Goal: Task Accomplishment & Management: Complete application form

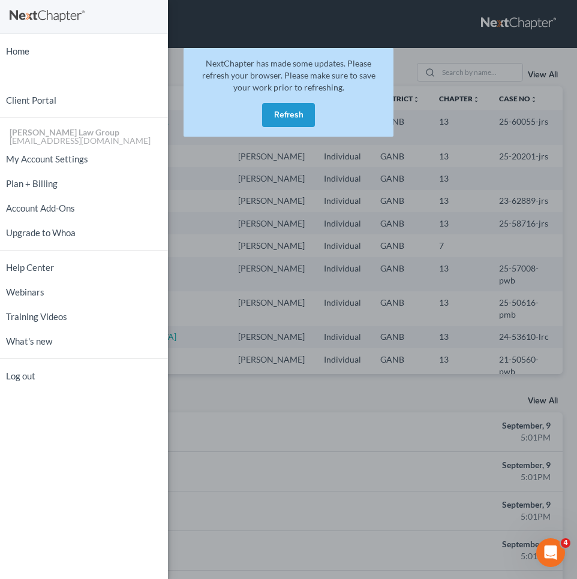
click at [285, 124] on button "Refresh" at bounding box center [288, 115] width 53 height 24
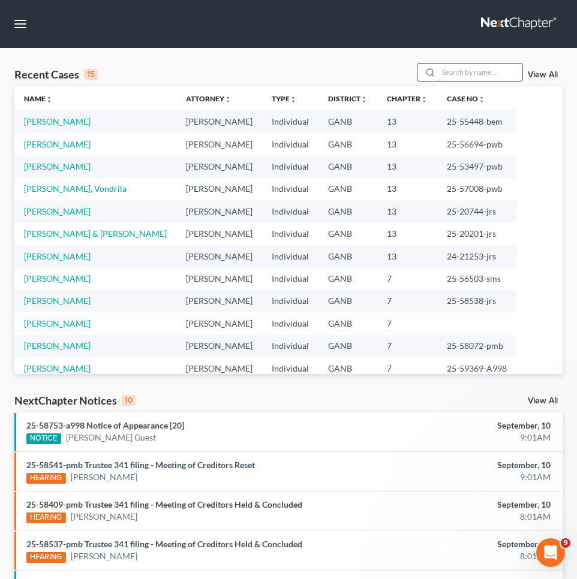
click at [467, 74] on input "search" at bounding box center [480, 72] width 84 height 17
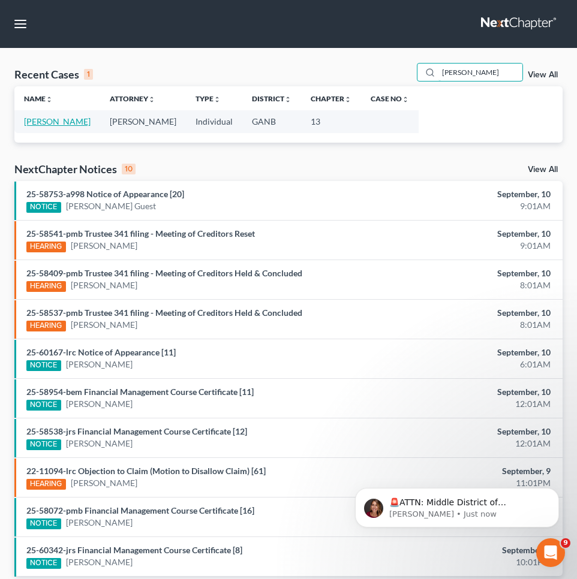
type input "patten"
click at [40, 119] on link "[PERSON_NAME]" at bounding box center [57, 121] width 67 height 10
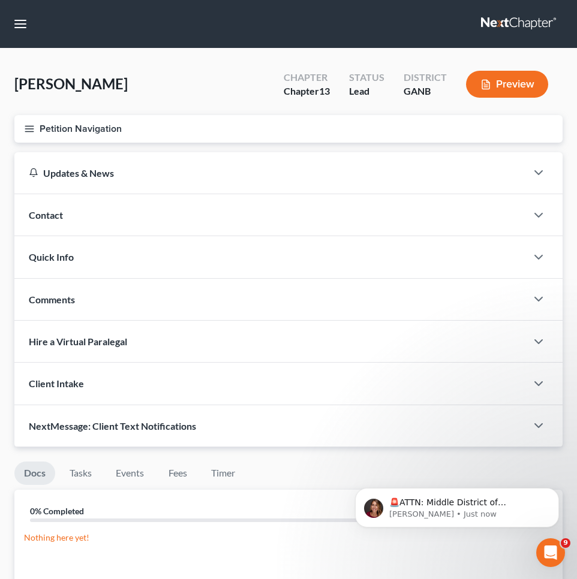
click at [27, 131] on icon "button" at bounding box center [29, 129] width 11 height 11
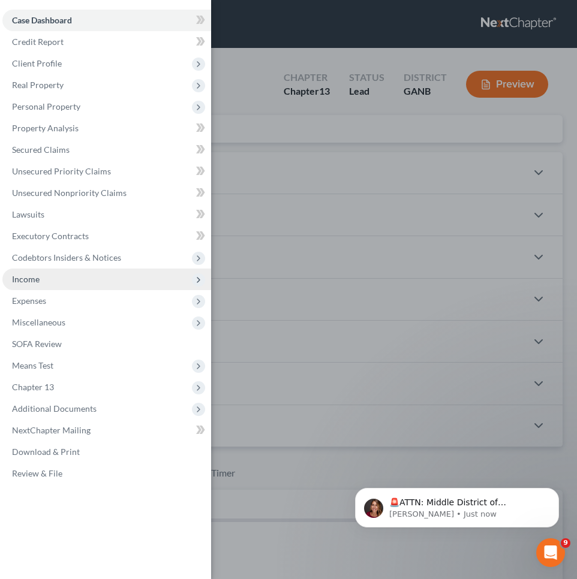
click at [37, 276] on span "Income" at bounding box center [26, 279] width 28 height 10
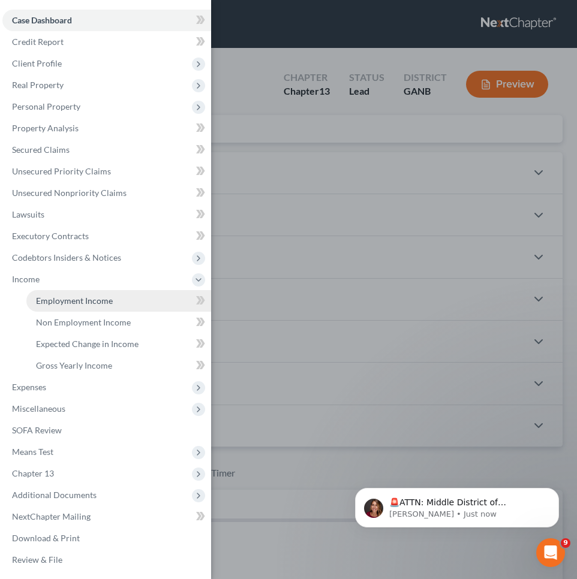
click at [53, 302] on span "Employment Income" at bounding box center [74, 301] width 77 height 10
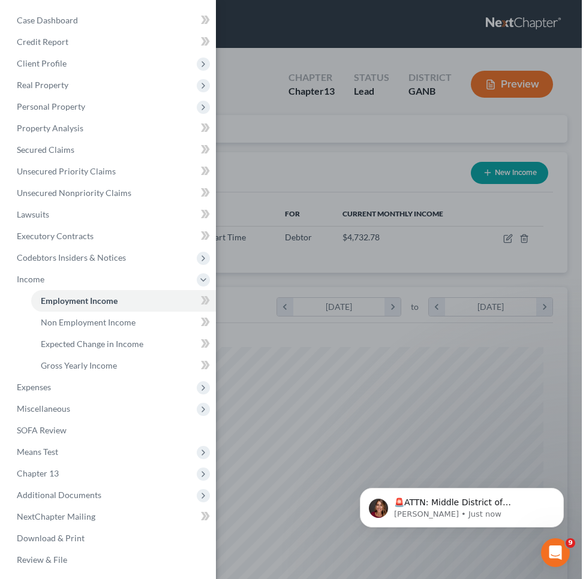
scroll to position [250, 524]
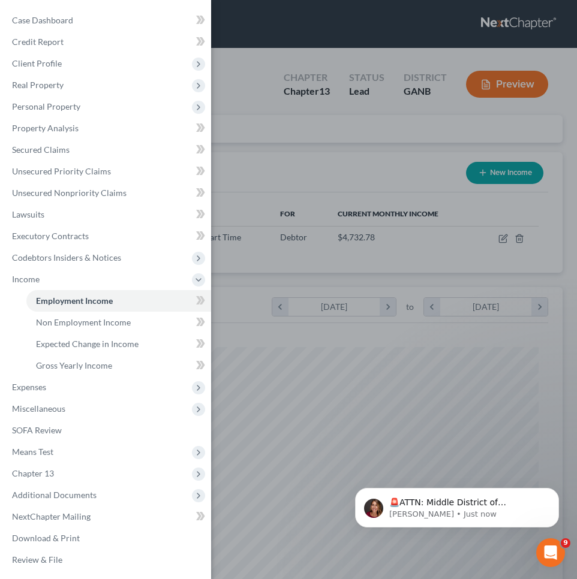
click at [480, 217] on div "Case Dashboard Payments Invoices Payments Payments Credit Report Client Profile" at bounding box center [288, 289] width 577 height 579
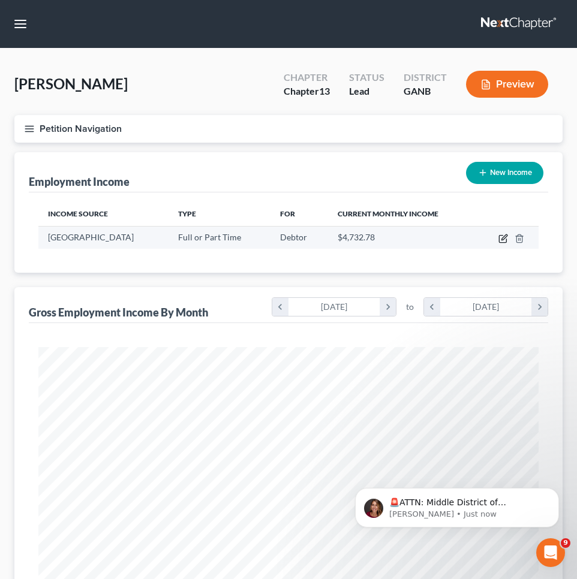
click at [502, 236] on icon "button" at bounding box center [503, 239] width 10 height 10
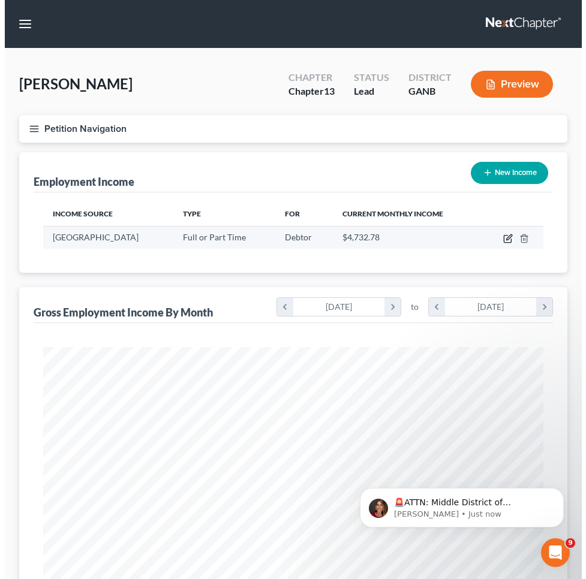
scroll to position [599494, 599216]
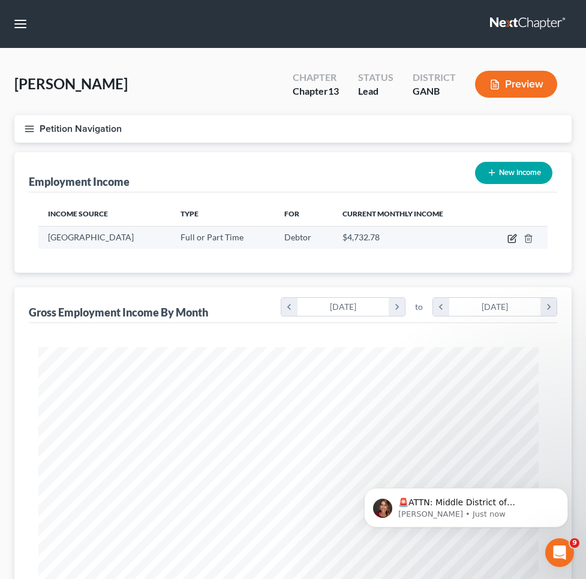
select select "0"
select select "10"
select select "1"
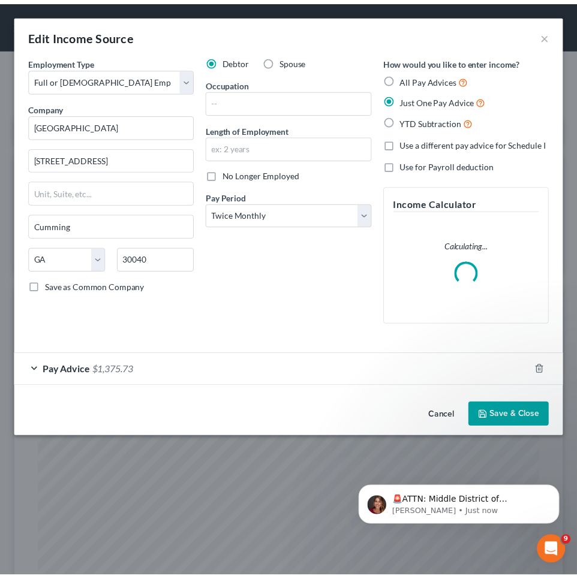
scroll to position [254, 533]
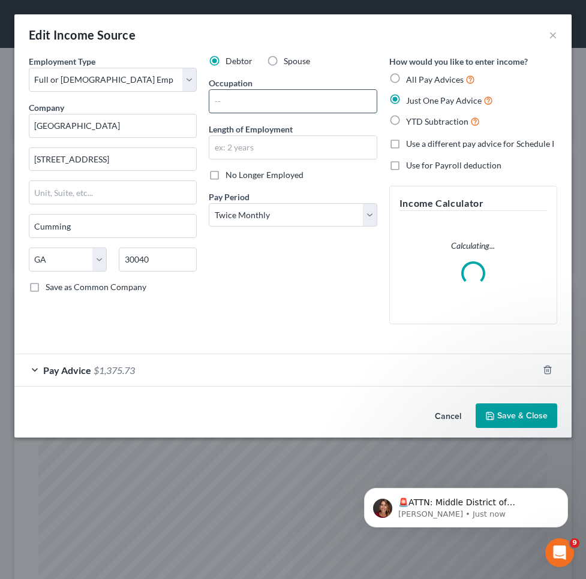
click at [246, 101] on input "text" at bounding box center [292, 101] width 167 height 23
type input "Investigator for Solicitor"
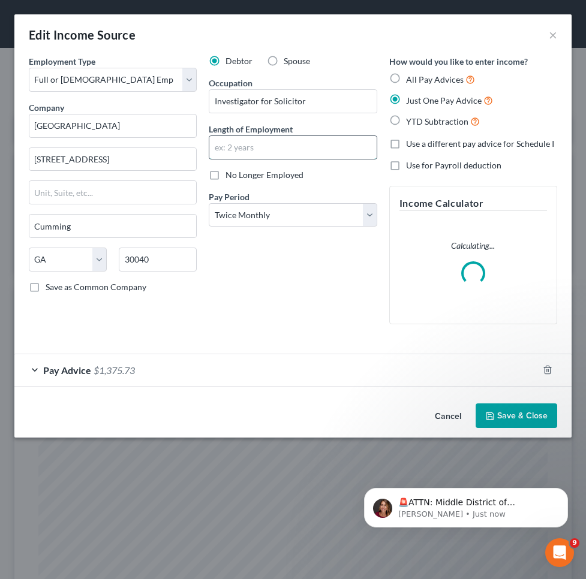
click at [260, 149] on input "text" at bounding box center [292, 147] width 167 height 23
type input "8 years"
click at [252, 176] on span "No Longer Employed" at bounding box center [265, 175] width 78 height 10
click at [238, 176] on input "No Longer Employed" at bounding box center [234, 173] width 8 height 8
checkbox input "true"
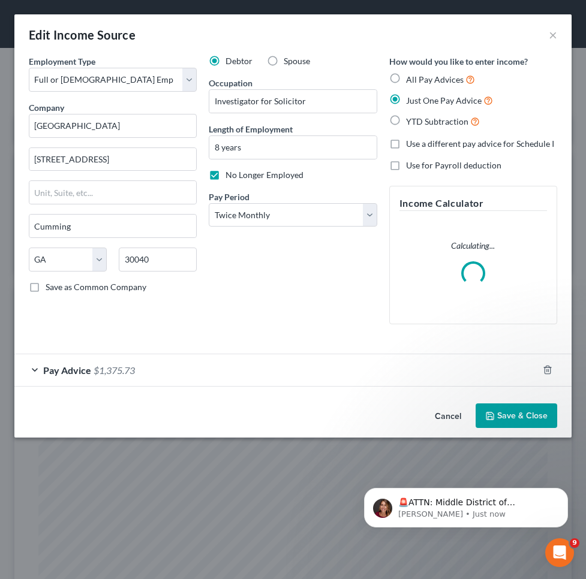
click at [513, 410] on button "Save & Close" at bounding box center [517, 416] width 82 height 25
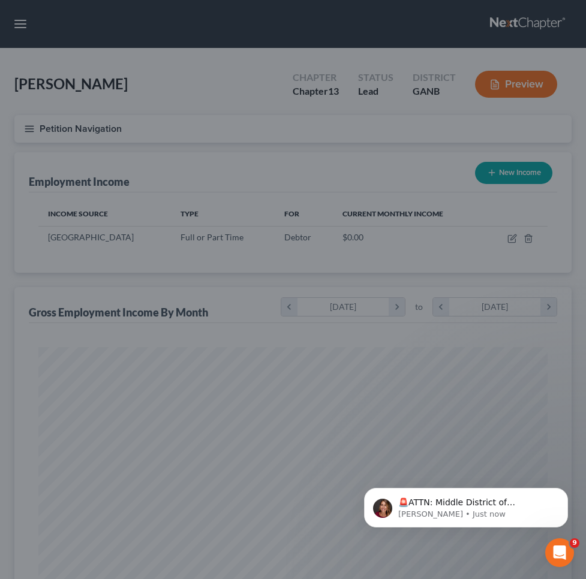
scroll to position [599499, 599225]
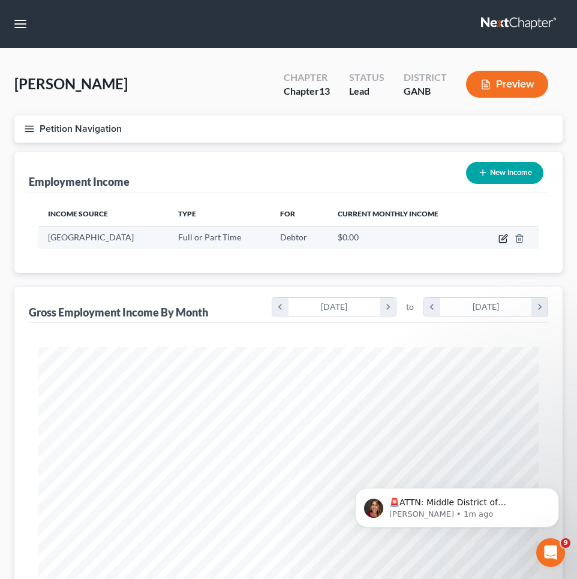
click at [503, 238] on icon "button" at bounding box center [503, 239] width 10 height 10
select select "0"
select select "10"
select select "1"
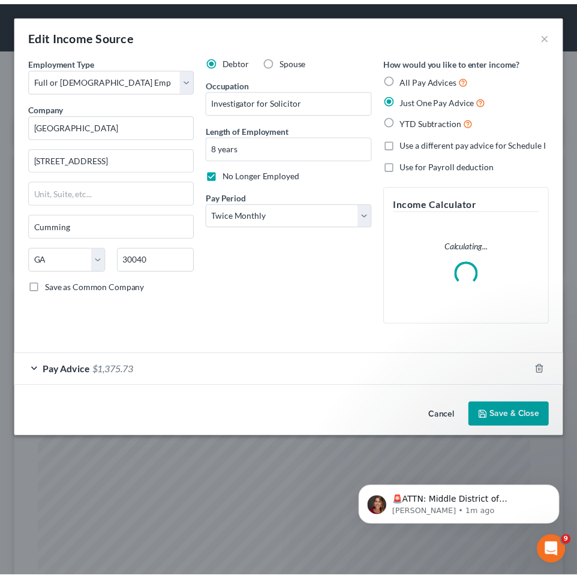
scroll to position [254, 533]
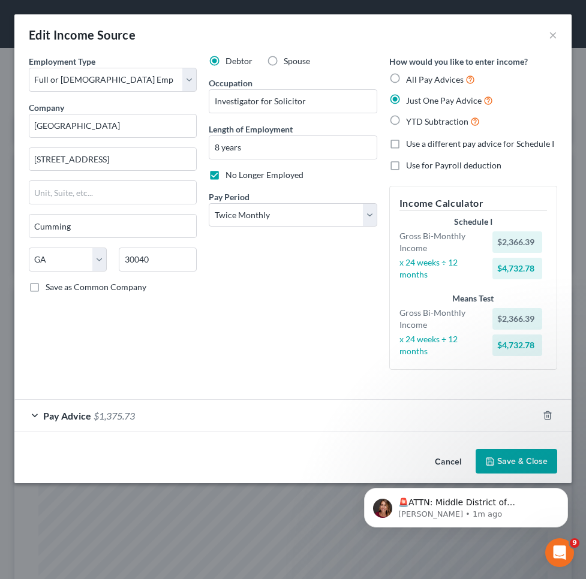
click at [509, 465] on html "🚨ATTN: Middle District of Florida The court has added a new Credit Counseling F…" at bounding box center [466, 505] width 240 height 84
click at [511, 456] on button "Save & Close" at bounding box center [517, 461] width 82 height 25
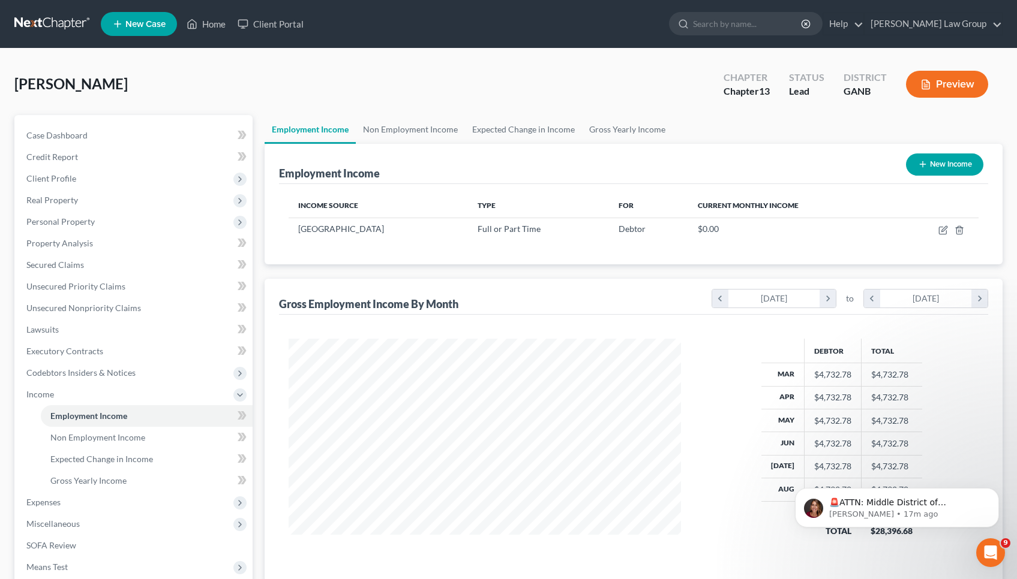
scroll to position [599534, 599333]
click at [199, 21] on link "Home" at bounding box center [206, 24] width 51 height 22
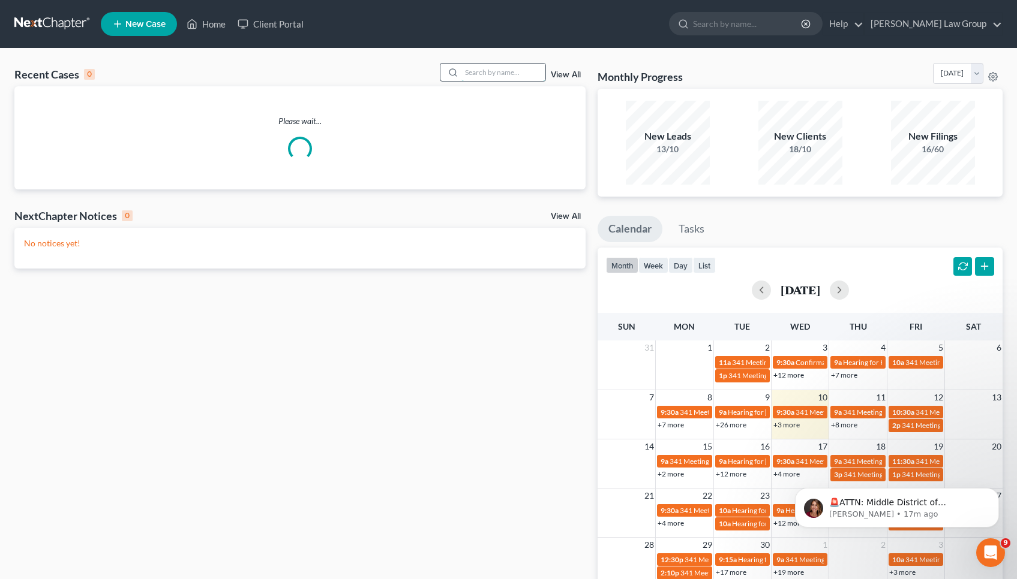
click at [545, 69] on input "search" at bounding box center [503, 72] width 84 height 17
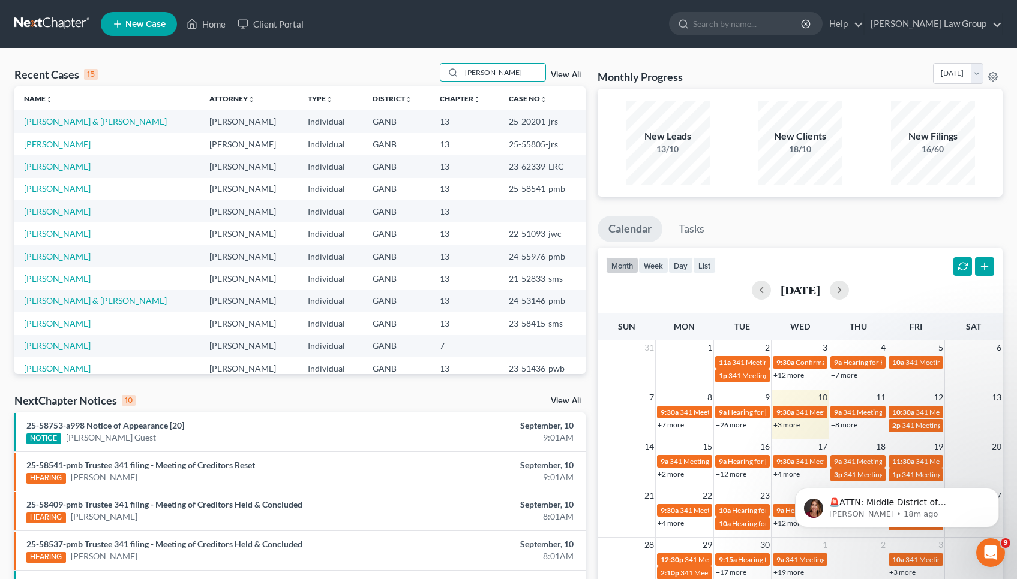
click at [513, 125] on td "25-20201-jrs" at bounding box center [542, 121] width 86 height 22
copy td "20201"
click at [206, 24] on link "Home" at bounding box center [206, 24] width 51 height 22
drag, startPoint x: 501, startPoint y: 73, endPoint x: 416, endPoint y: 68, distance: 85.3
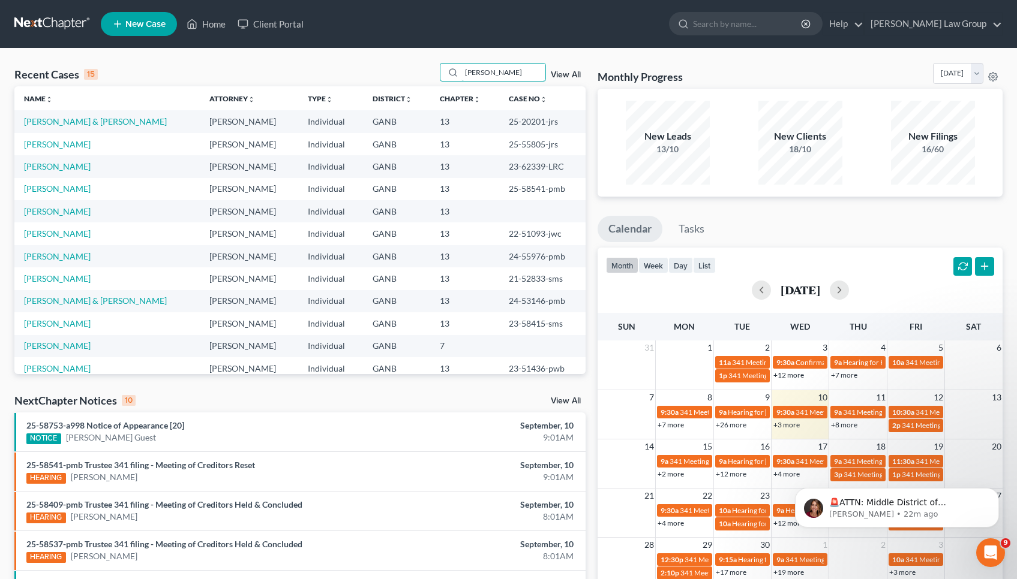
click at [416, 68] on div "Recent Cases 15 johnson View All" at bounding box center [299, 74] width 571 height 23
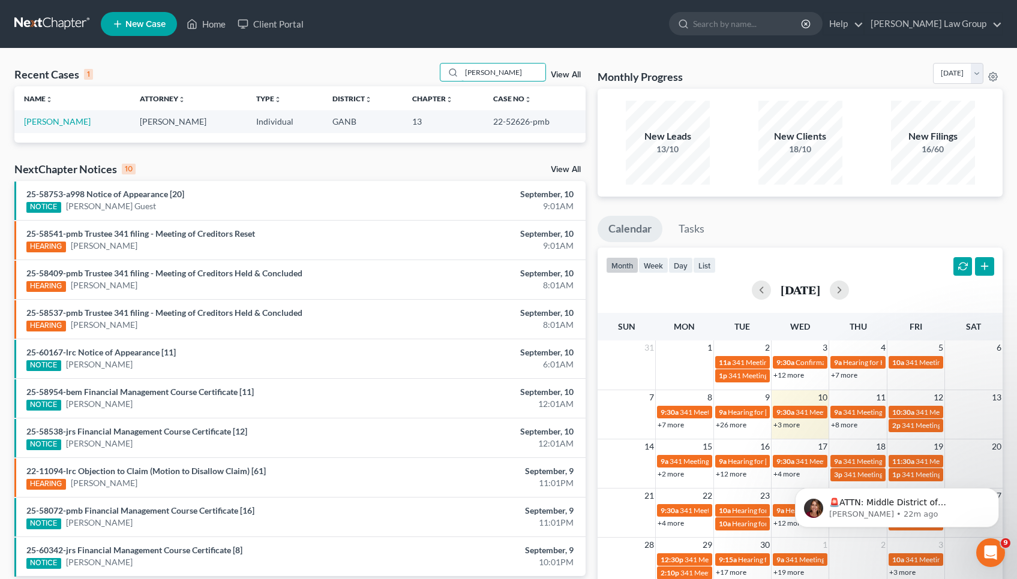
type input "Eisner"
drag, startPoint x: 416, startPoint y: 68, endPoint x: 59, endPoint y: 125, distance: 361.3
click at [59, 125] on link "Elsner, Johna" at bounding box center [57, 121] width 67 height 10
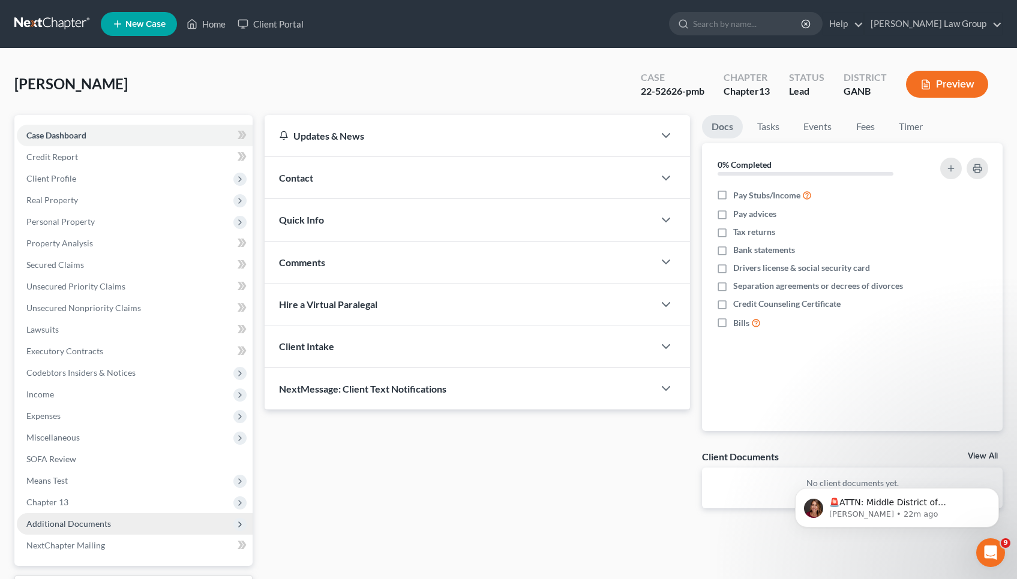
click at [43, 518] on span "Additional Documents" at bounding box center [135, 524] width 236 height 22
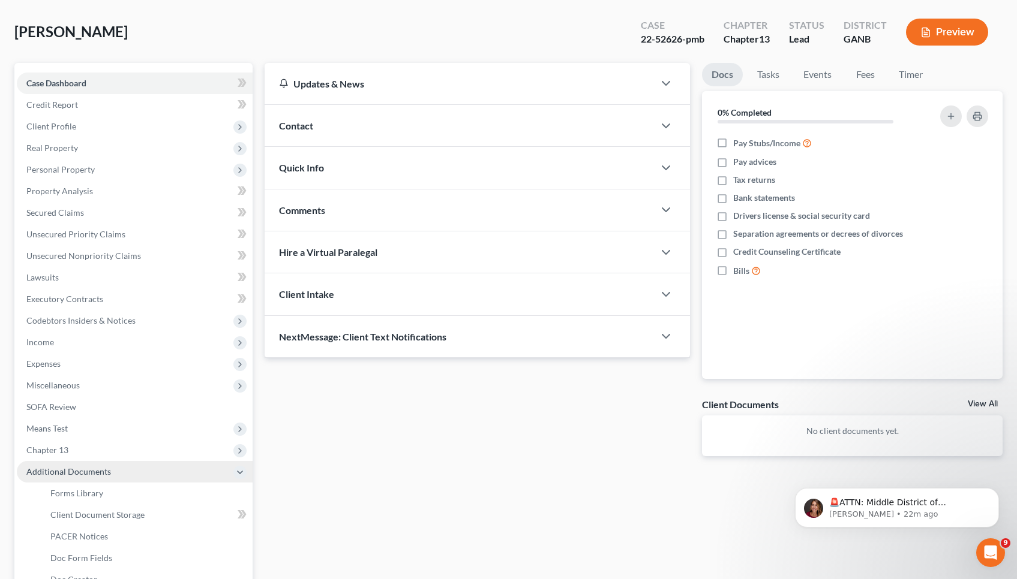
scroll to position [71, 0]
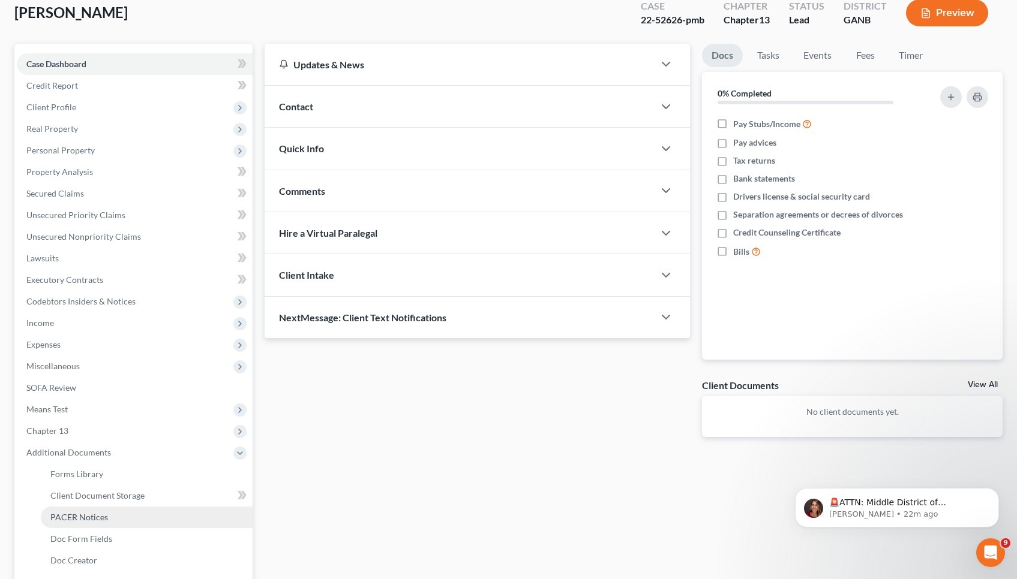
click at [81, 519] on span "PACER Notices" at bounding box center [79, 517] width 58 height 10
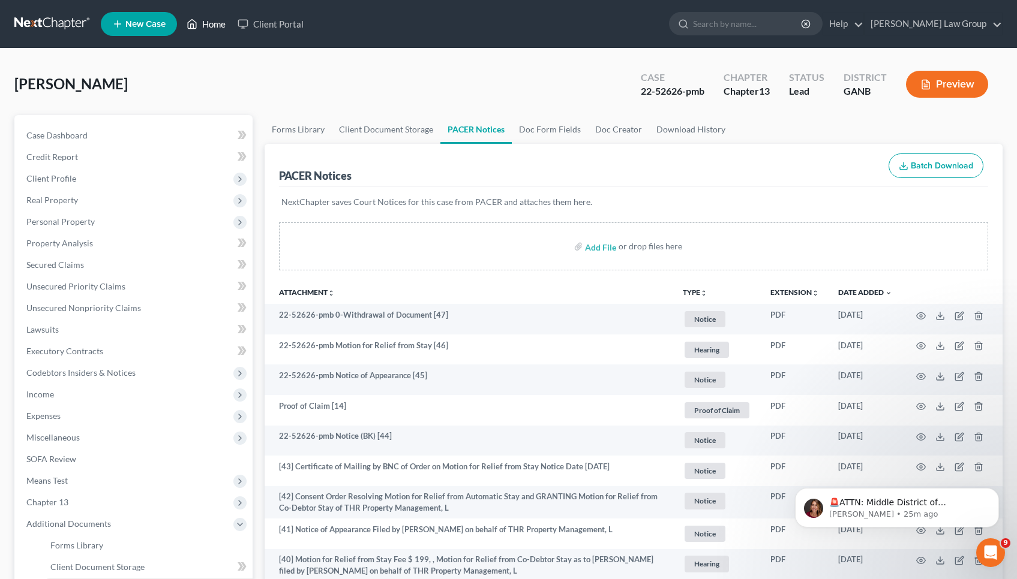
click at [211, 32] on link "Home" at bounding box center [206, 24] width 51 height 22
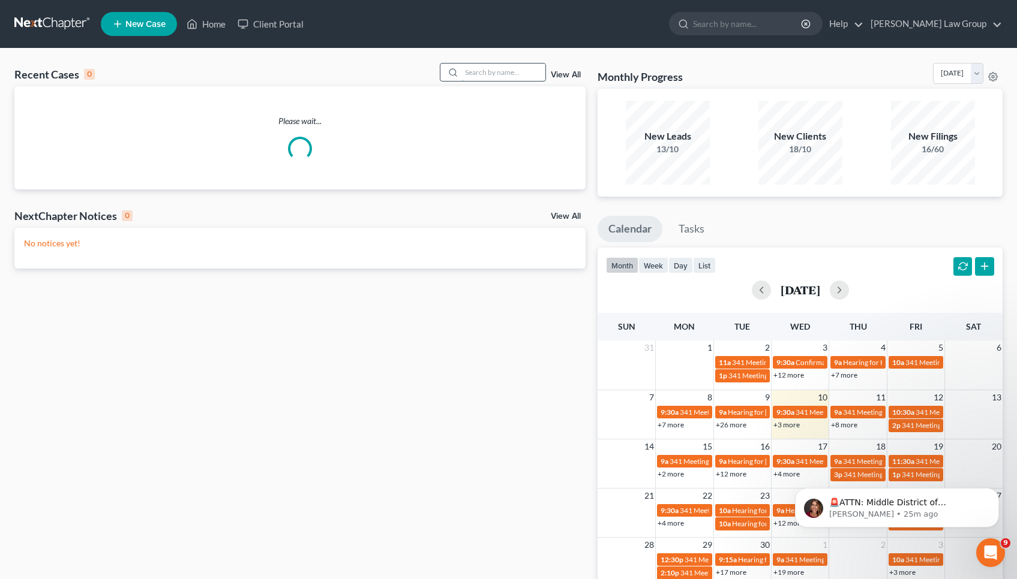
click at [507, 70] on input "search" at bounding box center [503, 72] width 84 height 17
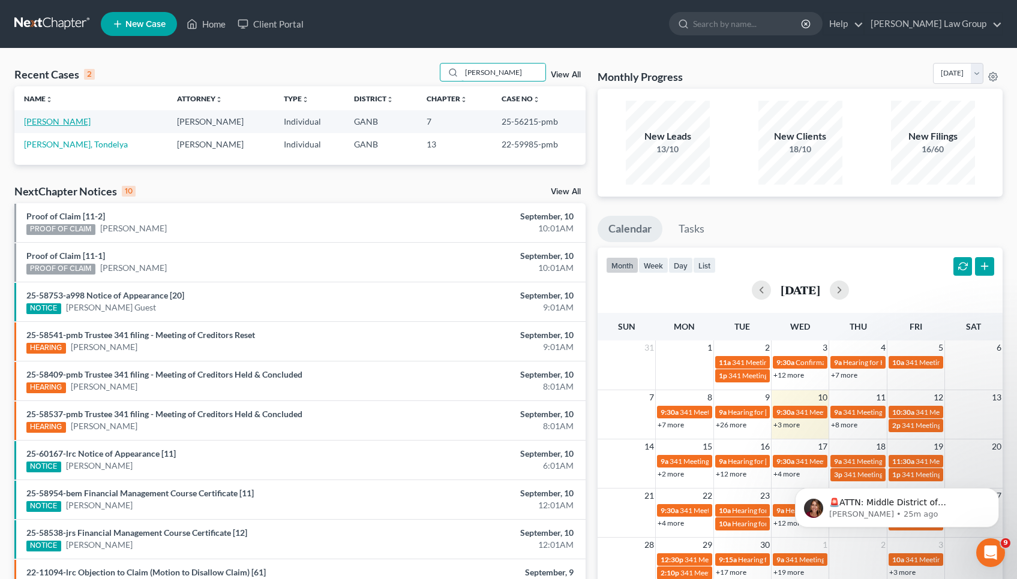
type input "eaton"
click at [64, 117] on link "[PERSON_NAME]" at bounding box center [57, 121] width 67 height 10
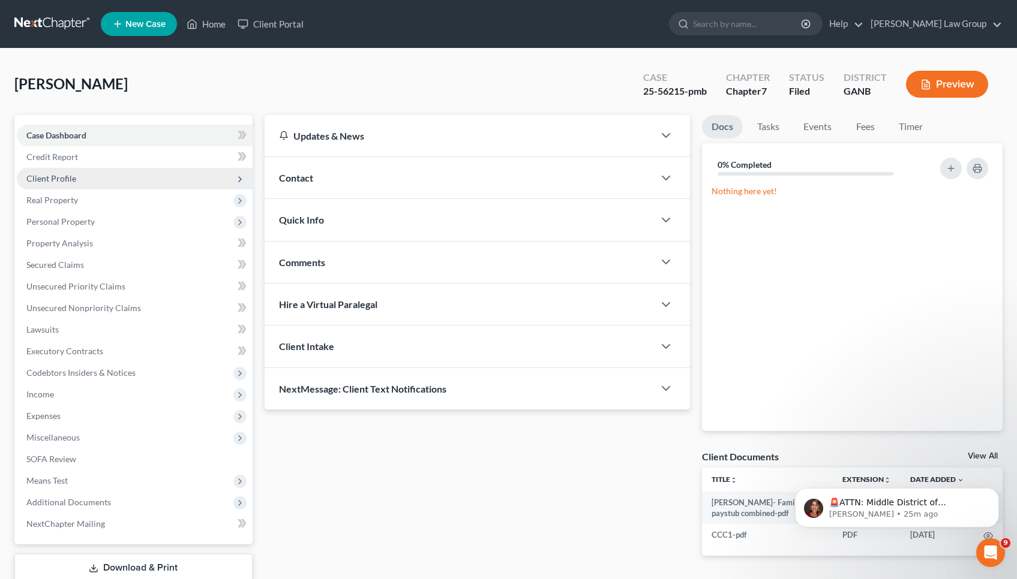
click at [63, 175] on span "Client Profile" at bounding box center [51, 178] width 50 height 10
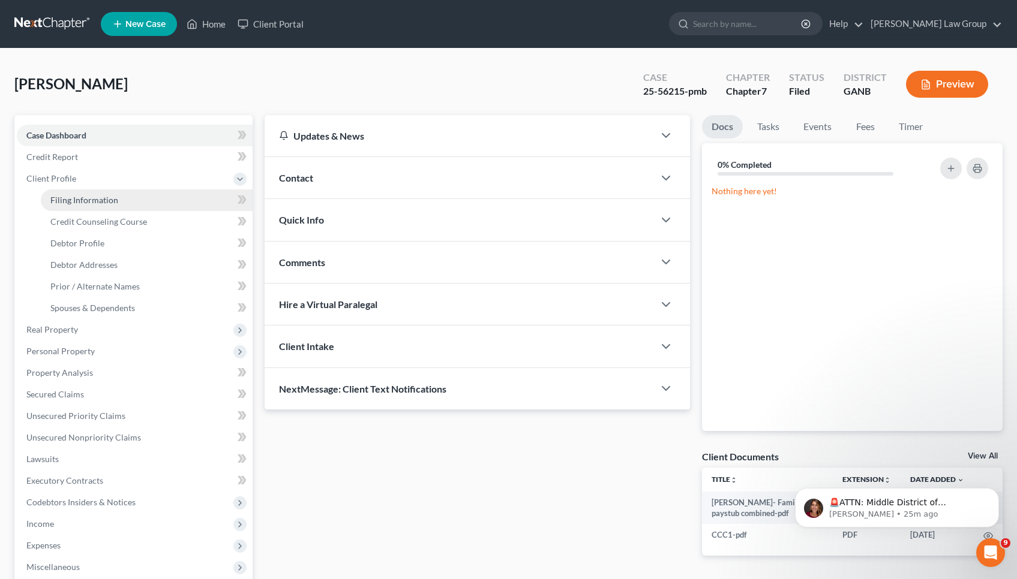
click at [69, 194] on link "Filing Information" at bounding box center [147, 201] width 212 height 22
select select "1"
select select "0"
select select "10"
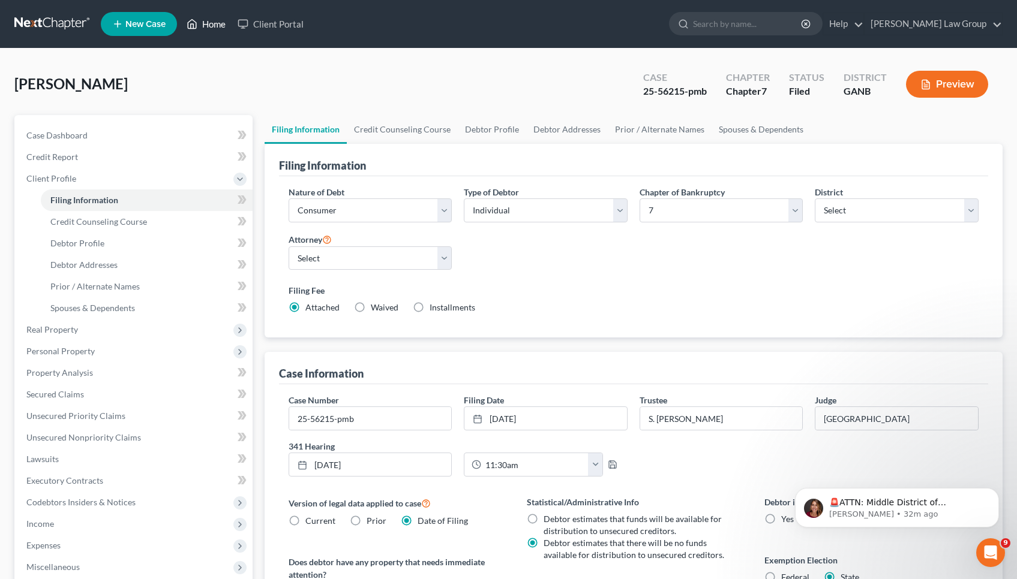
click at [204, 25] on link "Home" at bounding box center [206, 24] width 51 height 22
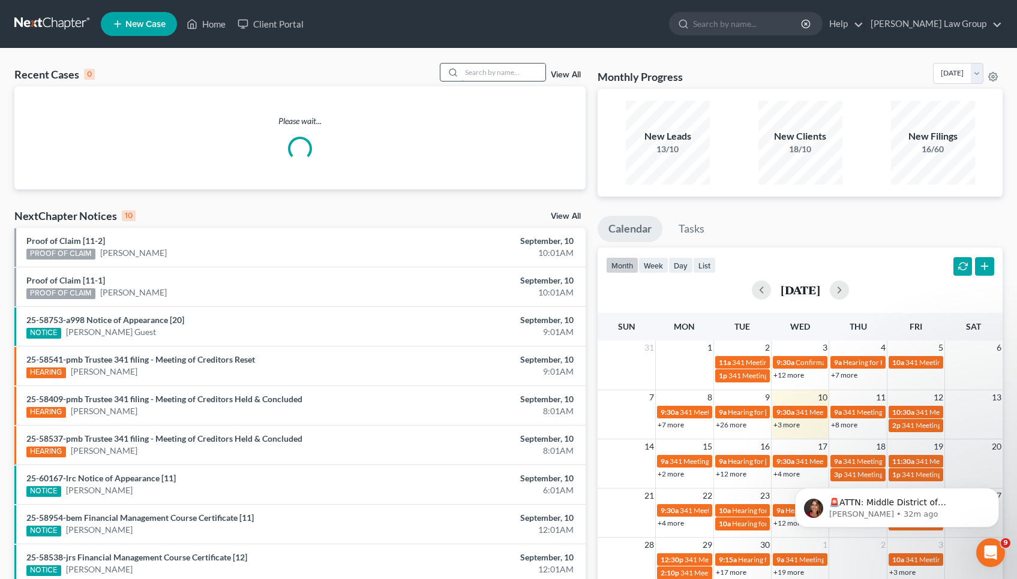
click at [503, 74] on input "search" at bounding box center [503, 72] width 84 height 17
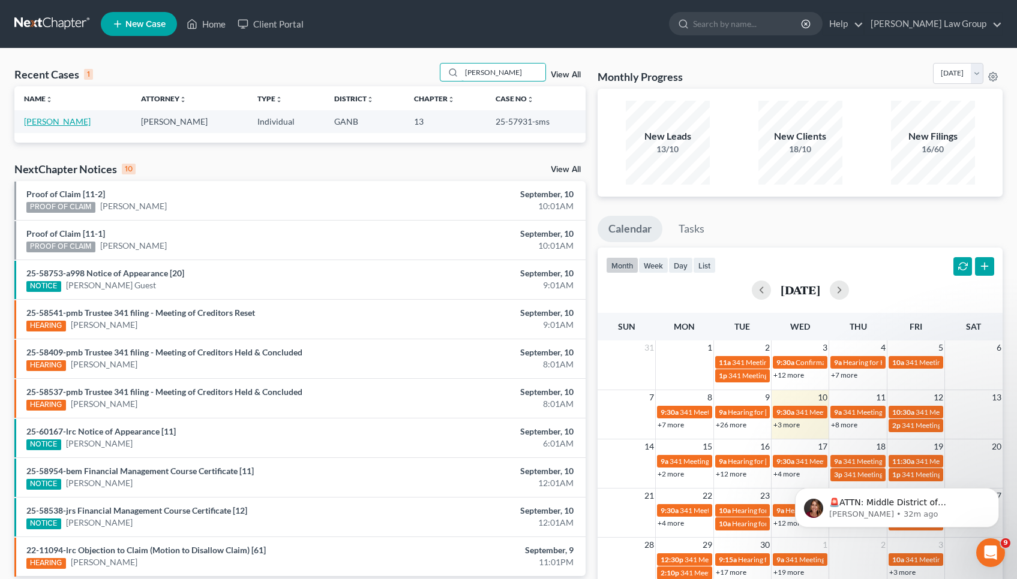
type input "norris"
click at [71, 123] on link "[PERSON_NAME]" at bounding box center [57, 121] width 67 height 10
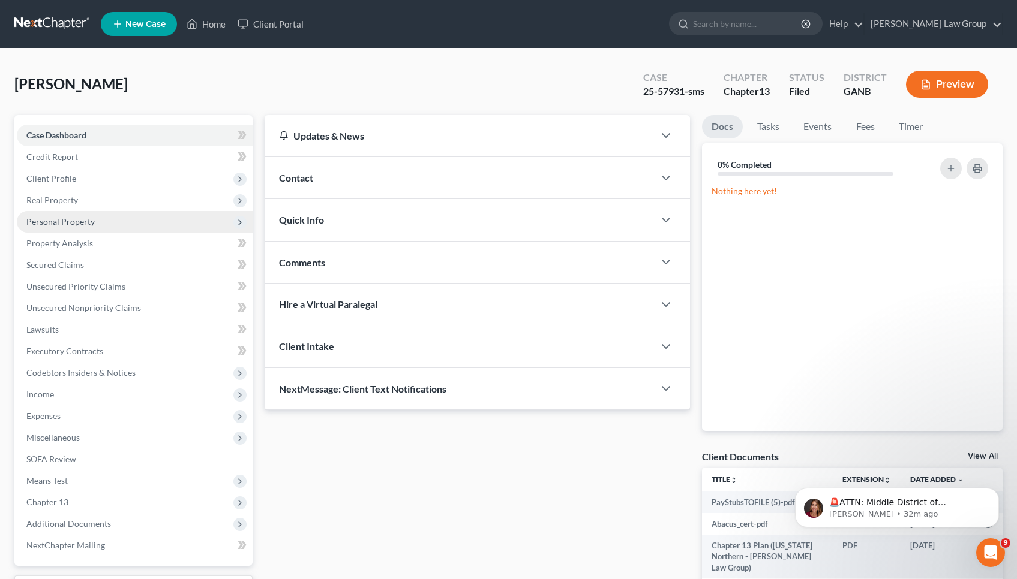
click at [56, 215] on span "Personal Property" at bounding box center [135, 222] width 236 height 22
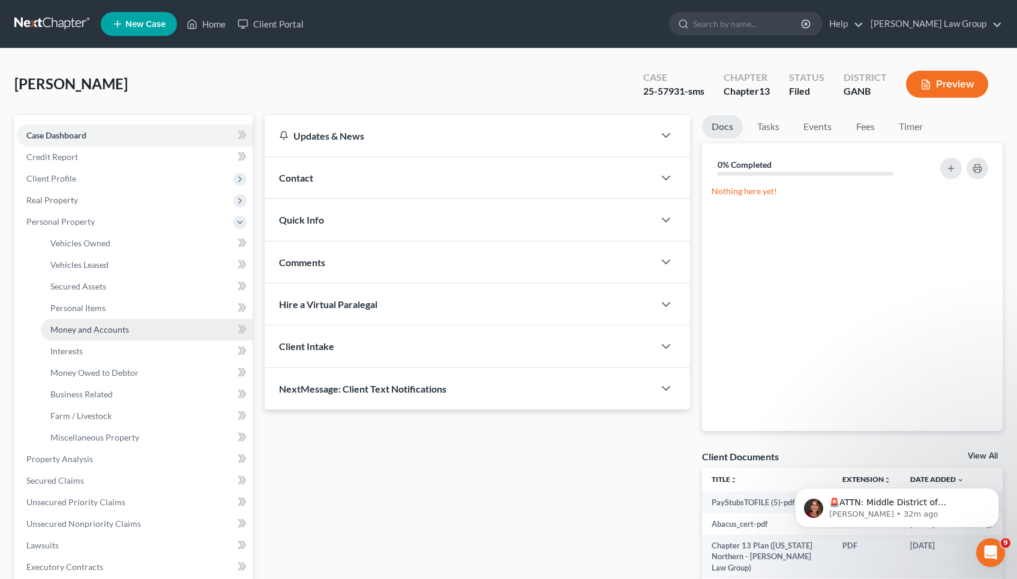
click at [82, 332] on span "Money and Accounts" at bounding box center [89, 329] width 79 height 10
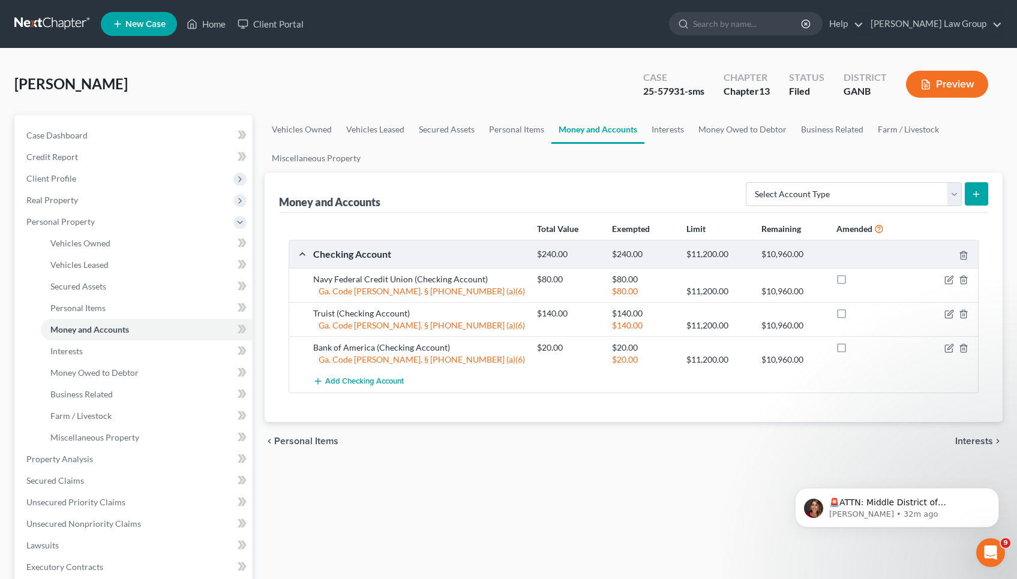
click at [585, 437] on span "Interests" at bounding box center [974, 442] width 38 height 10
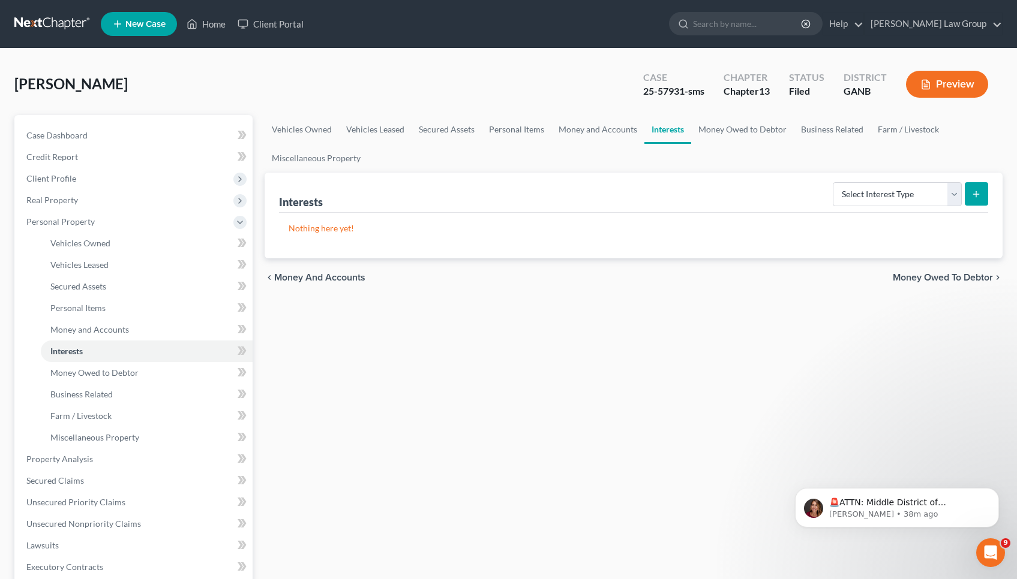
click at [347, 269] on div "chevron_left Money and Accounts Money Owed to Debtor chevron_right" at bounding box center [633, 277] width 738 height 38
click at [356, 279] on span "Money and Accounts" at bounding box center [319, 278] width 91 height 10
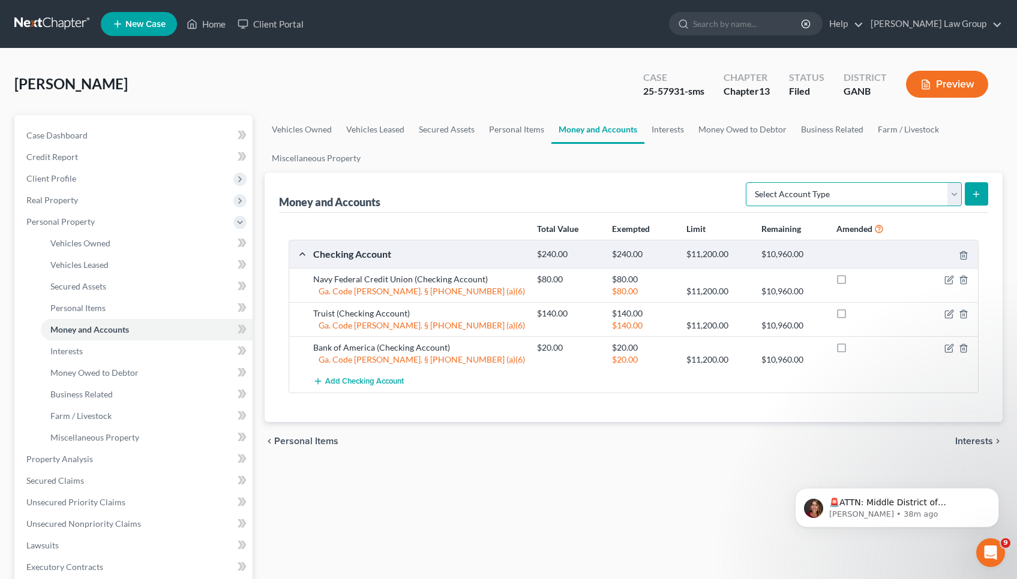
select select "other"
click at [585, 185] on button "submit" at bounding box center [975, 193] width 23 height 23
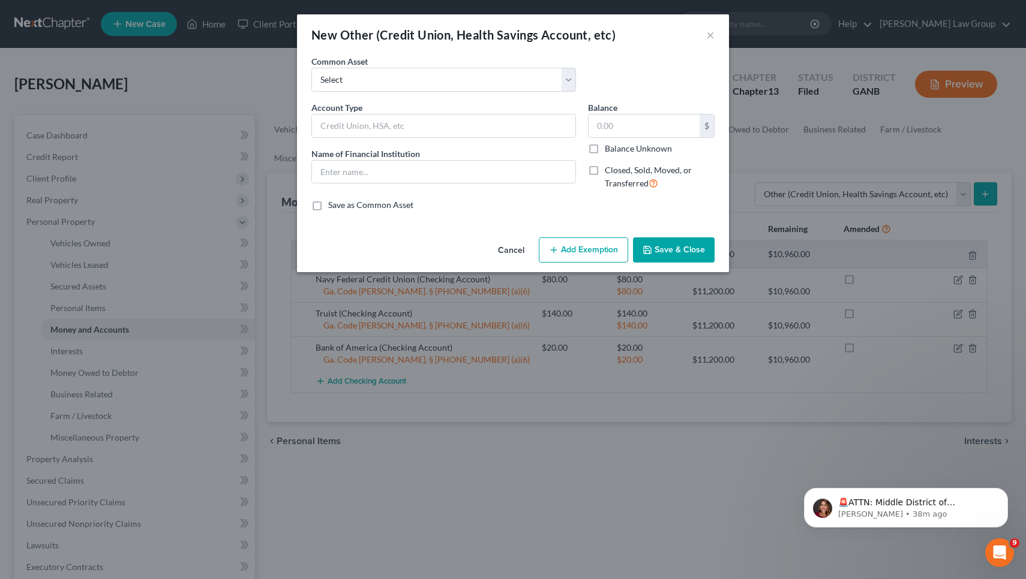
click at [536, 139] on div "Account Type Name of Financial Institution *" at bounding box center [443, 150] width 276 height 98
click at [536, 137] on div at bounding box center [443, 126] width 264 height 24
click at [525, 128] on input "text" at bounding box center [443, 126] width 263 height 23
type input "CryptoCurrency"
type input "Bitcoin"
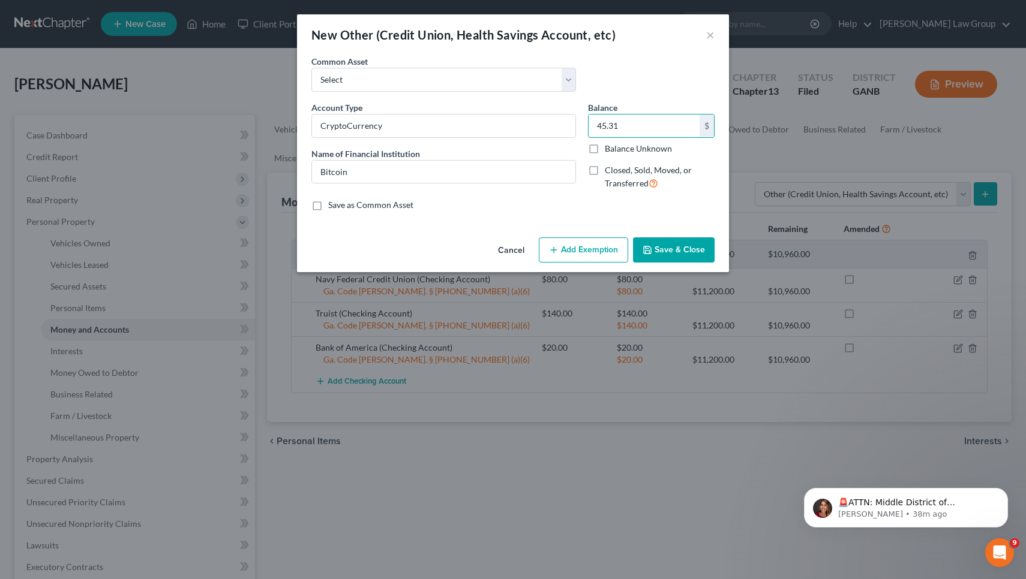
type input "45.31"
click at [585, 249] on button "Add Exemption" at bounding box center [583, 250] width 89 height 25
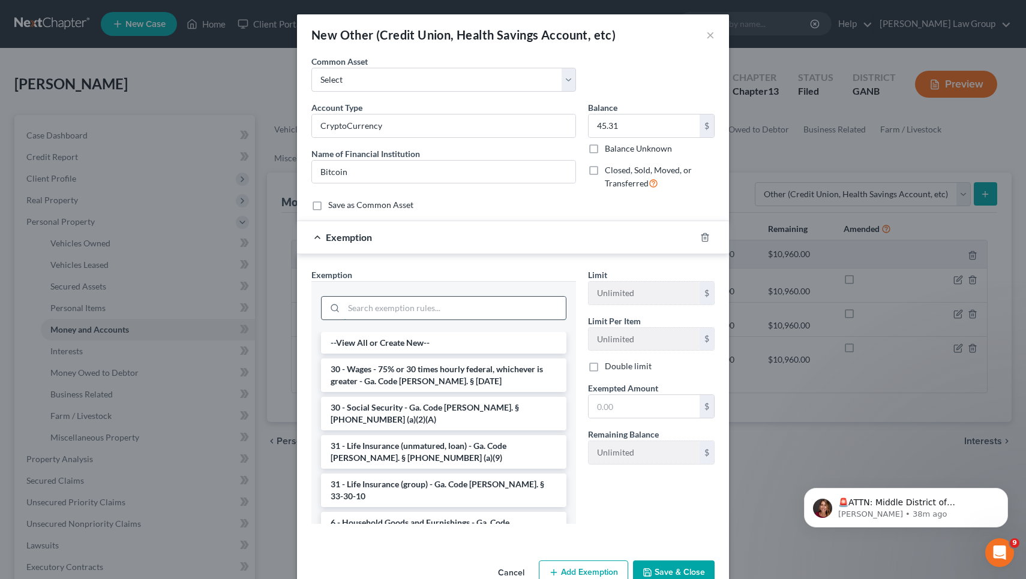
click at [461, 312] on input "search" at bounding box center [455, 308] width 222 height 23
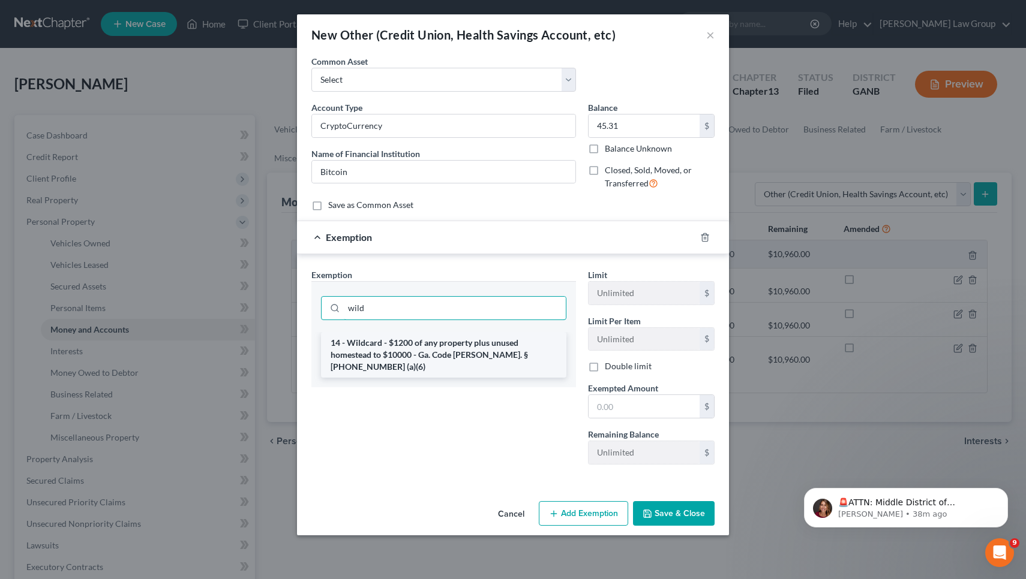
type input "wild"
click at [455, 356] on li "14 - Wildcard - $1200 of any property plus unused homestead to $10000 - Ga. Cod…" at bounding box center [443, 355] width 245 height 46
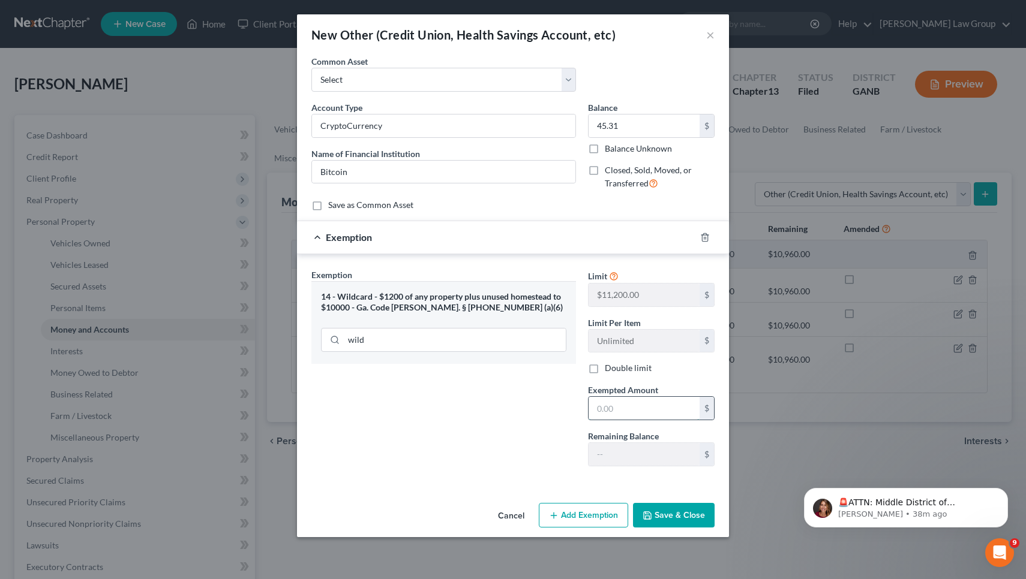
click at [585, 405] on input "text" at bounding box center [643, 408] width 111 height 23
type input "45.31"
click at [585, 517] on button "Save & Close" at bounding box center [674, 515] width 82 height 25
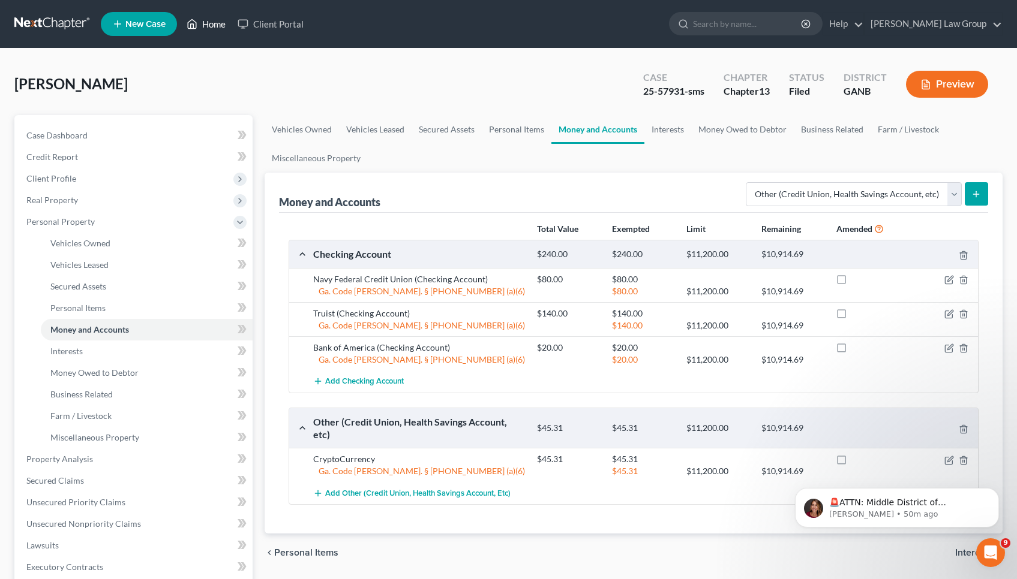
click at [210, 25] on link "Home" at bounding box center [206, 24] width 51 height 22
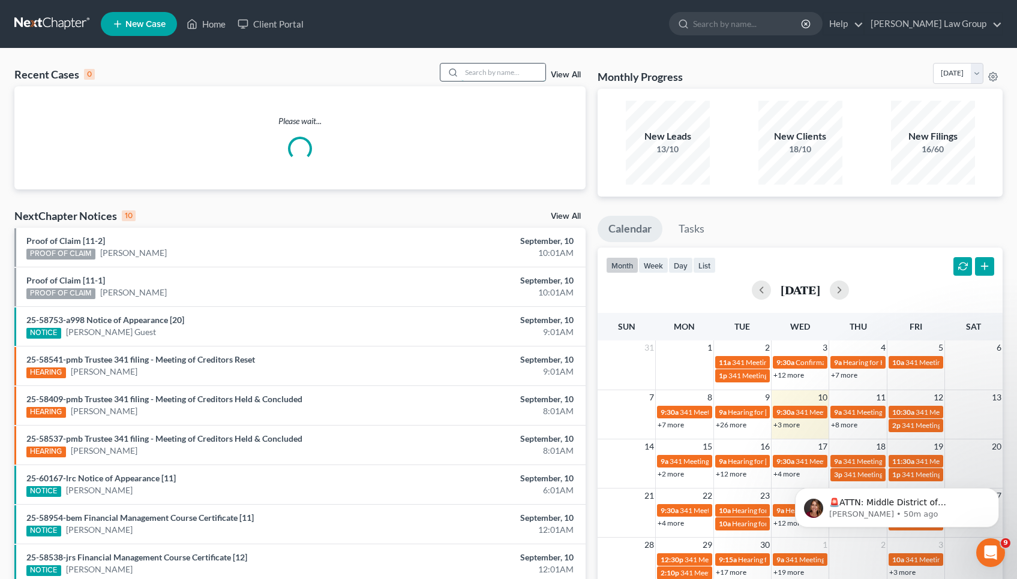
click at [498, 72] on input "search" at bounding box center [503, 72] width 84 height 17
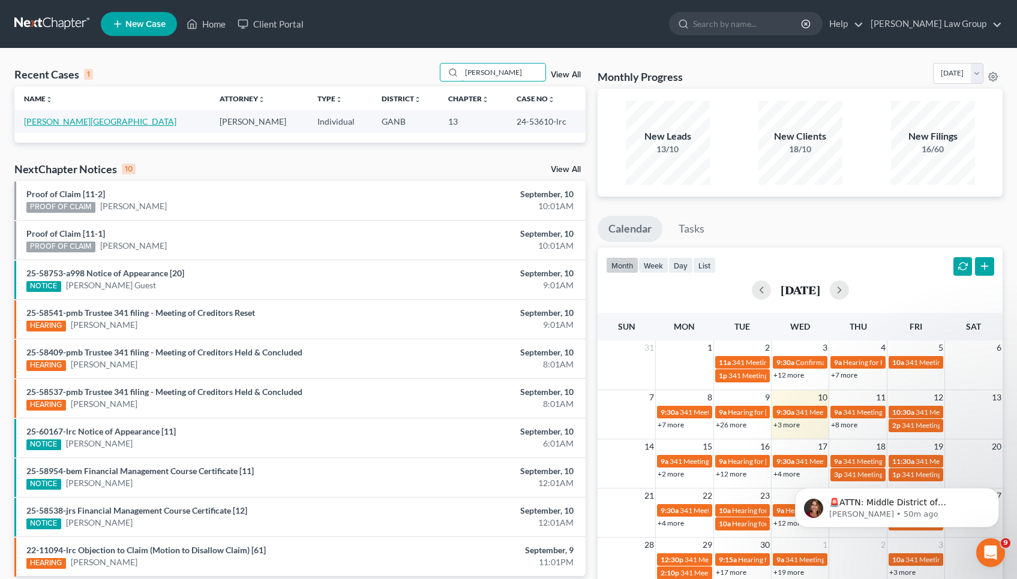
type input "MILLS"
click at [35, 124] on link "[PERSON_NAME][GEOGRAPHIC_DATA]" at bounding box center [100, 121] width 152 height 10
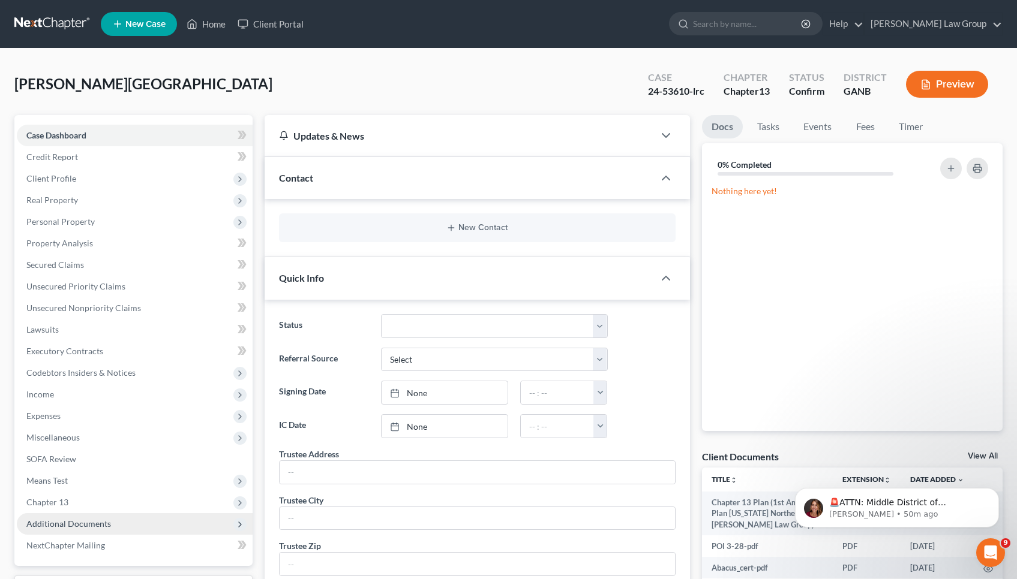
click at [109, 530] on span "Additional Documents" at bounding box center [135, 524] width 236 height 22
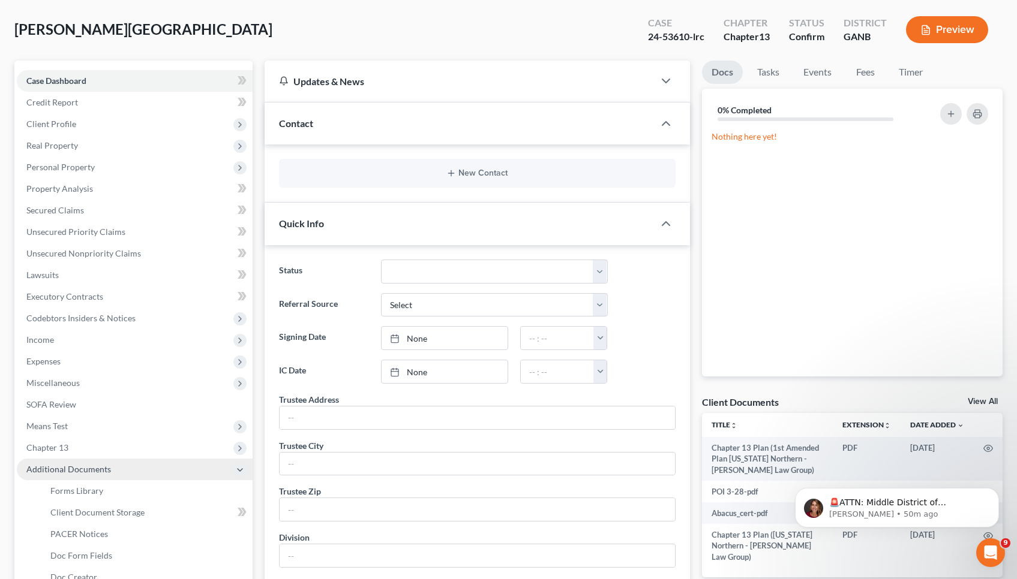
scroll to position [58, 0]
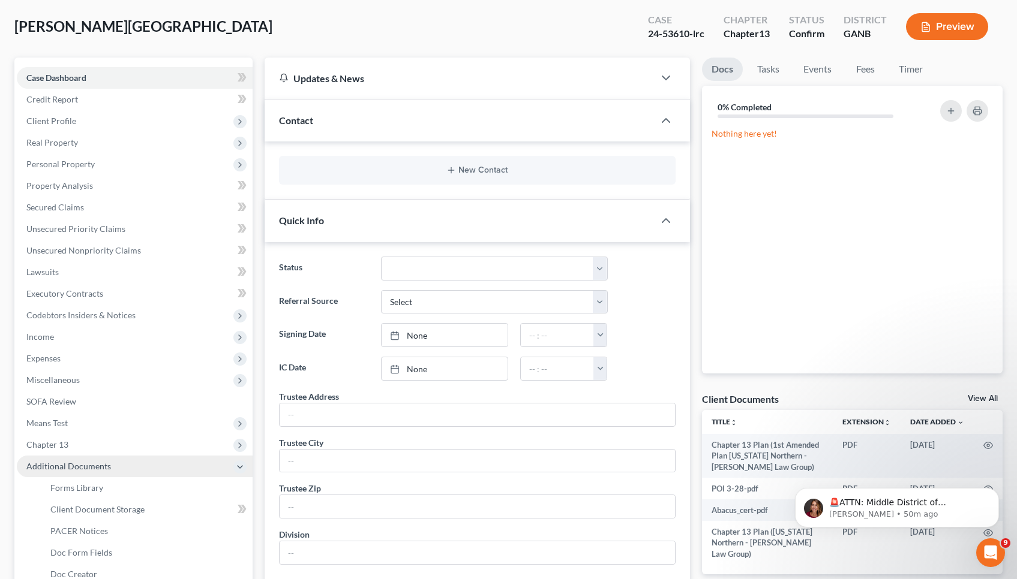
click at [109, 530] on link "PACER Notices" at bounding box center [147, 532] width 212 height 22
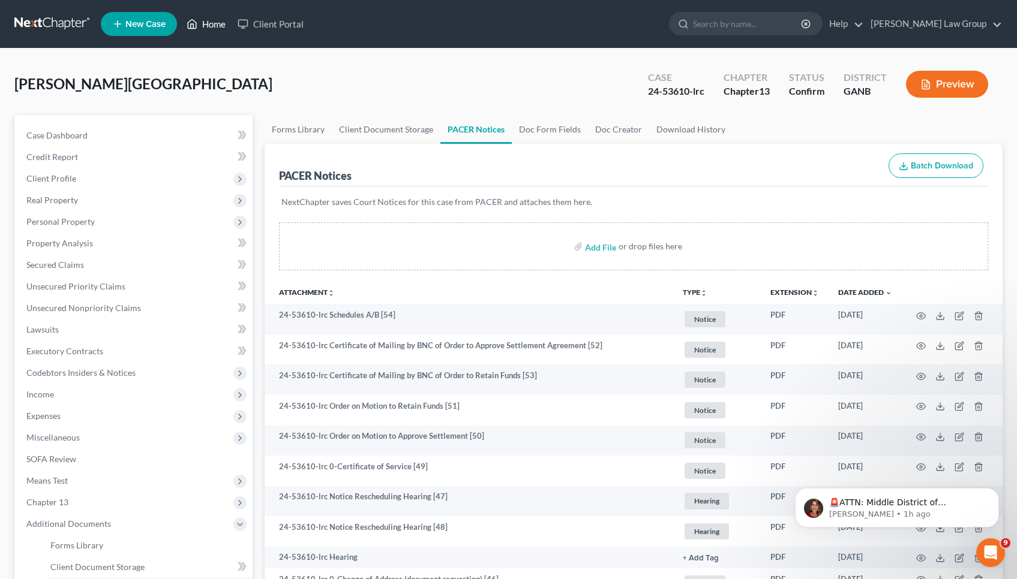
click at [218, 25] on link "Home" at bounding box center [206, 24] width 51 height 22
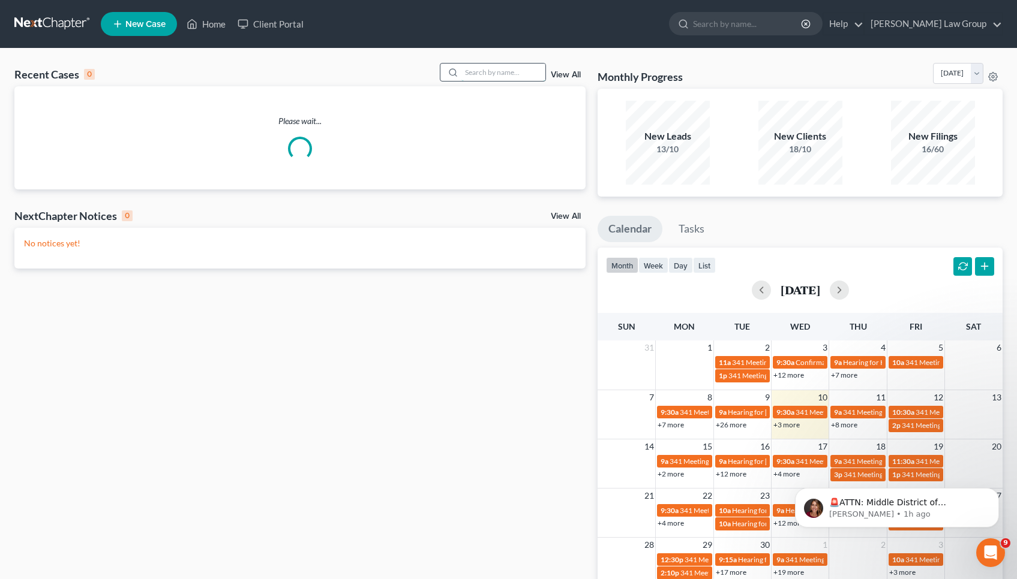
click at [497, 72] on input "search" at bounding box center [503, 72] width 84 height 17
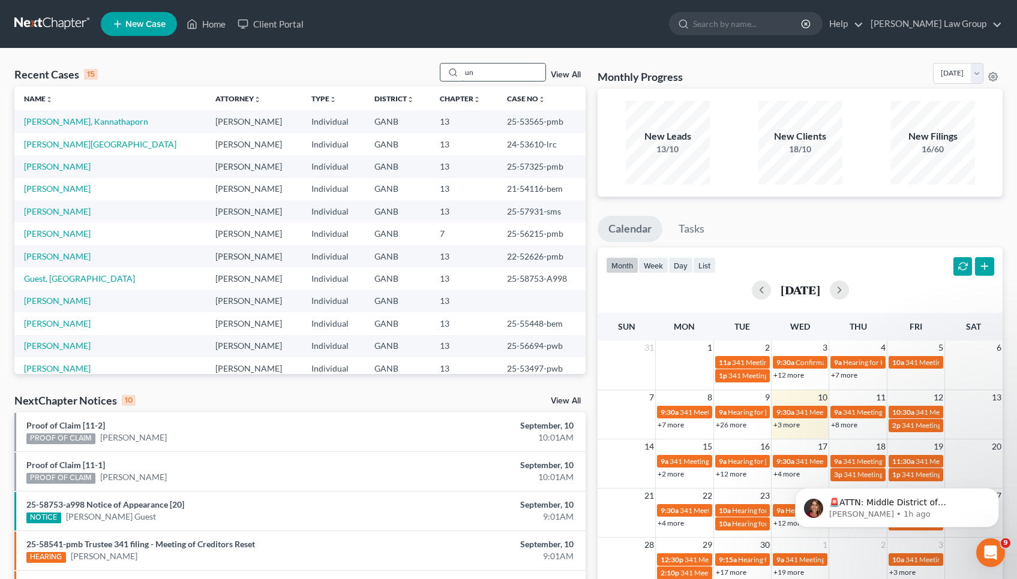
type input "u"
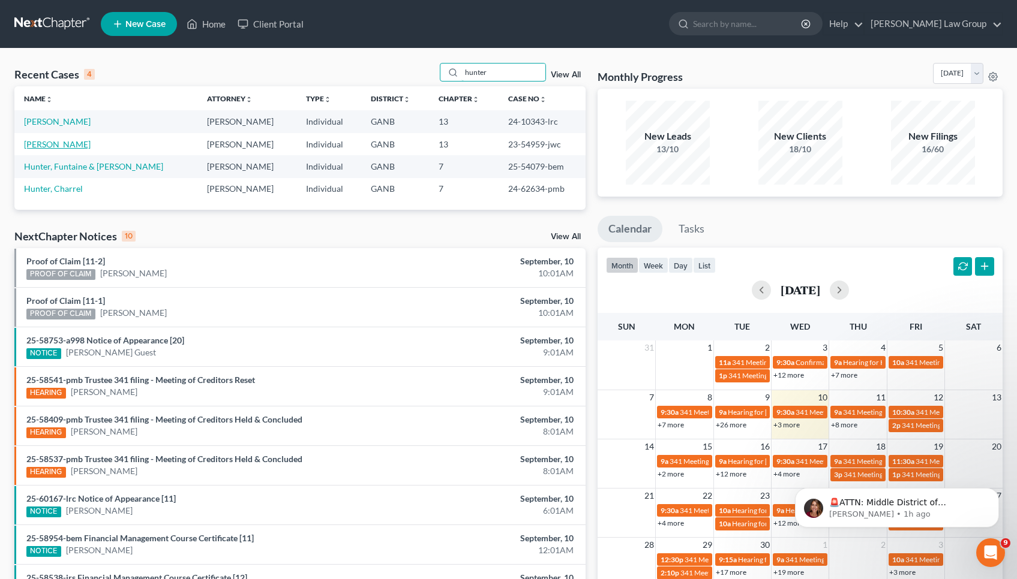
type input "hunter"
click at [62, 143] on link "[PERSON_NAME]" at bounding box center [57, 144] width 67 height 10
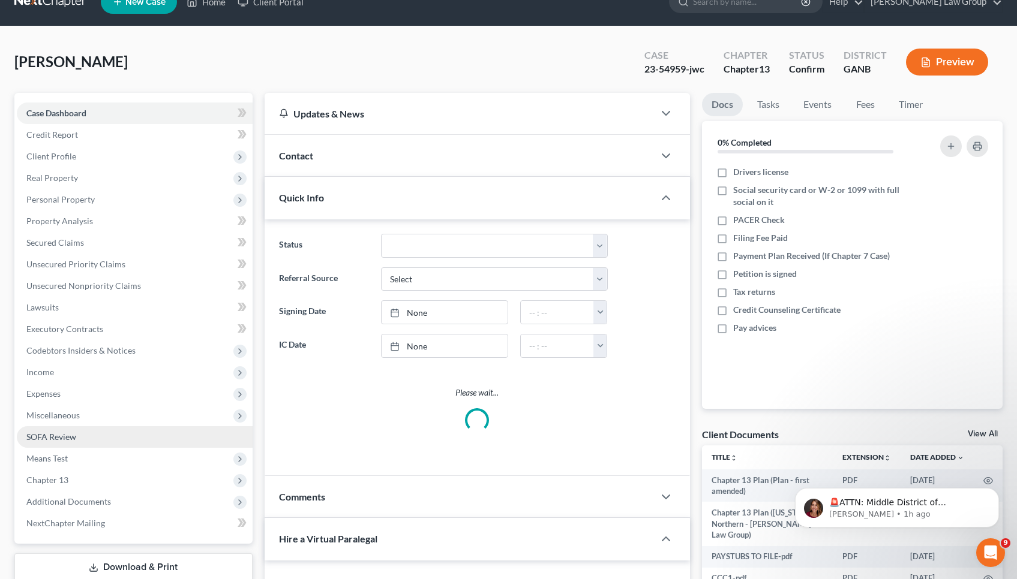
scroll to position [101, 0]
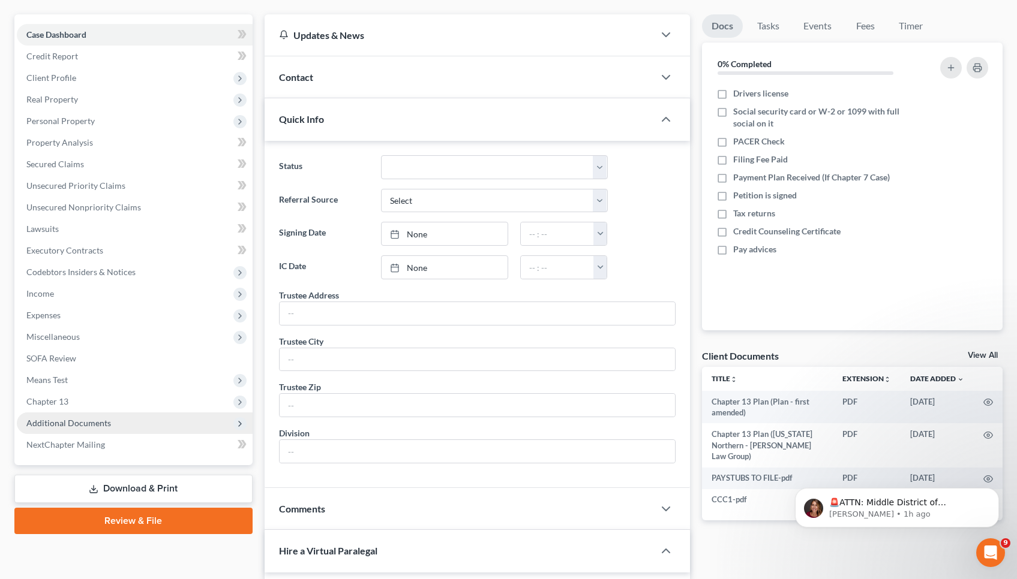
click at [54, 425] on span "Additional Documents" at bounding box center [68, 423] width 85 height 10
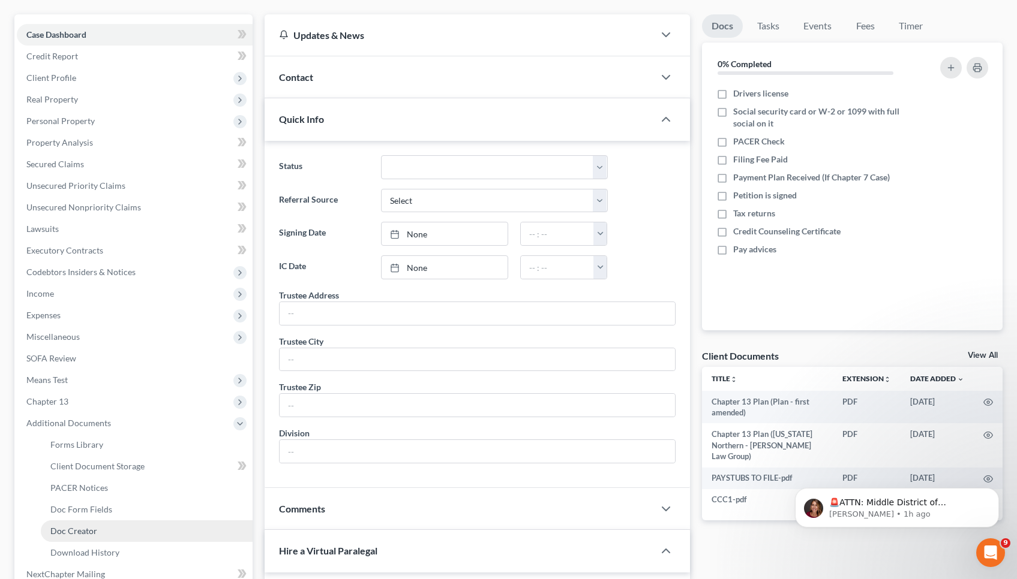
click at [94, 536] on link "Doc Creator" at bounding box center [147, 532] width 212 height 22
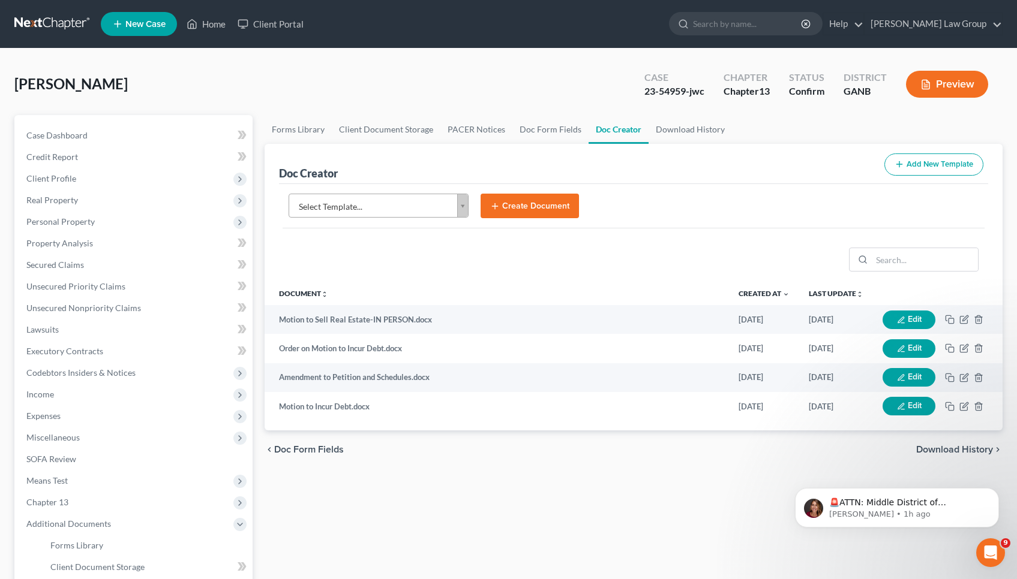
click at [414, 199] on body "Home New Case Client Portal Saedi Law Group mmays@saedilawgroup.com My Account …" at bounding box center [508, 405] width 1017 height 810
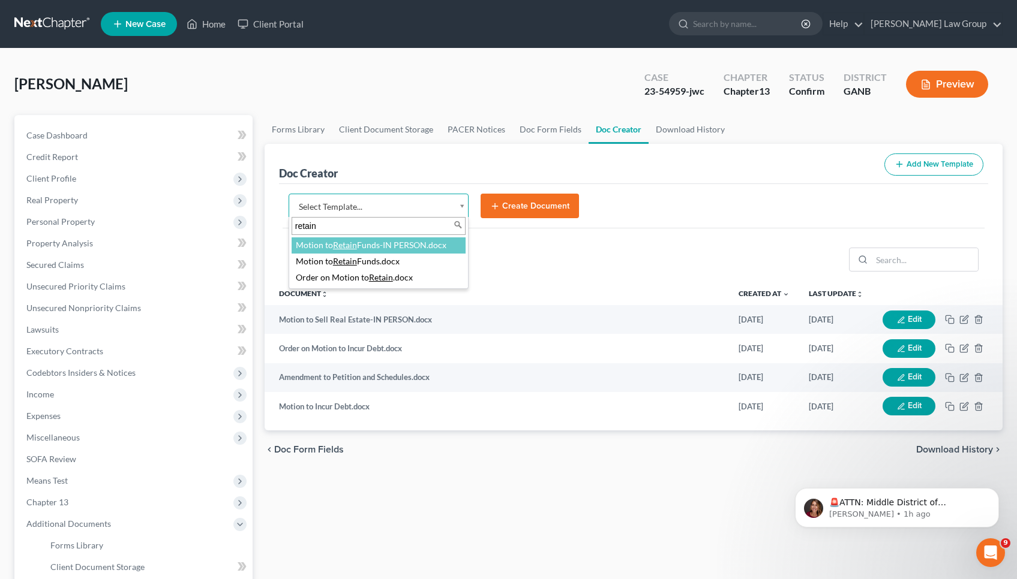
type input "retain"
select select "116640"
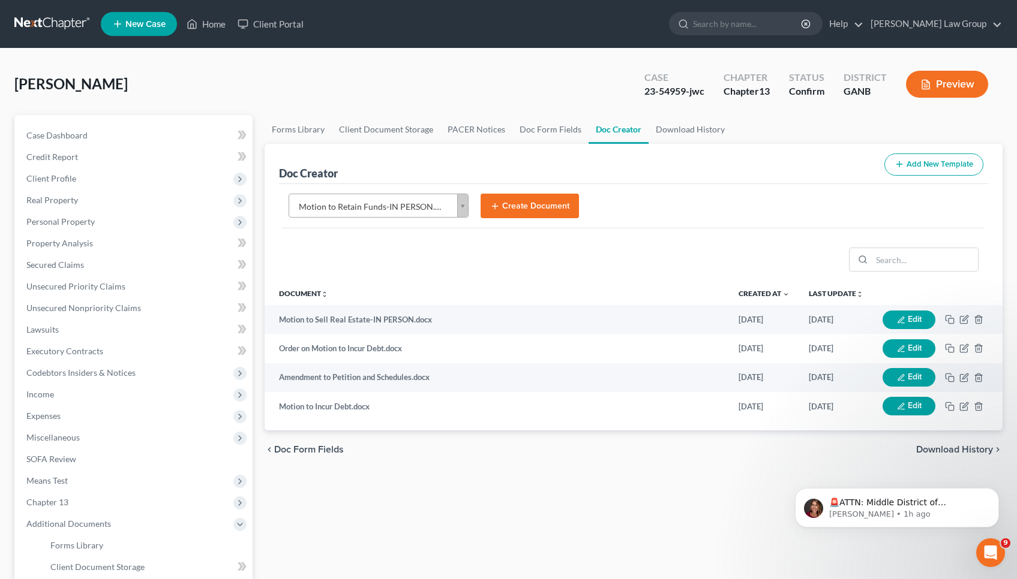
click at [523, 206] on button "Create Document" at bounding box center [529, 206] width 98 height 25
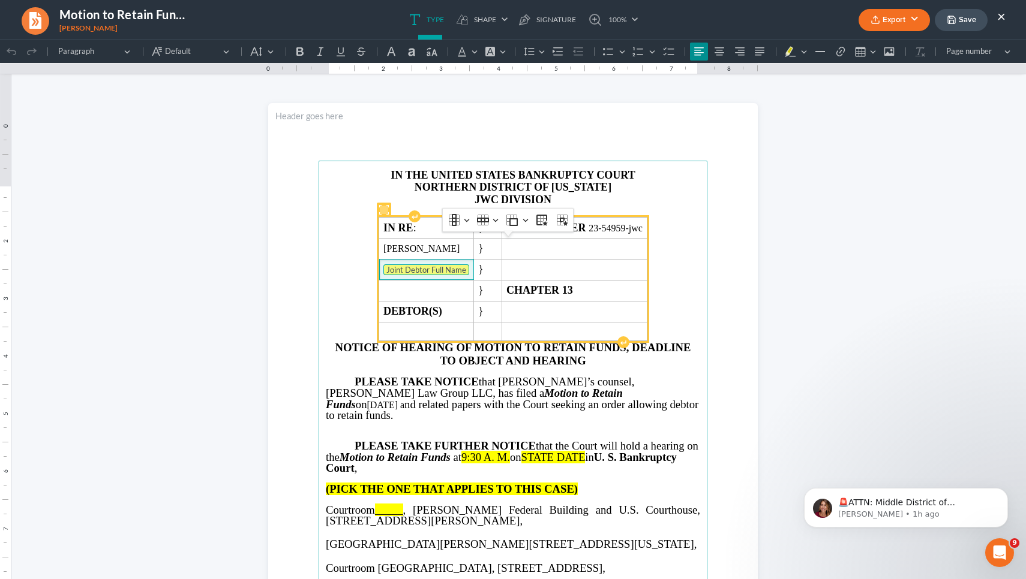
click at [425, 275] on tag "Joint Debtor Full Name" at bounding box center [426, 269] width 86 height 11
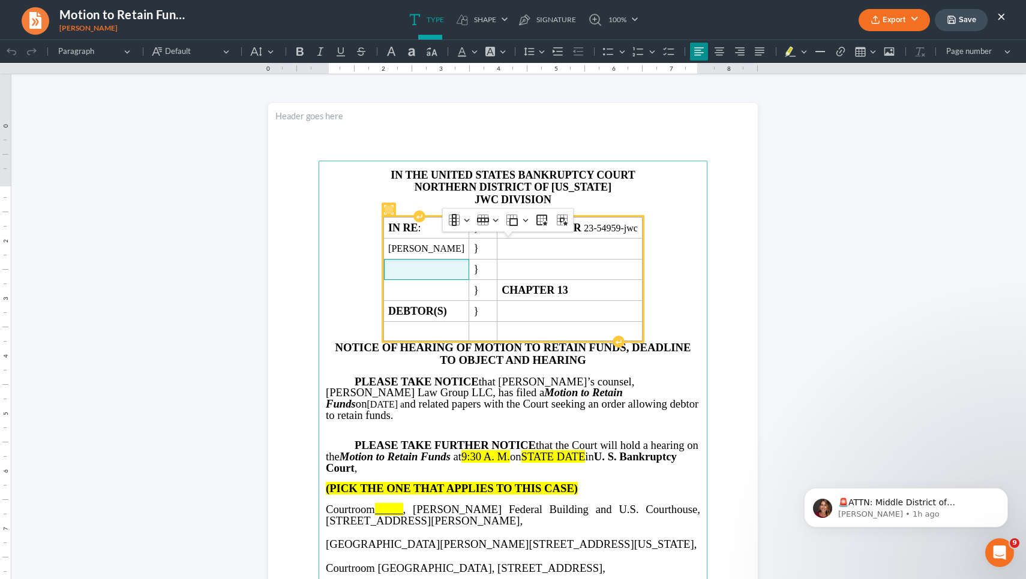
click at [585, 184] on main "IN THE UNITED STATES BANKRUPTCY COURT NORTHERN DISTRICT OF GEORGIA JWC DIVISION…" at bounding box center [512, 420] width 389 height 518
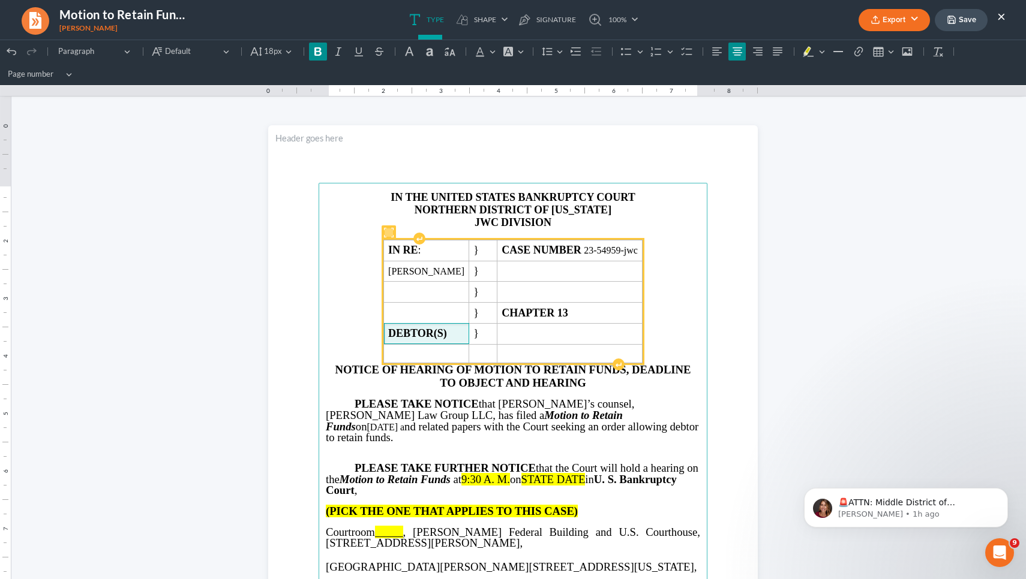
click at [447, 333] on strong "DEBTOR(S)" at bounding box center [417, 333] width 59 height 12
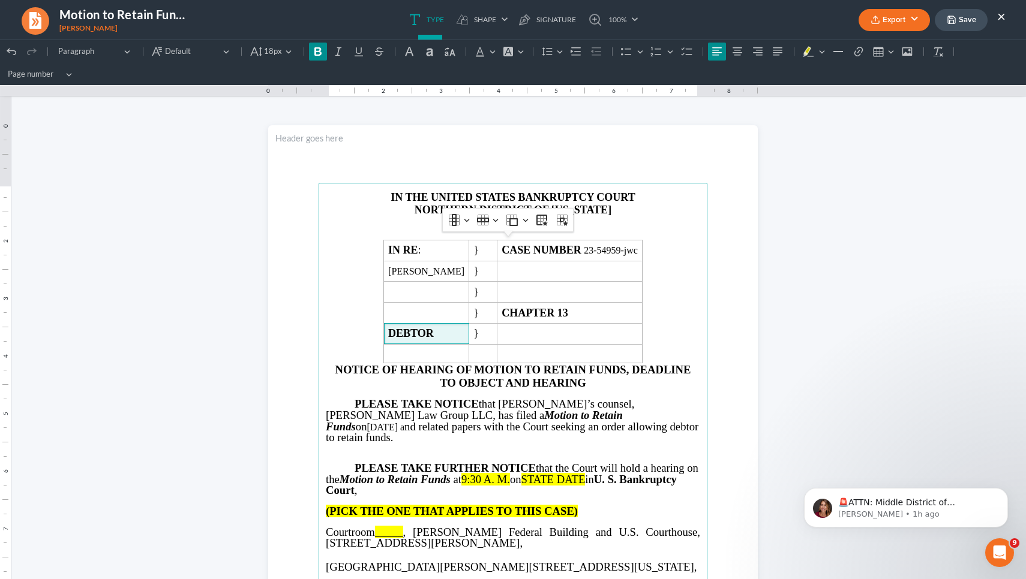
click at [402, 218] on p "JWC DIVISION" at bounding box center [513, 223] width 374 height 13
click at [492, 222] on strong "JWC" at bounding box center [486, 223] width 24 height 12
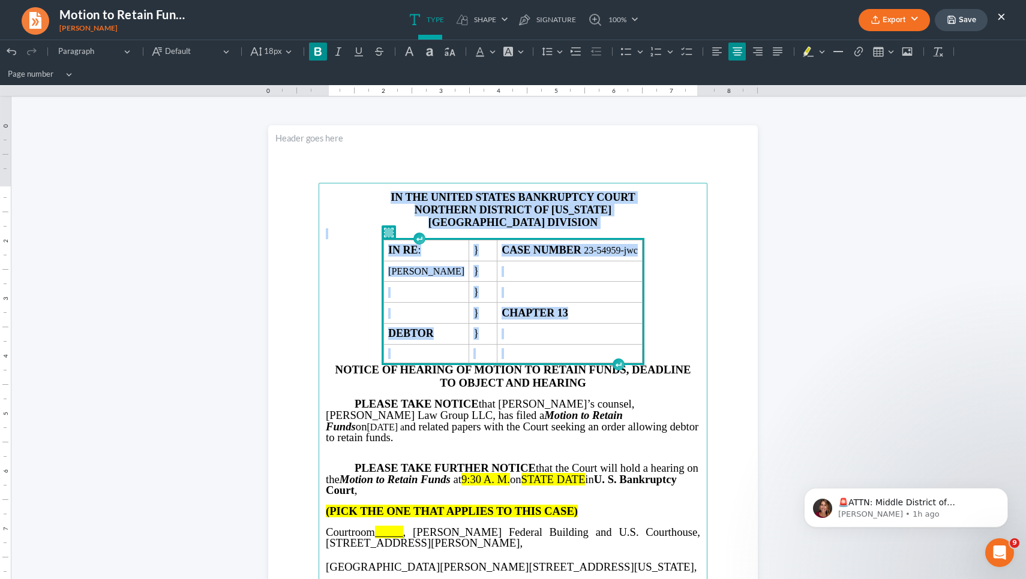
drag, startPoint x: 675, startPoint y: 351, endPoint x: 563, endPoint y: 137, distance: 242.0
click at [563, 137] on section "IN THE UNITED STATES BANKRUPTCY COURT NORTHERN DISTRICT OF GEORGIA ATLANTA DIVI…" at bounding box center [512, 441] width 489 height 633
copy main "IN THE UNITED STATES BANKRUPTCY COURT NORTHERN DISTRICT OF GEORGIA ATLANTA DIVI…"
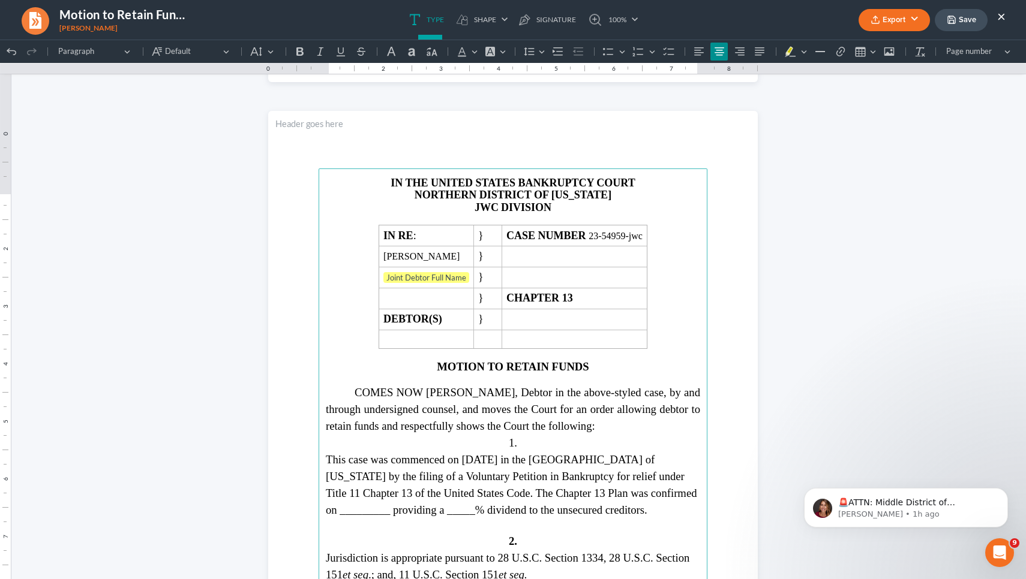
scroll to position [1313, 0]
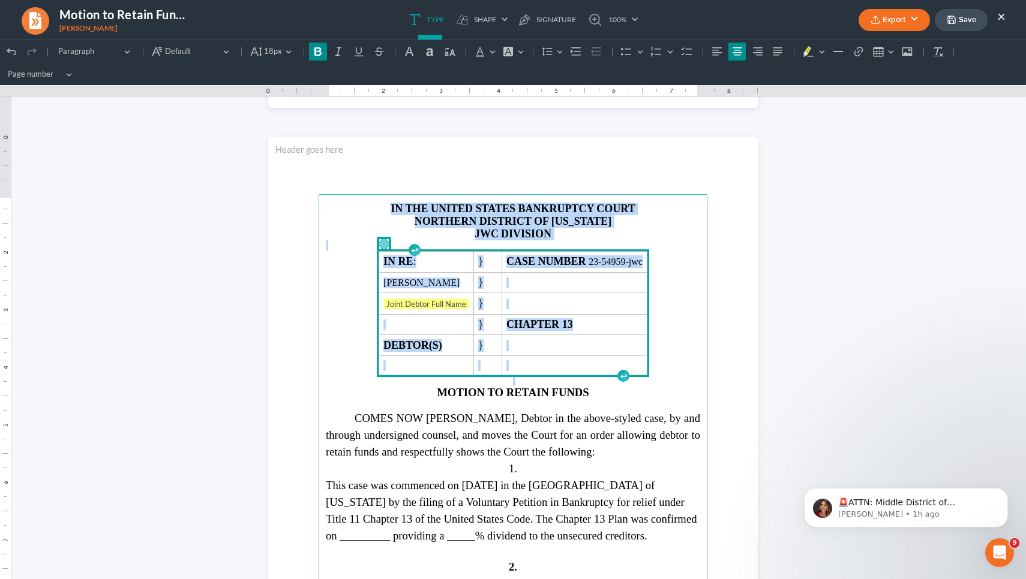
drag, startPoint x: 678, startPoint y: 366, endPoint x: 613, endPoint y: 176, distance: 200.9
click at [585, 176] on section "IN THE UNITED STATES BANKRUPTCY COURT NORTHERN DISTRICT OF GEORGIA JWC DIVISION…" at bounding box center [512, 453] width 489 height 633
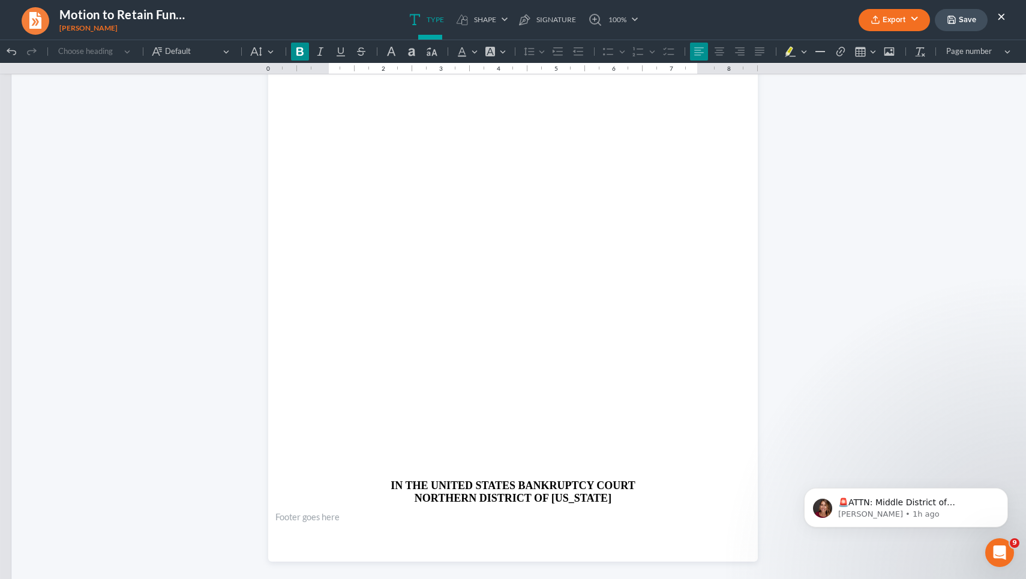
scroll to position [2834, 0]
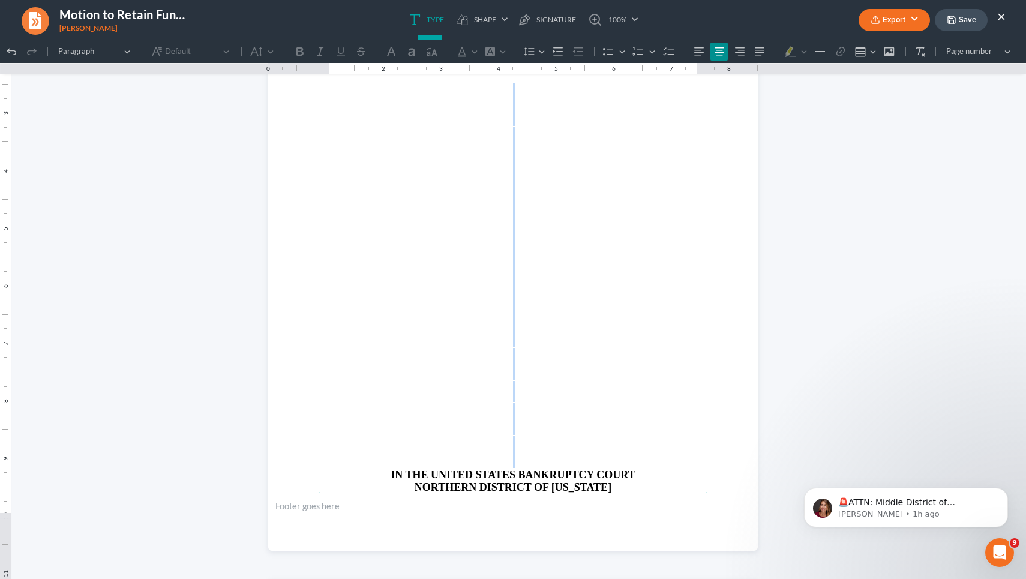
drag, startPoint x: 534, startPoint y: 474, endPoint x: 513, endPoint y: 107, distance: 368.3
click at [513, 107] on main "IN THE UNITED STATES BANKRUPTCY COURT NORTHERN DISTRICT OF GEORGIA" at bounding box center [512, 234] width 389 height 518
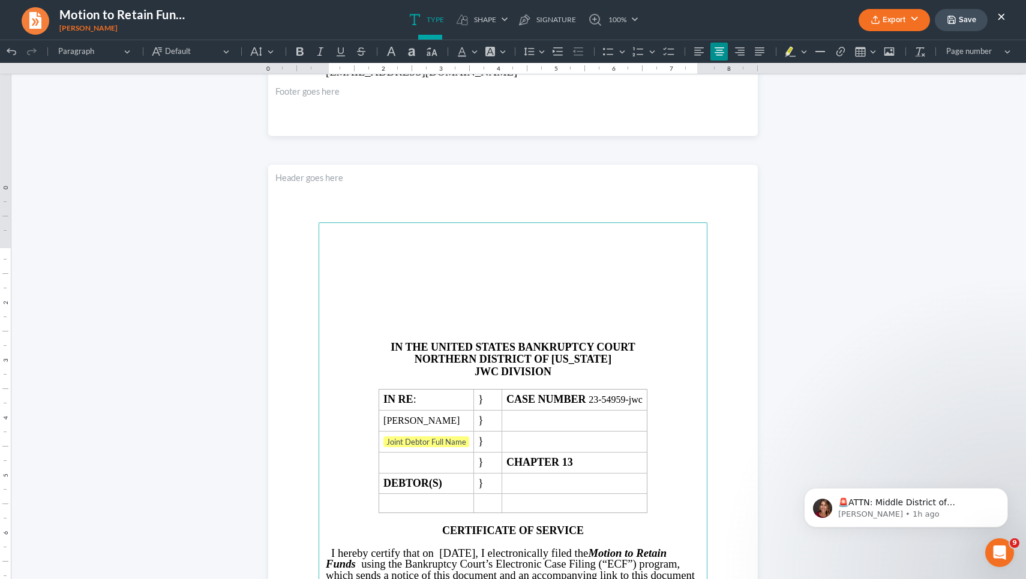
scroll to position [2582, 0]
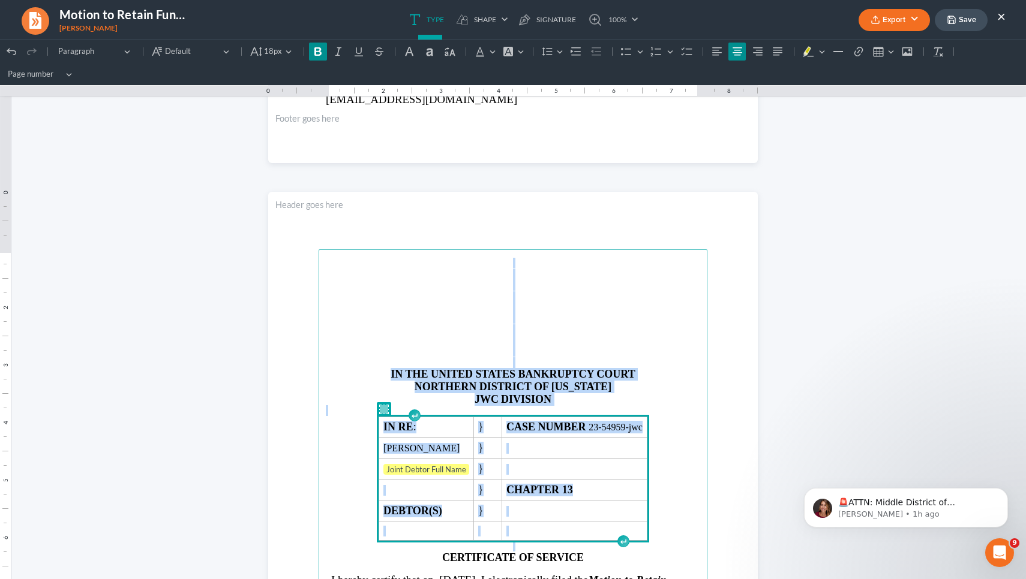
drag, startPoint x: 671, startPoint y: 524, endPoint x: 540, endPoint y: 210, distance: 340.1
click at [540, 210] on section "IN THE UNITED STATES BANKRUPTCY COURT NORTHERN DISTRICT OF GEORGIA JWC DIVISION…" at bounding box center [512, 508] width 489 height 633
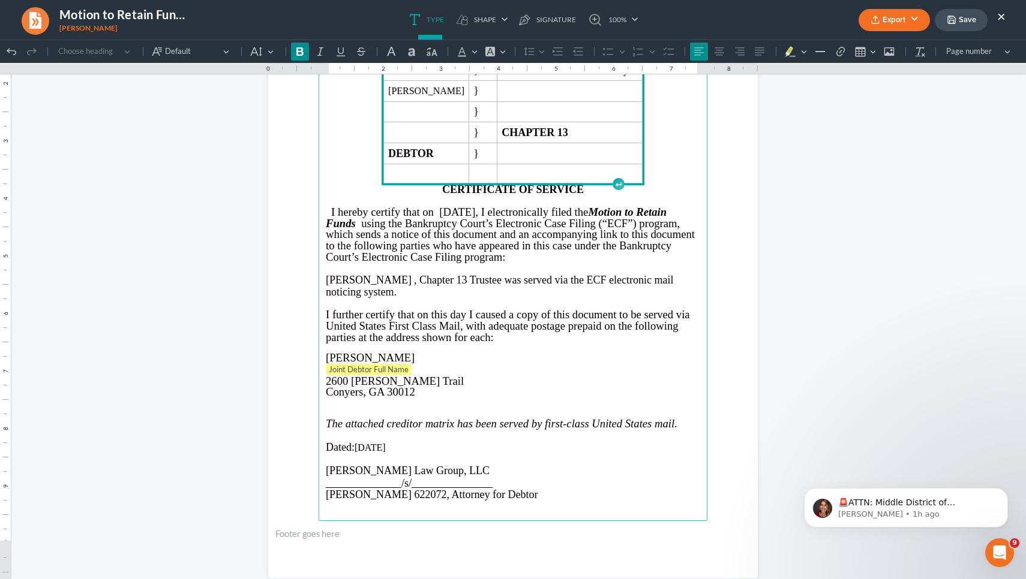
scroll to position [2818, 0]
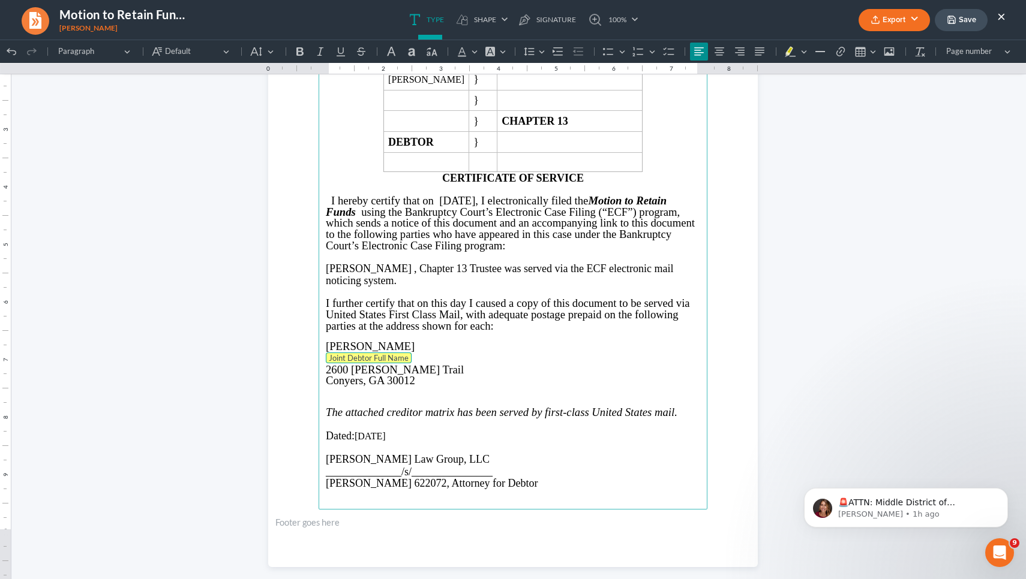
click at [351, 363] on span "Joint Debtor Full Name" at bounding box center [369, 358] width 80 height 10
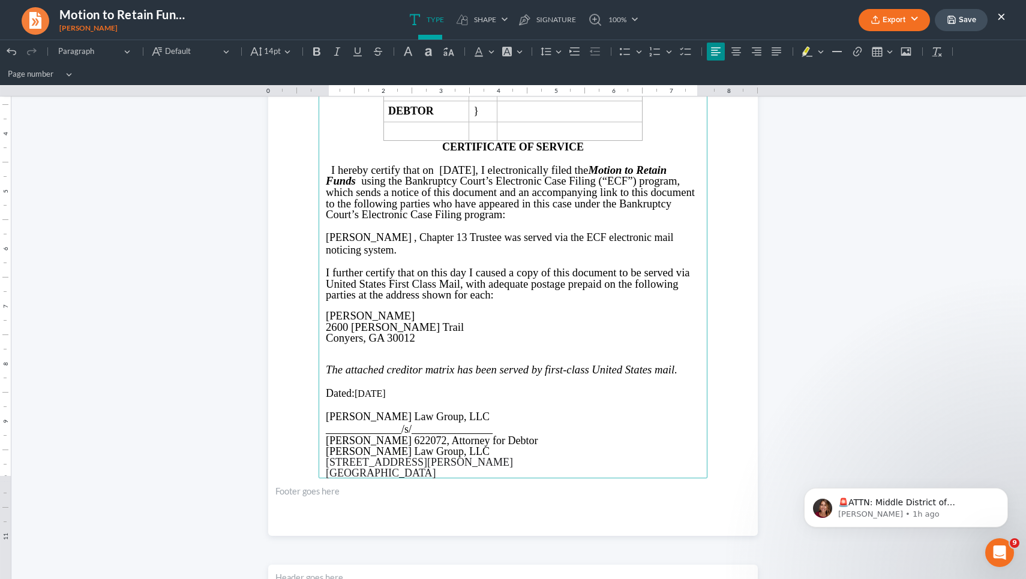
scroll to position [2872, 0]
click at [481, 169] on span "I hereby certify that on [DATE], I electronically filed the" at bounding box center [459, 169] width 257 height 13
click at [459, 167] on span "I hereby certify that on 0September 10, 2025, I electronically filed the" at bounding box center [462, 169] width 263 height 13
drag, startPoint x: 453, startPoint y: 169, endPoint x: 541, endPoint y: 168, distance: 88.2
click at [541, 168] on span "I hereby certify that on September 10, 2025, I electronically filed the" at bounding box center [459, 169] width 257 height 13
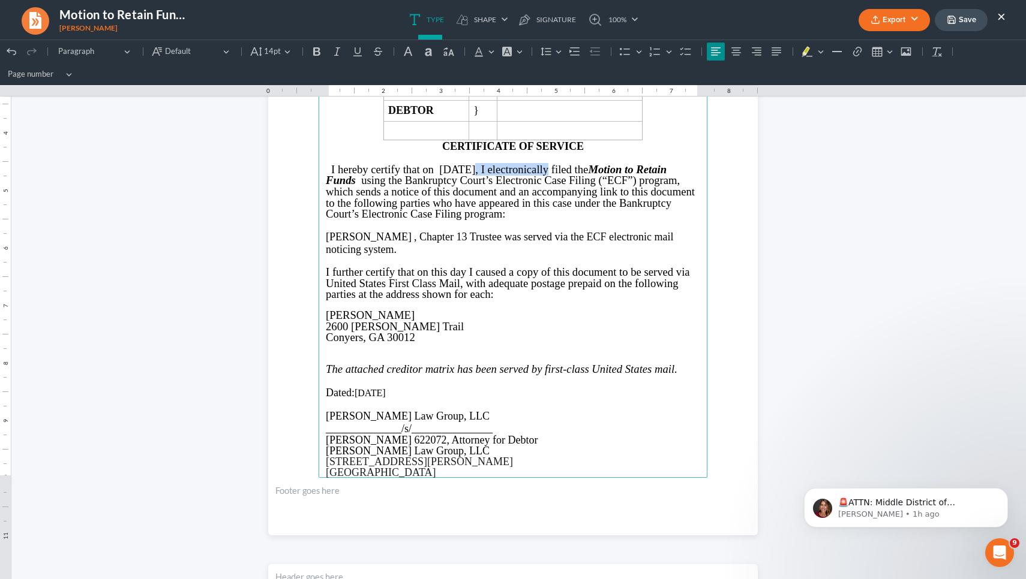
copy span "September 10, 2025"
click at [396, 240] on p "[PERSON_NAME] , Chapter 13 Trustee was served via the ECF electronic mail notic…" at bounding box center [513, 243] width 374 height 25
click at [414, 233] on span ", Chapter 13" at bounding box center [440, 237] width 53 height 12
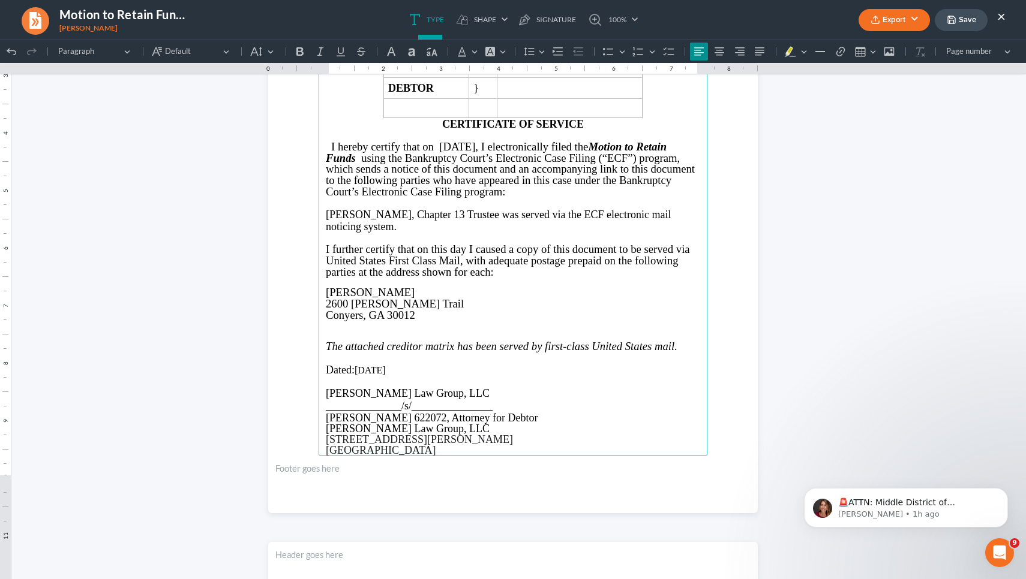
drag, startPoint x: 396, startPoint y: 384, endPoint x: 354, endPoint y: 385, distance: 42.0
click at [354, 377] on p "Dated: 09/10/2025" at bounding box center [513, 370] width 374 height 13
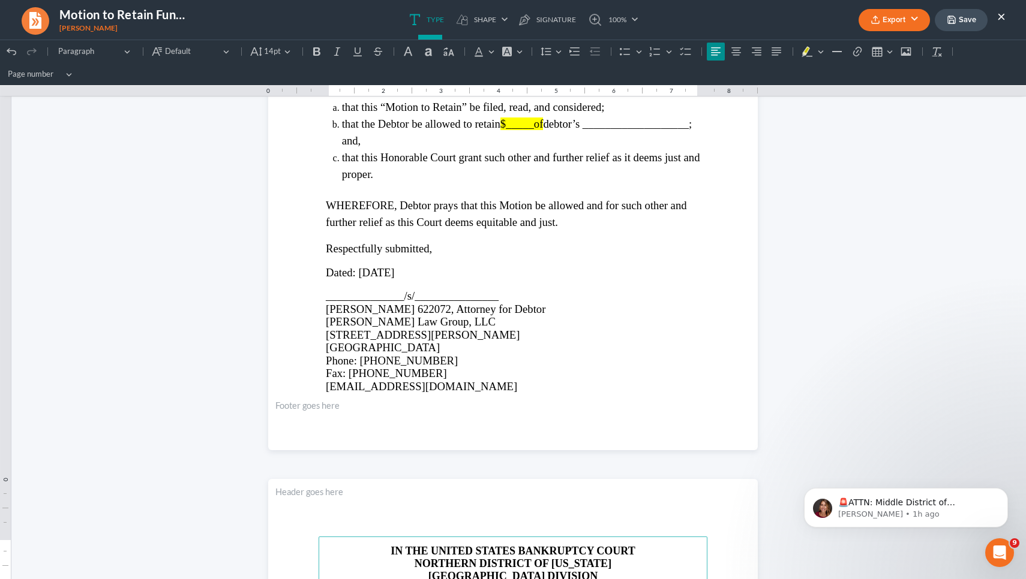
scroll to position [2242, 0]
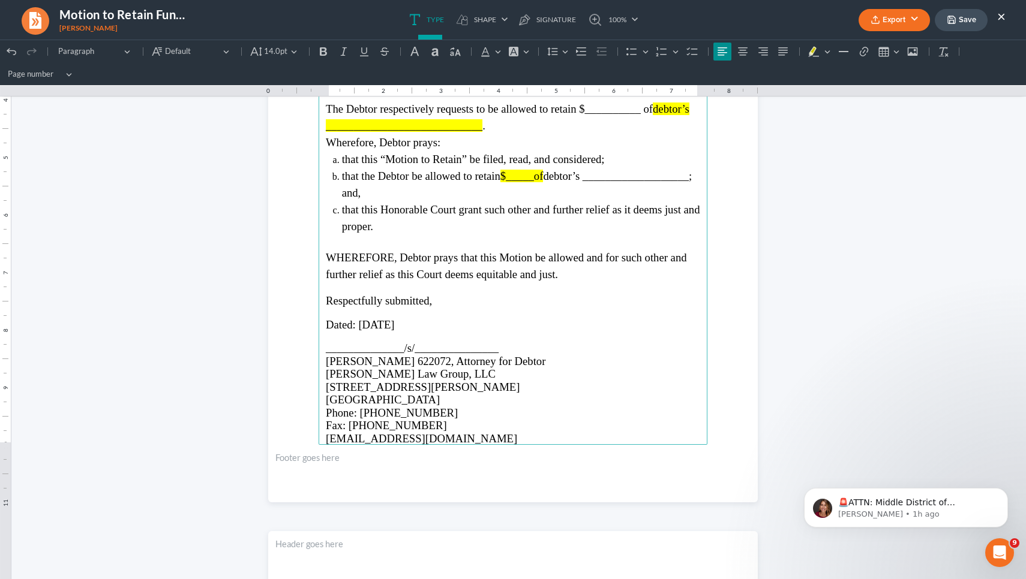
drag, startPoint x: 404, startPoint y: 311, endPoint x: 356, endPoint y: 311, distance: 48.6
click at [356, 318] on span "Dated: 09/10/2025" at bounding box center [360, 324] width 69 height 13
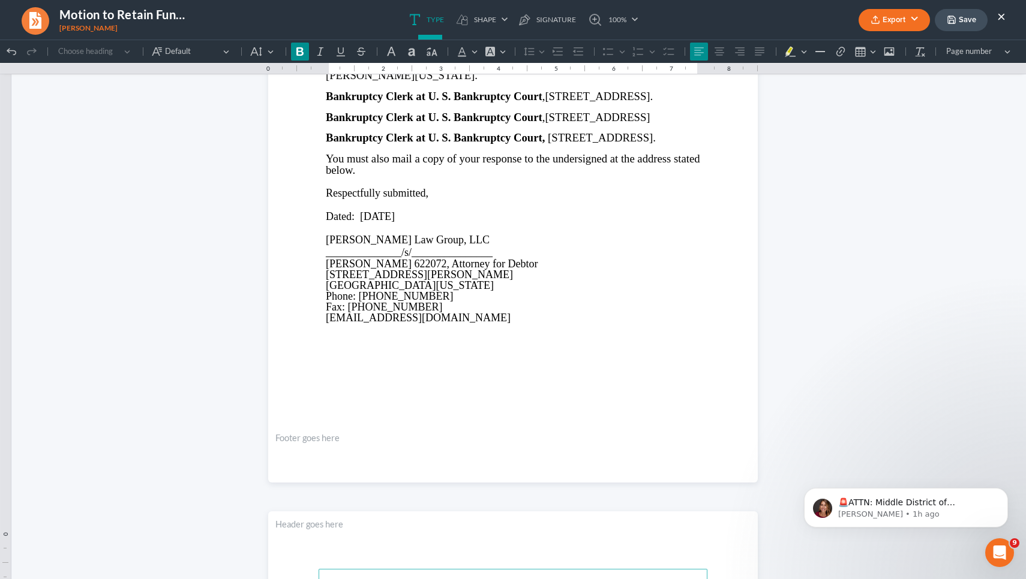
scroll to position [886, 0]
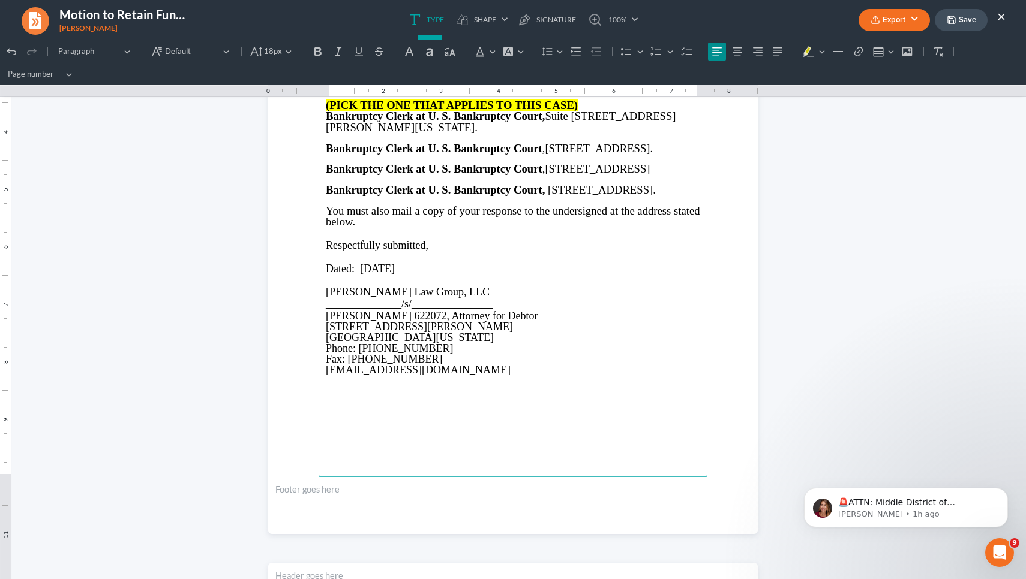
drag, startPoint x: 403, startPoint y: 293, endPoint x: 353, endPoint y: 293, distance: 50.4
click at [353, 275] on span "Dated: [DATE]" at bounding box center [360, 269] width 69 height 12
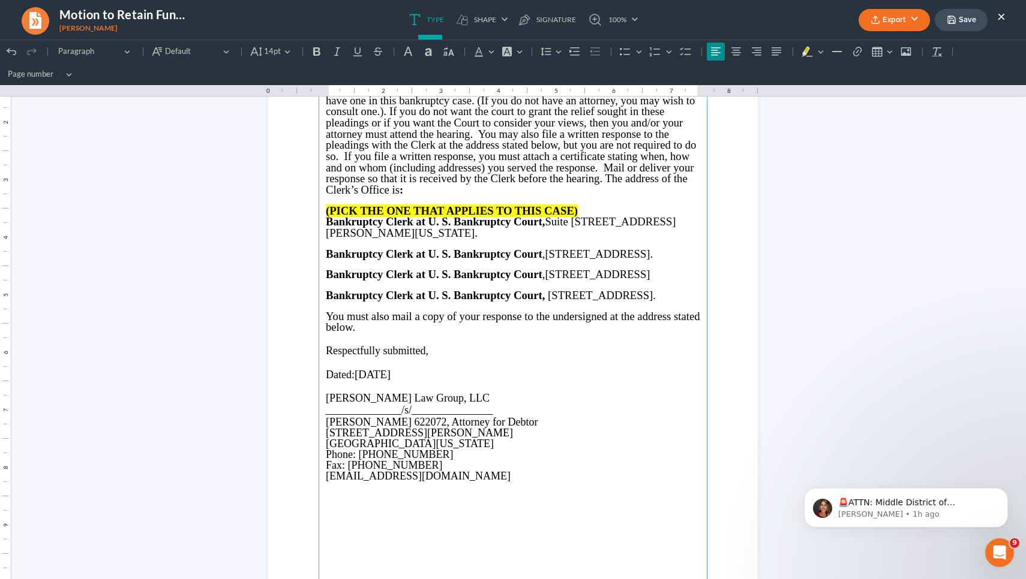
scroll to position [771, 0]
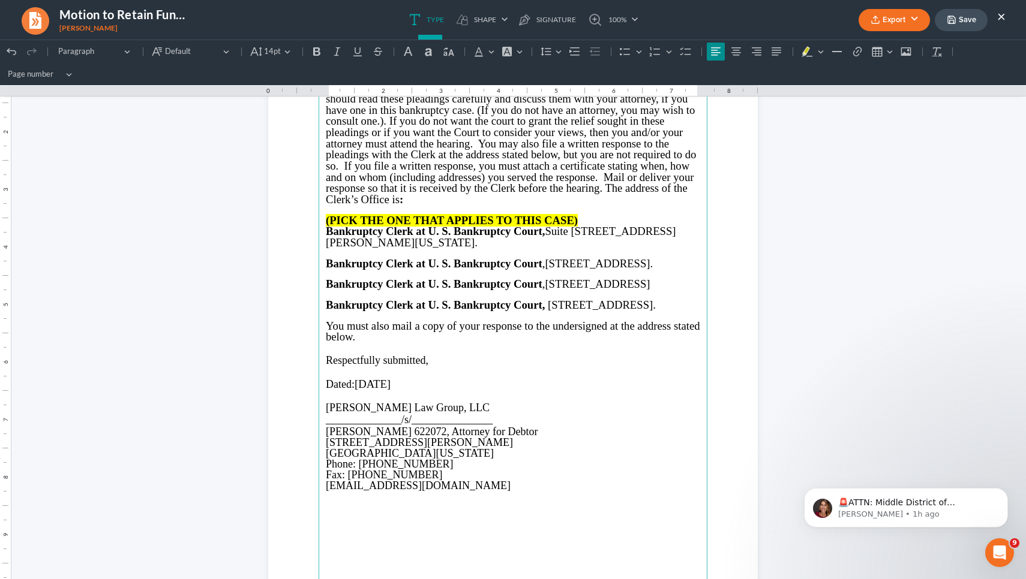
click at [377, 214] on strong "(PICK THE ONE THAT APPLIES TO THIS CASE)" at bounding box center [452, 220] width 252 height 13
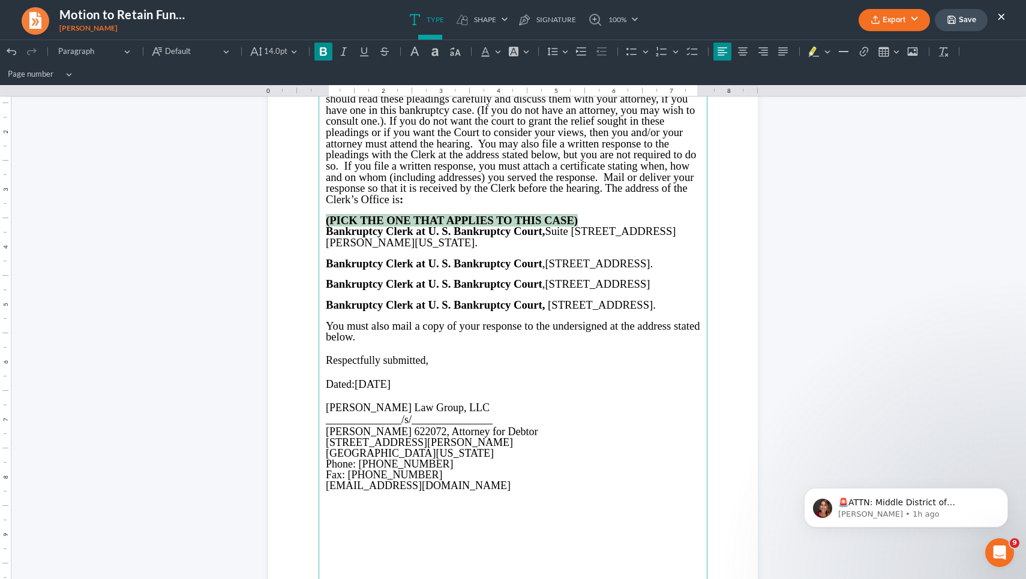
click at [377, 214] on strong "(PICK THE ONE THAT APPLIES TO THIS CASE)" at bounding box center [452, 220] width 252 height 13
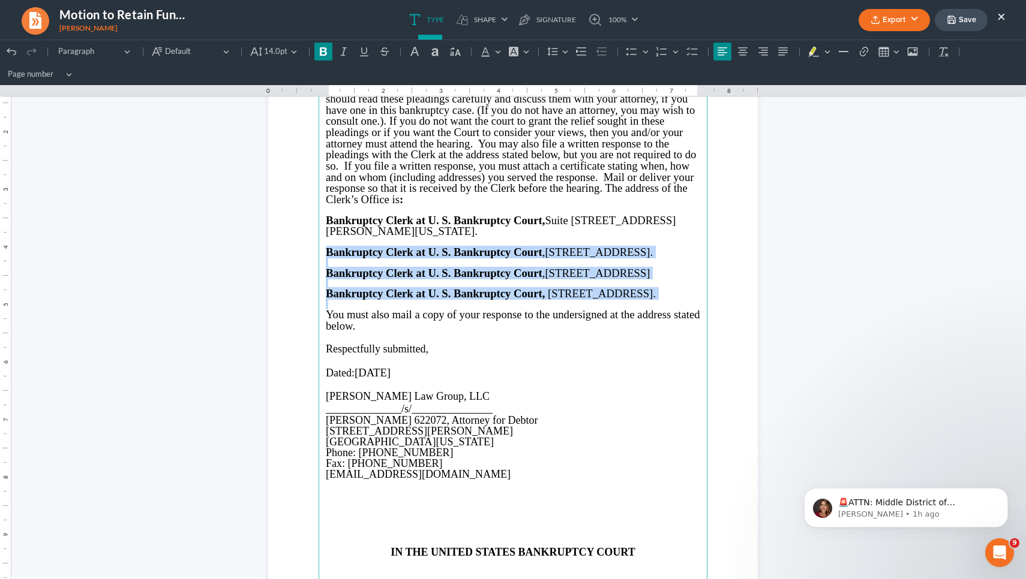
drag, startPoint x: 321, startPoint y: 246, endPoint x: 413, endPoint y: 332, distance: 126.0
click at [413, 332] on main "Your rights may be affected by the Court’s ruling on these pleadings. You shoul…" at bounding box center [512, 333] width 389 height 518
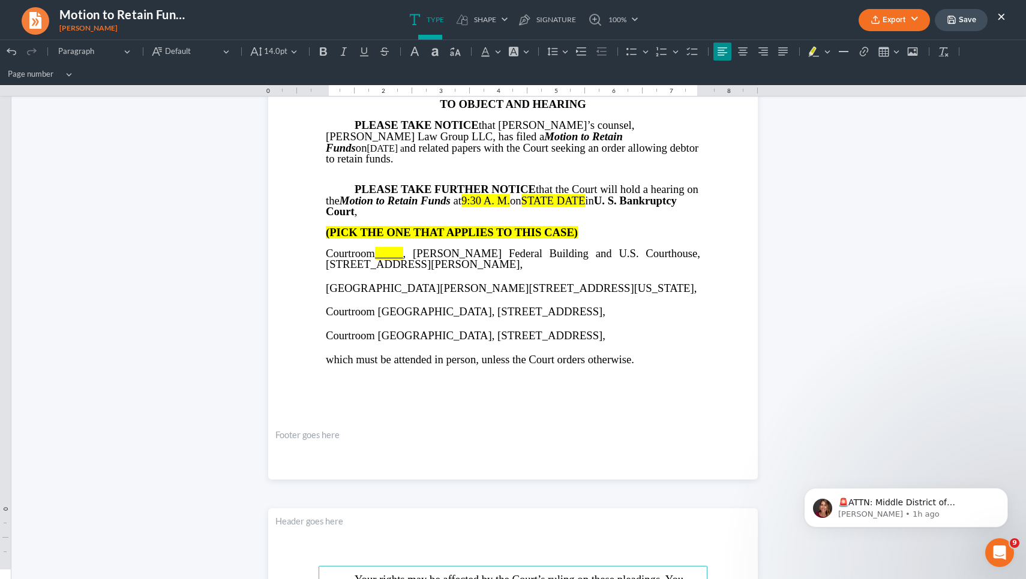
scroll to position [269, 0]
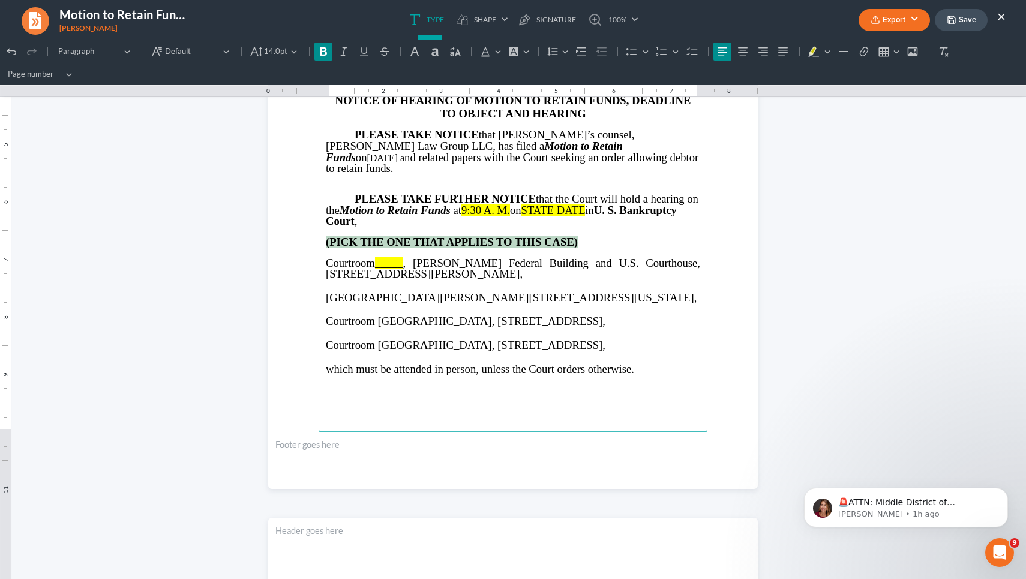
drag, startPoint x: 575, startPoint y: 226, endPoint x: 311, endPoint y: 227, distance: 263.9
click at [311, 227] on section "IN THE UNITED STATES BANKRUPTCY COURT NORTHERN DISTRICT OF GEORGIA ATLANTA DIVI…" at bounding box center [512, 172] width 489 height 633
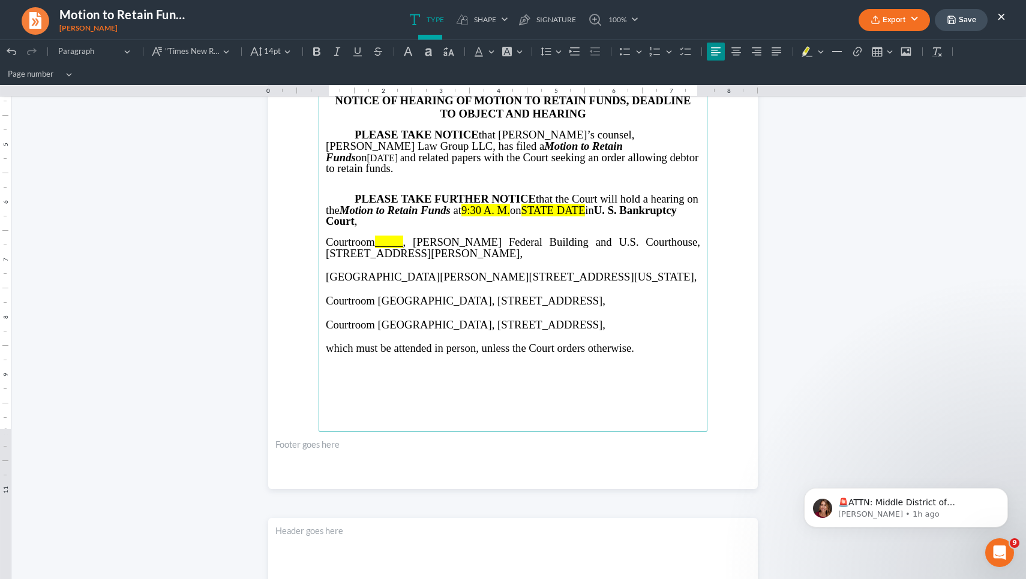
click at [389, 236] on span "_____" at bounding box center [389, 242] width 28 height 13
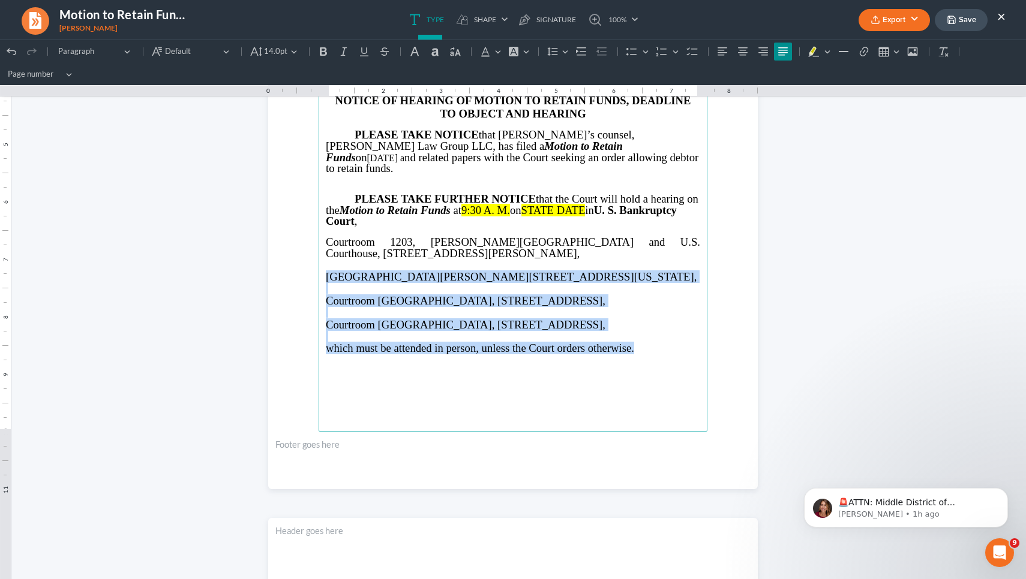
drag, startPoint x: 321, startPoint y: 258, endPoint x: 683, endPoint y: 339, distance: 370.6
click at [585, 339] on main "IN THE UNITED STATES BANKRUPTCY COURT NORTHERN DISTRICT OF GEORGIA ATLANTA DIVI…" at bounding box center [512, 173] width 389 height 518
click at [585, 342] on p "which must be attended in person, unless the Court orders otherwise." at bounding box center [513, 348] width 374 height 13
drag, startPoint x: 660, startPoint y: 330, endPoint x: 569, endPoint y: 248, distance: 123.6
click at [569, 248] on main "IN THE UNITED STATES BANKRUPTCY COURT NORTHERN DISTRICT OF GEORGIA ATLANTA DIVI…" at bounding box center [512, 173] width 389 height 518
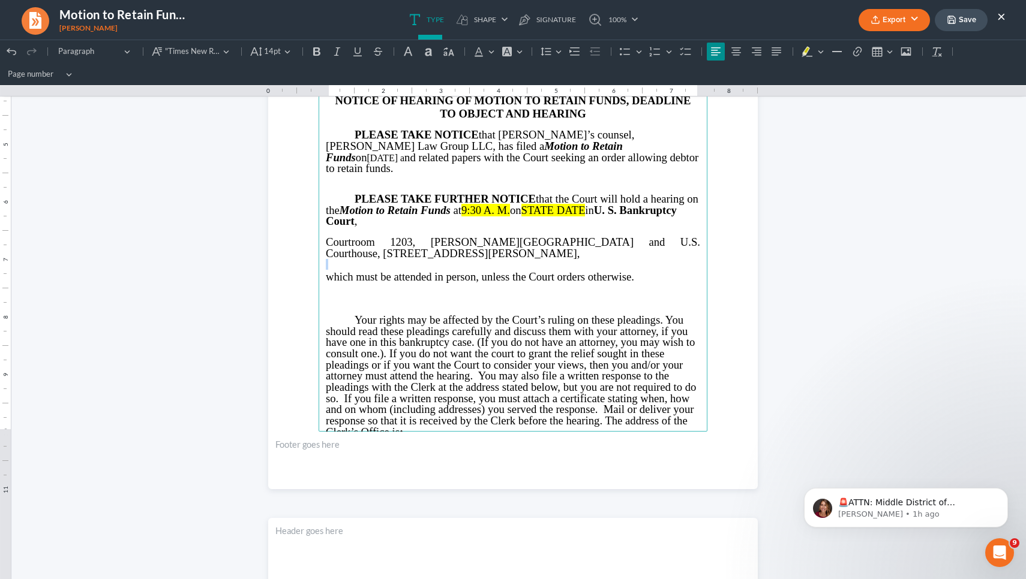
drag, startPoint x: 527, startPoint y: 194, endPoint x: 477, endPoint y: 193, distance: 49.8
click at [477, 194] on p "PLEASE TAKE FURTHER NOTICE that the Court will hold a hearing on the Motion to …" at bounding box center [513, 211] width 374 height 34
drag, startPoint x: 545, startPoint y: 196, endPoint x: 608, endPoint y: 199, distance: 62.4
click at [585, 204] on span "STATE DATE" at bounding box center [562, 210] width 64 height 13
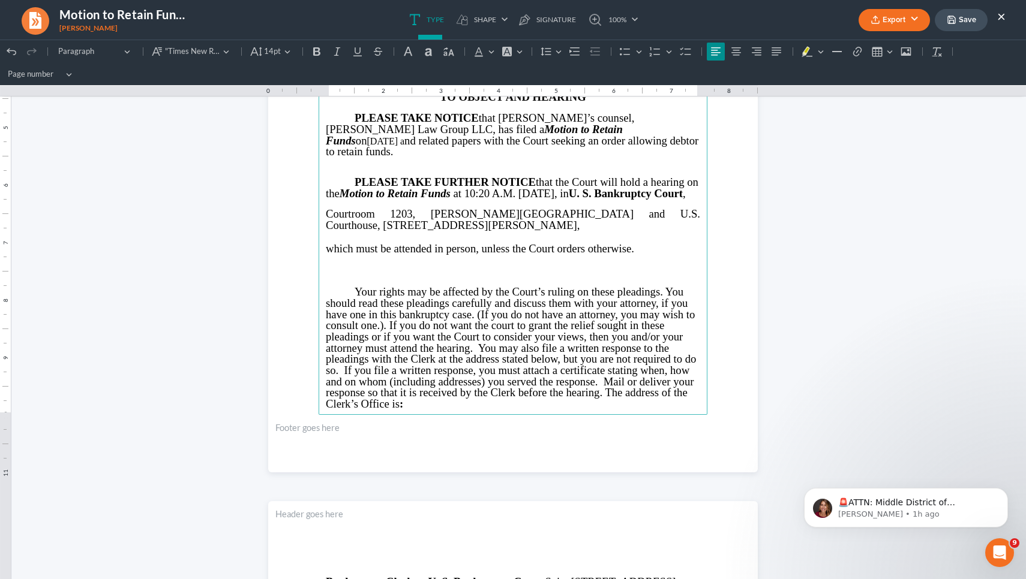
scroll to position [277, 0]
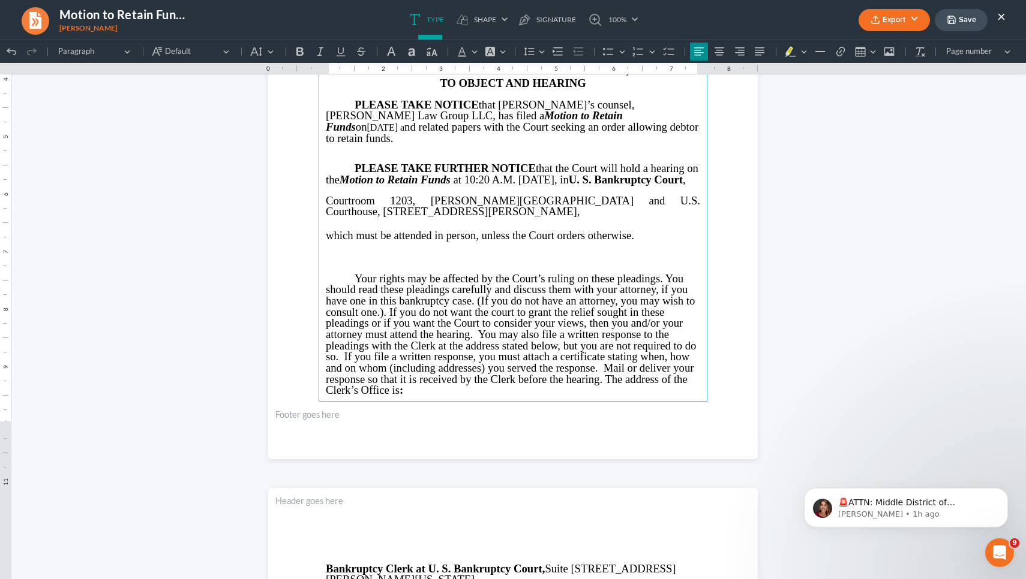
drag, startPoint x: 543, startPoint y: 136, endPoint x: 502, endPoint y: 133, distance: 41.5
click at [502, 133] on p "PLEASE TAKE NOTICE that Debtor’s counsel, Saedi Law Group LLC, has filed a Moti…" at bounding box center [513, 122] width 374 height 45
click at [405, 133] on span "September 10, 2025" at bounding box center [387, 127] width 36 height 13
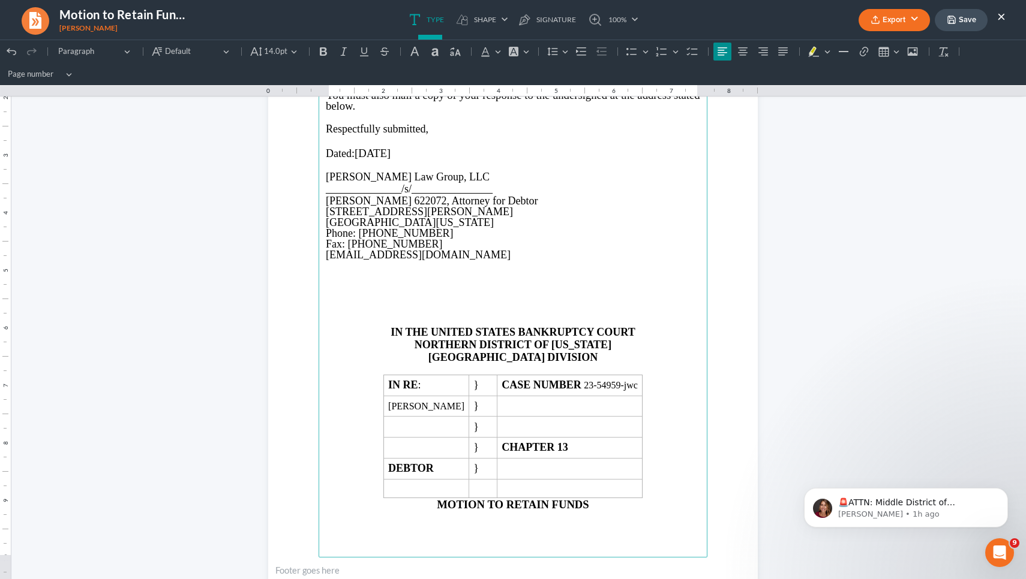
scroll to position [645, 0]
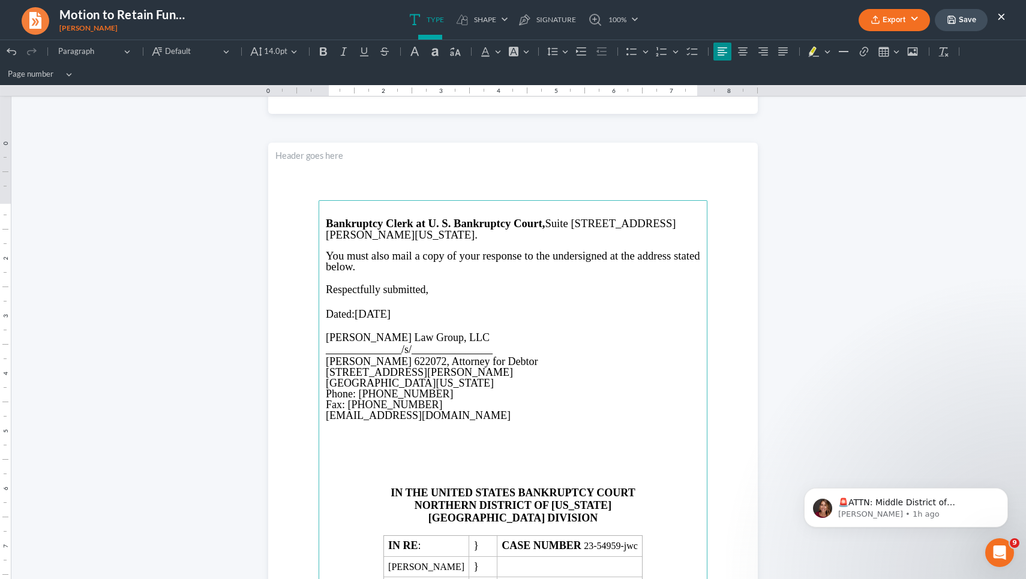
click at [446, 454] on p "Rich Text Editor, page-1-main" at bounding box center [513, 459] width 374 height 11
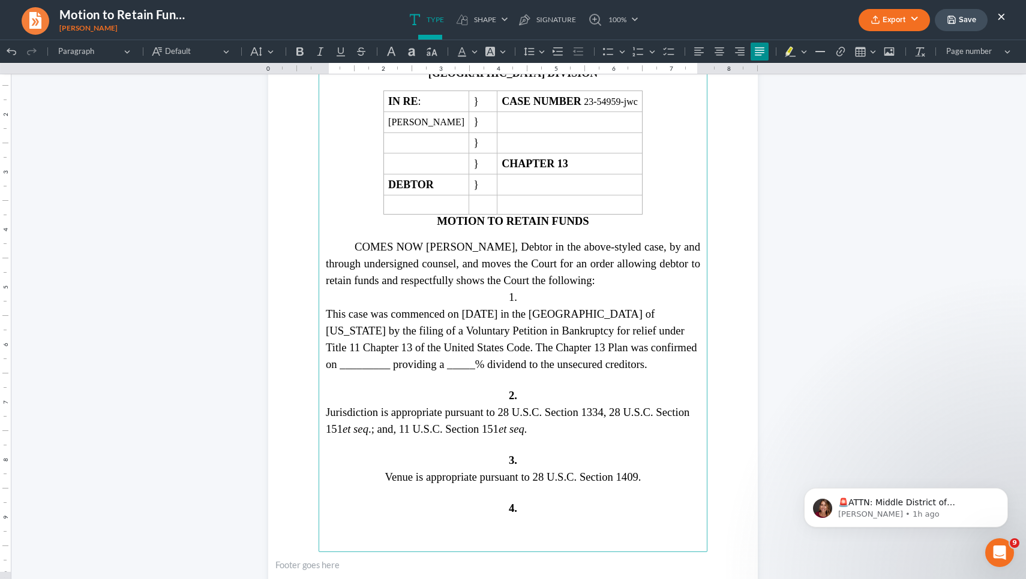
scroll to position [1462, 0]
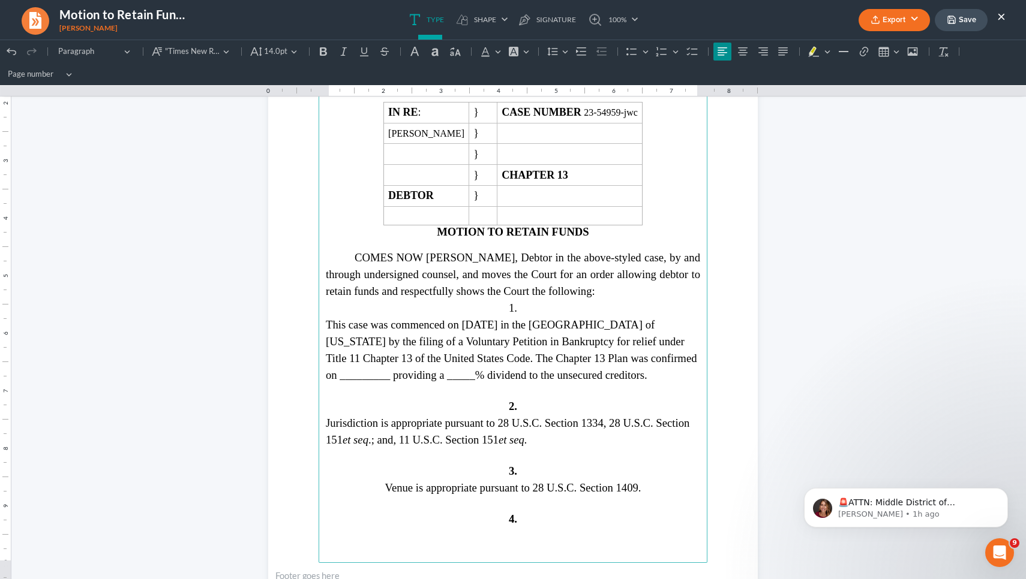
click at [384, 372] on span "This case was commenced on 05/27/2023 in the Northern District of Georgia by th…" at bounding box center [511, 349] width 371 height 63
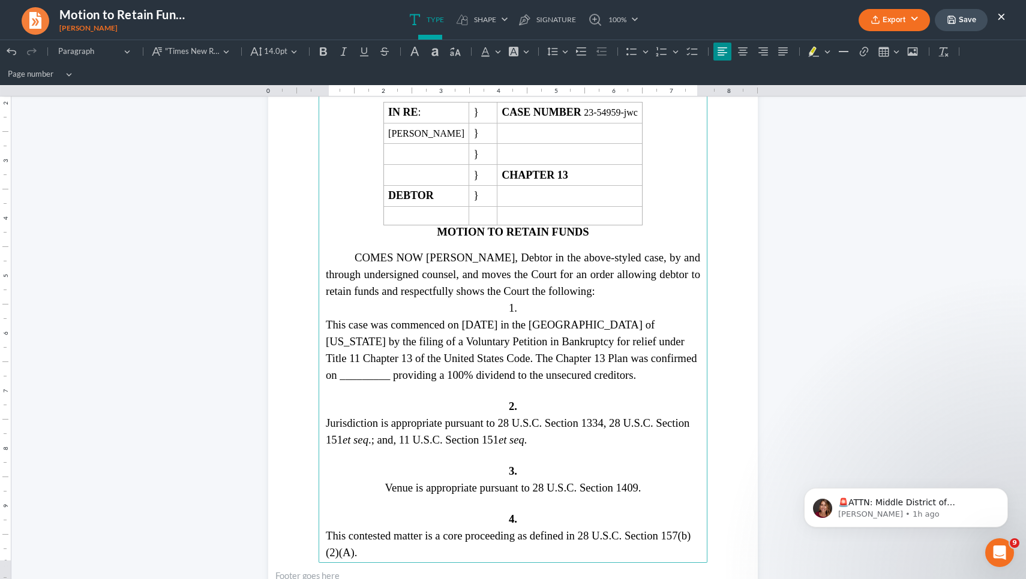
click at [585, 360] on p "This case was commenced on 05/27/2023 in the Northern District of Georgia by th…" at bounding box center [513, 350] width 374 height 67
click at [585, 356] on span "This case was commenced on 05/27/2023 in the Northern District of Georgia by th…" at bounding box center [511, 349] width 371 height 63
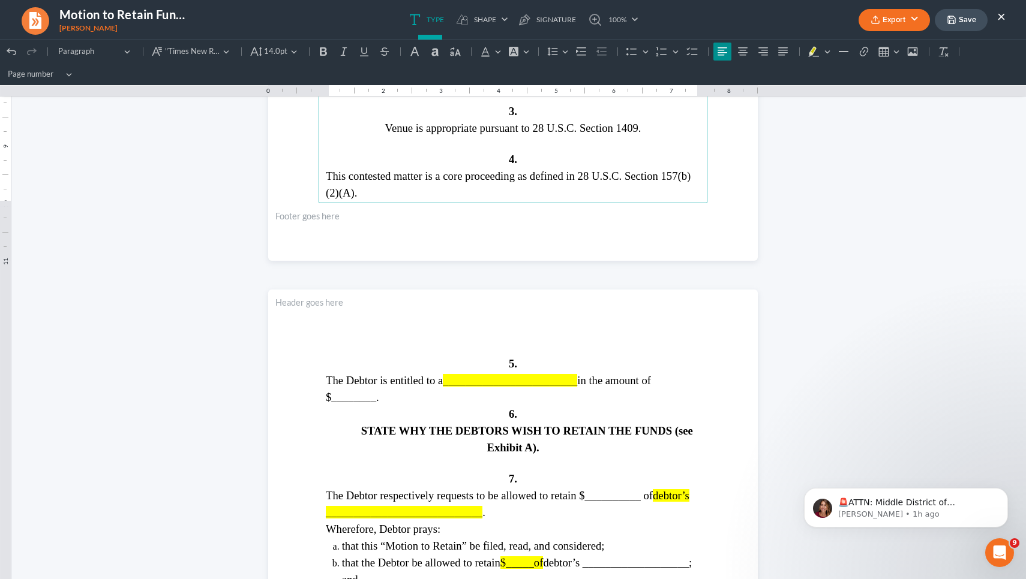
scroll to position [1829, 0]
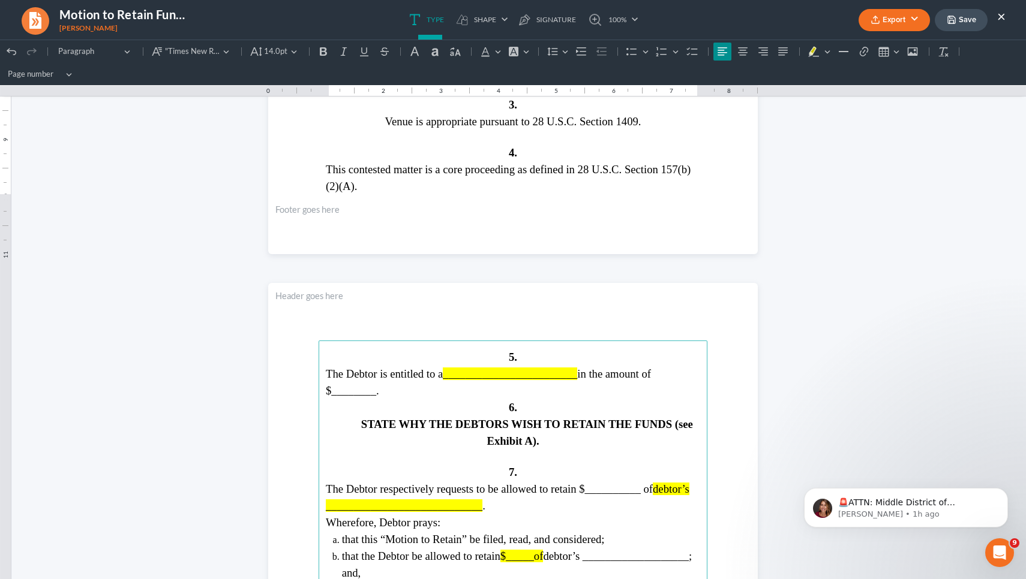
click at [551, 377] on span "________________________" at bounding box center [510, 374] width 134 height 13
click at [502, 422] on strong "STATE WHY THE DEBTORS WISH TO RETAIN THE FUNDS (see Exhibit A)." at bounding box center [527, 432] width 332 height 29
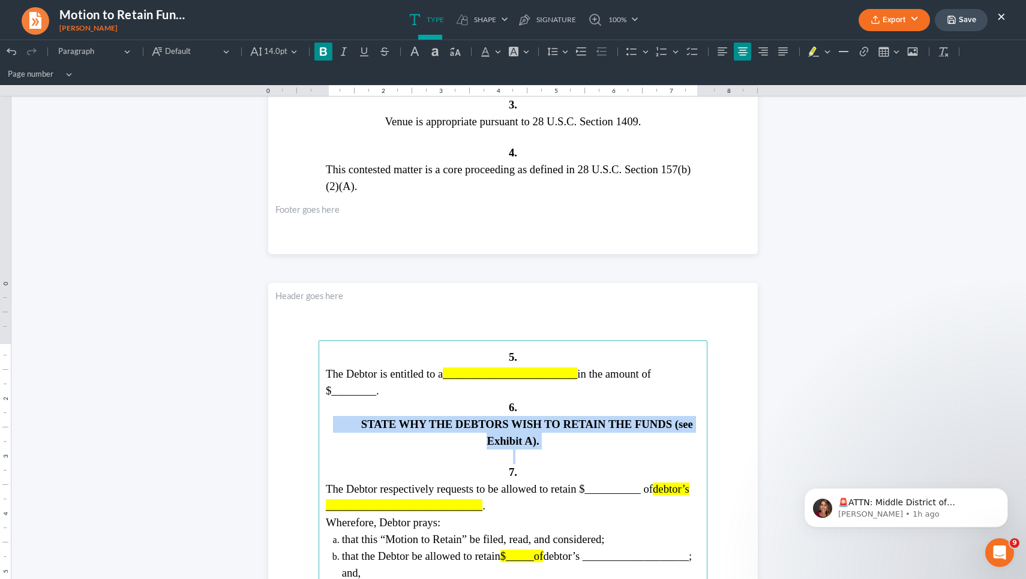
click at [502, 422] on strong "STATE WHY THE DEBTORS WISH TO RETAIN THE FUNDS (see Exhibit A)." at bounding box center [527, 432] width 332 height 29
click at [585, 425] on strong "STATE WHY THE DEBTORS WISH TO RETAIN THE FUNDS (see Exhibit A)." at bounding box center [527, 432] width 332 height 29
drag, startPoint x: 665, startPoint y: 425, endPoint x: 344, endPoint y: 423, distance: 320.9
click at [344, 423] on span "STATE WHY THE DEBTORS WISH TO RETAIN THE FUNDS (see Exhibit A)." at bounding box center [513, 432] width 360 height 29
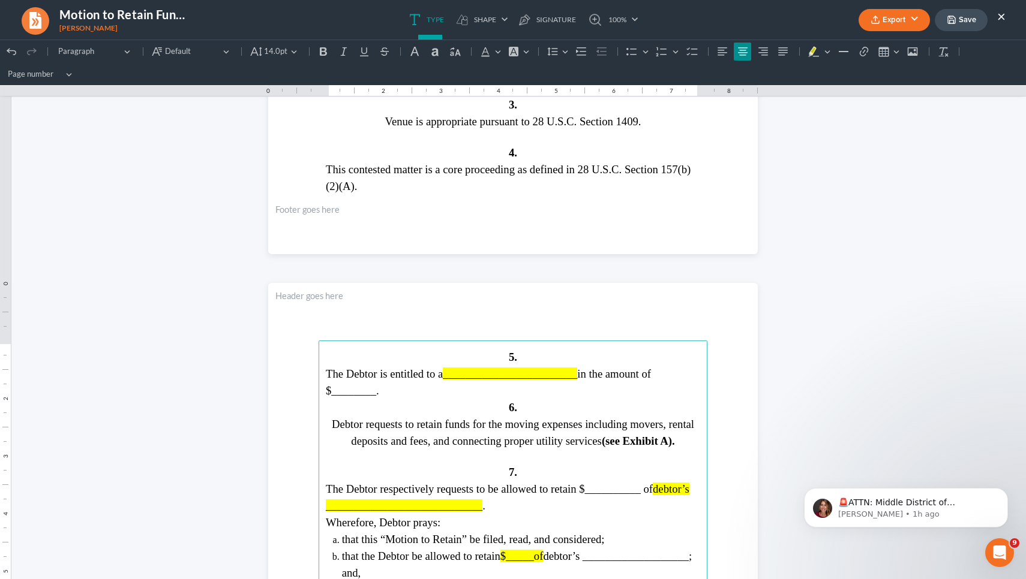
click at [542, 374] on span "________________________" at bounding box center [510, 374] width 134 height 13
click at [492, 373] on span "The Debtor is entitled to a payment from the sell of her home in the amount of …" at bounding box center [501, 382] width 351 height 29
click at [393, 391] on span "The Debtor is entitled to payment from the sell of her home in the amount of $_…" at bounding box center [498, 382] width 344 height 29
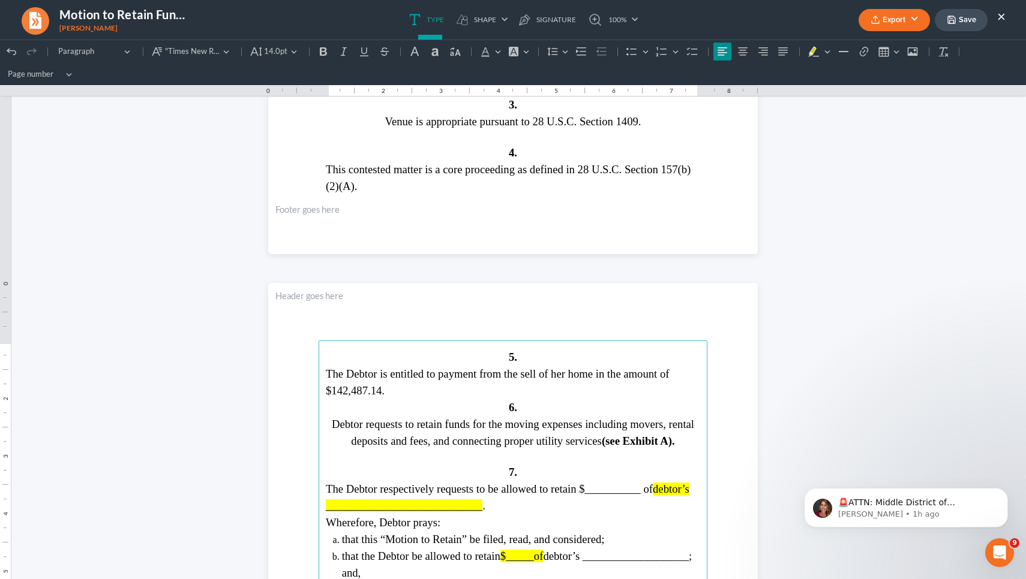
click at [585, 485] on span "The Debtor respectively requests to be allowed to retain $__________ of" at bounding box center [489, 489] width 327 height 13
click at [438, 504] on span "debtor’s ____________________________" at bounding box center [496, 497] width 341 height 29
click at [585, 491] on span "The Debtor respectively requests to be allowed to retain $21,500, of" at bounding box center [478, 489] width 305 height 13
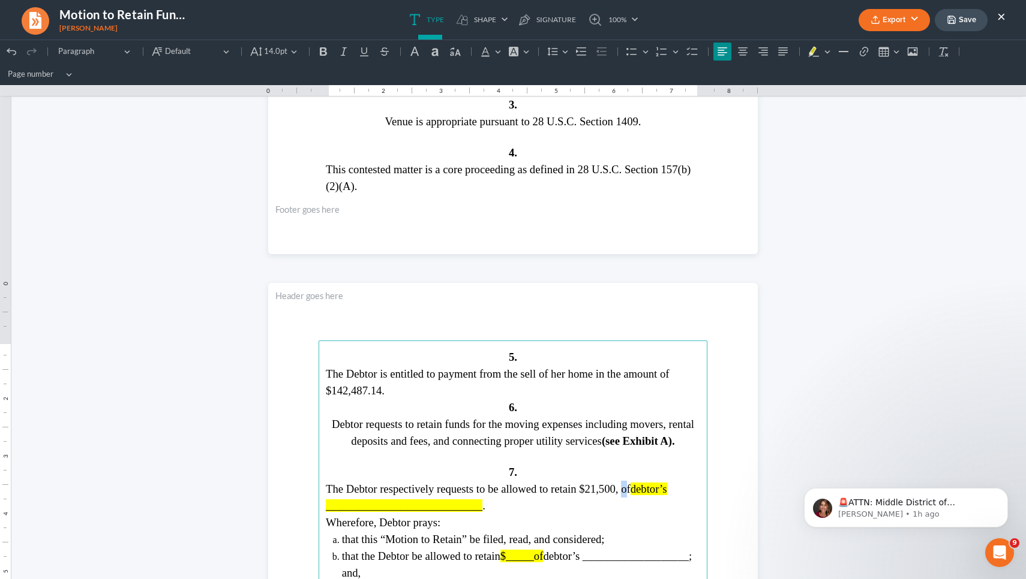
click at [585, 489] on span "The Debtor respectively requests to be allowed to retain $21,500, of" at bounding box center [478, 489] width 305 height 13
drag, startPoint x: 618, startPoint y: 488, endPoint x: 620, endPoint y: 494, distance: 6.8
click at [585, 494] on p "The Debtor respectively requests to be allowed to retain $21,500, of debtor’s _…" at bounding box center [513, 498] width 374 height 34
click at [585, 550] on span "debtor’s ___________________; and," at bounding box center [517, 564] width 350 height 29
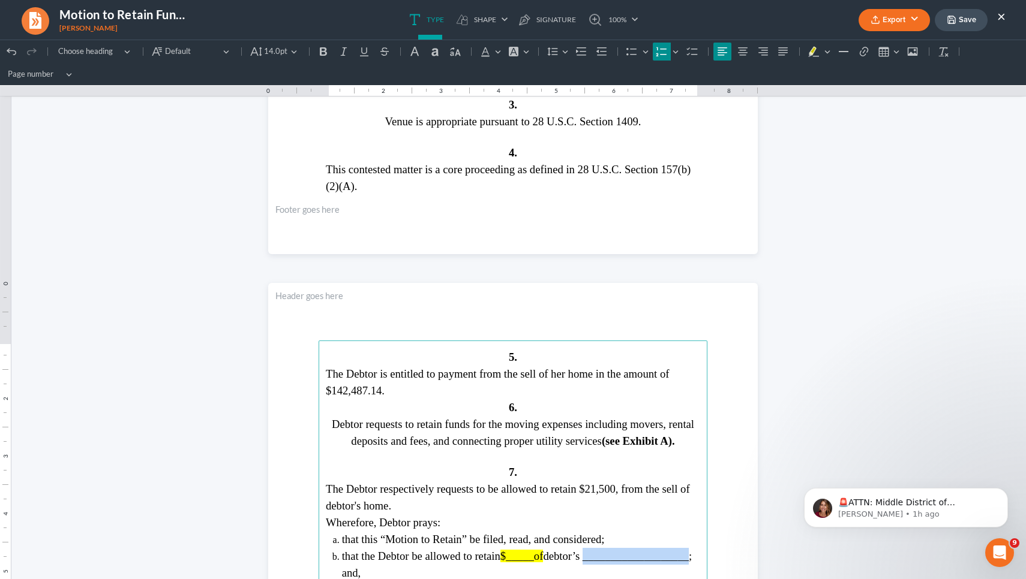
click at [585, 550] on span "debtor’s ___________________; and," at bounding box center [517, 564] width 350 height 29
click at [585, 551] on span "debtor’s ___________________; and," at bounding box center [517, 564] width 350 height 29
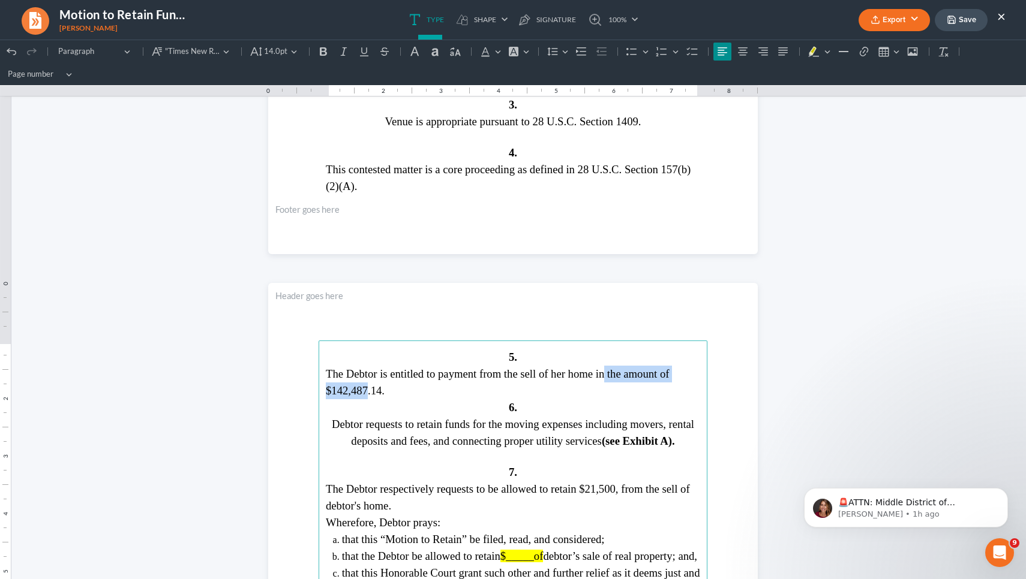
drag, startPoint x: 570, startPoint y: 374, endPoint x: 669, endPoint y: 377, distance: 98.4
click at [585, 377] on span "The Debtor is entitled to payment from the sell of her home in the amount of $1…" at bounding box center [498, 382] width 344 height 29
click at [570, 377] on span "The Debtor is entitled to payment from the real property in the amount of $142,…" at bounding box center [490, 382] width 329 height 29
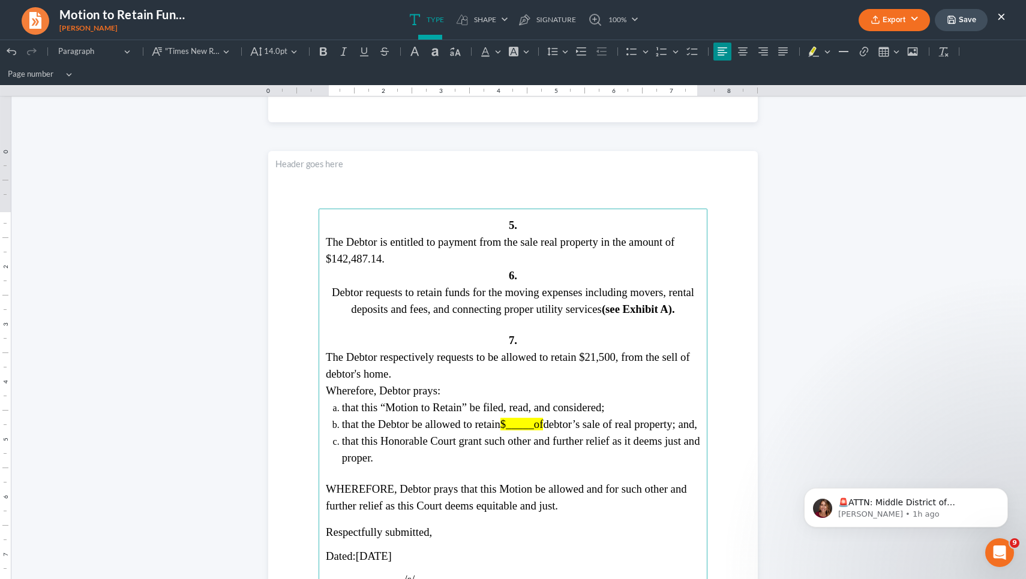
scroll to position [1961, 0]
drag, startPoint x: 543, startPoint y: 418, endPoint x: 497, endPoint y: 417, distance: 45.6
click at [497, 417] on li "that the Debtor be allowed to retain $_____of debtor’s sale of real property; a…" at bounding box center [521, 424] width 358 height 17
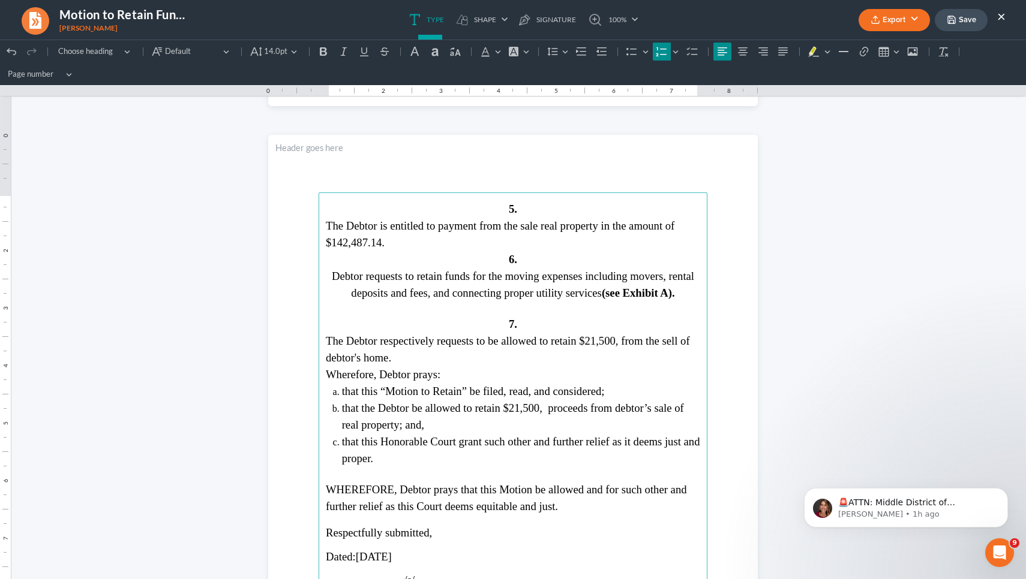
scroll to position [1977, 0]
click at [585, 228] on span "The Debtor is entitled to payment from the sale real property in the amount of …" at bounding box center [500, 233] width 348 height 29
click at [585, 229] on span "The Debtor is entitled to payment from the sale of real property in the amount …" at bounding box center [506, 233] width 360 height 29
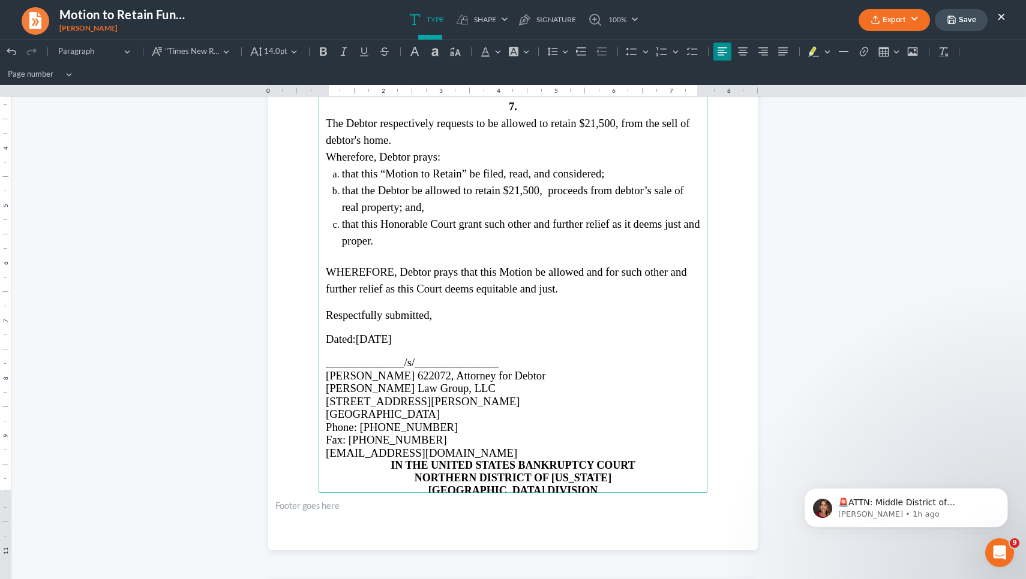
scroll to position [2199, 0]
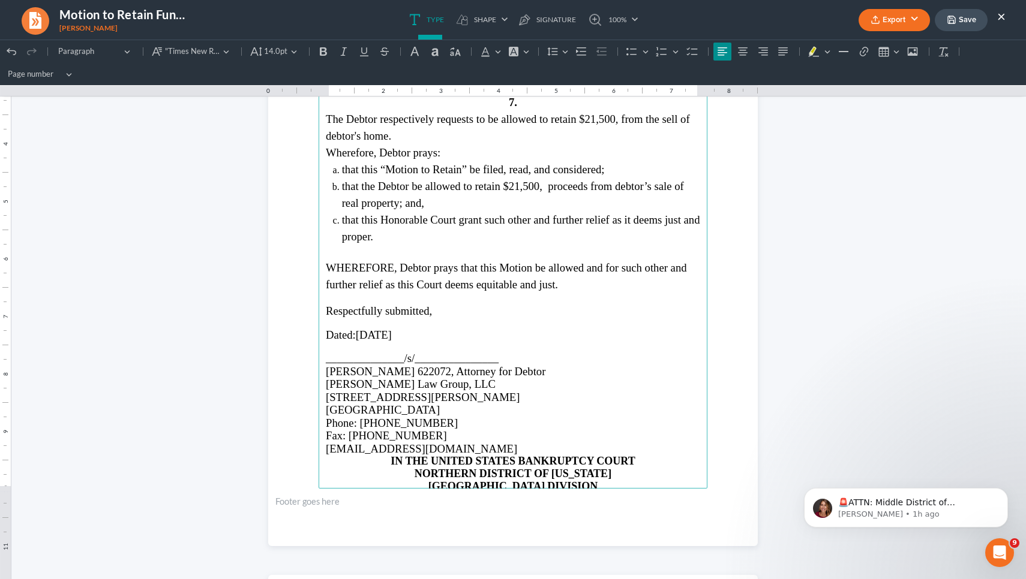
click at [544, 443] on p "[EMAIL_ADDRESS][DOMAIN_NAME]" at bounding box center [513, 449] width 374 height 13
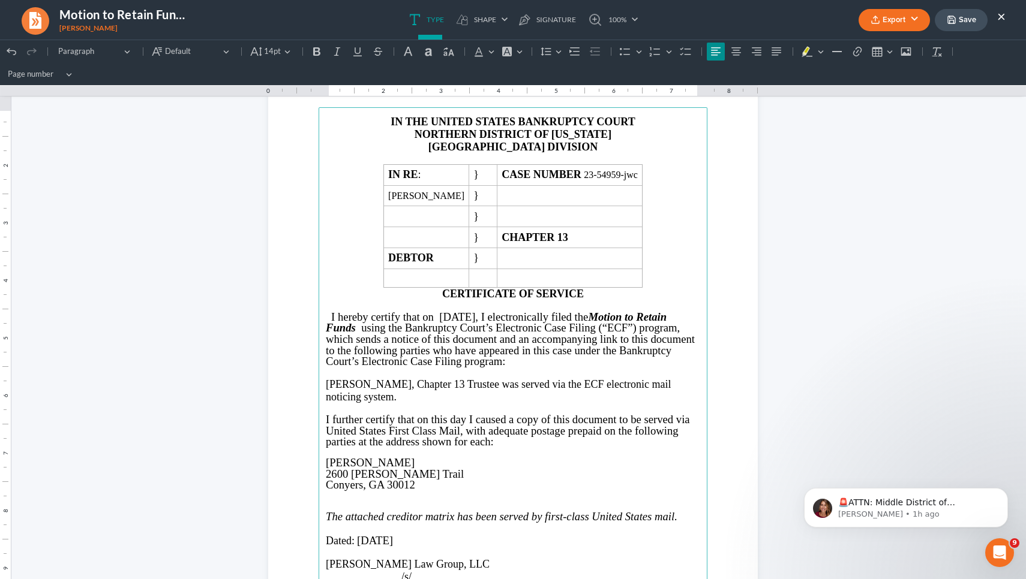
scroll to position [2725, 0]
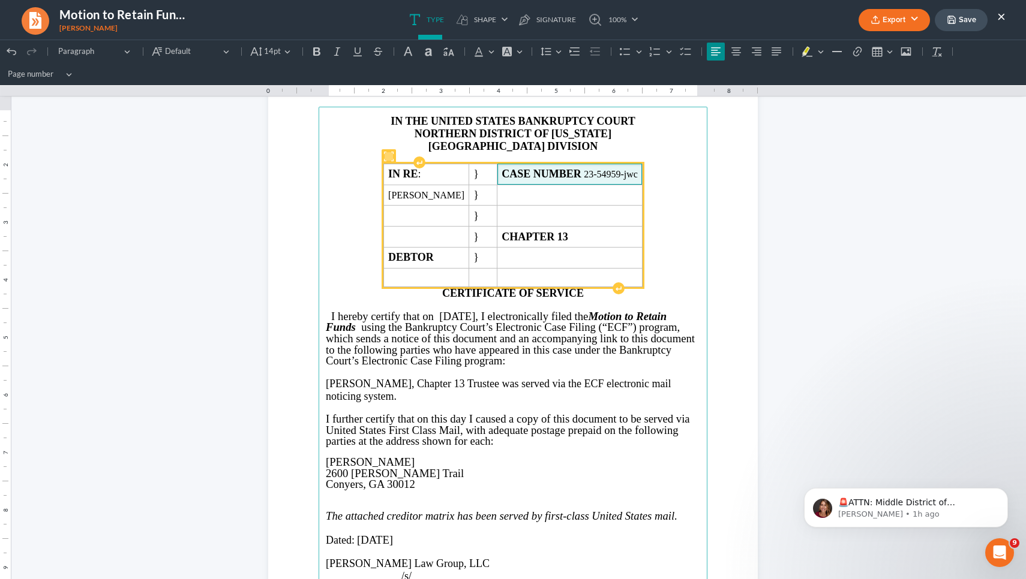
click at [584, 175] on span "CASE NUMBER" at bounding box center [542, 174] width 82 height 12
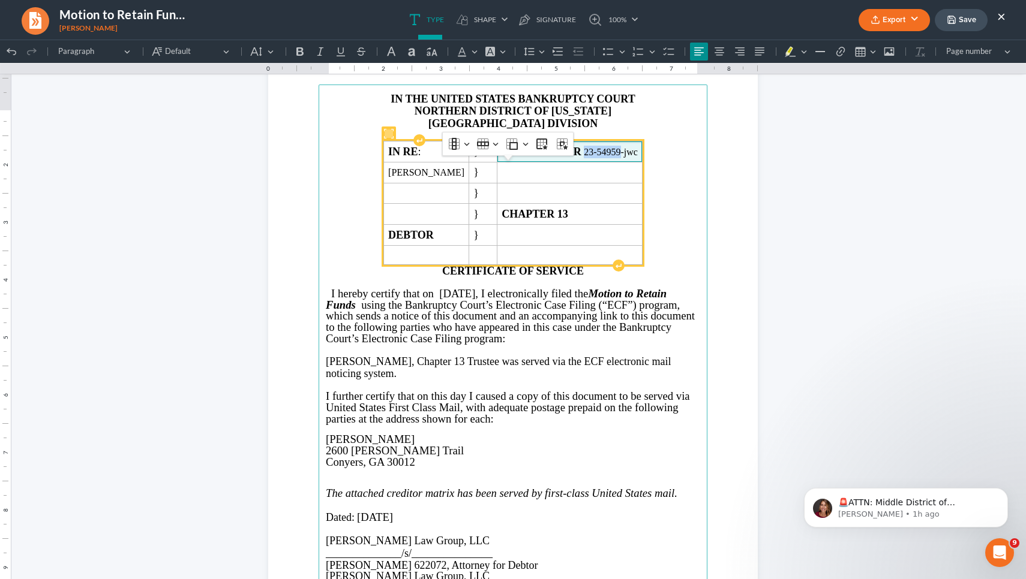
drag, startPoint x: 599, startPoint y: 174, endPoint x: 634, endPoint y: 176, distance: 35.4
click at [585, 158] on span "CASE NUMBER 23-54959-jwc" at bounding box center [569, 152] width 136 height 13
copy span "23-54959"
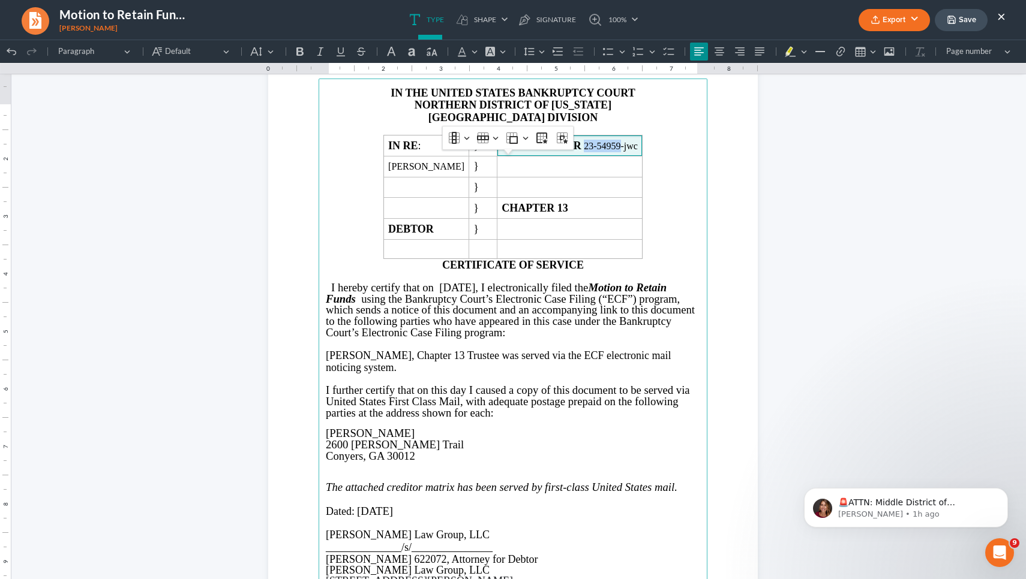
scroll to position [2729, 0]
click at [399, 284] on p "Rich Text Editor, page-4-main" at bounding box center [513, 278] width 374 height 11
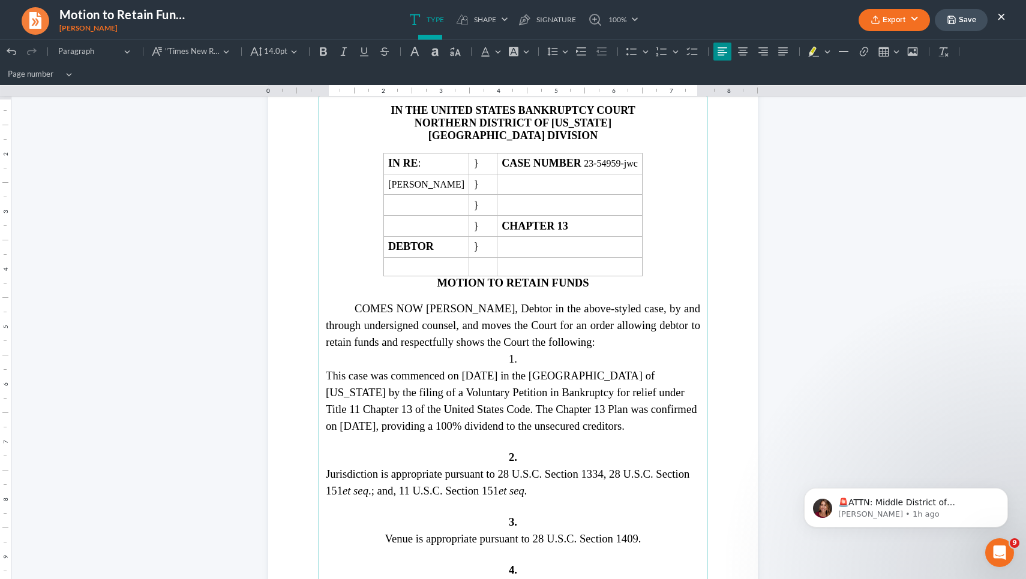
scroll to position [1414, 0]
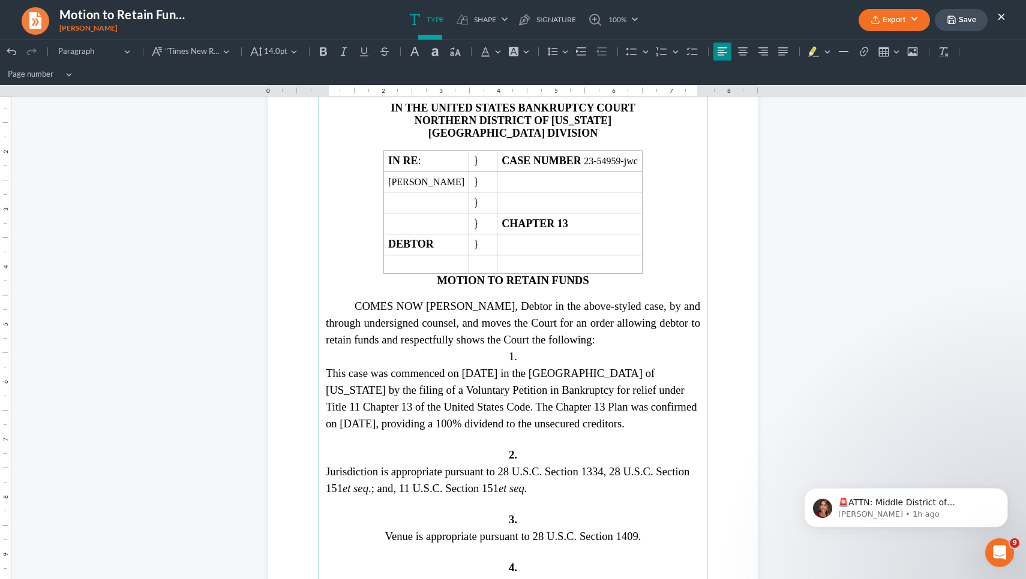
click at [515, 368] on span "This case was commenced on 05/27/2023 in the Northern District of Georgia by th…" at bounding box center [511, 398] width 371 height 63
click at [496, 368] on span "This case was commenced on 05/27, 2023 in the Northern District of Georgia by t…" at bounding box center [511, 398] width 371 height 63
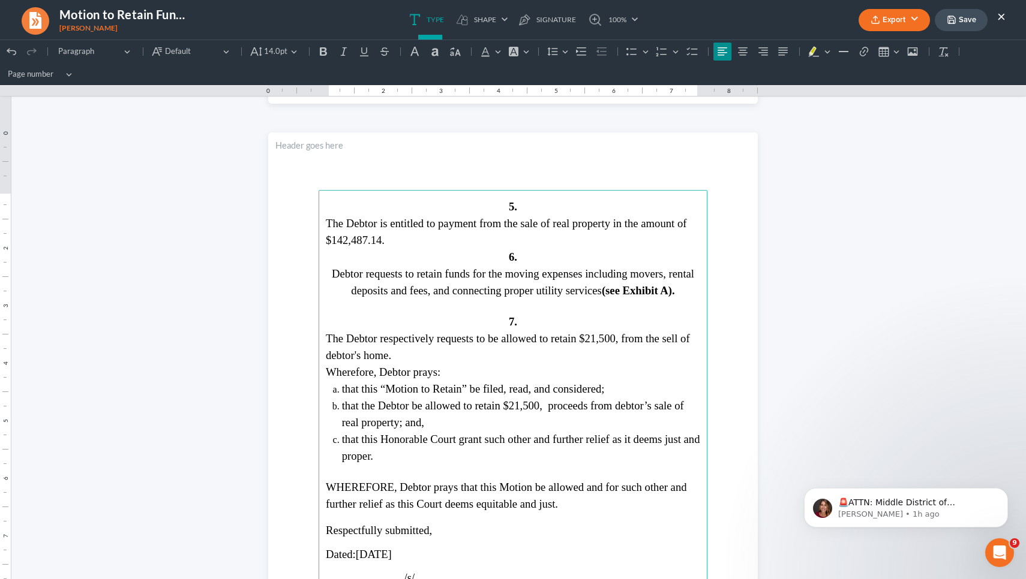
scroll to position [1980, 0]
click at [488, 285] on span "Debtor requests to retain funds for the moving expenses including movers, renta…" at bounding box center [513, 281] width 362 height 29
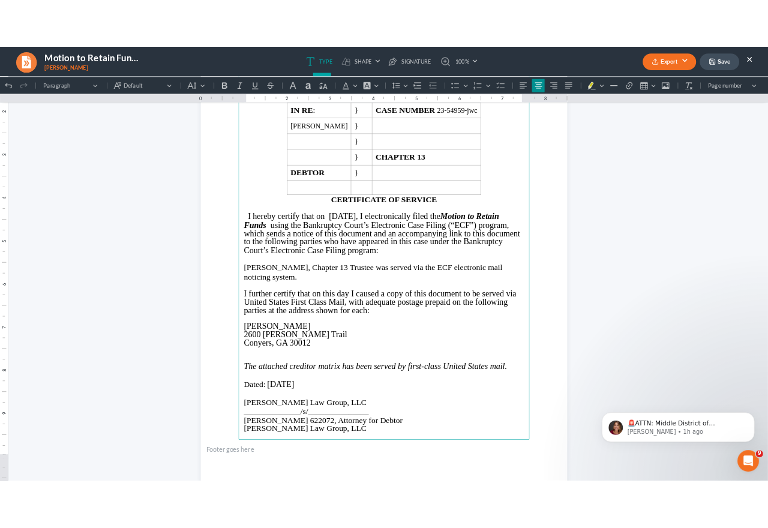
scroll to position [2804, 0]
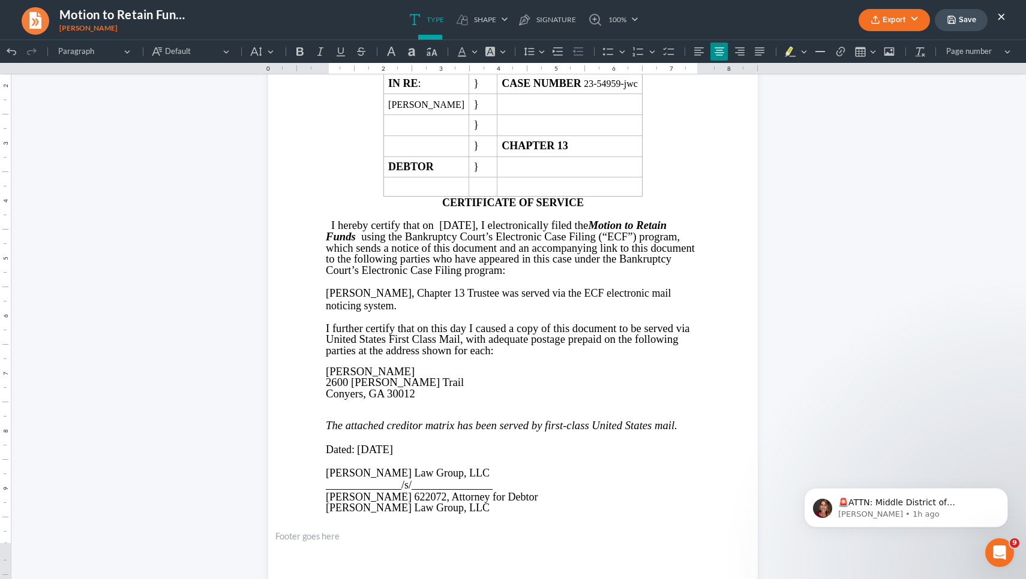
click at [585, 16] on icon "button" at bounding box center [951, 20] width 10 height 10
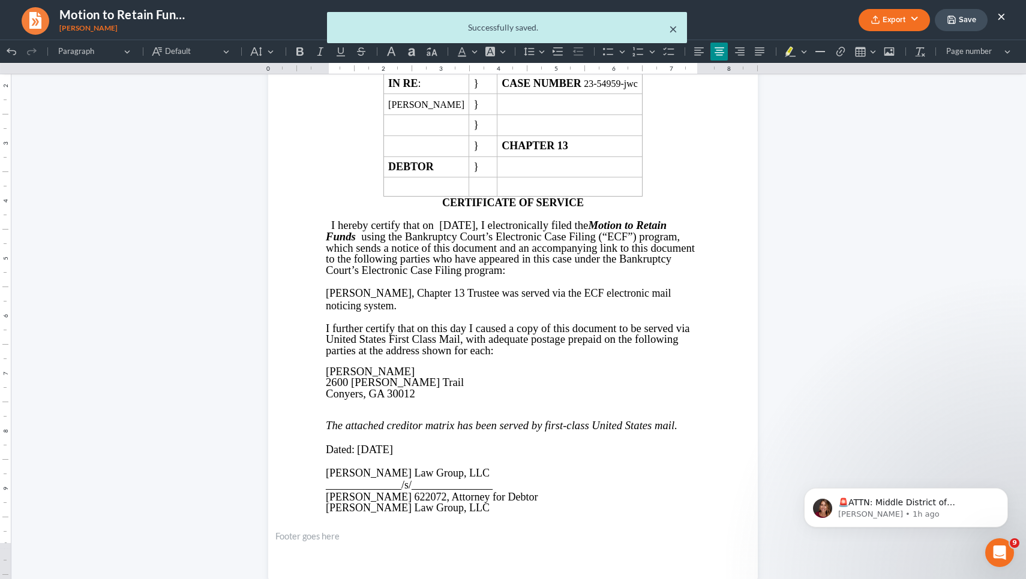
click at [585, 28] on button "×" at bounding box center [673, 29] width 8 height 14
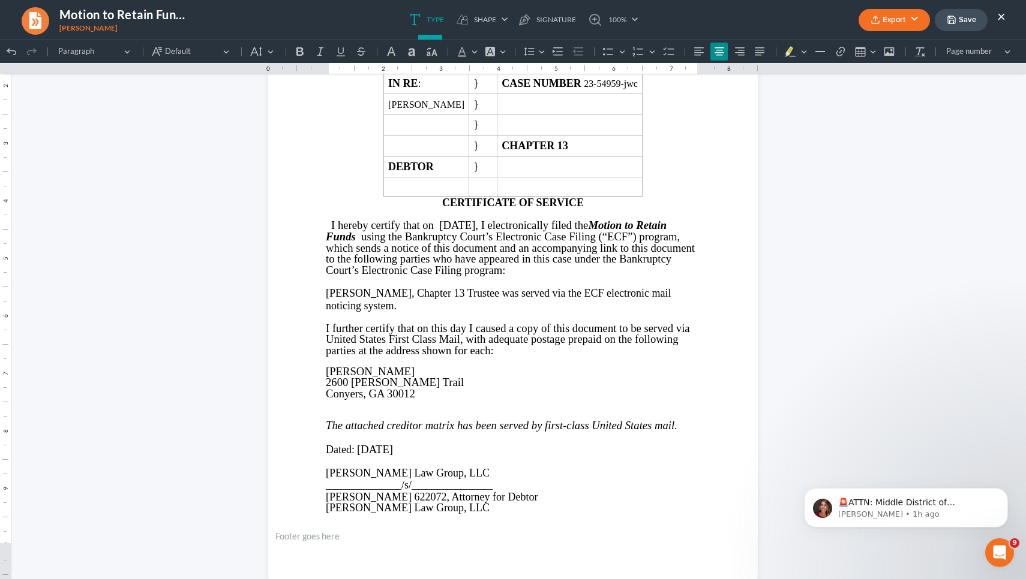
click at [585, 19] on button "Export" at bounding box center [893, 20] width 71 height 22
click at [585, 44] on link "PDF" at bounding box center [892, 48] width 93 height 20
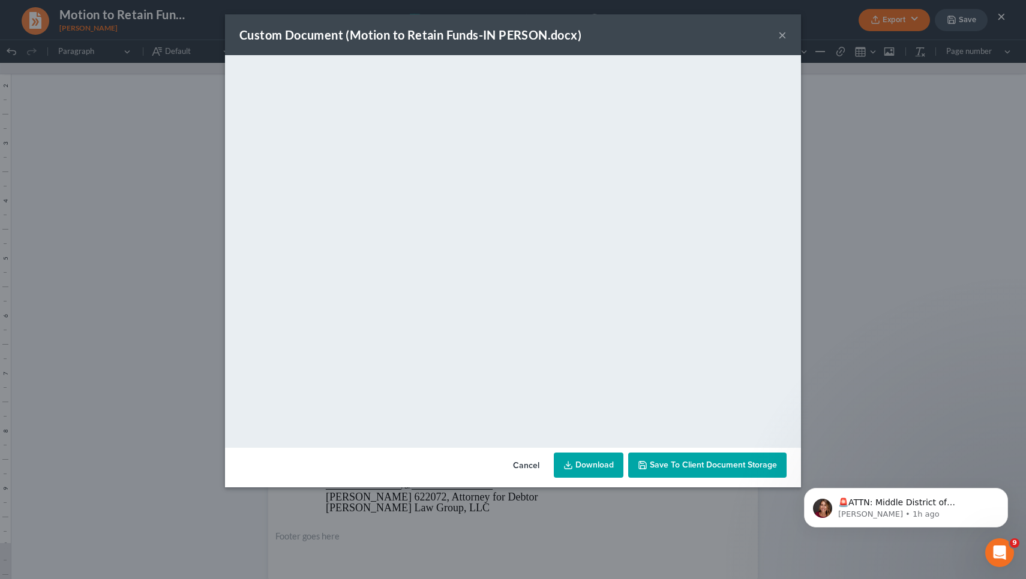
click at [585, 37] on button "×" at bounding box center [782, 35] width 8 height 14
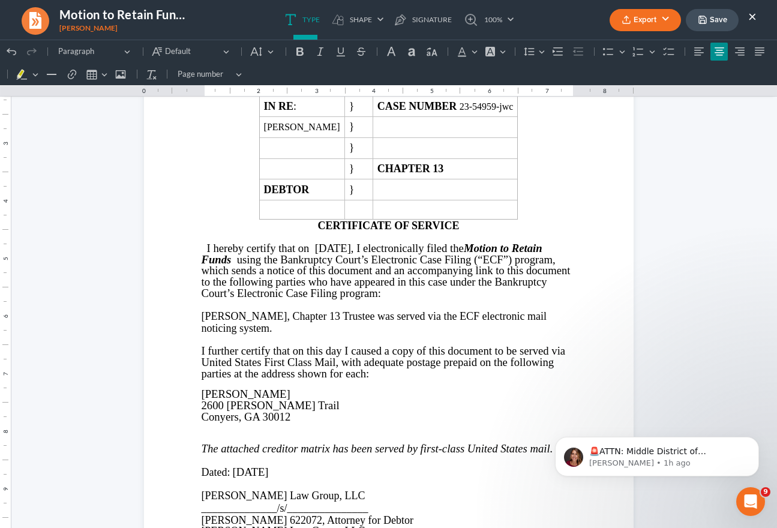
click at [585, 14] on button "×" at bounding box center [752, 16] width 8 height 14
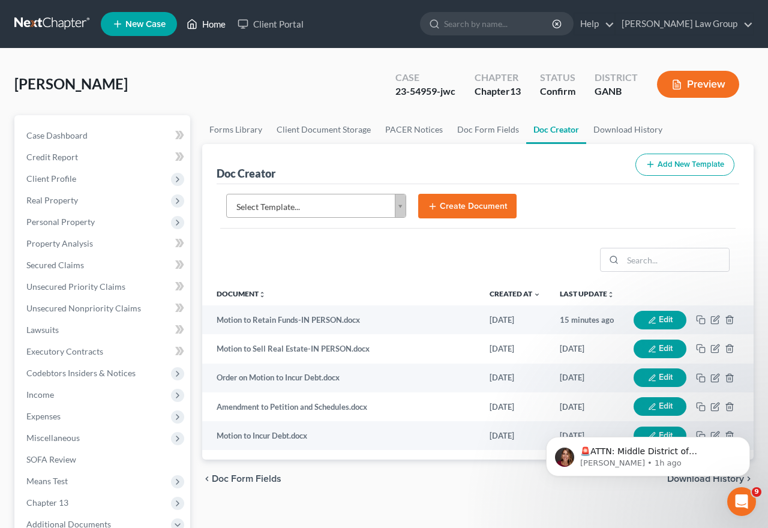
click at [197, 32] on link "Home" at bounding box center [206, 24] width 51 height 22
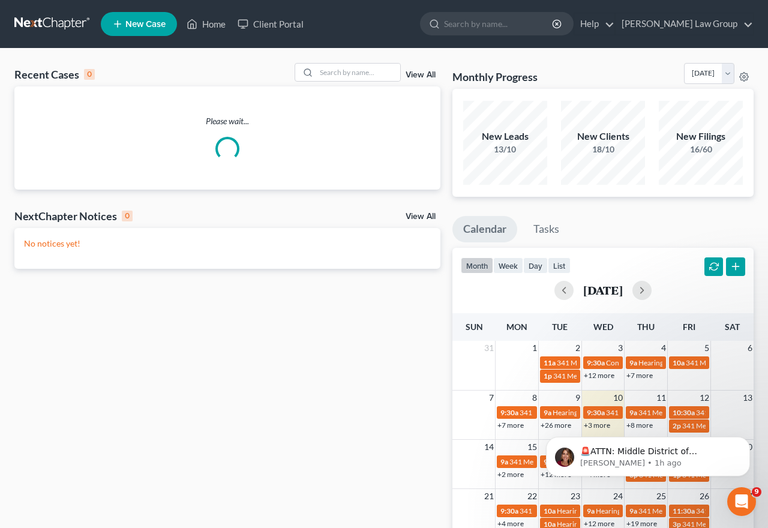
click at [374, 91] on div "Please wait..." at bounding box center [227, 137] width 426 height 103
click at [368, 68] on input "search" at bounding box center [358, 72] width 84 height 17
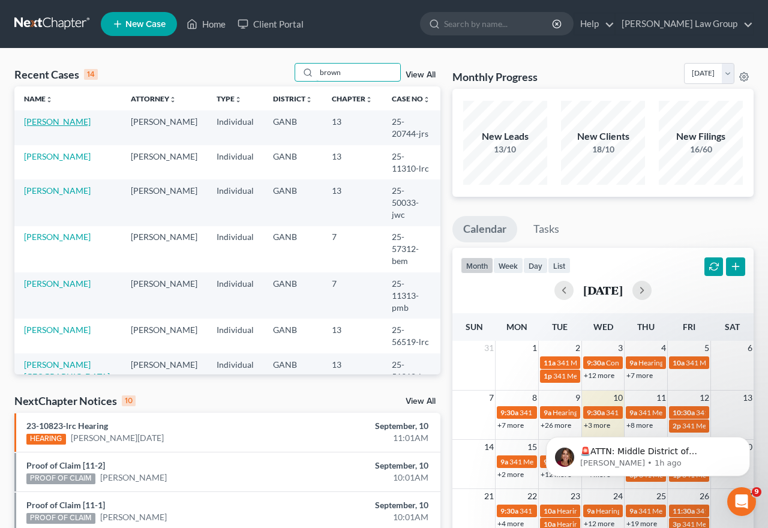
type input "brown"
click at [41, 122] on link "[PERSON_NAME]" at bounding box center [57, 121] width 67 height 10
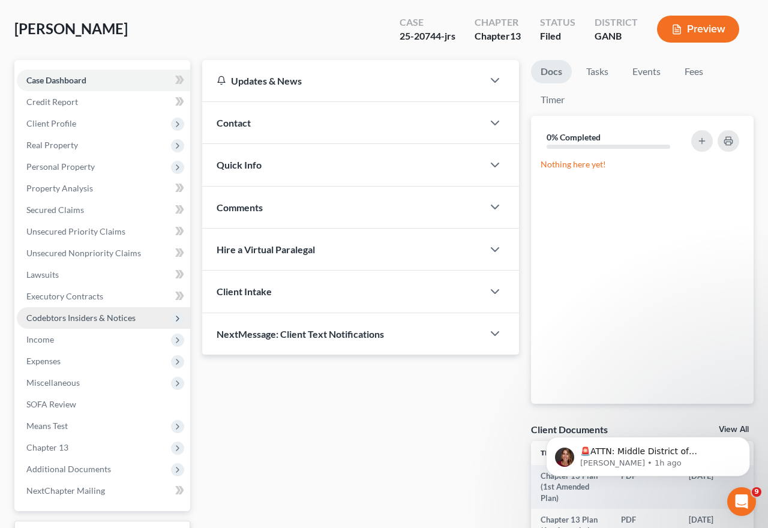
scroll to position [55, 0]
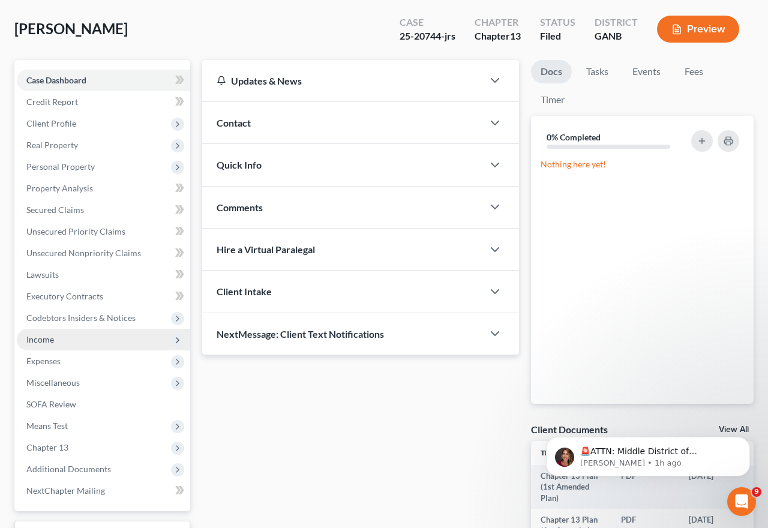
click at [71, 340] on span "Income" at bounding box center [103, 340] width 173 height 22
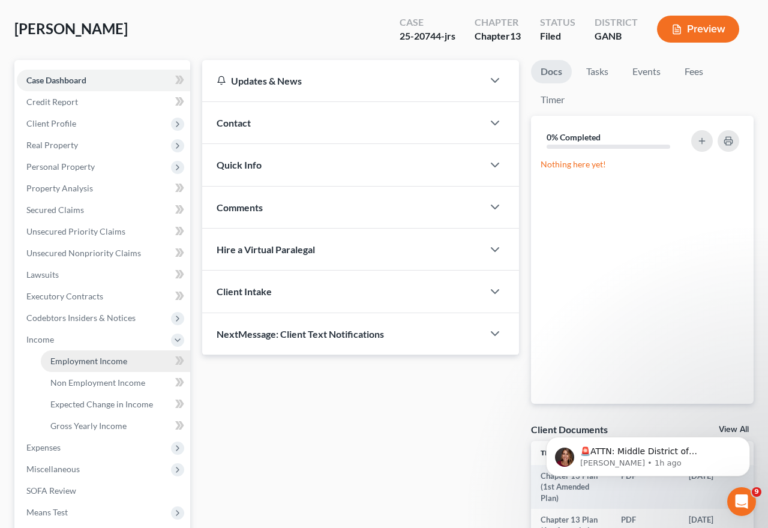
click at [80, 358] on span "Employment Income" at bounding box center [88, 361] width 77 height 10
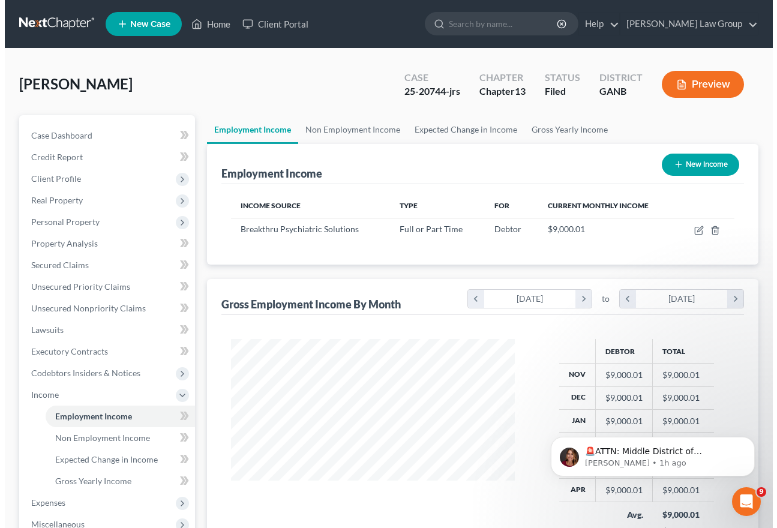
scroll to position [215, 308]
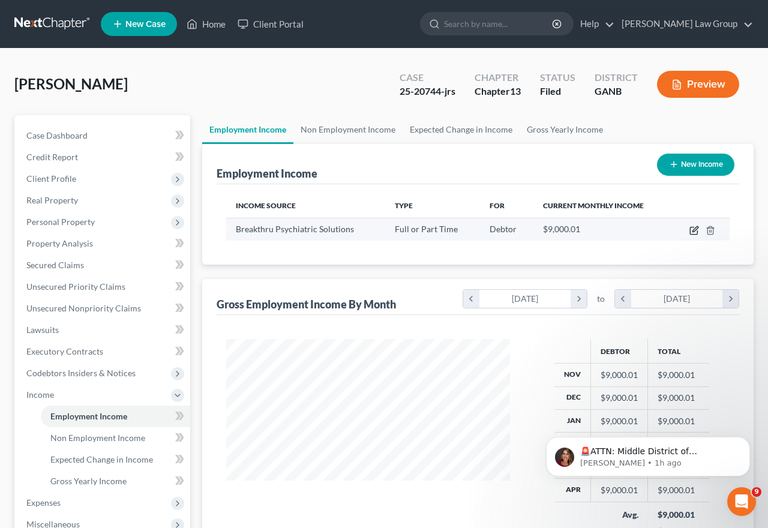
click at [585, 230] on icon "button" at bounding box center [694, 231] width 10 height 10
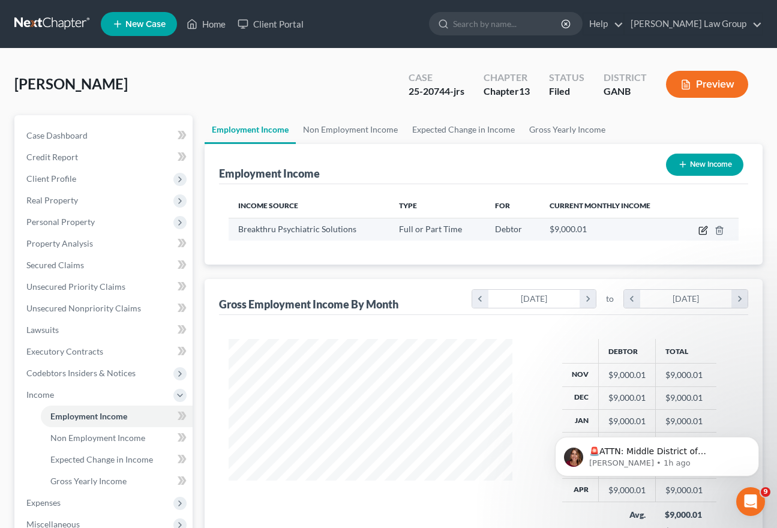
select select "0"
select select "10"
select select "2"
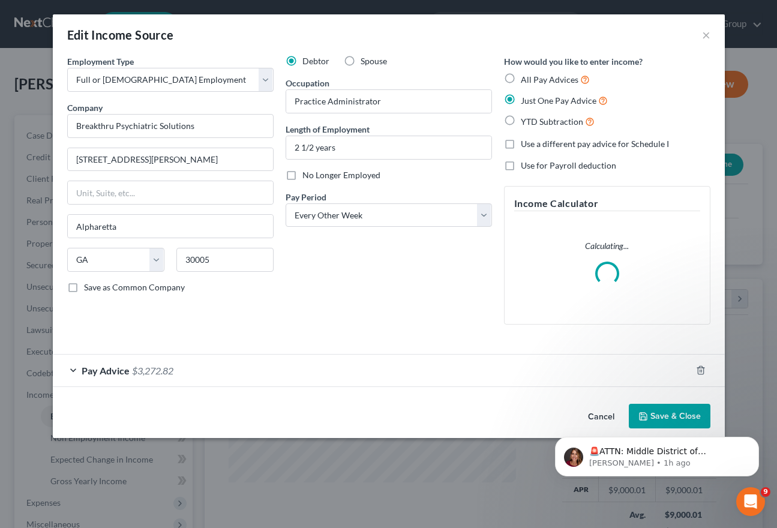
click at [363, 182] on div "Debtor Spouse Occupation Practice Administrator Length of Employment 2 1/2 year…" at bounding box center [388, 194] width 218 height 279
click at [359, 177] on span "No Longer Employed" at bounding box center [341, 175] width 78 height 10
click at [315, 177] on input "No Longer Employed" at bounding box center [311, 173] width 8 height 8
checkbox input "true"
click at [585, 410] on button "Save & Close" at bounding box center [670, 416] width 82 height 25
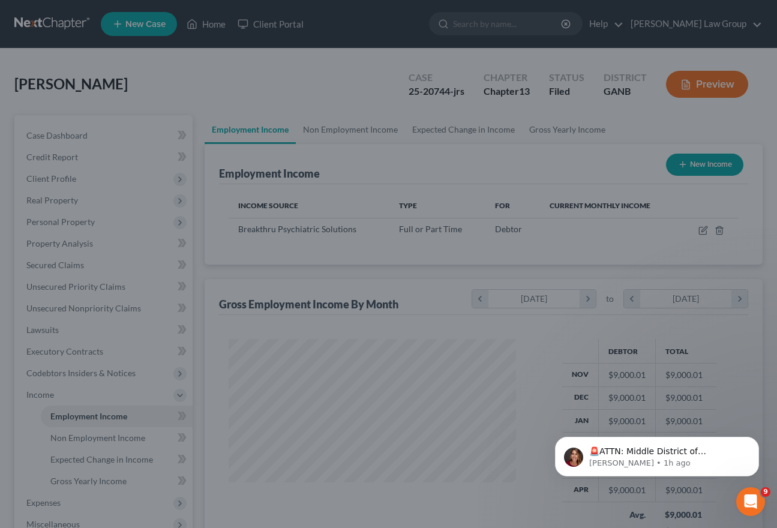
scroll to position [599534, 599441]
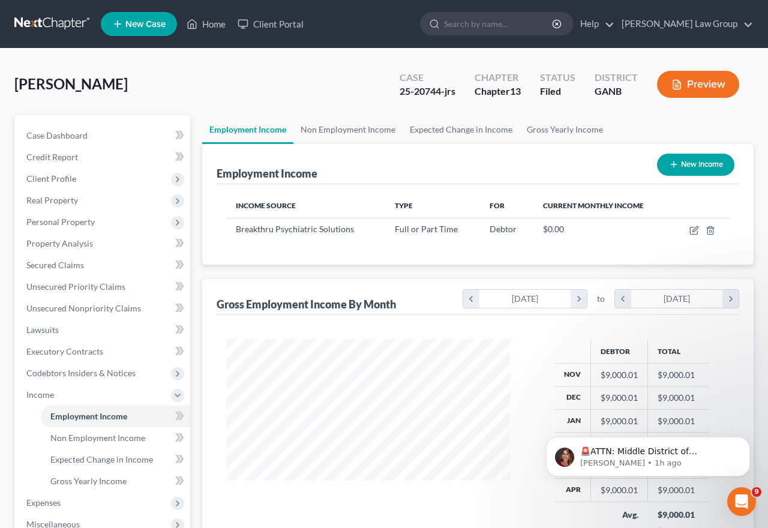
click at [585, 172] on button "New Income" at bounding box center [695, 165] width 77 height 22
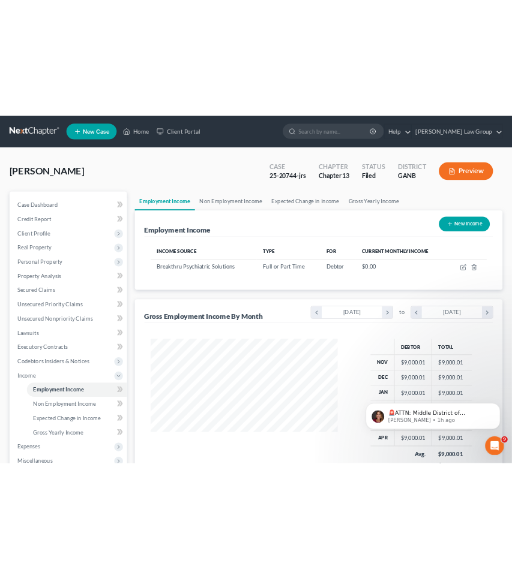
scroll to position [215, 312]
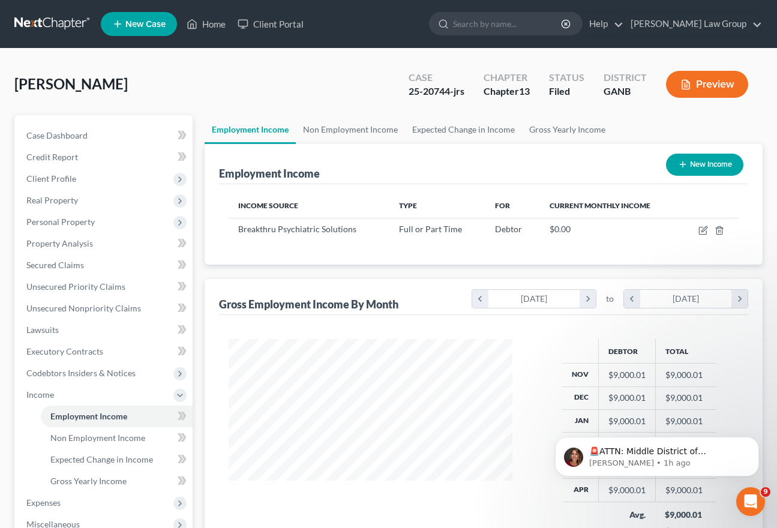
select select "0"
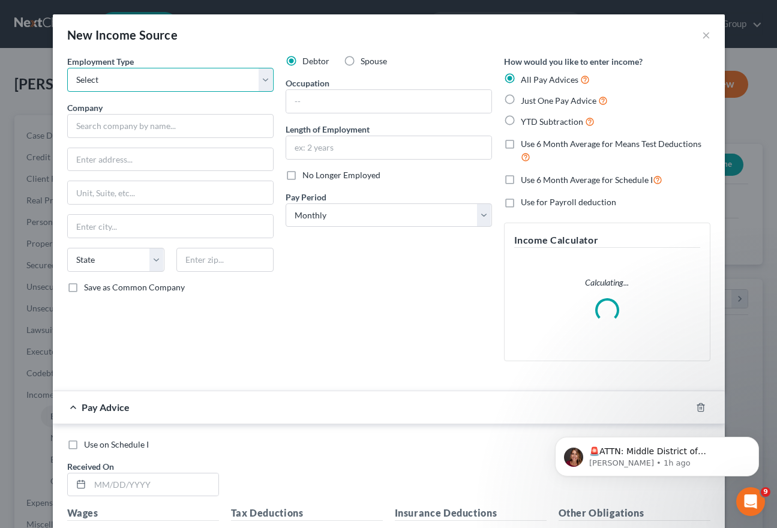
select select "0"
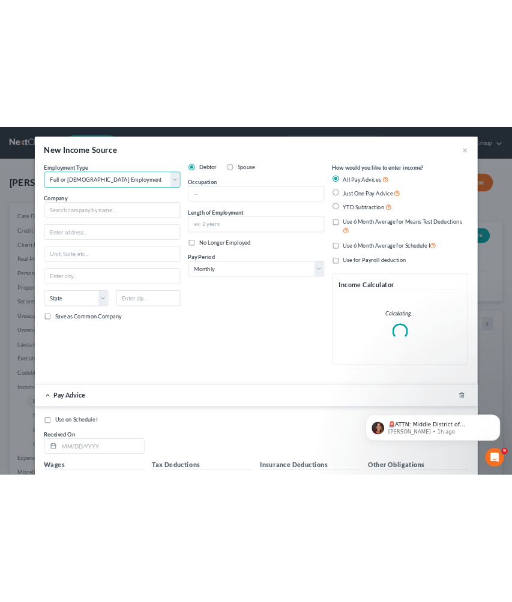
scroll to position [599532, 599290]
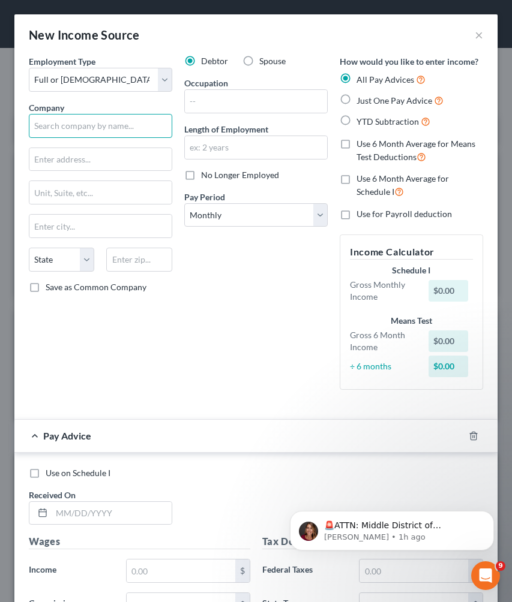
click at [103, 127] on input "text" at bounding box center [100, 126] width 143 height 24
type input "SimiTree Acquisition LLC"
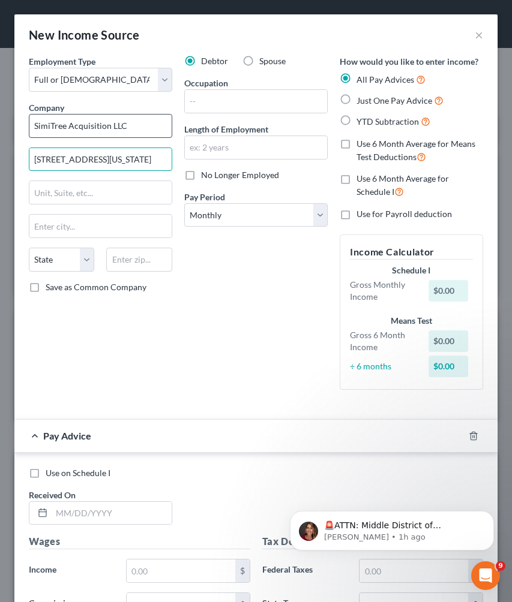
type input "400 N Michigan Ave Suite 800"
type input "60611"
type input "Chicago"
select select "14"
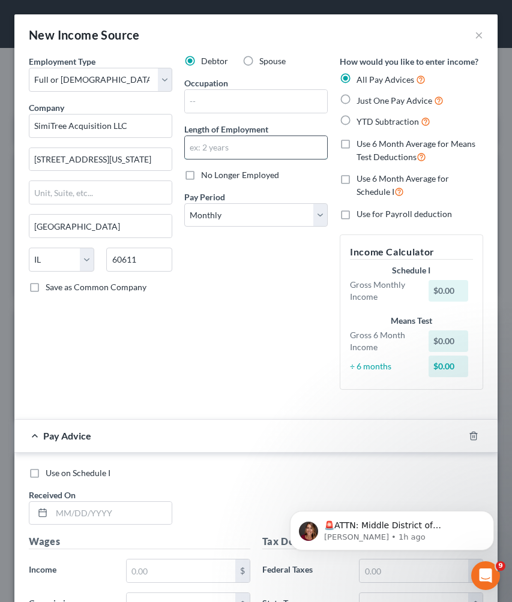
click at [288, 145] on input "text" at bounding box center [256, 147] width 142 height 23
type input "2 weeks"
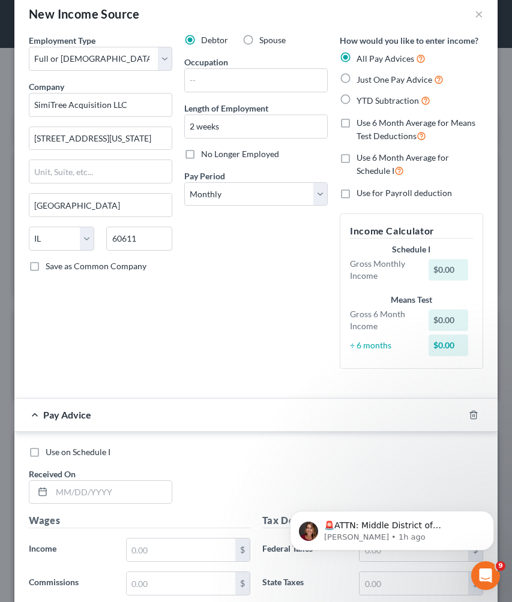
click at [377, 83] on span "Just One Pay Advice" at bounding box center [394, 79] width 76 height 10
click at [369, 80] on input "Just One Pay Advice" at bounding box center [365, 77] width 8 height 8
radio input "true"
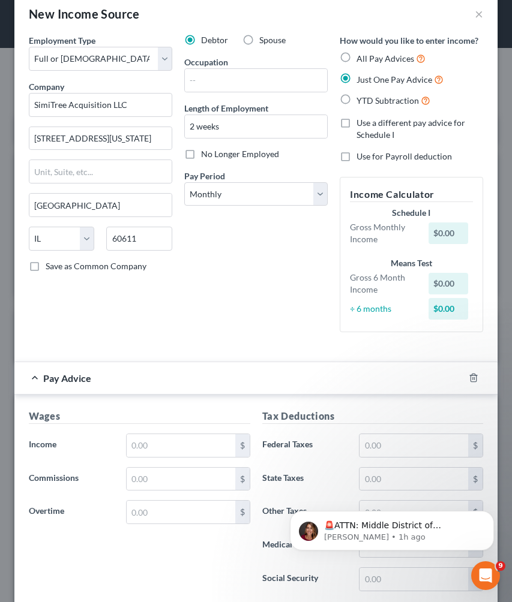
click at [376, 55] on span "All Pay Advices" at bounding box center [385, 58] width 58 height 10
click at [369, 55] on input "All Pay Advices" at bounding box center [365, 56] width 8 height 8
radio input "true"
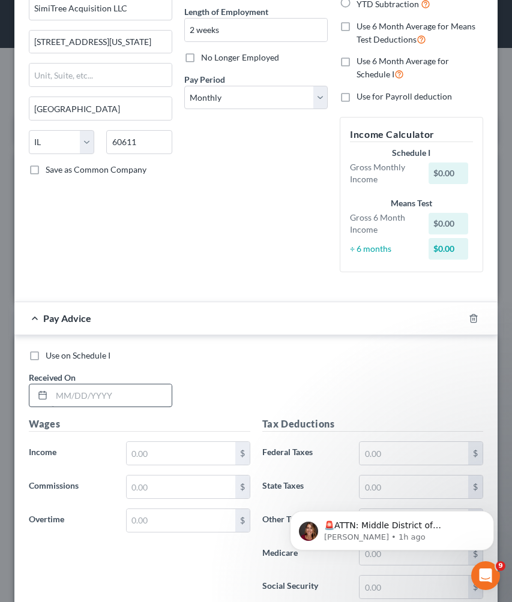
scroll to position [142, 0]
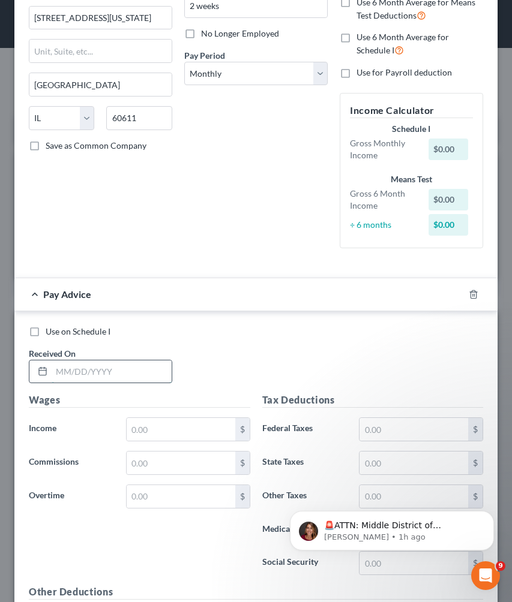
click at [133, 377] on input "text" at bounding box center [112, 371] width 120 height 23
type input "09/05/2025"
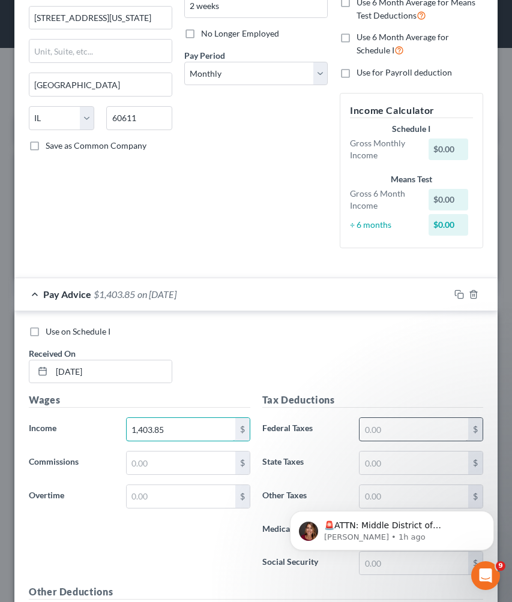
type input "1,403.85"
click at [407, 429] on input "text" at bounding box center [413, 429] width 109 height 23
type input "131.60"
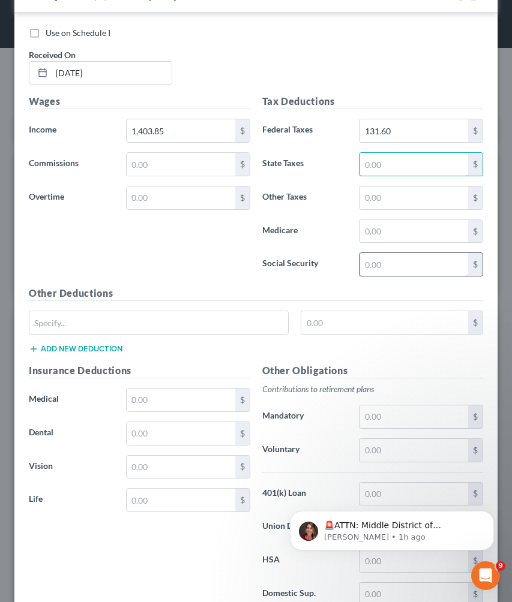
scroll to position [464, 0]
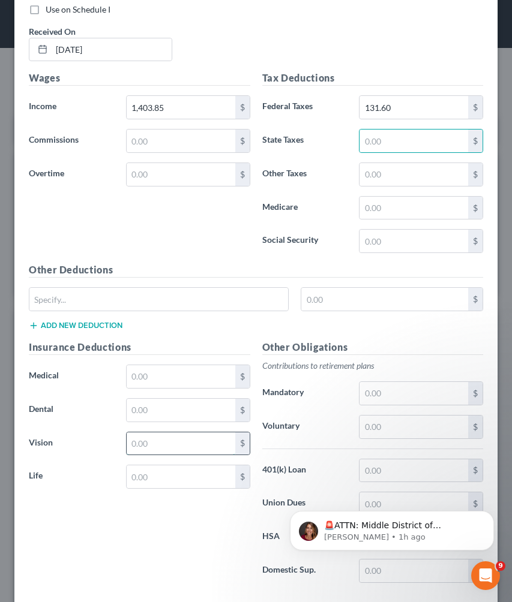
click at [181, 449] on input "text" at bounding box center [181, 443] width 109 height 23
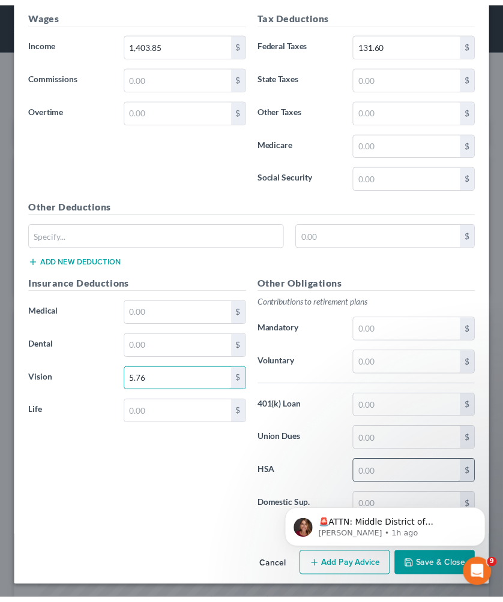
scroll to position [527, 0]
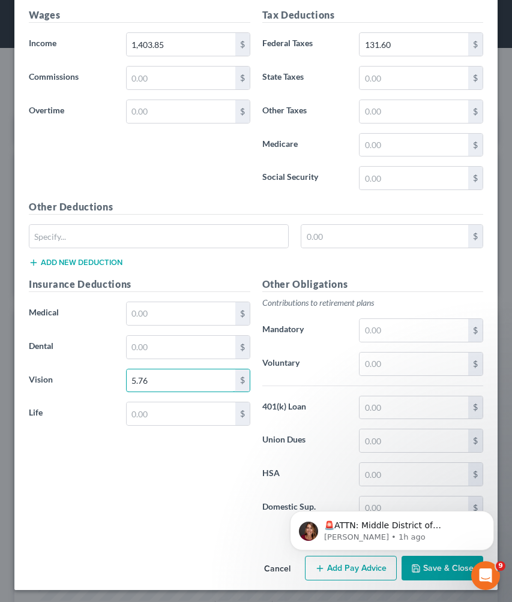
type input "5.76"
click at [410, 567] on html "🚨ATTN: Middle District of Florida The court has added a new Credit Counseling F…" at bounding box center [392, 528] width 240 height 84
click at [436, 567] on html "🚨ATTN: Middle District of Florida The court has added a new Credit Counseling F…" at bounding box center [392, 528] width 240 height 84
click at [432, 570] on button "Save & Close" at bounding box center [442, 568] width 82 height 25
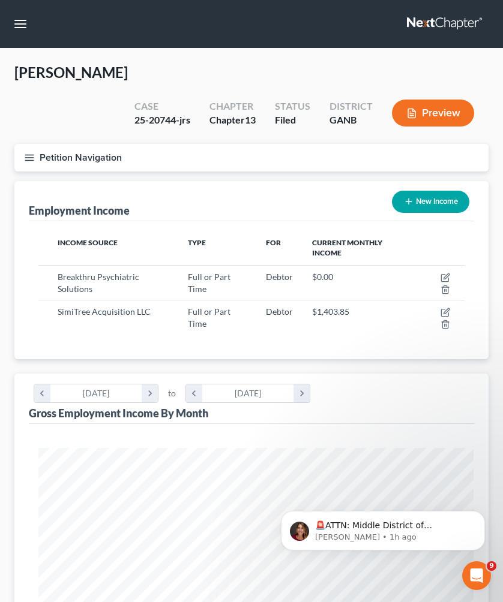
scroll to position [599536, 599299]
click at [155, 113] on div "25-20744-jrs" at bounding box center [162, 120] width 56 height 14
copy div "20744"
click at [68, 144] on button "Petition Navigation" at bounding box center [251, 158] width 474 height 28
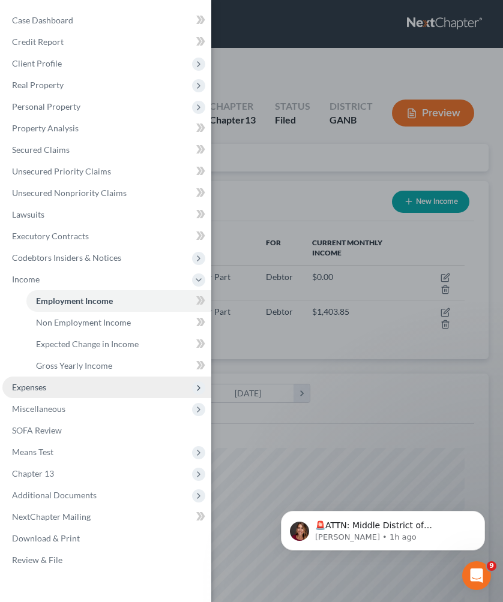
click at [55, 387] on span "Expenses" at bounding box center [106, 388] width 209 height 22
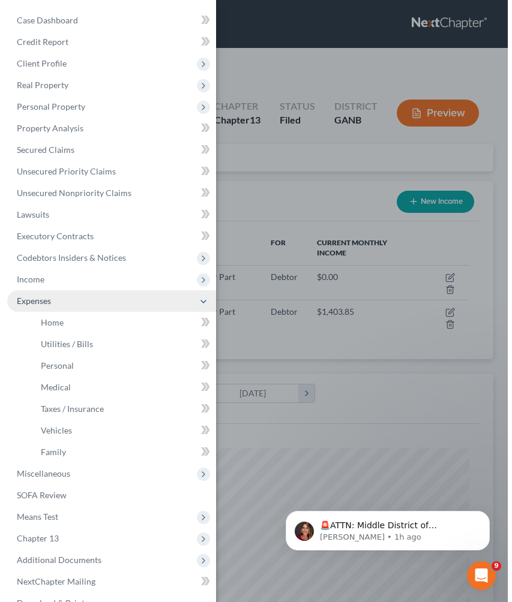
scroll to position [20, 0]
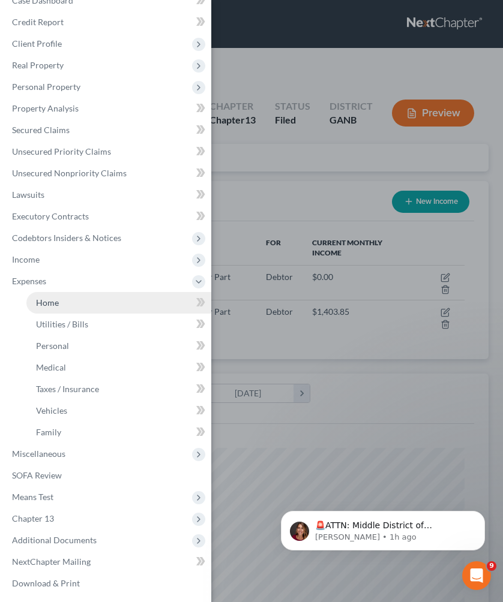
click at [68, 308] on link "Home" at bounding box center [118, 303] width 185 height 22
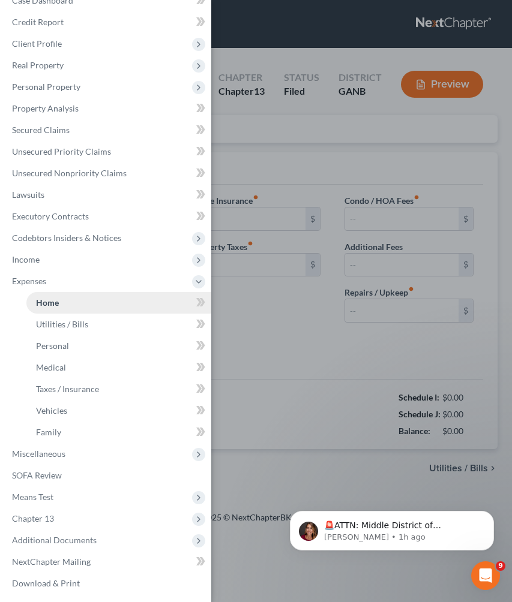
type input "1,500.00"
type input "0.00"
radio input "true"
type input "120.00"
type input "0.00"
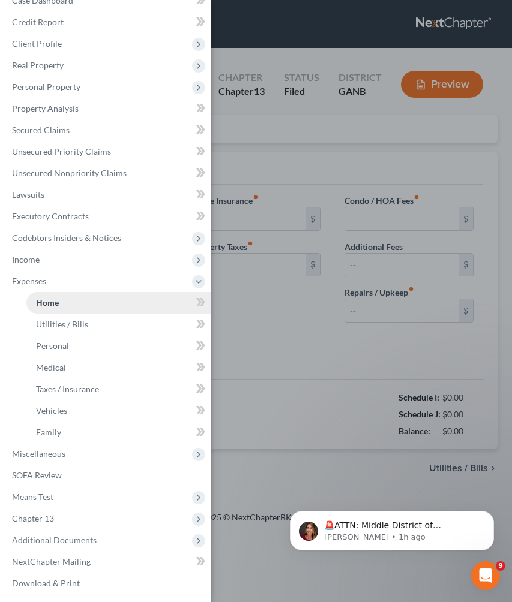
type input "416.67"
type input "0.00"
click at [322, 160] on div "Case Dashboard Payments Invoices Payments Payments Credit Report Client Profile" at bounding box center [256, 301] width 512 height 602
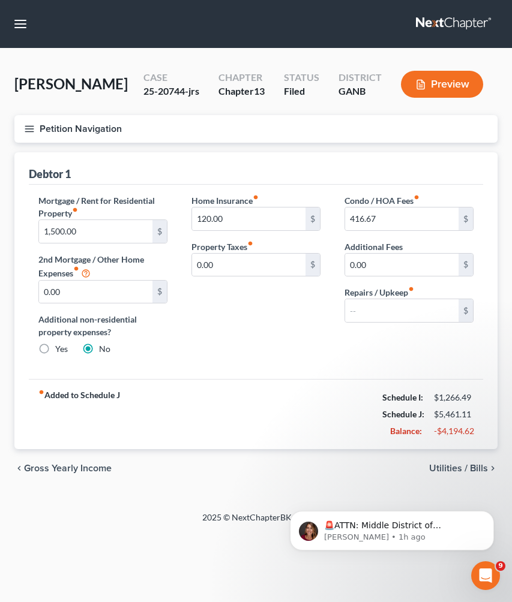
click at [44, 128] on button "Petition Navigation" at bounding box center [255, 129] width 483 height 28
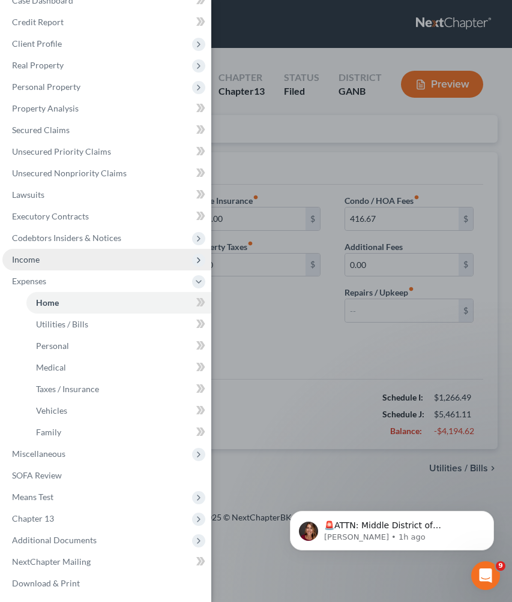
click at [31, 264] on span "Income" at bounding box center [26, 259] width 28 height 10
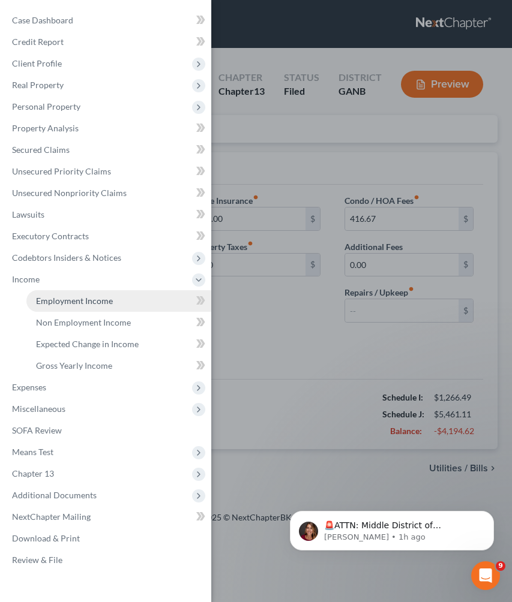
click at [53, 297] on span "Employment Income" at bounding box center [74, 301] width 77 height 10
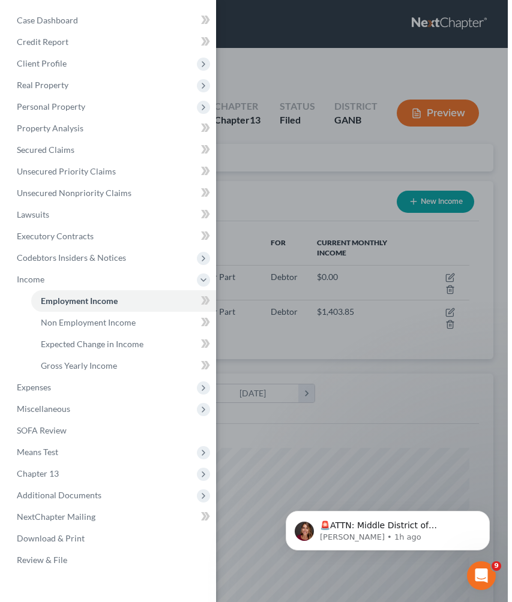
scroll to position [213, 450]
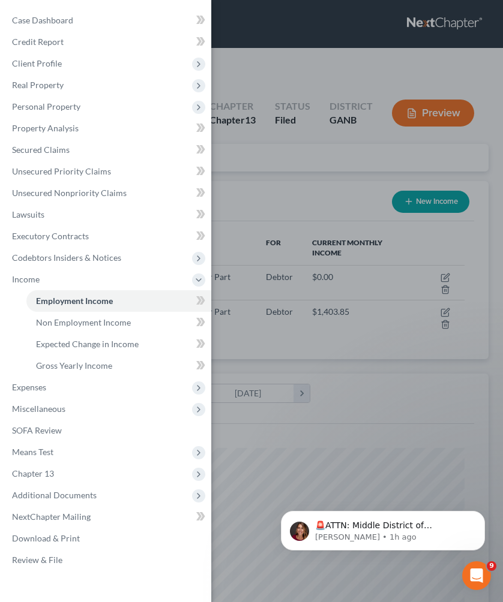
click at [312, 169] on div "Case Dashboard Payments Invoices Payments Payments Credit Report Client Profile" at bounding box center [251, 301] width 503 height 602
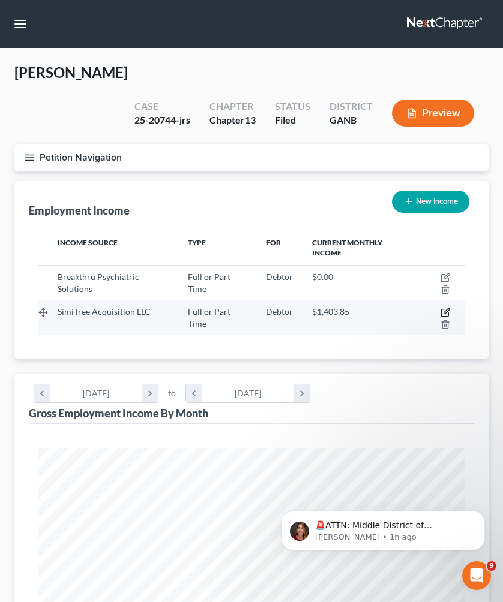
click at [444, 308] on icon "button" at bounding box center [445, 313] width 10 height 10
select select "0"
select select "14"
select select "0"
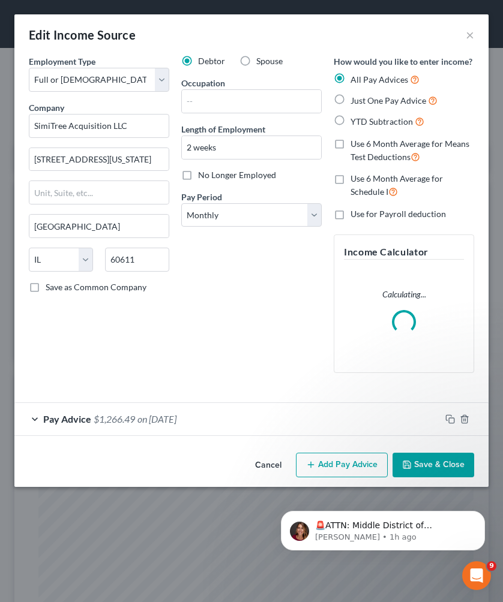
scroll to position [217, 459]
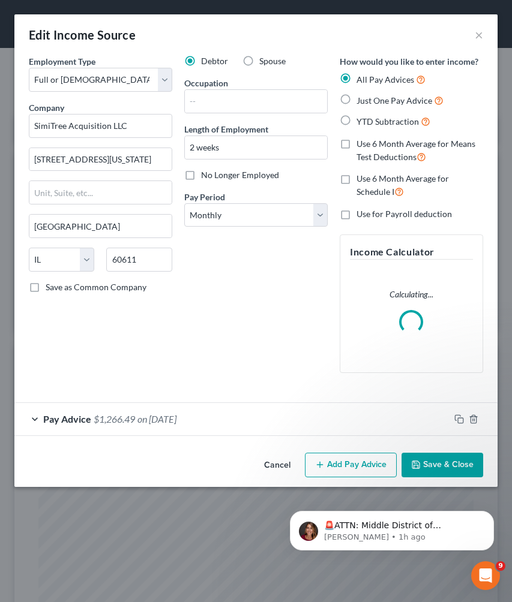
click at [377, 100] on span "Just One Pay Advice" at bounding box center [394, 100] width 76 height 10
click at [369, 100] on input "Just One Pay Advice" at bounding box center [365, 98] width 8 height 8
radio input "true"
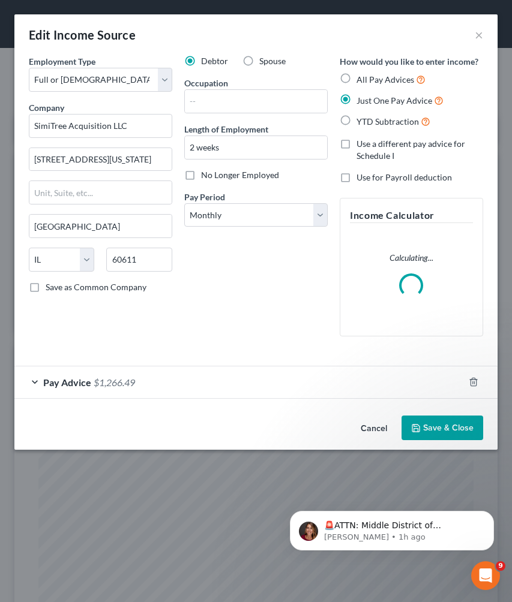
click at [432, 423] on button "Save & Close" at bounding box center [442, 428] width 82 height 25
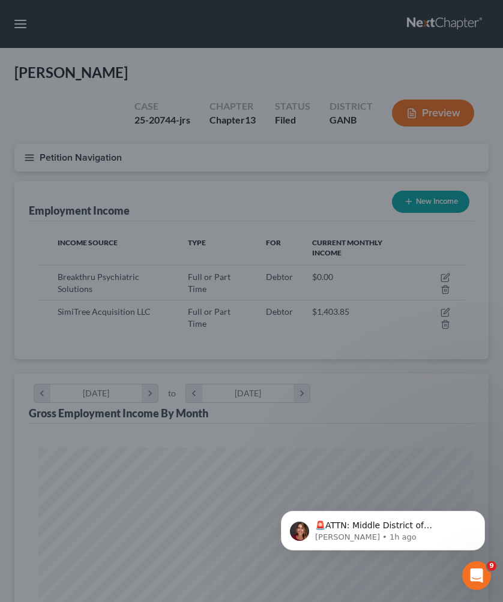
scroll to position [599536, 599299]
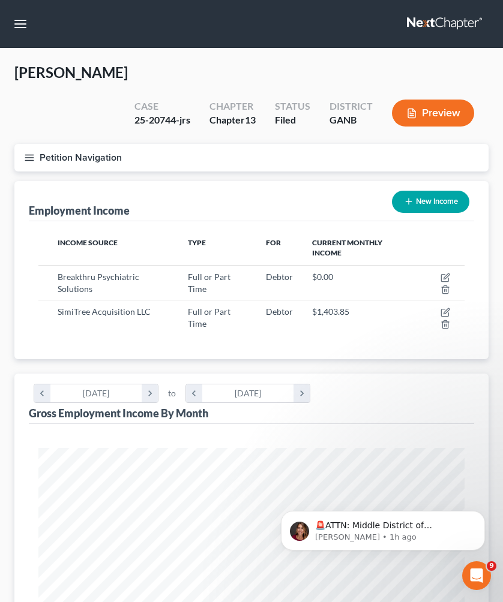
click at [83, 144] on button "Petition Navigation" at bounding box center [251, 158] width 474 height 28
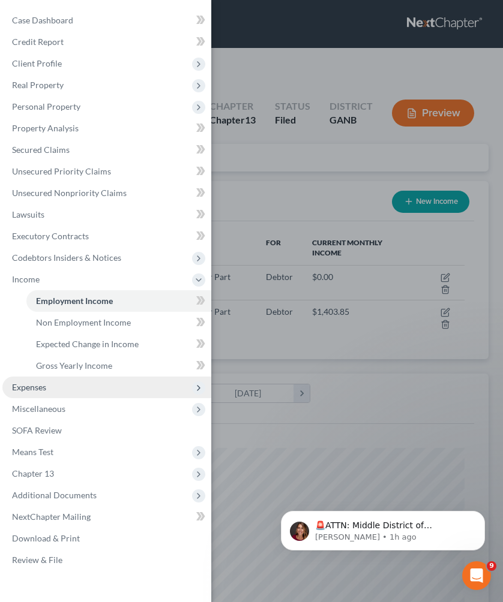
click at [77, 384] on span "Expenses" at bounding box center [106, 388] width 209 height 22
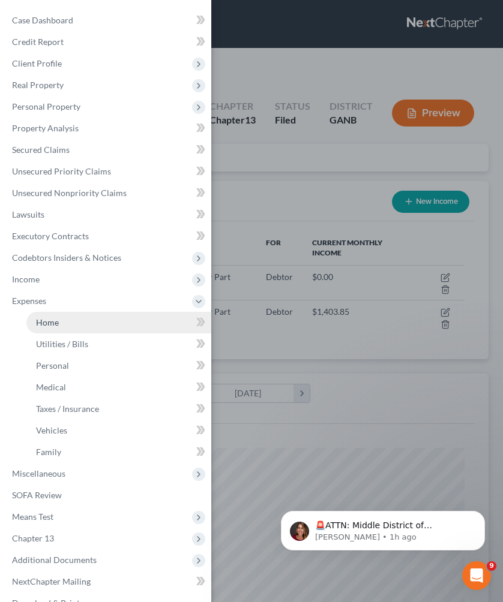
click at [71, 319] on link "Home" at bounding box center [118, 323] width 185 height 22
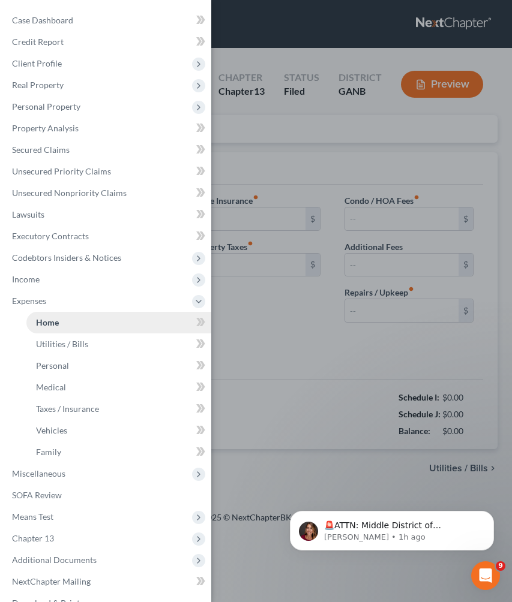
type input "1,500.00"
type input "0.00"
radio input "true"
type input "120.00"
type input "0.00"
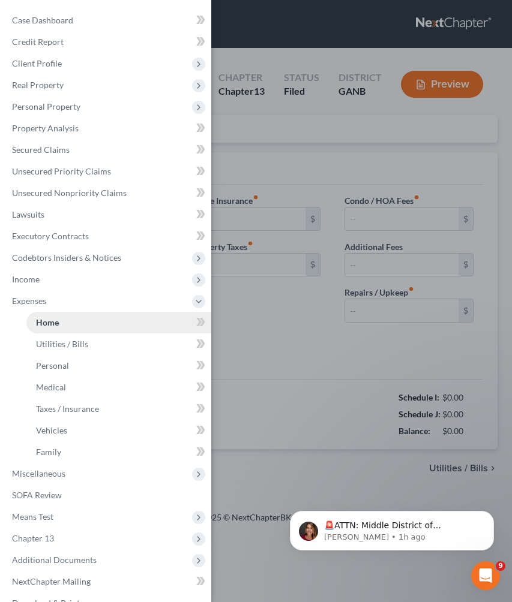
type input "416.67"
type input "0.00"
click at [373, 158] on div "Case Dashboard Payments Invoices Payments Payments Credit Report Client Profile" at bounding box center [256, 301] width 512 height 602
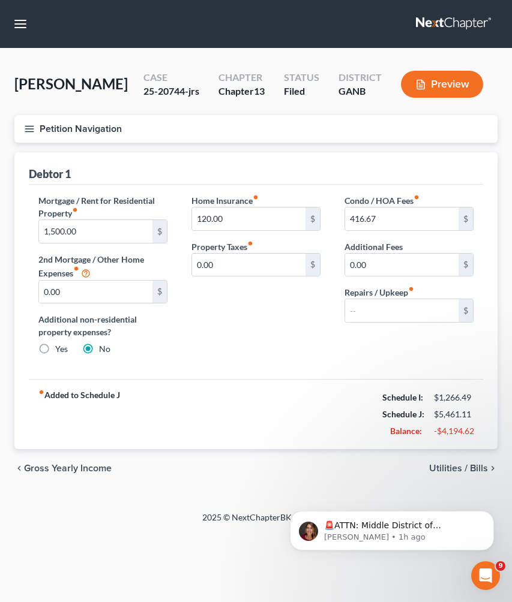
click at [76, 119] on button "Petition Navigation" at bounding box center [255, 129] width 483 height 28
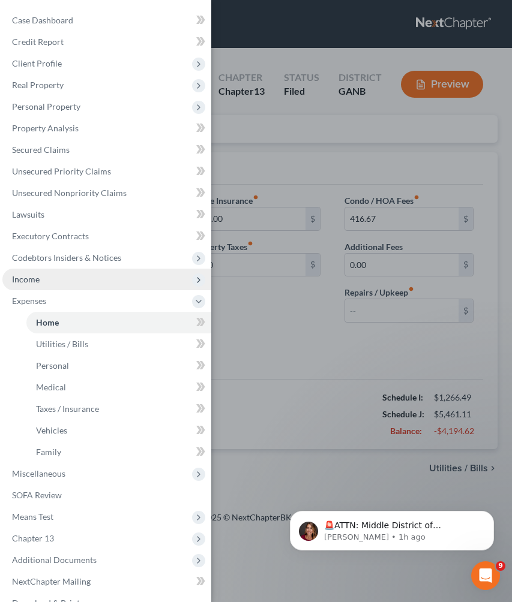
click at [69, 281] on span "Income" at bounding box center [106, 280] width 209 height 22
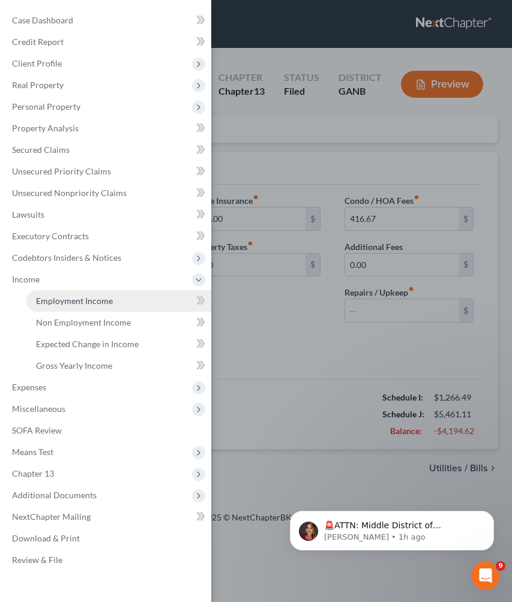
click at [72, 296] on span "Employment Income" at bounding box center [74, 301] width 77 height 10
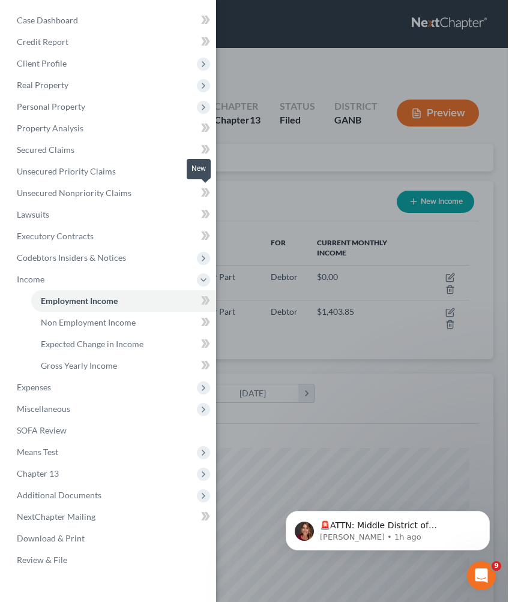
scroll to position [213, 450]
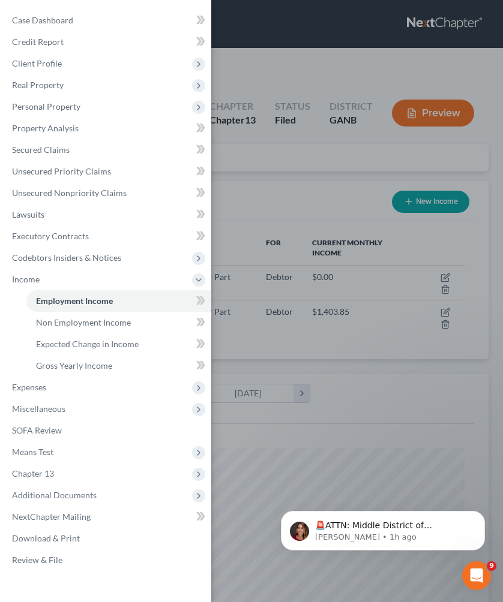
click at [285, 148] on div "Case Dashboard Payments Invoices Payments Payments Credit Report Client Profile" at bounding box center [251, 301] width 503 height 602
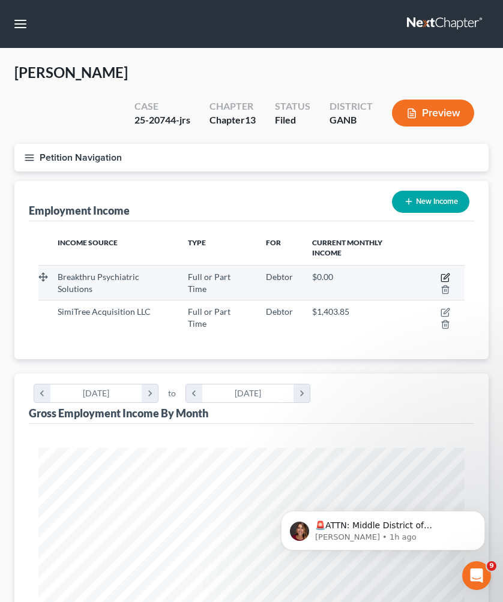
click at [445, 273] on icon "button" at bounding box center [445, 275] width 5 height 5
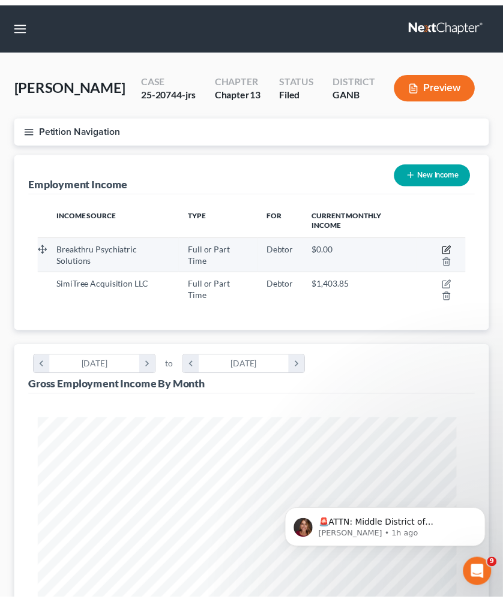
scroll to position [217, 459]
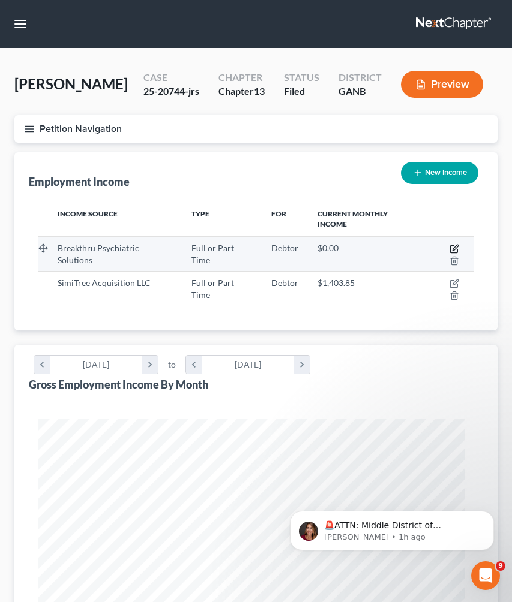
select select "0"
select select "10"
select select "2"
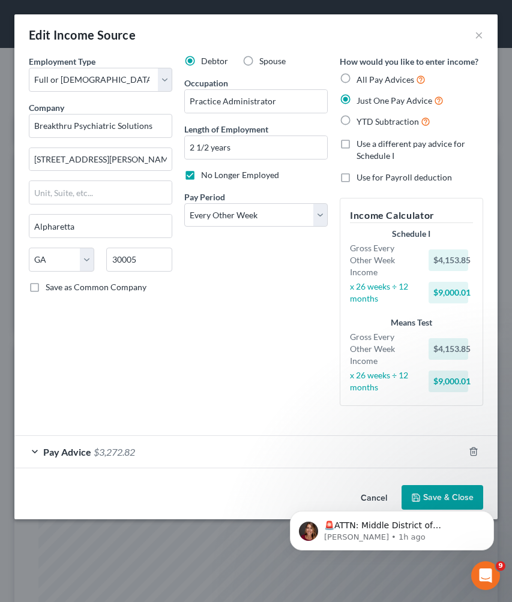
click at [248, 173] on span "No Longer Employed" at bounding box center [240, 175] width 78 height 10
click at [214, 173] on input "No Longer Employed" at bounding box center [210, 173] width 8 height 8
checkbox input "false"
click at [425, 495] on body "🚨ATTN: Middle District of Florida The court has added a new Credit Counseling F…" at bounding box center [391, 528] width 230 height 74
click at [392, 419] on div "Employment Type * Select Full or Part Time Employment Self Employment Company *…" at bounding box center [256, 240] width 466 height 371
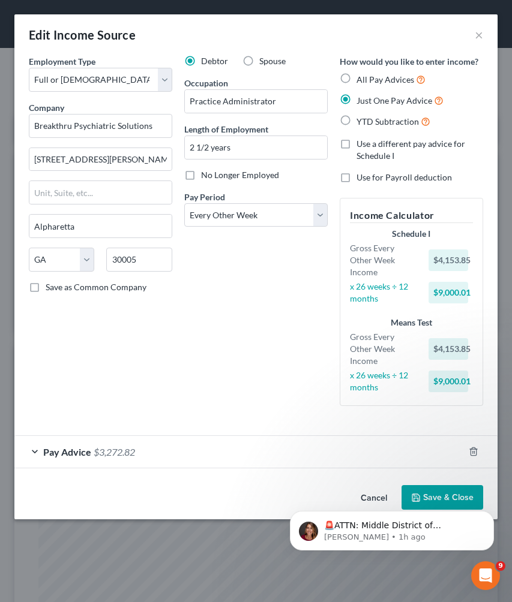
click at [441, 498] on div "🚨ATTN: Middle District of Florida The court has added a new Credit Counseling F…" at bounding box center [391, 476] width 221 height 150
click at [277, 386] on div "Debtor Spouse Occupation Practice Administrator Length of Employment 2 1/2 year…" at bounding box center [255, 235] width 155 height 360
click at [419, 491] on body "🚨ATTN: Middle District of Florida The court has added a new Credit Counseling F…" at bounding box center [391, 528] width 230 height 74
click at [421, 497] on body "🚨ATTN: Middle District of Florida The court has added a new Credit Counseling F…" at bounding box center [391, 528] width 230 height 74
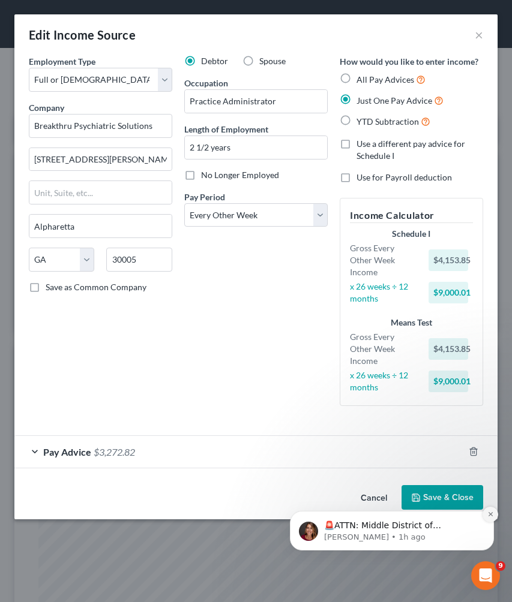
click at [489, 513] on icon "Dismiss notification" at bounding box center [490, 514] width 7 height 7
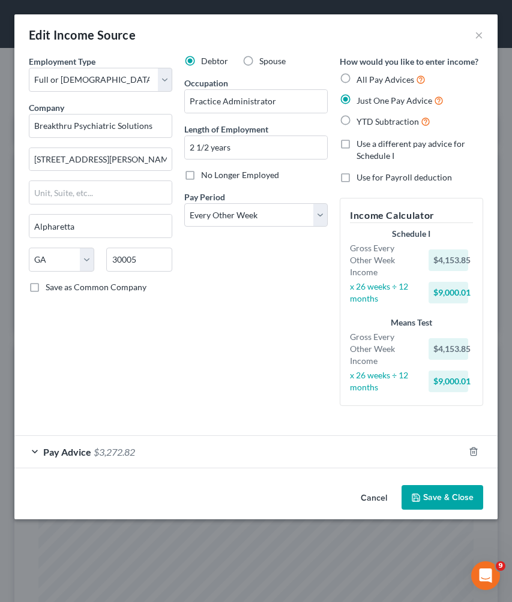
click at [447, 497] on button "Save & Close" at bounding box center [442, 497] width 82 height 25
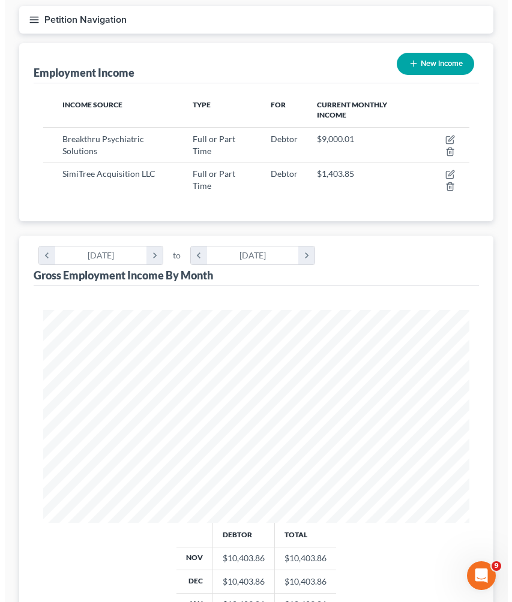
scroll to position [0, 0]
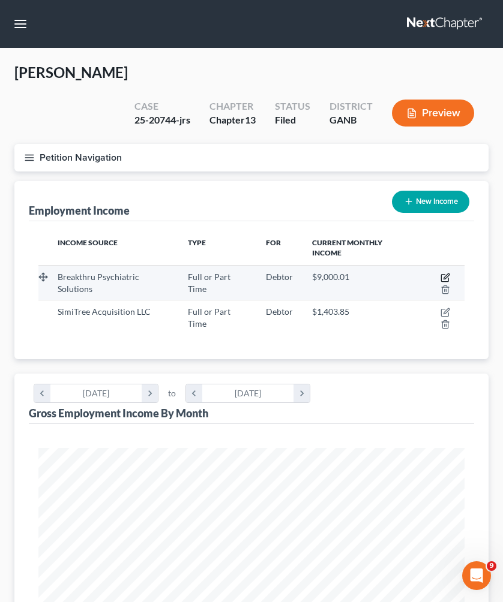
click at [445, 273] on icon "button" at bounding box center [445, 278] width 10 height 10
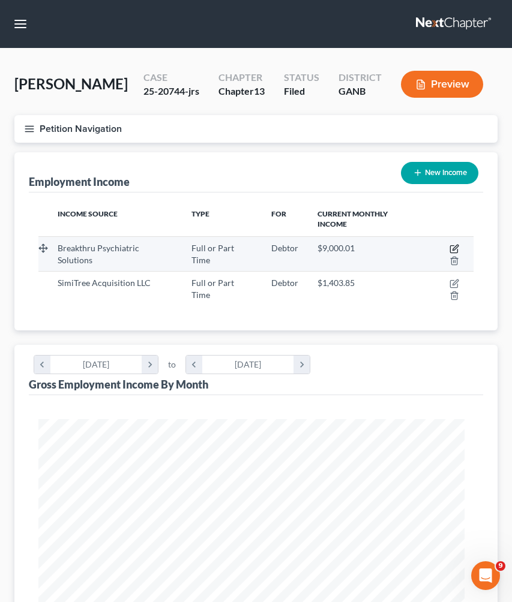
scroll to position [217, 459]
select select "0"
select select "10"
select select "2"
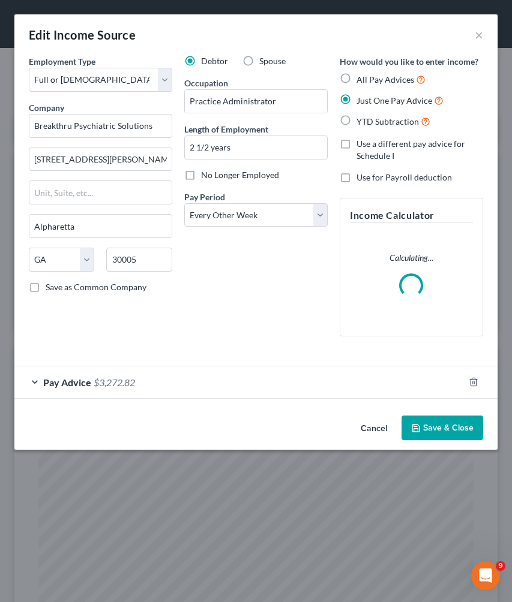
click at [245, 383] on div "Pay Advice $3,272.82" at bounding box center [238, 382] width 449 height 32
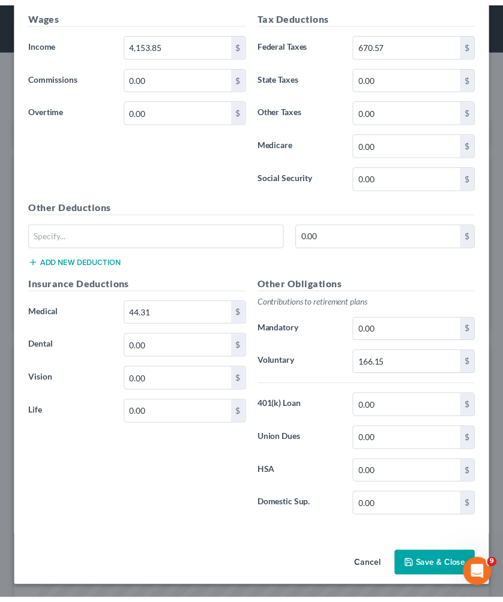
scroll to position [476, 0]
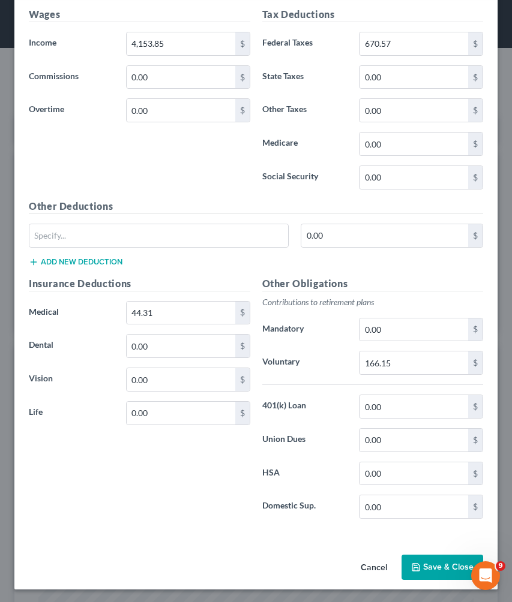
click at [419, 562] on button "Save & Close" at bounding box center [442, 567] width 82 height 25
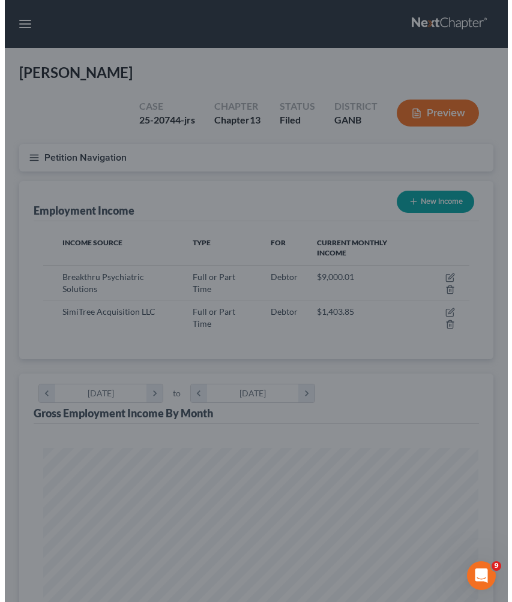
scroll to position [599536, 599299]
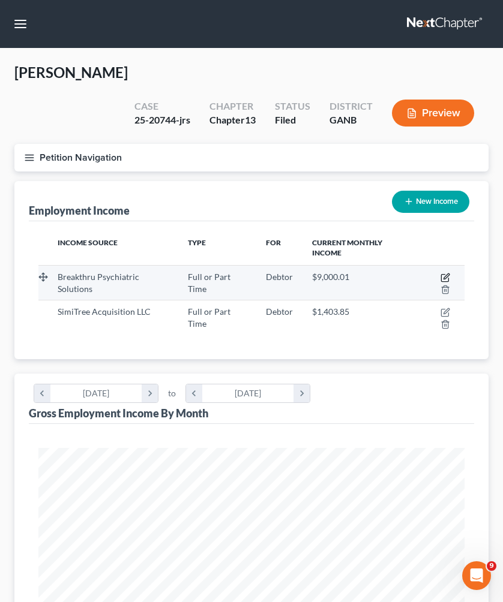
click at [443, 273] on icon "button" at bounding box center [445, 278] width 10 height 10
select select "0"
select select "10"
select select "2"
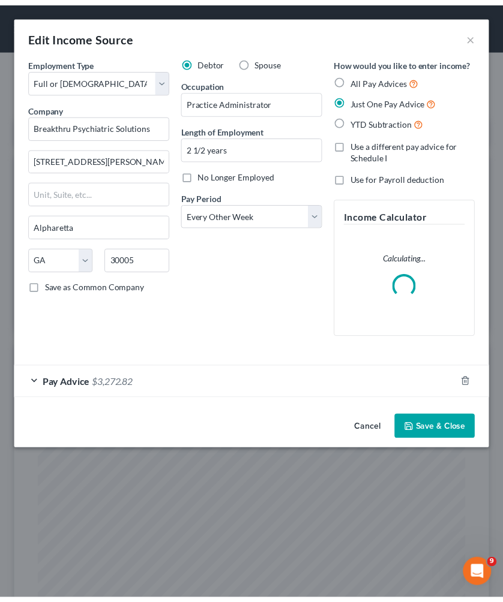
scroll to position [217, 459]
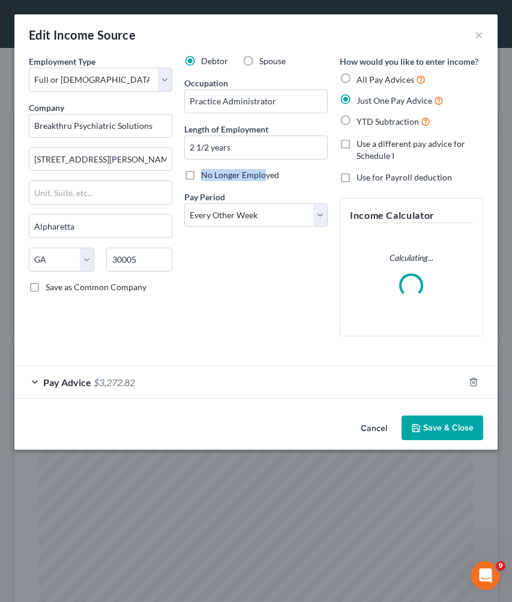
click at [263, 169] on label "No Longer Employed" at bounding box center [240, 175] width 78 height 12
click at [214, 169] on input "No Longer Employed" at bounding box center [210, 173] width 8 height 8
checkbox input "true"
click at [418, 428] on polyline "button" at bounding box center [416, 429] width 4 height 3
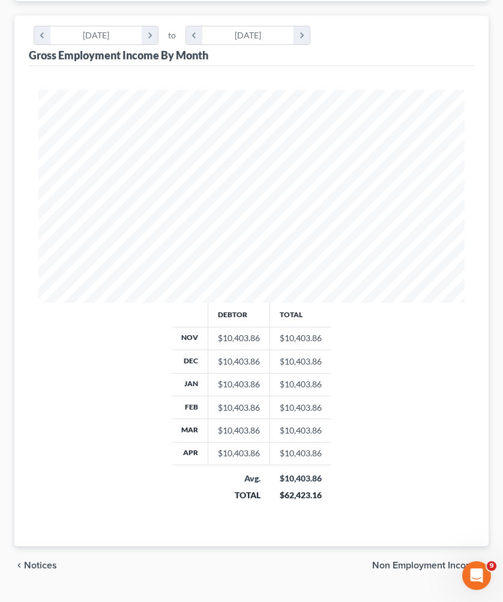
scroll to position [357, 0]
click at [422, 561] on span "Non Employment Income" at bounding box center [425, 566] width 107 height 10
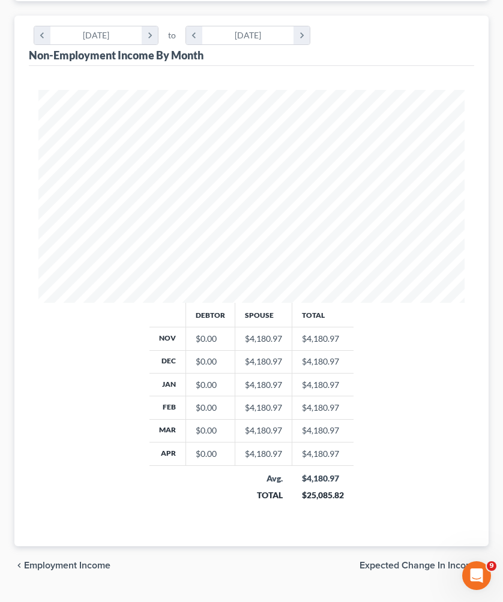
scroll to position [300, 0]
click at [413, 561] on span "Expected Change in Income" at bounding box center [418, 566] width 119 height 10
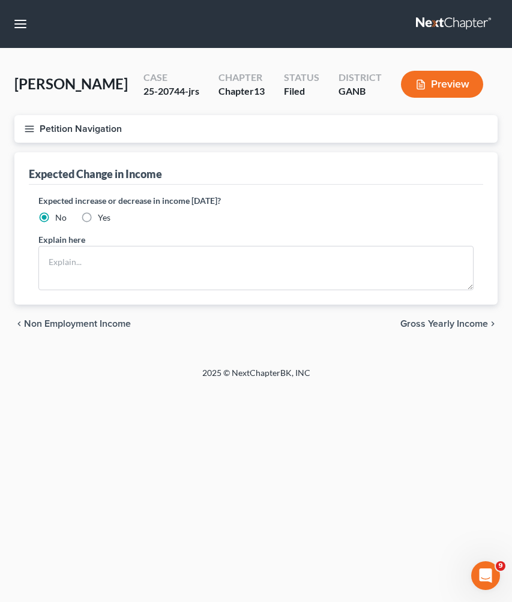
click at [474, 328] on span "Gross Yearly Income" at bounding box center [444, 324] width 88 height 10
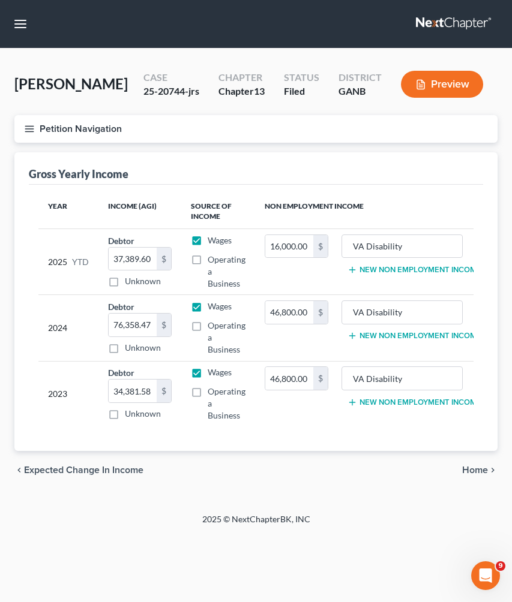
click at [464, 467] on span "Home" at bounding box center [475, 470] width 26 height 10
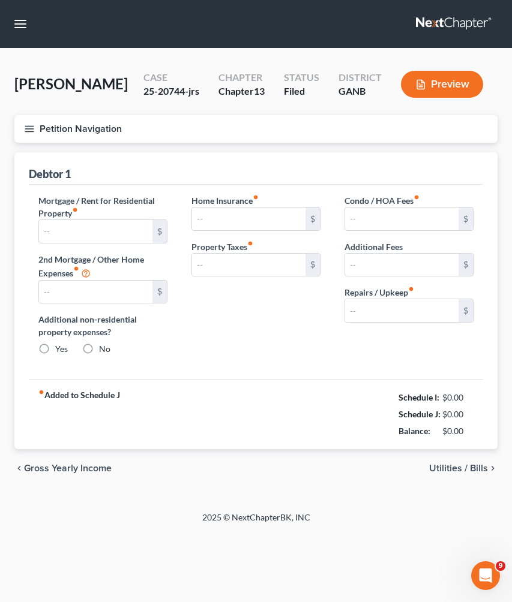
type input "1,500.00"
type input "0.00"
radio input "true"
type input "120.00"
type input "0.00"
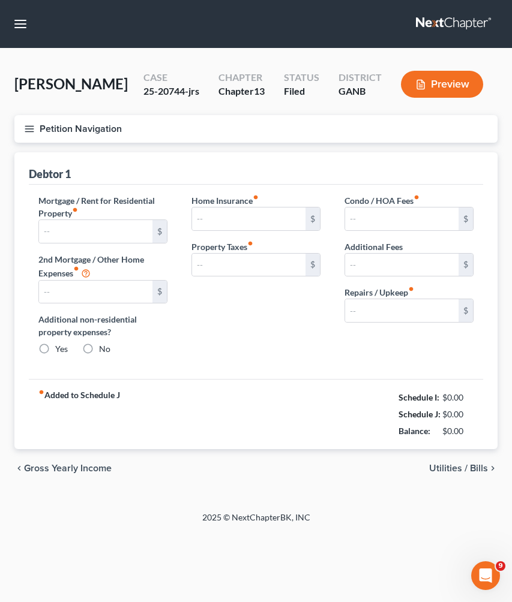
type input "416.67"
type input "0.00"
click at [58, 128] on button "Petition Navigation" at bounding box center [255, 129] width 483 height 28
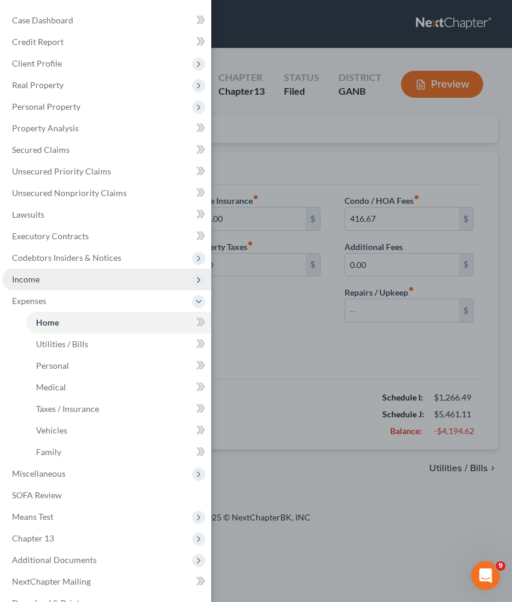
click at [53, 287] on span "Income" at bounding box center [106, 280] width 209 height 22
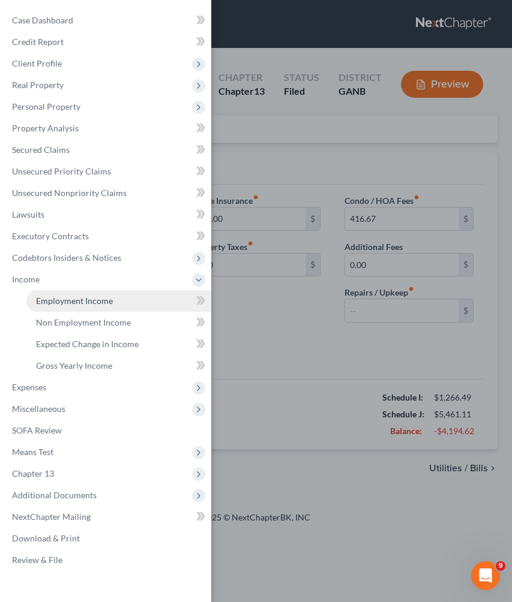
click at [58, 303] on span "Employment Income" at bounding box center [74, 301] width 77 height 10
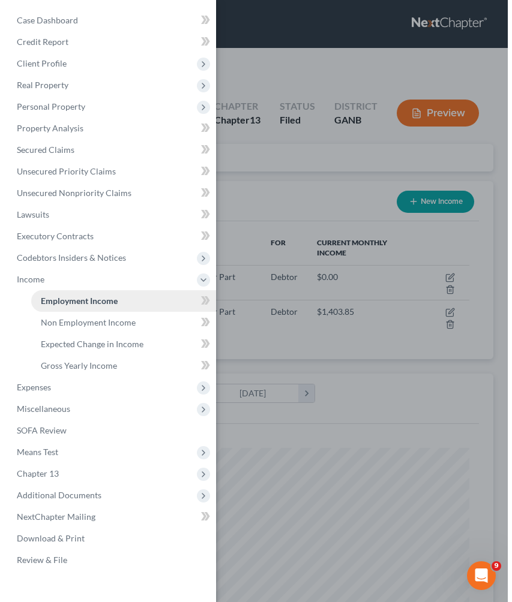
scroll to position [213, 450]
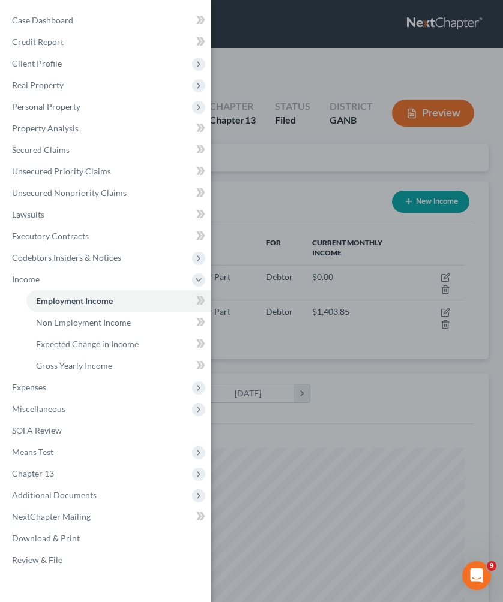
click at [267, 158] on div "Case Dashboard Payments Invoices Payments Payments Credit Report Client Profile" at bounding box center [251, 301] width 503 height 602
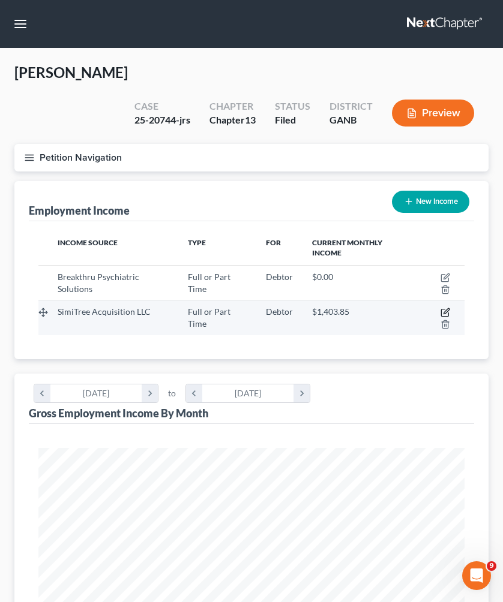
click at [446, 308] on icon "button" at bounding box center [445, 313] width 10 height 10
select select "0"
select select "14"
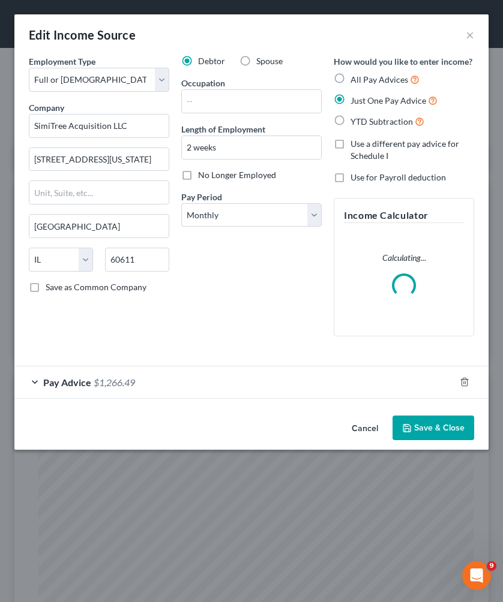
scroll to position [217, 459]
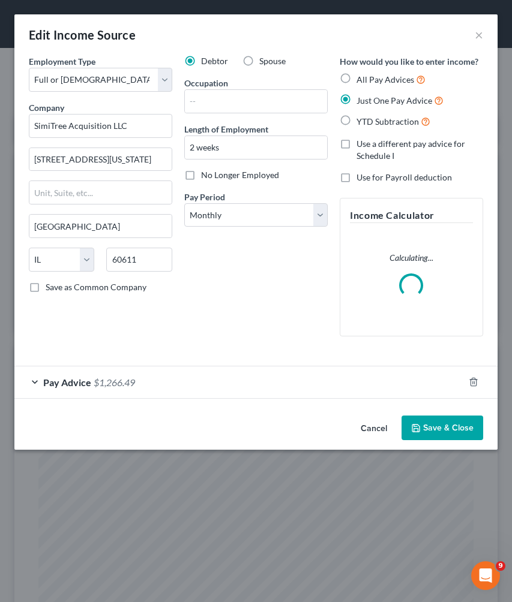
click at [302, 230] on div "Debtor Spouse Occupation Length of Employment 2 weeks No Longer Employed Pay Pe…" at bounding box center [255, 200] width 155 height 291
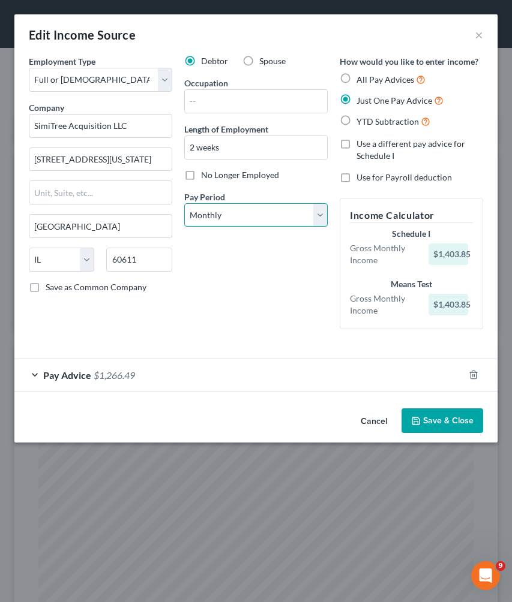
select select "3"
click at [433, 422] on button "Save & Close" at bounding box center [442, 420] width 82 height 25
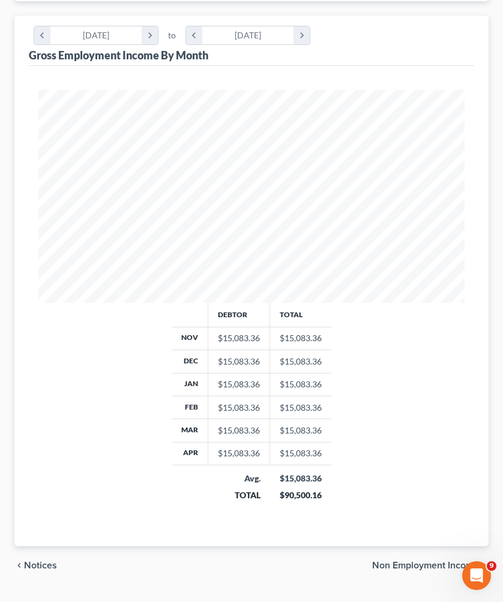
scroll to position [357, 0]
click at [416, 561] on span "Non Employment Income" at bounding box center [425, 566] width 107 height 10
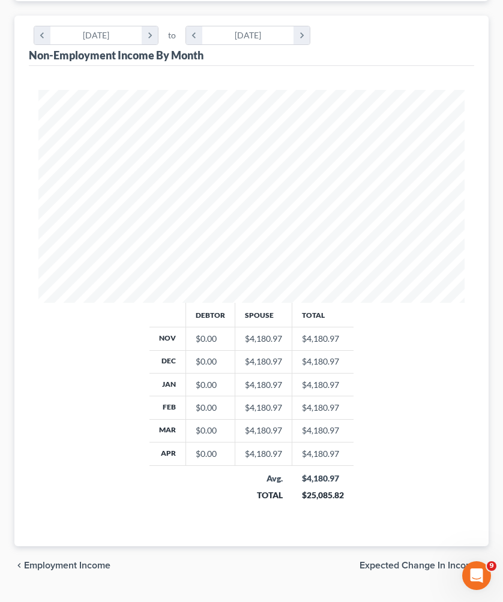
scroll to position [300, 0]
click at [426, 561] on span "Expected Change in Income" at bounding box center [418, 566] width 119 height 10
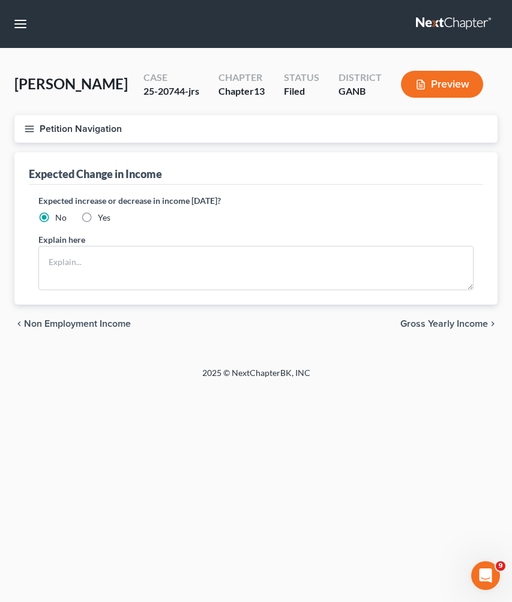
click at [450, 324] on span "Gross Yearly Income" at bounding box center [444, 324] width 88 height 10
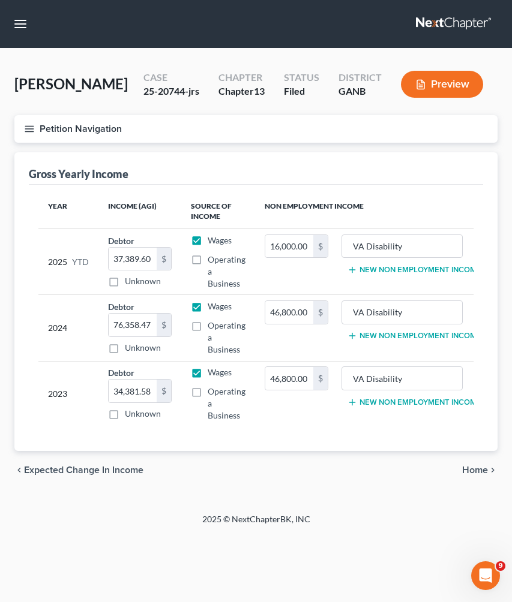
click at [475, 475] on span "Home" at bounding box center [475, 470] width 26 height 10
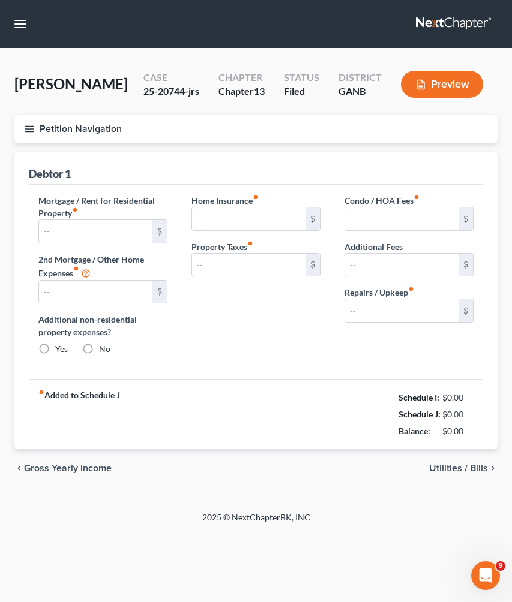
type input "1,500.00"
type input "0.00"
radio input "true"
type input "120.00"
type input "0.00"
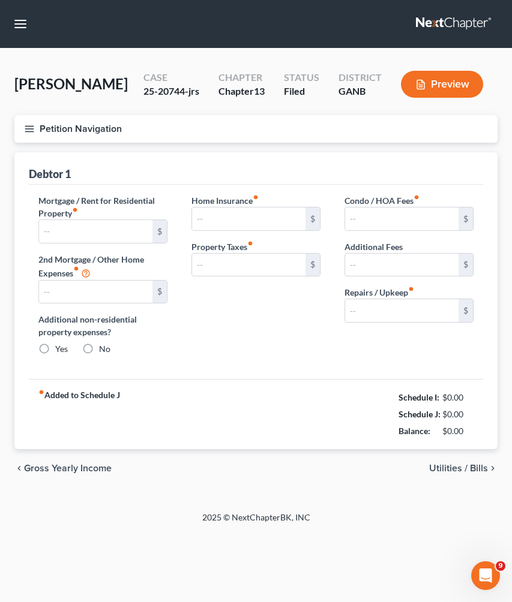
type input "416.67"
type input "0.00"
click at [465, 468] on span "Utilities / Bills" at bounding box center [458, 469] width 59 height 10
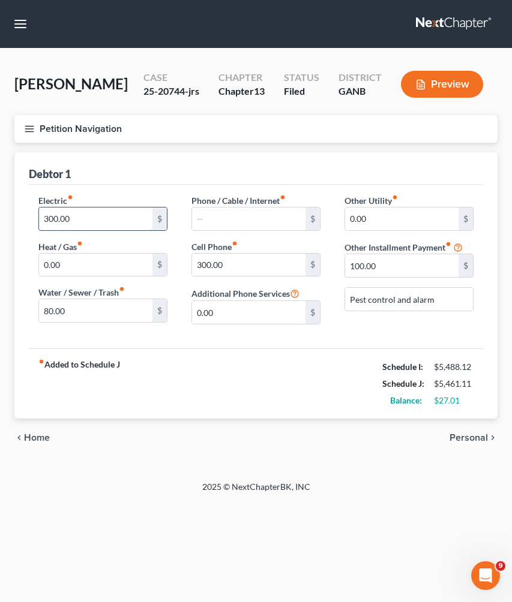
click at [97, 218] on input "300.00" at bounding box center [95, 219] width 113 height 23
type input "200"
click at [470, 438] on span "Personal" at bounding box center [468, 438] width 38 height 10
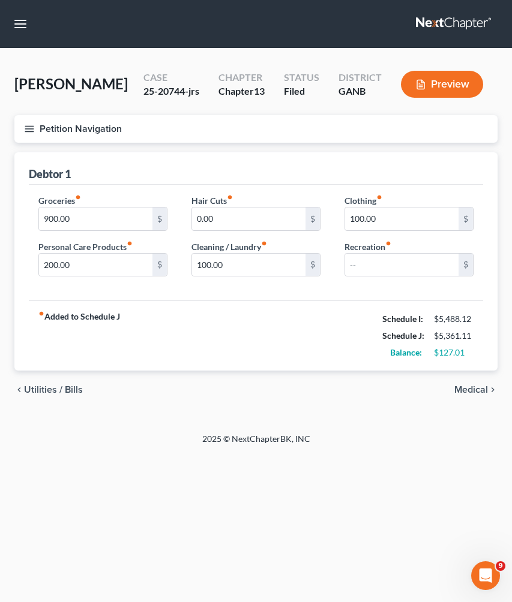
click at [67, 131] on button "Petition Navigation" at bounding box center [255, 129] width 483 height 28
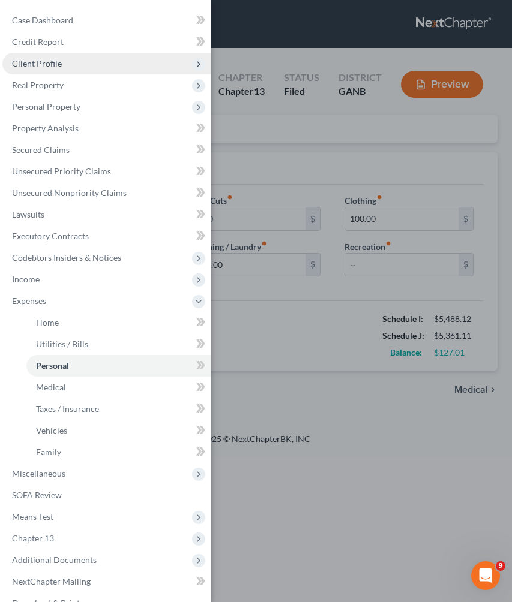
click at [79, 68] on span "Client Profile" at bounding box center [106, 64] width 209 height 22
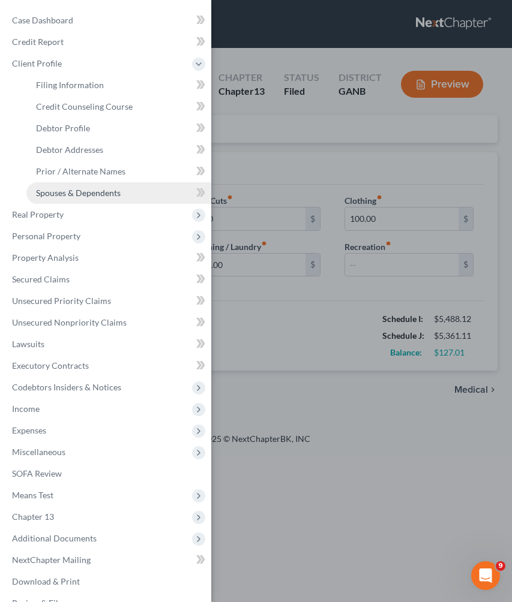
click at [69, 195] on span "Spouses & Dependents" at bounding box center [78, 193] width 85 height 10
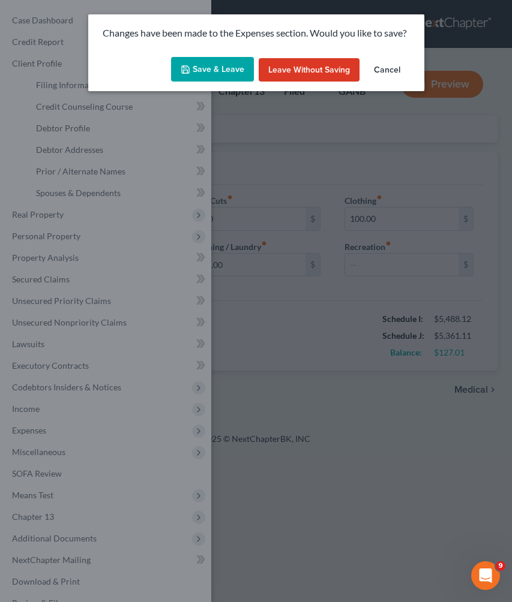
click at [205, 65] on button "Save & Leave" at bounding box center [212, 69] width 83 height 25
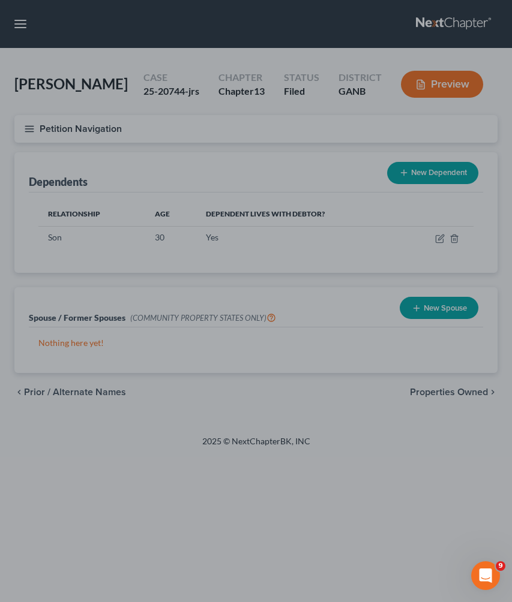
click at [46, 122] on div at bounding box center [256, 301] width 512 height 602
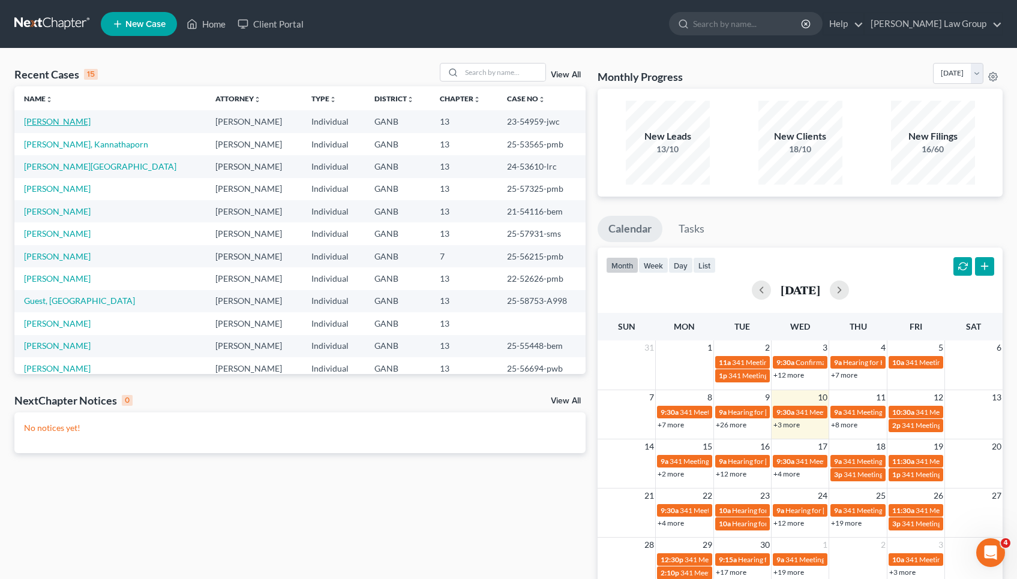
click at [56, 124] on link "[PERSON_NAME]" at bounding box center [57, 121] width 67 height 10
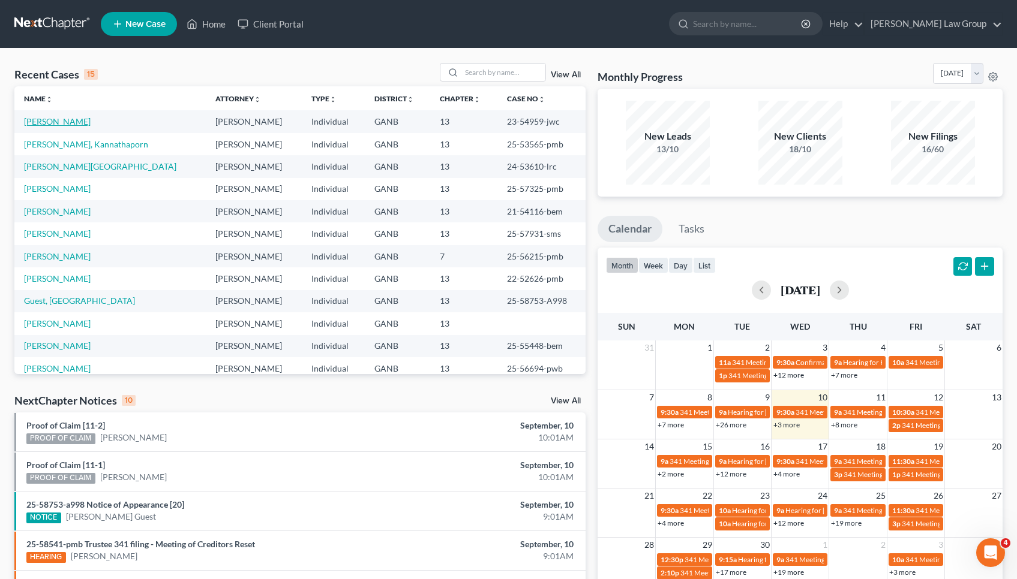
select select "0"
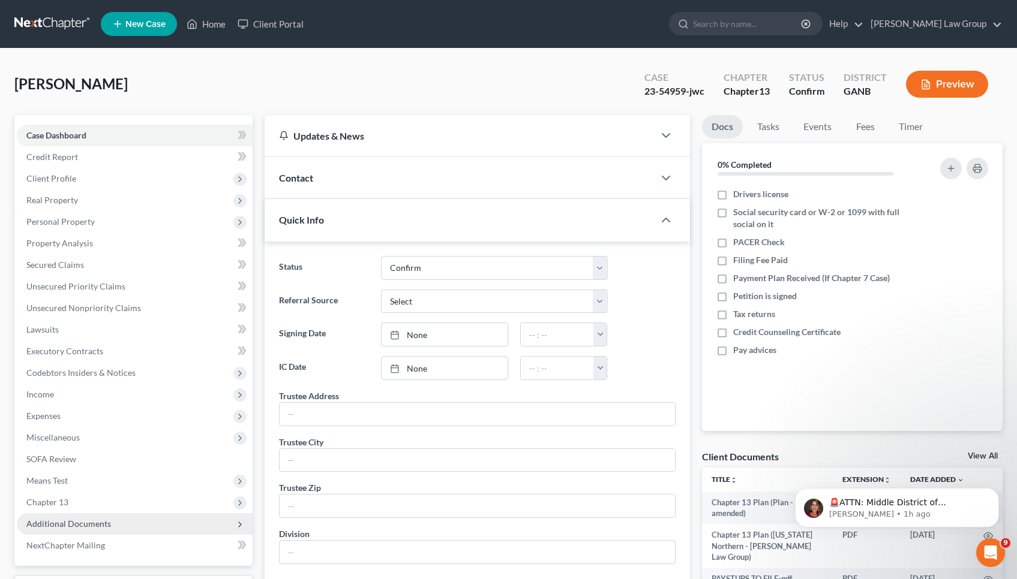
click at [94, 521] on span "Additional Documents" at bounding box center [68, 524] width 85 height 10
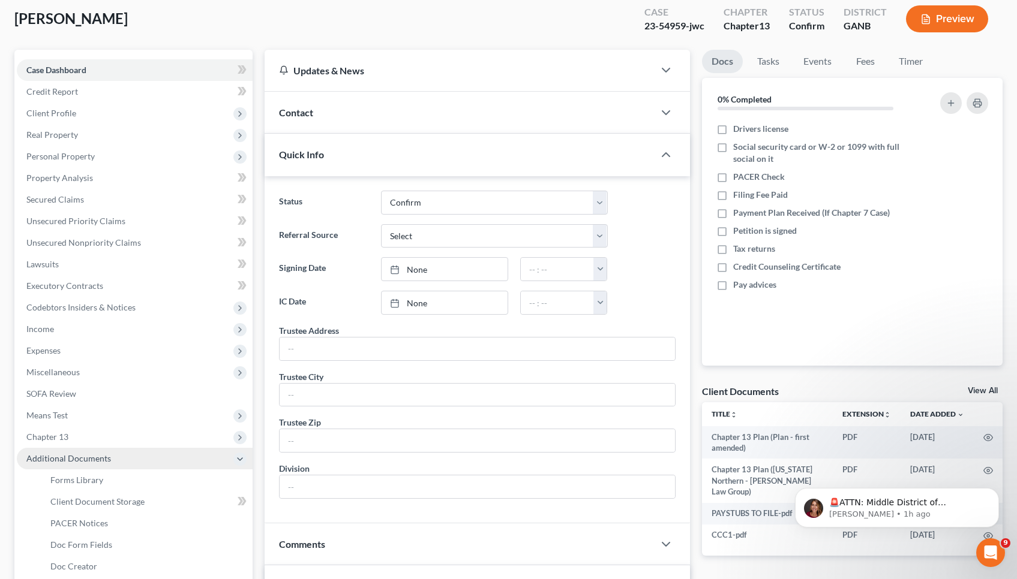
click at [94, 521] on span "PACER Notices" at bounding box center [79, 523] width 58 height 10
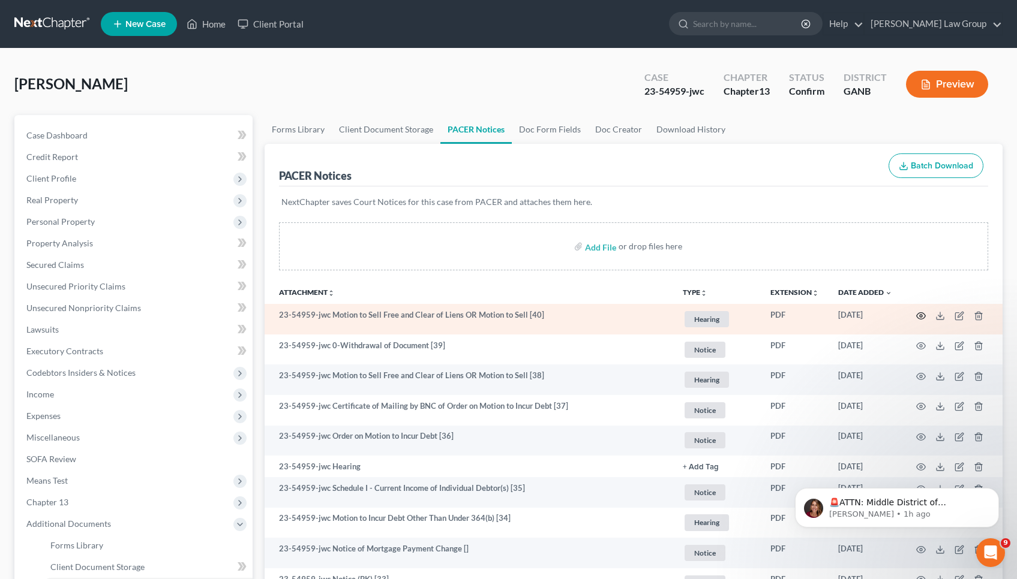
click at [925, 317] on icon "button" at bounding box center [920, 315] width 9 height 7
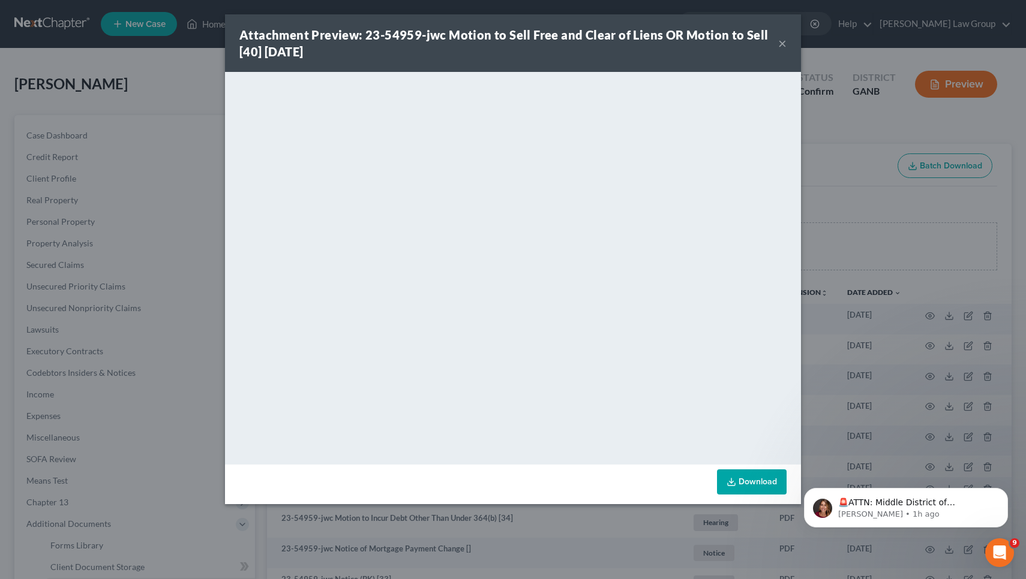
click at [780, 43] on button "×" at bounding box center [782, 43] width 8 height 14
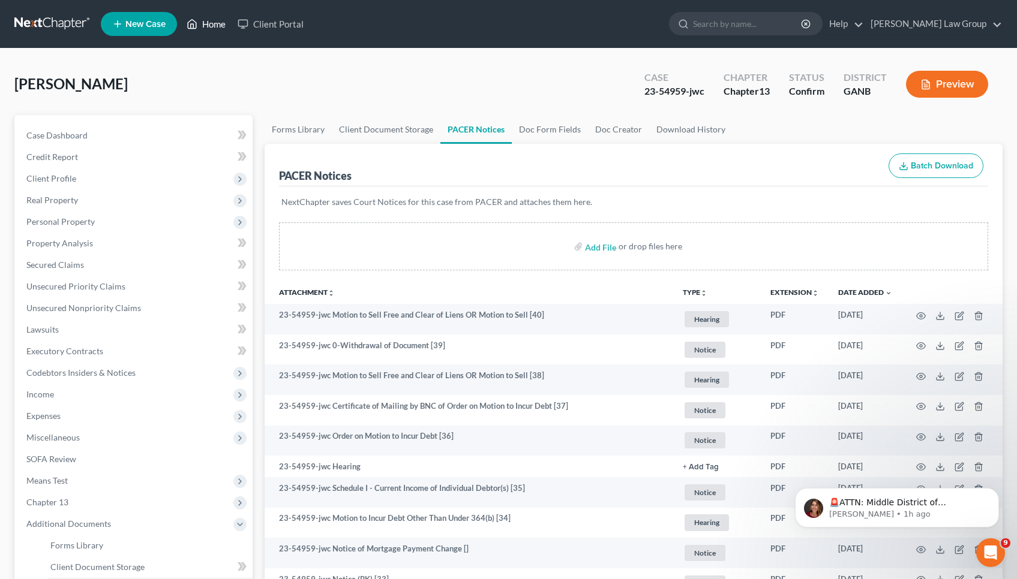
click at [217, 25] on link "Home" at bounding box center [206, 24] width 51 height 22
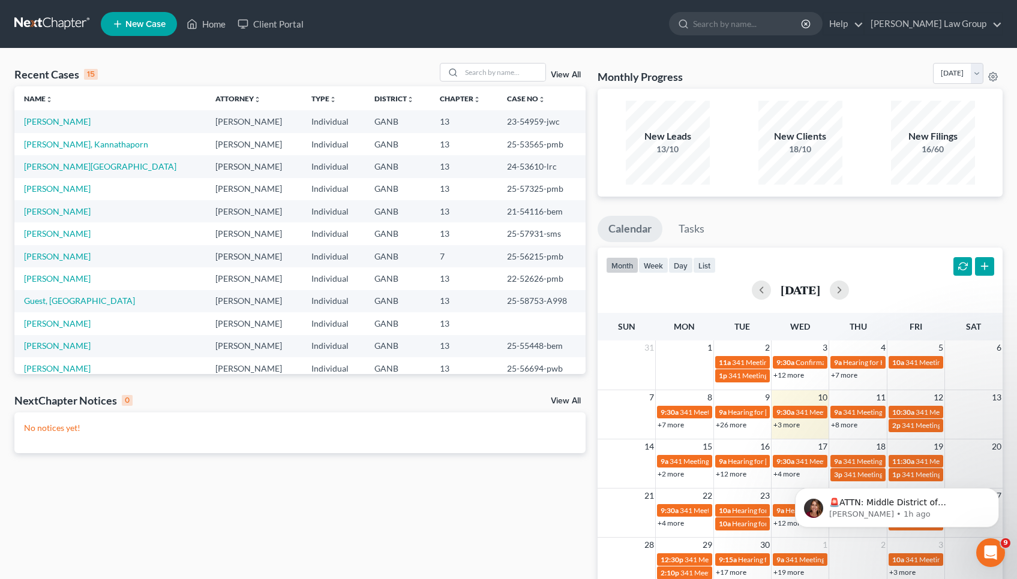
click at [563, 217] on td "21-54116-bem" at bounding box center [541, 211] width 88 height 22
click at [559, 403] on link "View All" at bounding box center [566, 401] width 30 height 8
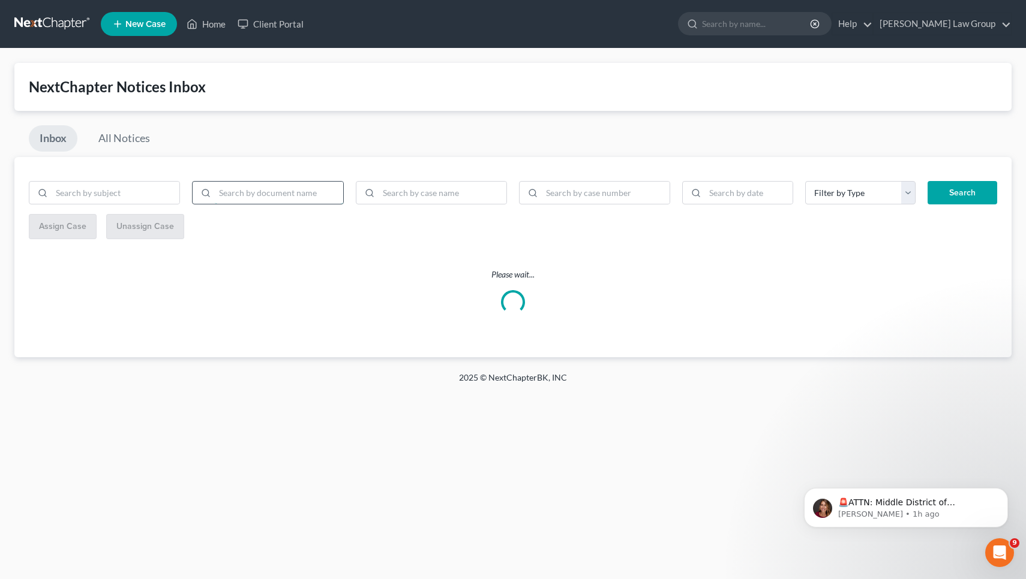
click at [314, 189] on input "search" at bounding box center [279, 193] width 128 height 23
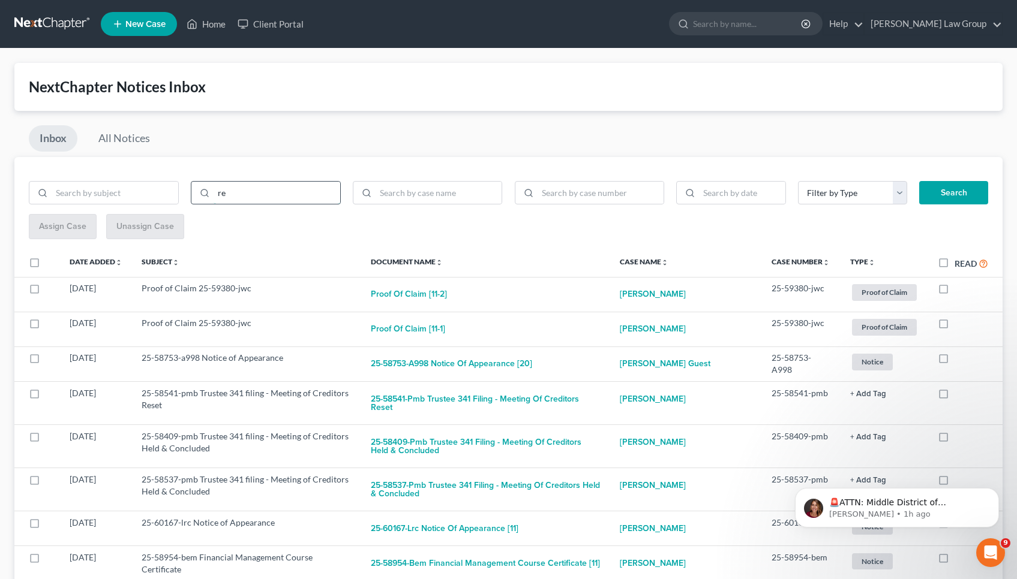
type input "r"
click at [214, 25] on link "Home" at bounding box center [206, 24] width 51 height 22
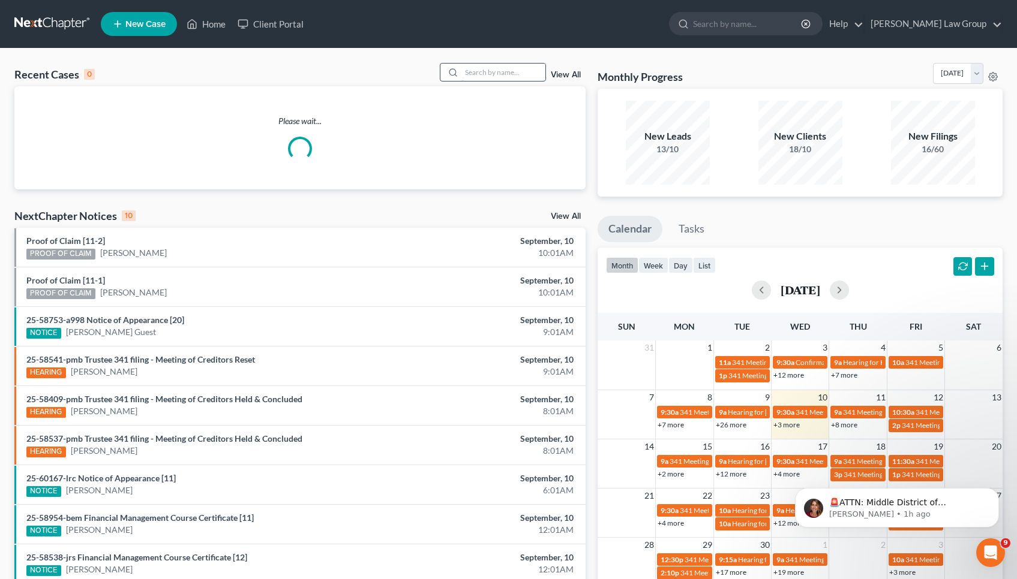
click at [478, 77] on input "search" at bounding box center [503, 72] width 84 height 17
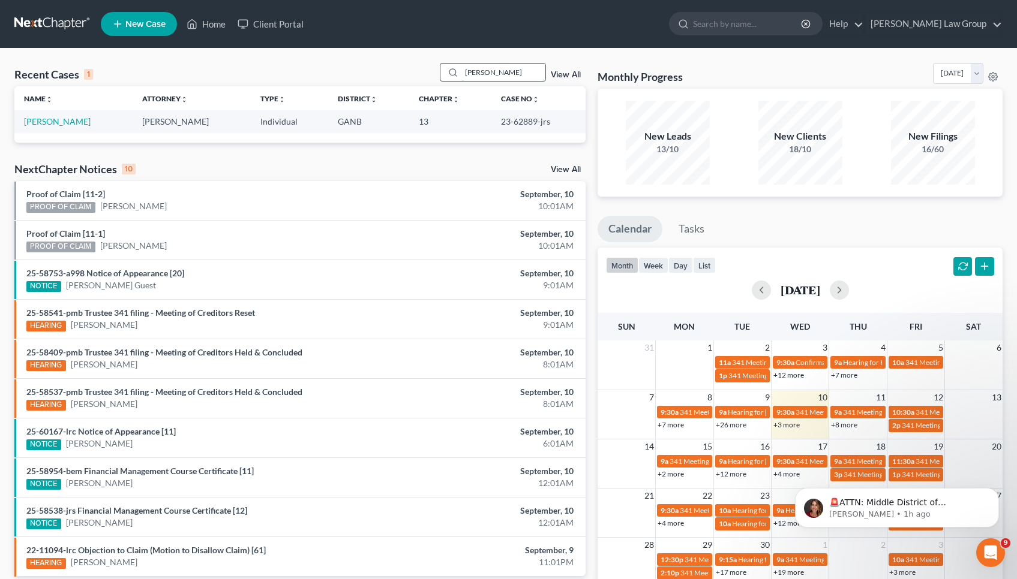
type input "David Blaylock"
drag, startPoint x: 478, startPoint y: 77, endPoint x: 64, endPoint y: 118, distance: 416.4
click at [64, 118] on link "[PERSON_NAME]" at bounding box center [57, 121] width 67 height 10
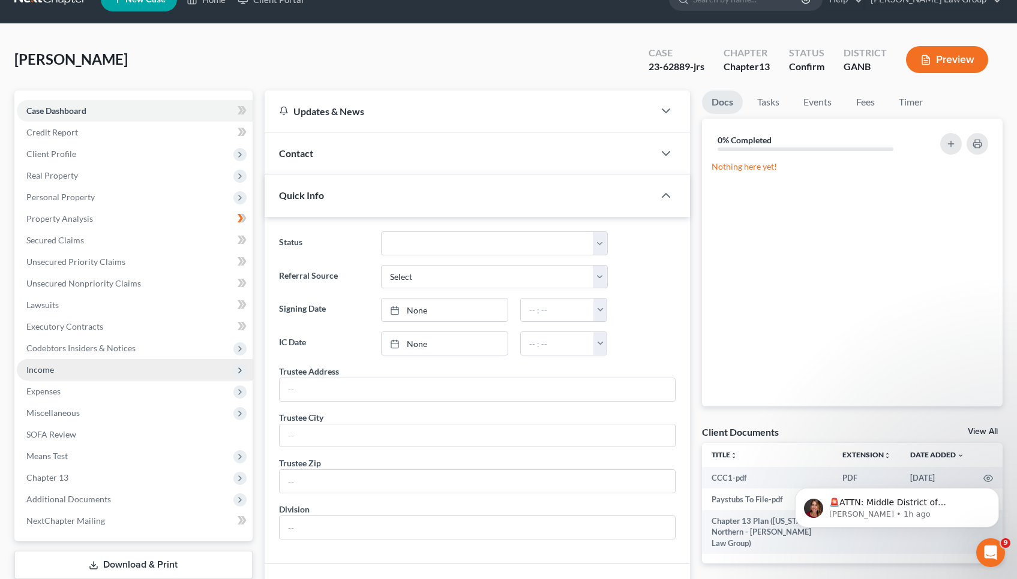
scroll to position [23, 0]
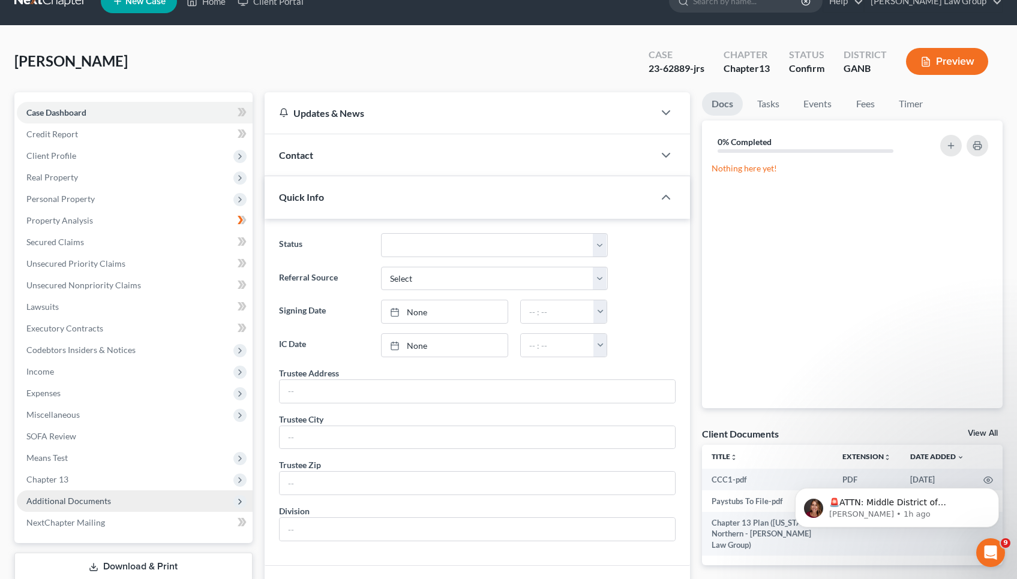
click at [103, 497] on span "Additional Documents" at bounding box center [68, 501] width 85 height 10
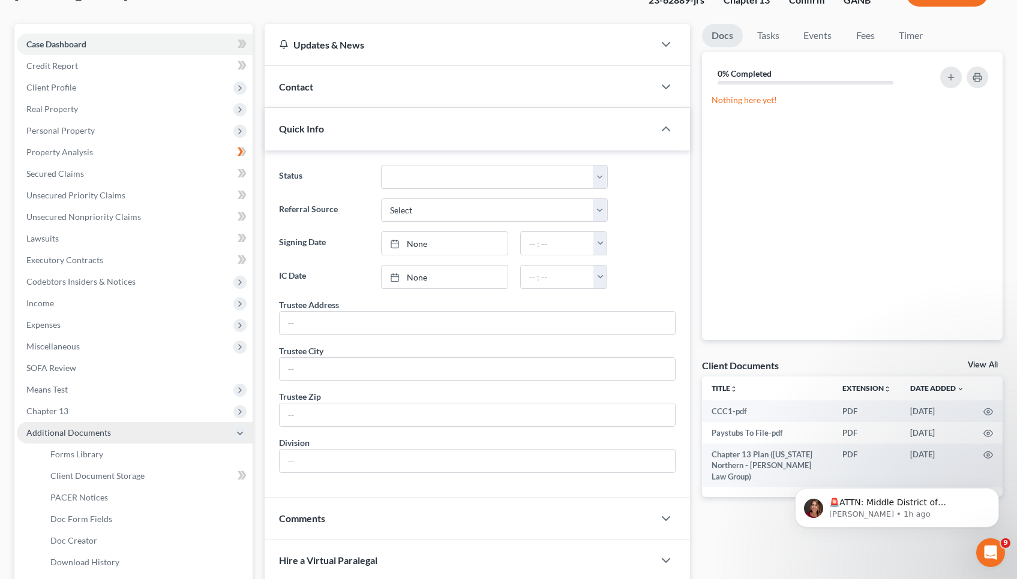
scroll to position [94, 1]
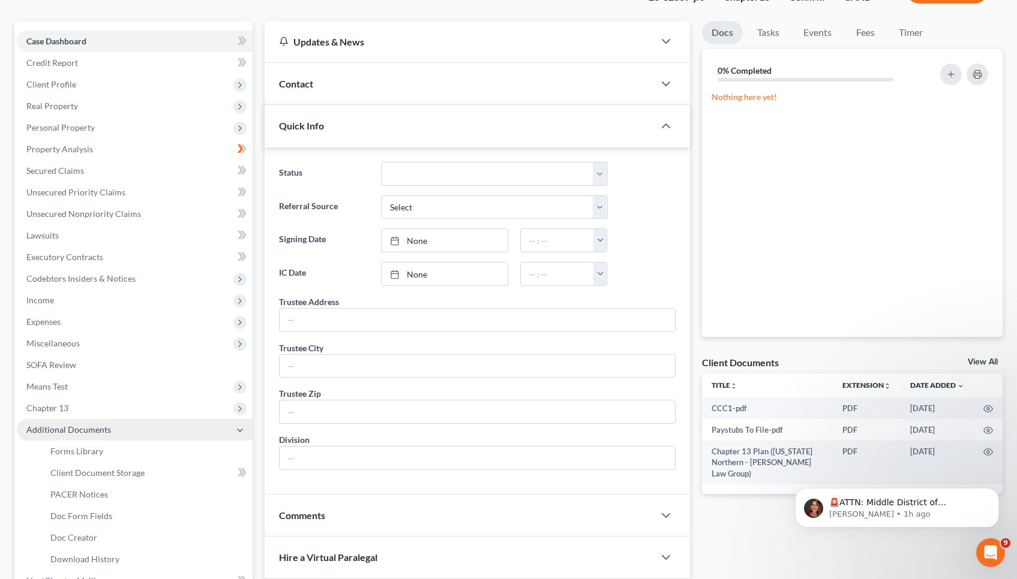
click at [103, 499] on span "PACER Notices" at bounding box center [79, 494] width 58 height 10
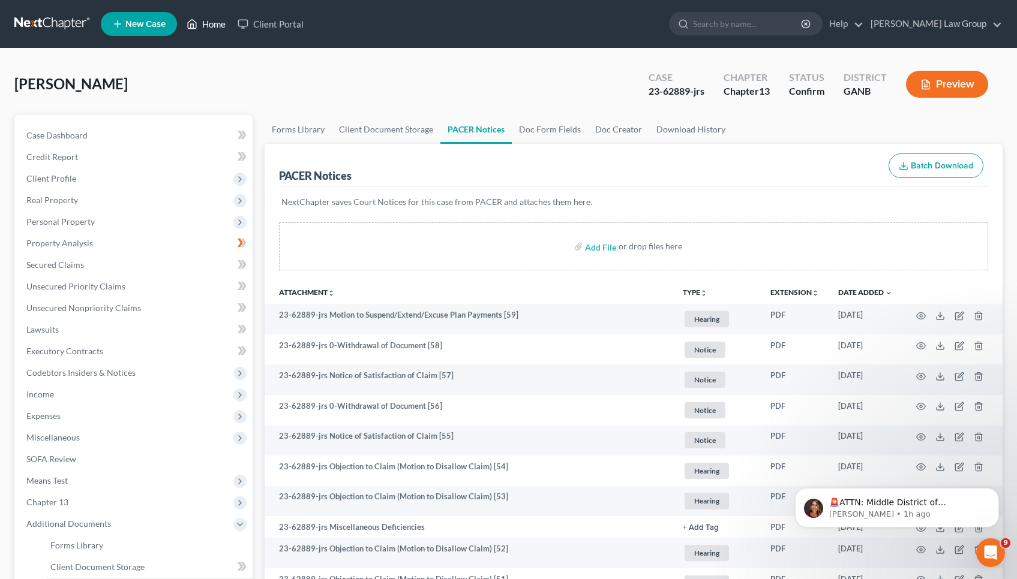
click at [213, 28] on link "Home" at bounding box center [206, 24] width 51 height 22
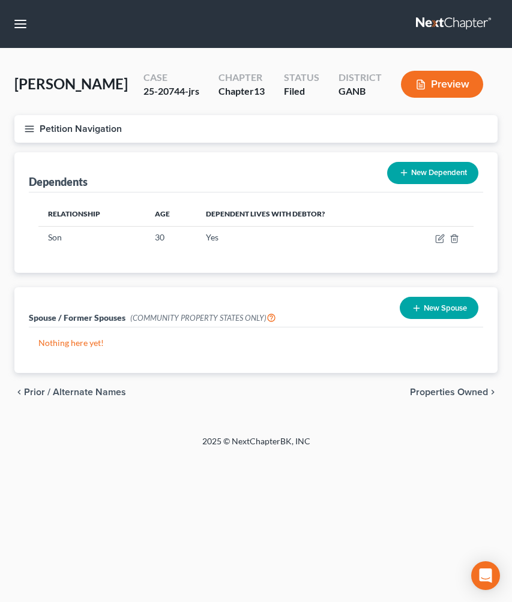
click at [64, 127] on button "Petition Navigation" at bounding box center [255, 129] width 483 height 28
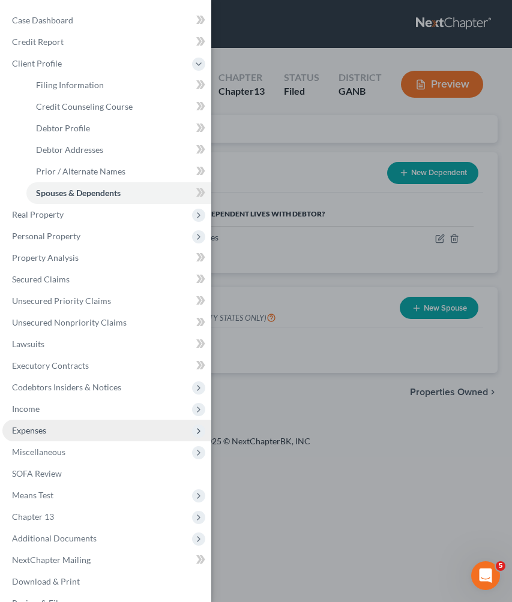
click at [40, 429] on span "Expenses" at bounding box center [29, 430] width 34 height 10
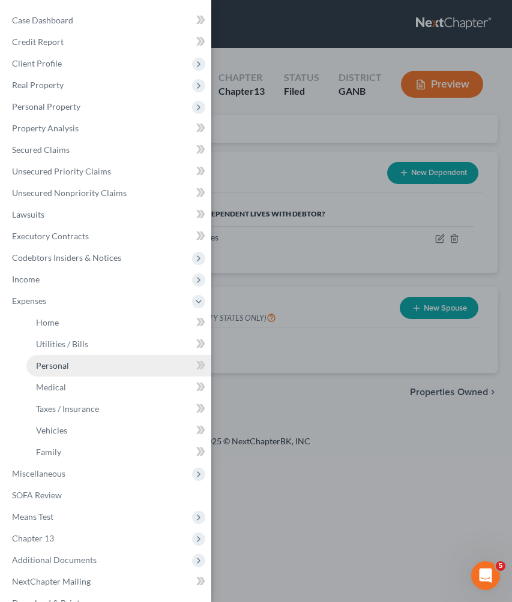
click at [57, 367] on span "Personal" at bounding box center [52, 365] width 33 height 10
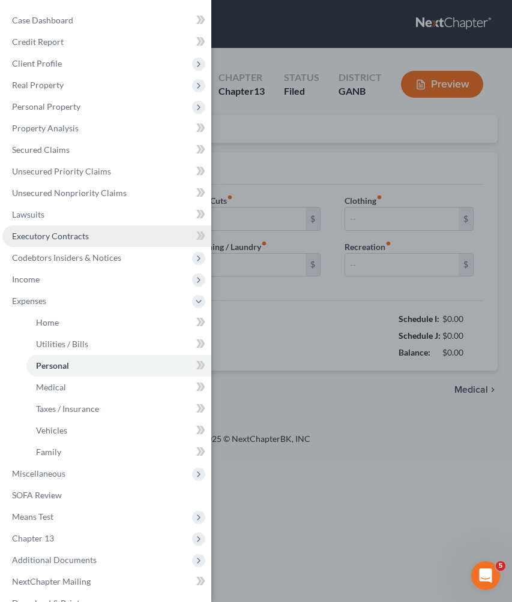
type input "900.00"
type input "200.00"
type input "0.00"
type input "100.00"
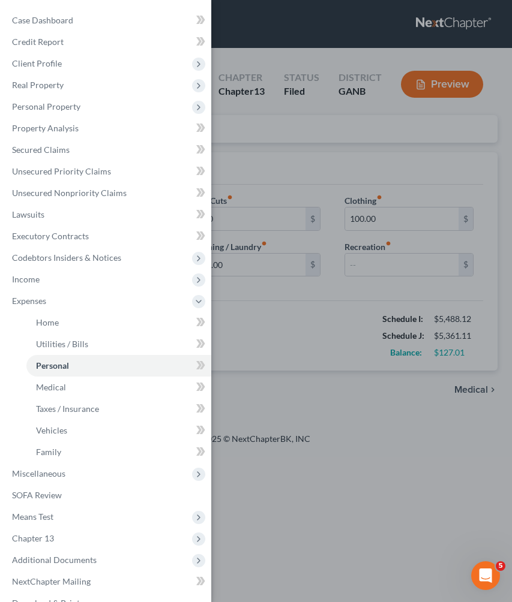
click at [247, 148] on div "Case Dashboard Payments Invoices Payments Payments Credit Report Client Profile" at bounding box center [256, 301] width 512 height 602
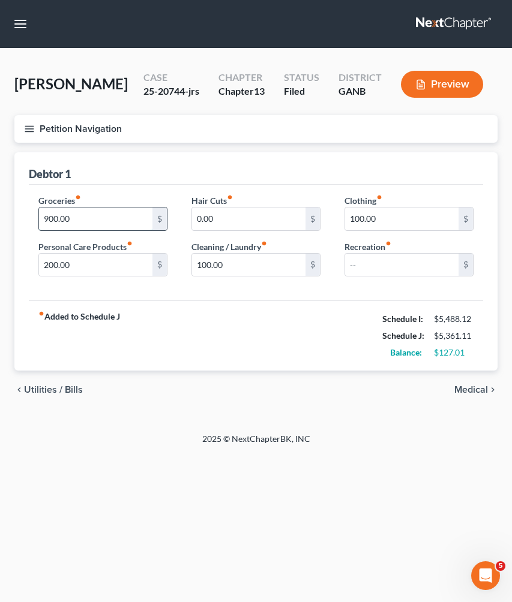
click at [119, 226] on input "900.00" at bounding box center [95, 219] width 113 height 23
type input "500"
click at [109, 263] on input "200.00" at bounding box center [95, 265] width 113 height 23
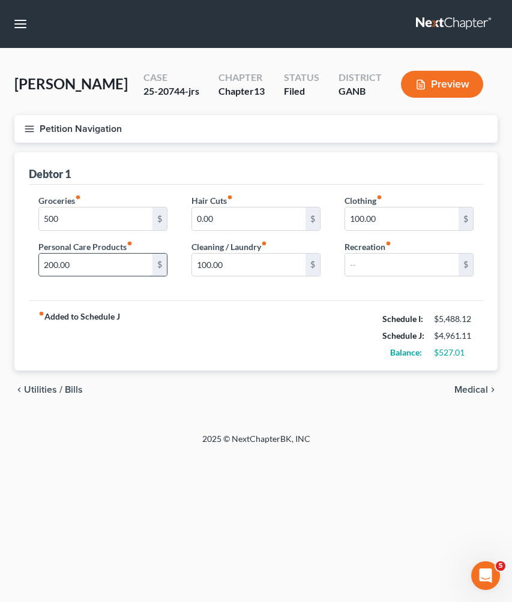
click at [109, 263] on input "200.00" at bounding box center [95, 265] width 113 height 23
drag, startPoint x: 388, startPoint y: 214, endPoint x: 300, endPoint y: 206, distance: 88.0
click at [300, 206] on div "Groceries fiber_manual_record 500 $ Personal Care Products fiber_manual_record …" at bounding box center [255, 240] width 459 height 92
click at [478, 387] on span "Medical" at bounding box center [471, 390] width 34 height 10
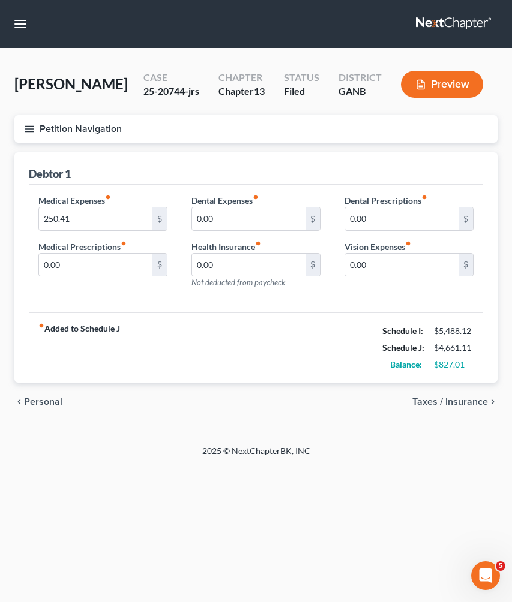
click at [468, 404] on span "Taxes / Insurance" at bounding box center [450, 402] width 76 height 10
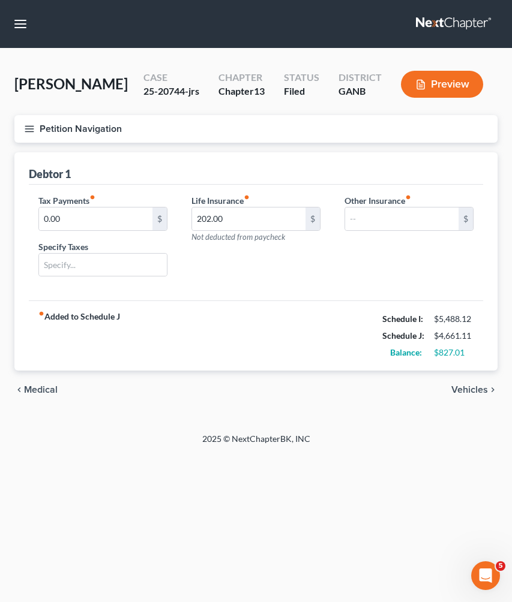
click at [467, 392] on span "Vehicles" at bounding box center [469, 390] width 37 height 10
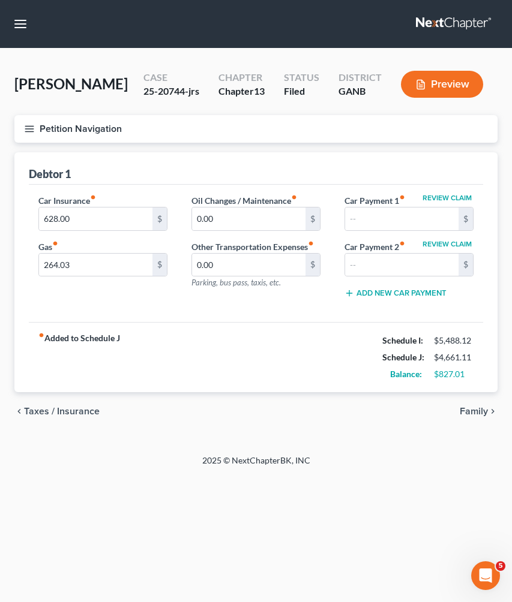
click at [470, 412] on span "Family" at bounding box center [473, 412] width 28 height 10
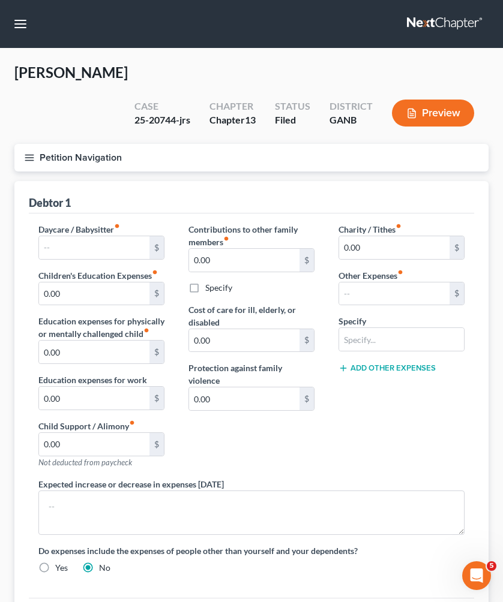
click at [97, 144] on button "Petition Navigation" at bounding box center [251, 158] width 474 height 28
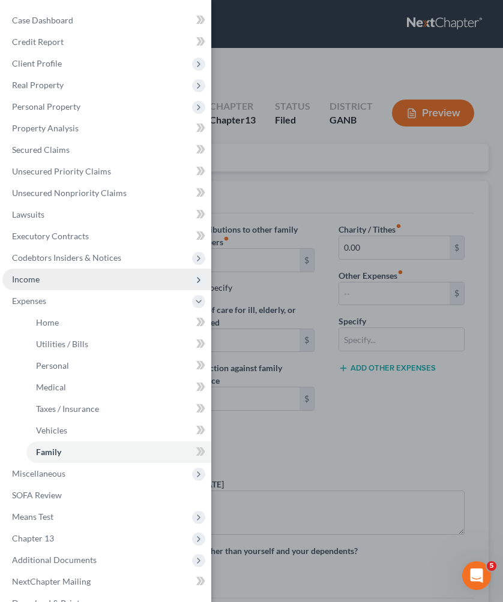
click at [65, 279] on span "Income" at bounding box center [106, 280] width 209 height 22
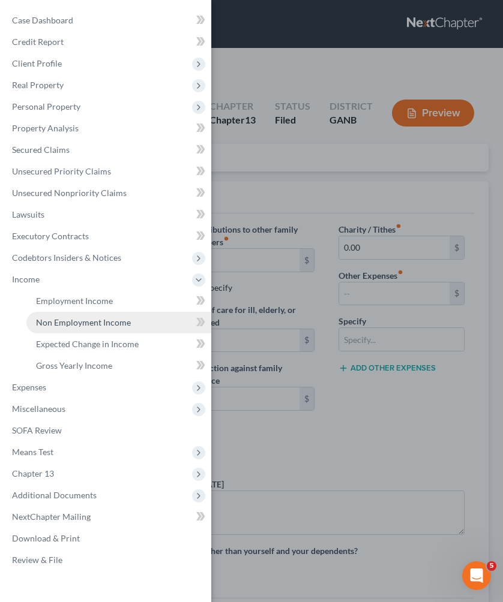
click at [71, 318] on span "Non Employment Income" at bounding box center [83, 322] width 95 height 10
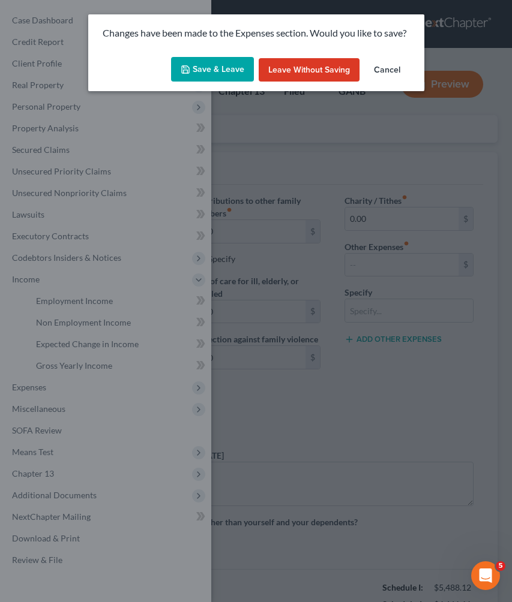
click at [199, 64] on button "Save & Leave" at bounding box center [212, 69] width 83 height 25
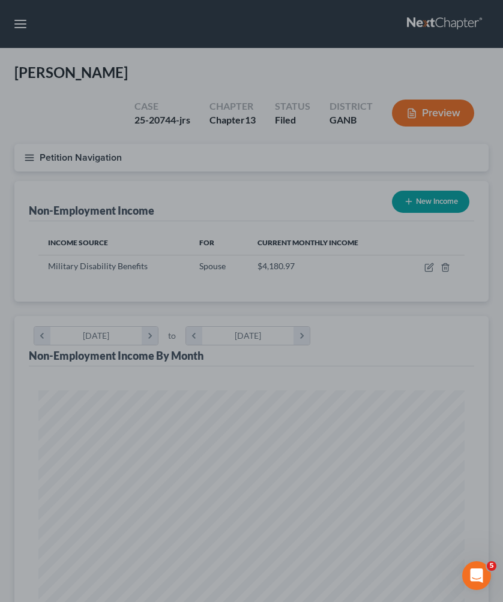
scroll to position [213, 450]
click at [287, 154] on div at bounding box center [251, 301] width 503 height 602
click at [293, 181] on div at bounding box center [251, 301] width 503 height 602
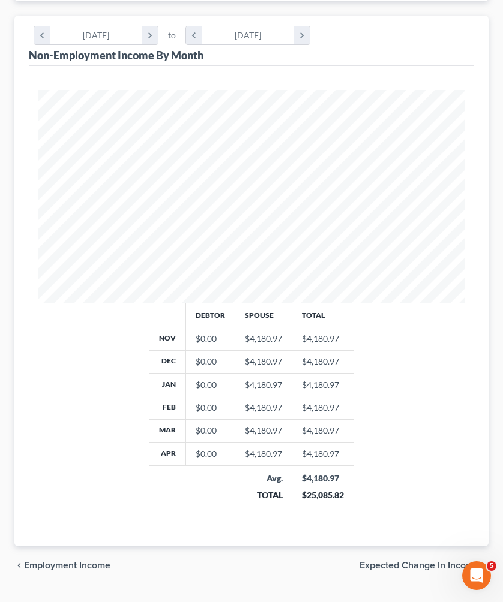
scroll to position [300, 0]
click at [402, 561] on span "Expected Change in Income" at bounding box center [418, 566] width 119 height 10
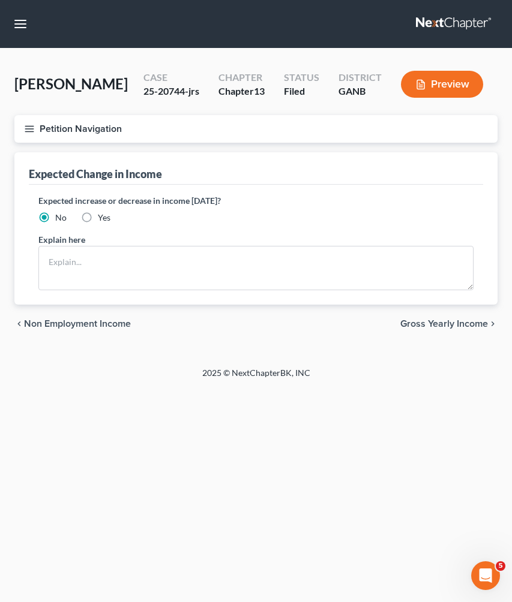
click at [477, 332] on div "chevron_left Non Employment Income Gross Yearly Income chevron_right" at bounding box center [255, 324] width 483 height 38
click at [477, 329] on span "Gross Yearly Income" at bounding box center [444, 324] width 88 height 10
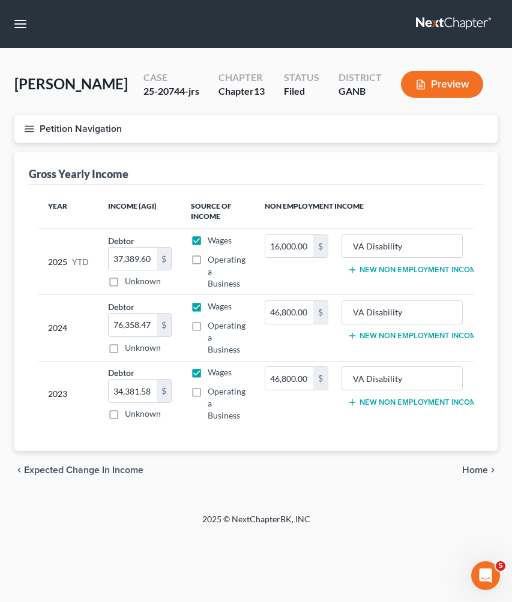
click at [469, 472] on span "Home" at bounding box center [475, 470] width 26 height 10
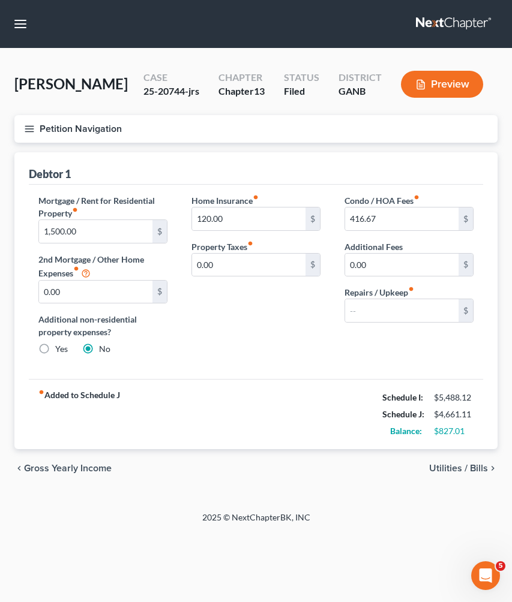
click at [85, 127] on button "Petition Navigation" at bounding box center [255, 129] width 483 height 28
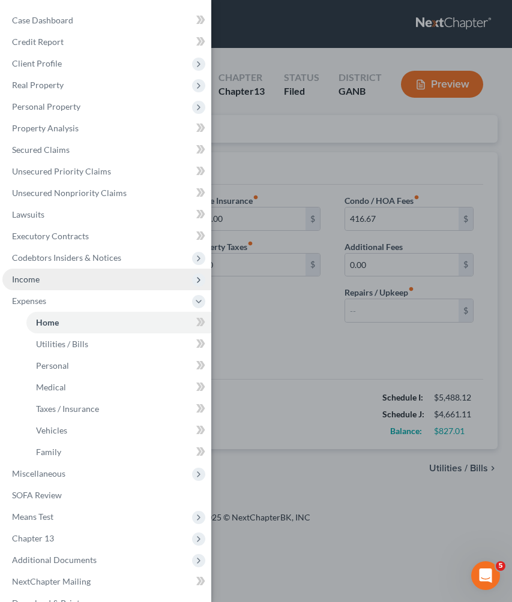
click at [82, 273] on span "Income" at bounding box center [106, 280] width 209 height 22
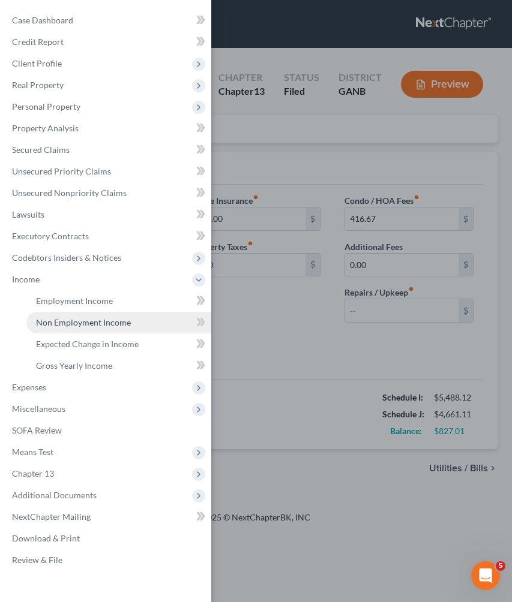
click at [80, 318] on span "Non Employment Income" at bounding box center [83, 322] width 95 height 10
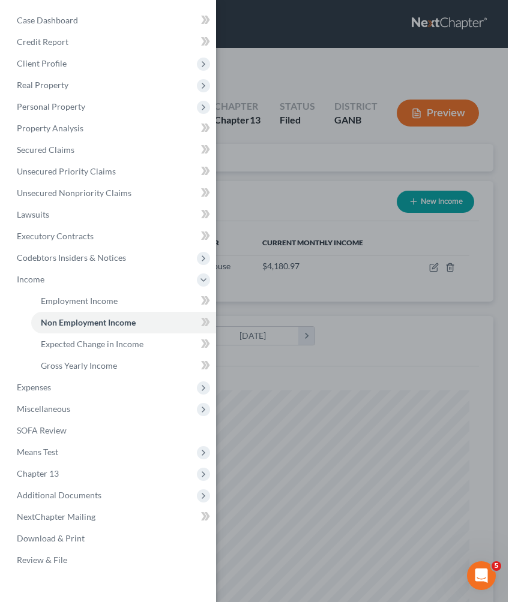
scroll to position [213, 450]
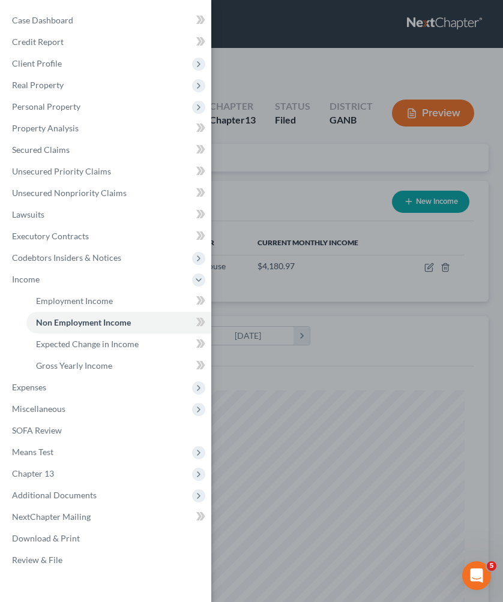
click at [278, 160] on div "Case Dashboard Payments Invoices Payments Payments Credit Report Client Profile" at bounding box center [251, 301] width 503 height 602
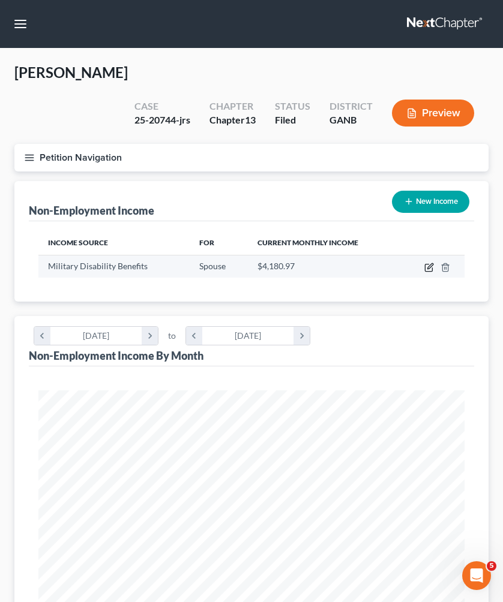
click at [429, 263] on icon "button" at bounding box center [429, 268] width 10 height 10
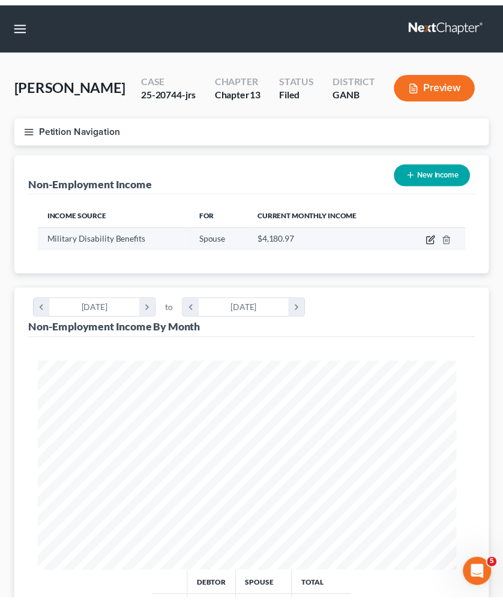
scroll to position [217, 459]
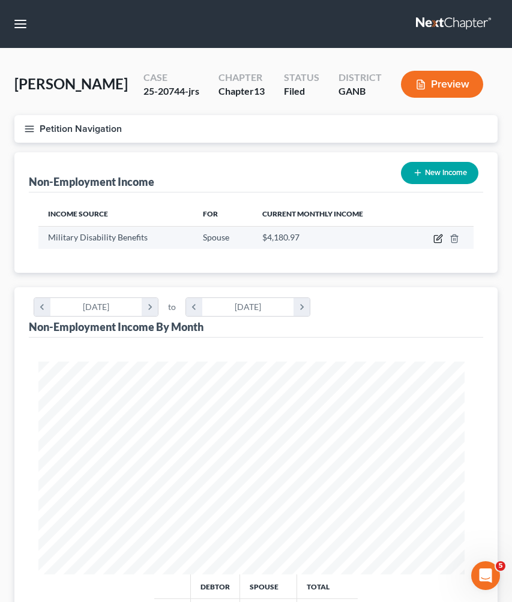
select select "12"
select select "0"
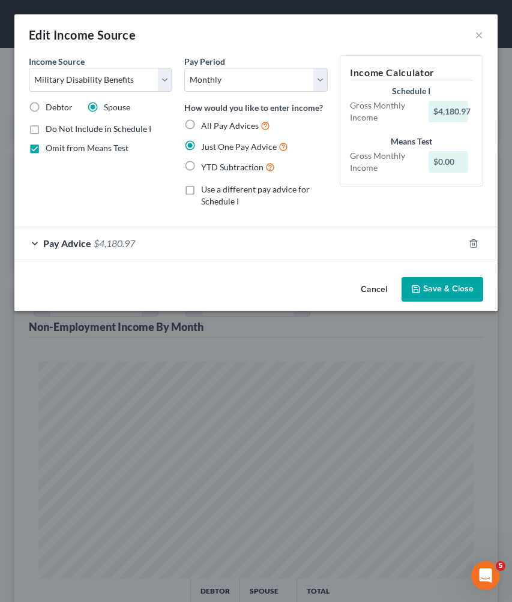
click at [434, 290] on button "Save & Close" at bounding box center [442, 289] width 82 height 25
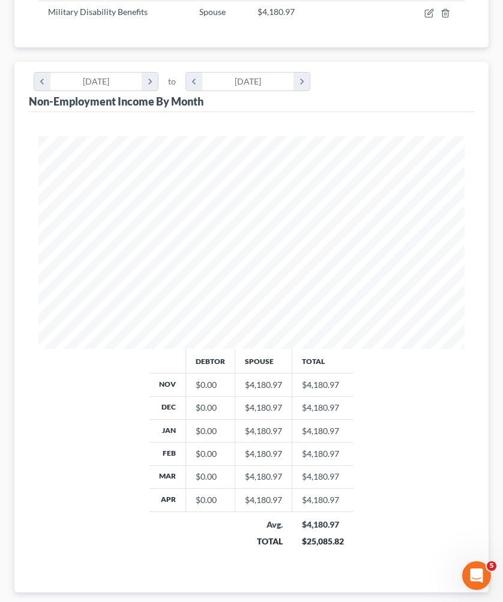
scroll to position [255, 0]
click at [85, 602] on span "Employment Income" at bounding box center [67, 611] width 86 height 10
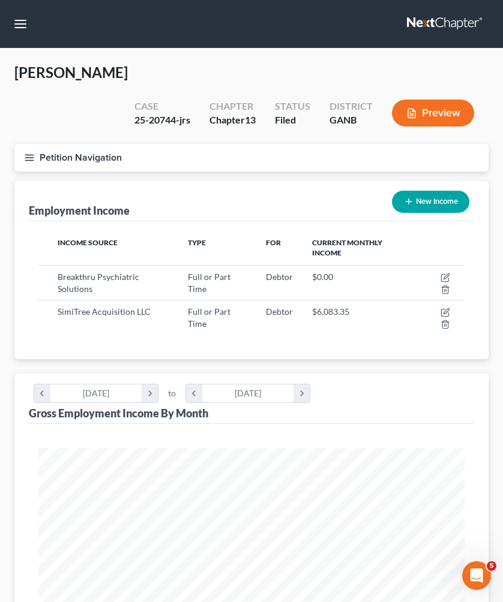
click at [75, 144] on button "Petition Navigation" at bounding box center [251, 158] width 474 height 28
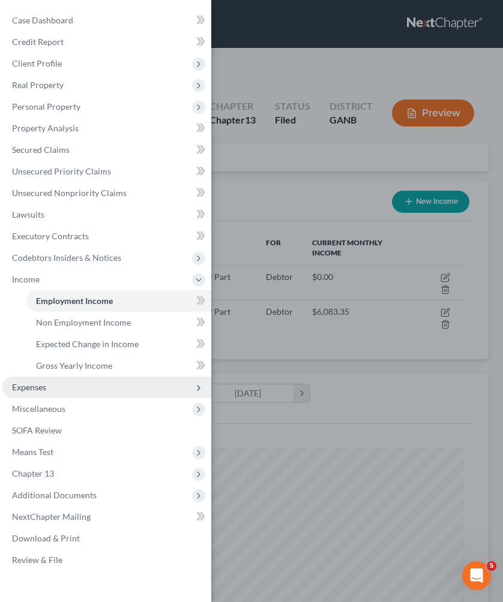
click at [68, 389] on span "Expenses" at bounding box center [106, 388] width 209 height 22
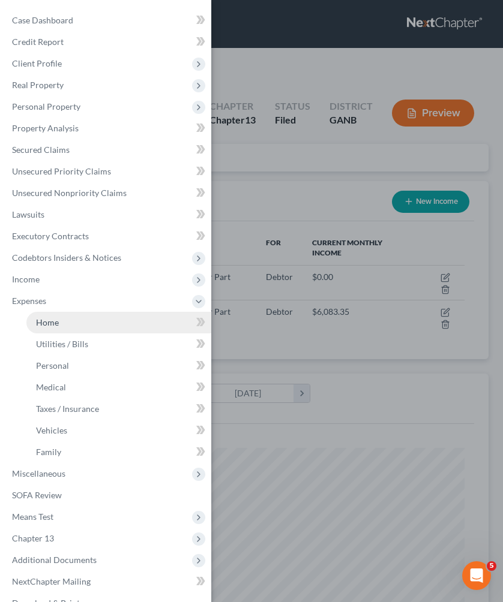
click at [65, 330] on link "Home" at bounding box center [118, 323] width 185 height 22
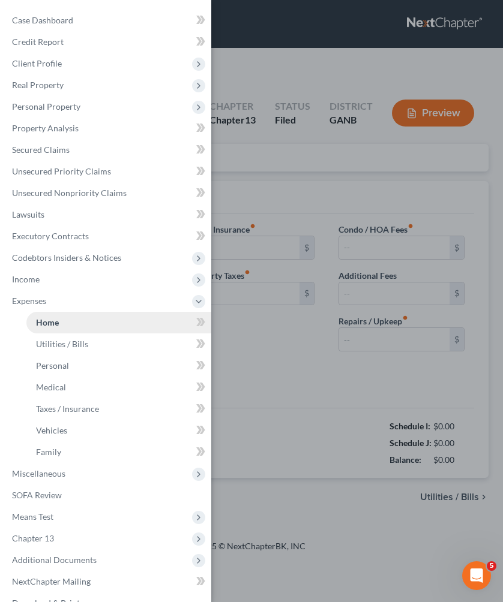
type input "1,500.00"
type input "0.00"
radio input "true"
type input "120.00"
type input "0.00"
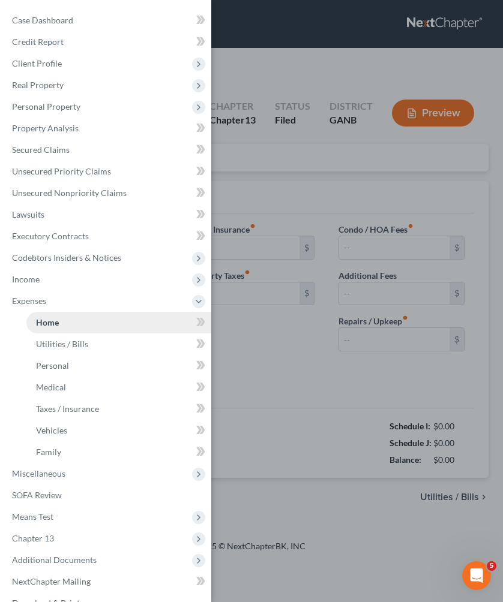
type input "416.67"
type input "0.00"
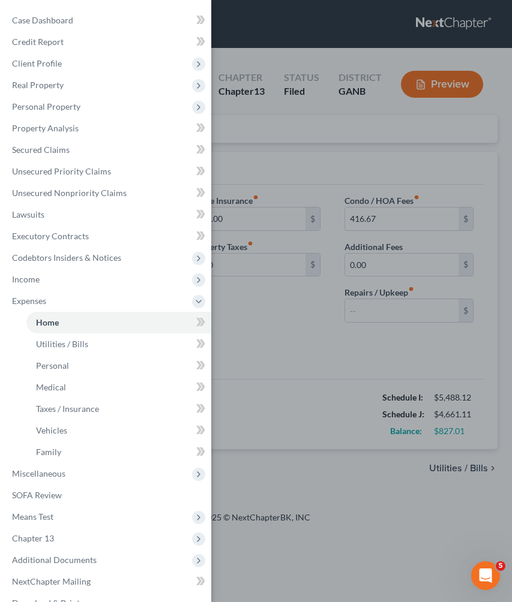
click at [312, 386] on div "Case Dashboard Payments Invoices Payments Payments Credit Report Client Profile" at bounding box center [256, 301] width 512 height 602
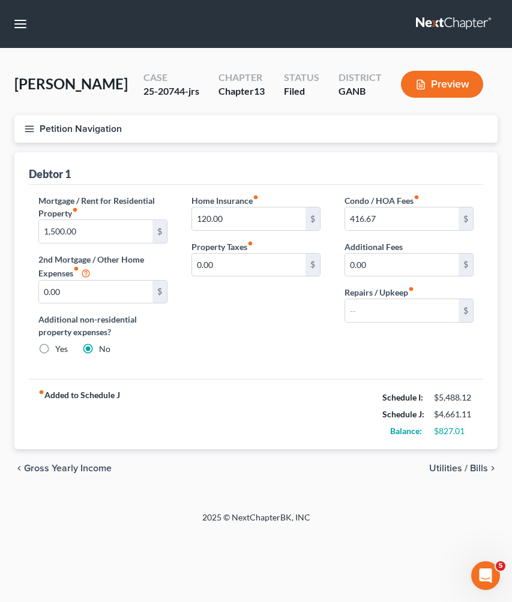
click at [97, 128] on button "Petition Navigation" at bounding box center [255, 129] width 483 height 28
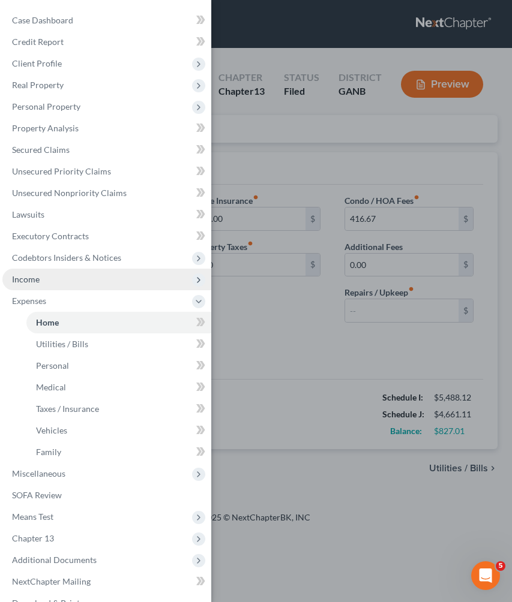
click at [80, 275] on span "Income" at bounding box center [106, 280] width 209 height 22
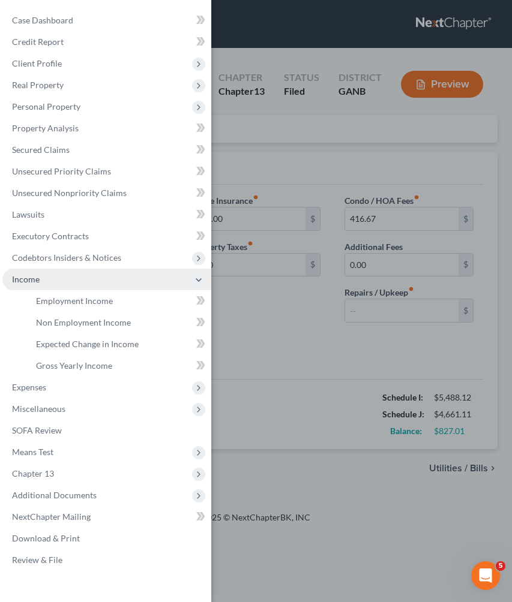
click at [82, 287] on span "Income" at bounding box center [106, 280] width 209 height 22
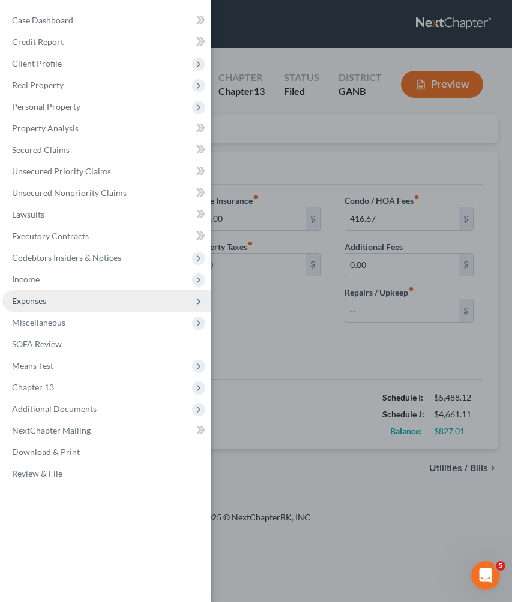
click at [86, 301] on span "Expenses" at bounding box center [106, 301] width 209 height 22
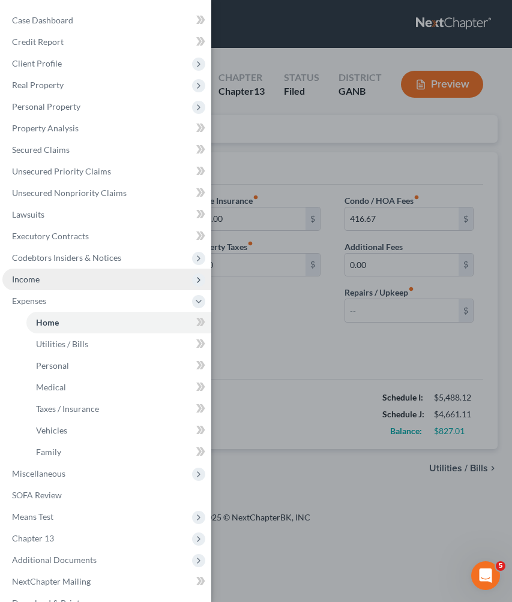
click at [85, 285] on span "Income" at bounding box center [106, 280] width 209 height 22
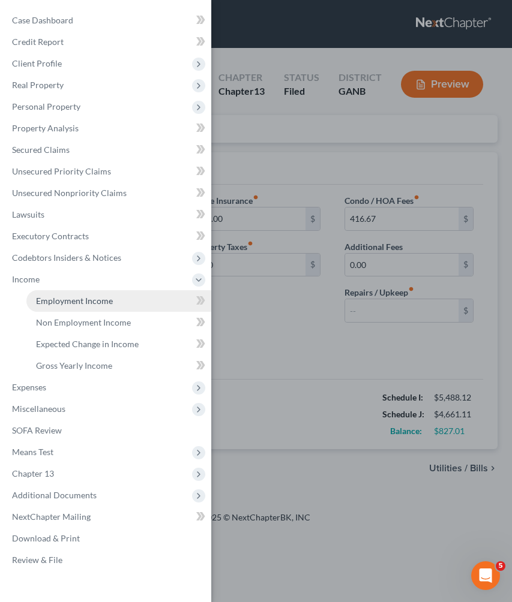
click at [86, 297] on span "Employment Income" at bounding box center [74, 301] width 77 height 10
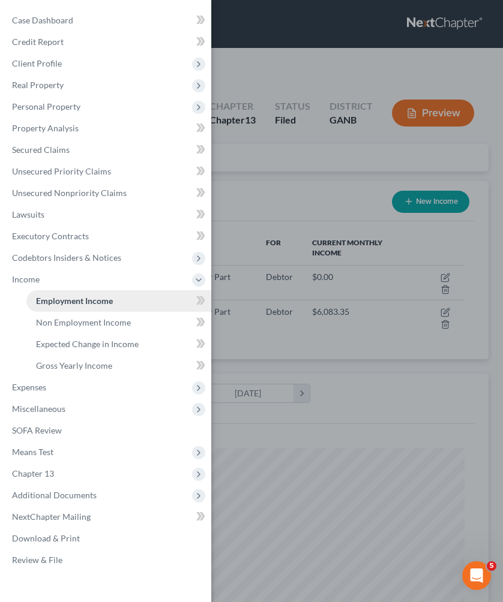
scroll to position [213, 450]
click at [99, 327] on link "Non Employment Income" at bounding box center [118, 323] width 185 height 22
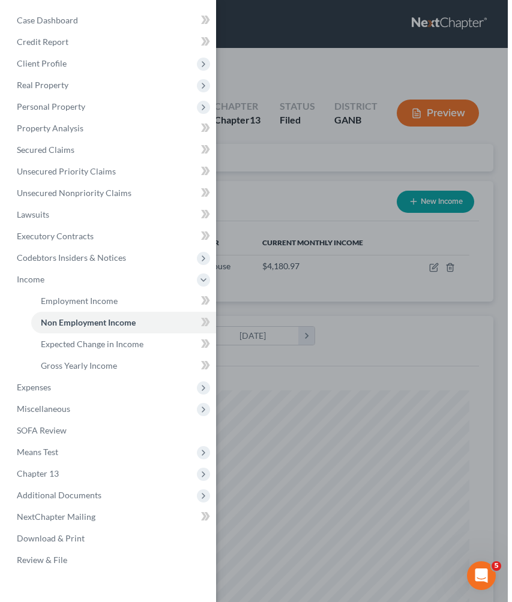
scroll to position [213, 450]
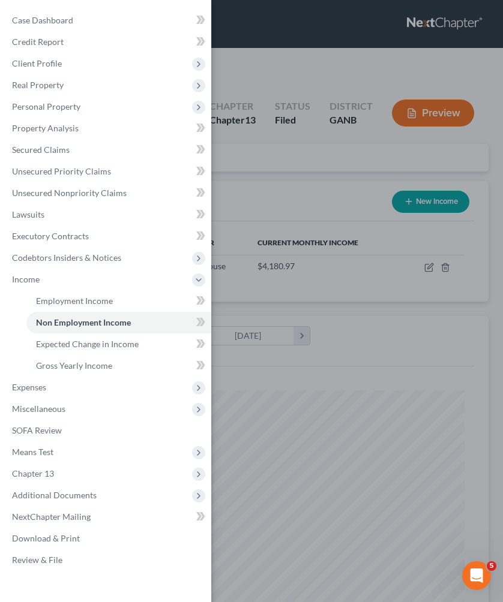
click at [338, 150] on div "Case Dashboard Payments Invoices Payments Payments Credit Report Client Profile" at bounding box center [251, 301] width 503 height 602
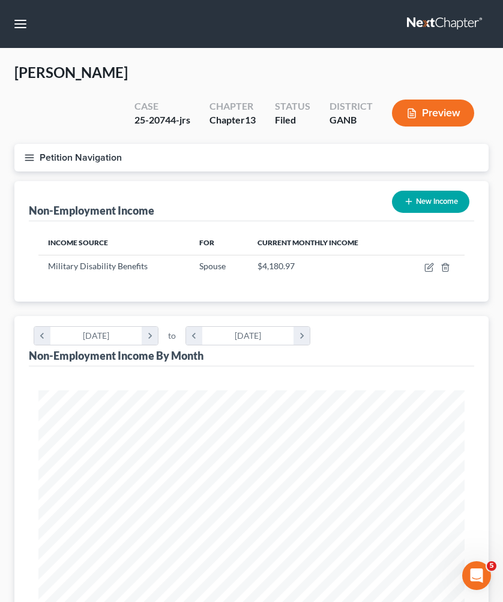
click at [401, 191] on button "New Income" at bounding box center [430, 202] width 77 height 22
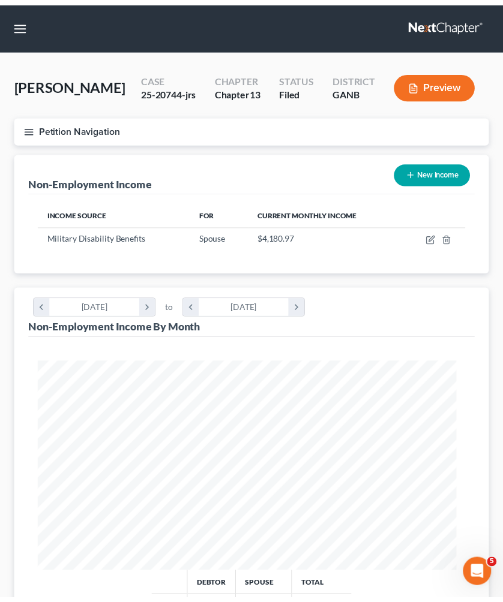
scroll to position [217, 459]
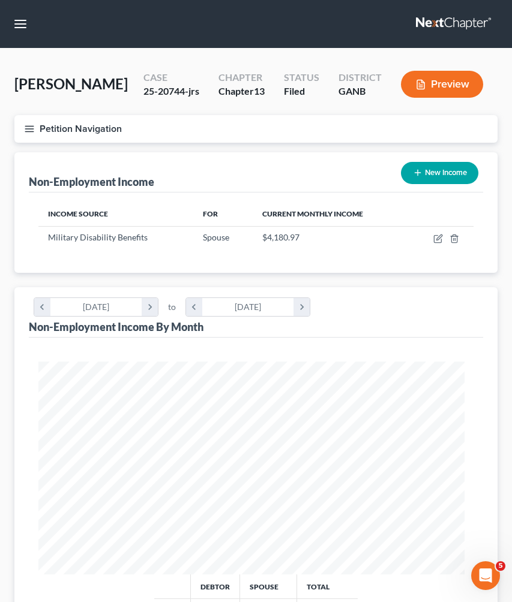
select select "0"
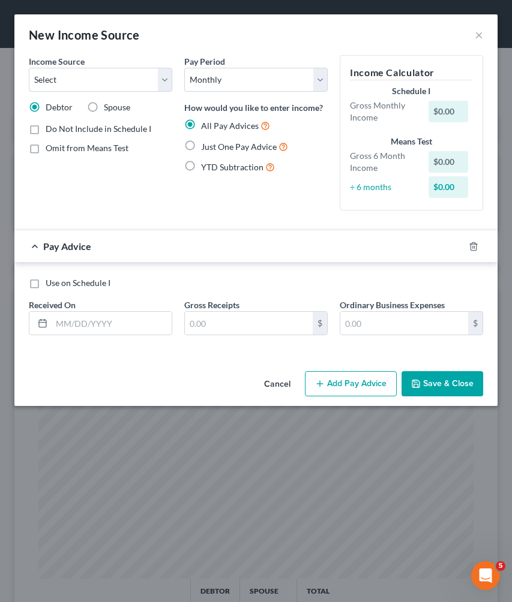
click at [279, 382] on button "Cancel" at bounding box center [277, 384] width 46 height 24
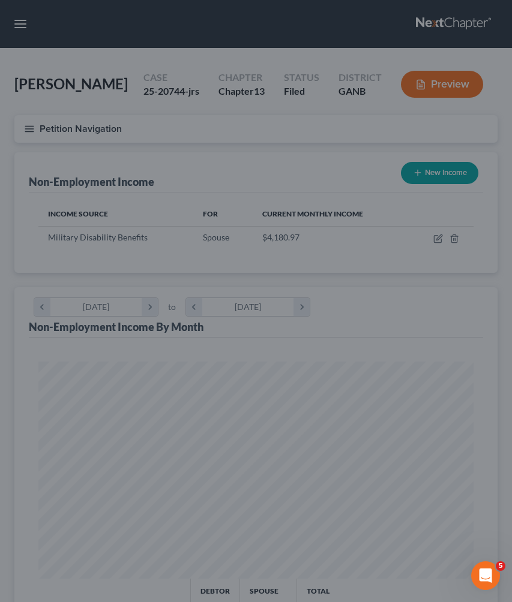
scroll to position [599536, 599299]
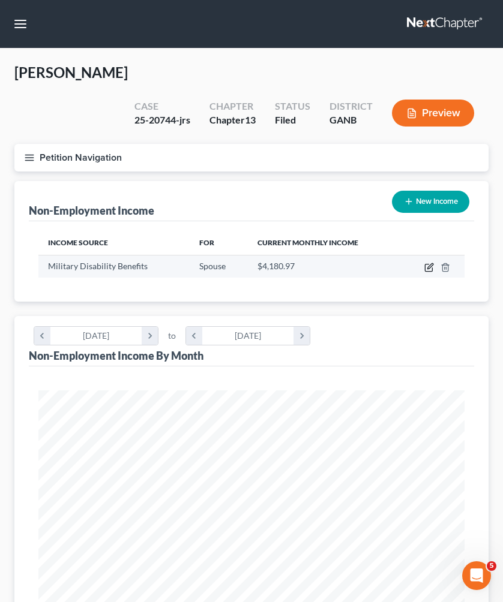
click at [430, 263] on icon "button" at bounding box center [429, 268] width 10 height 10
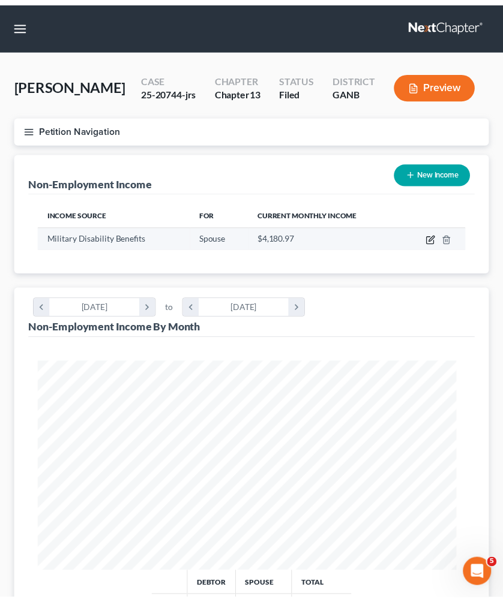
scroll to position [217, 459]
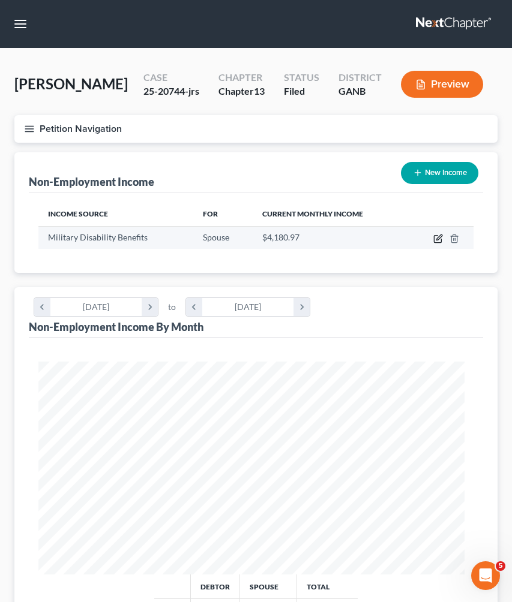
select select "12"
select select "0"
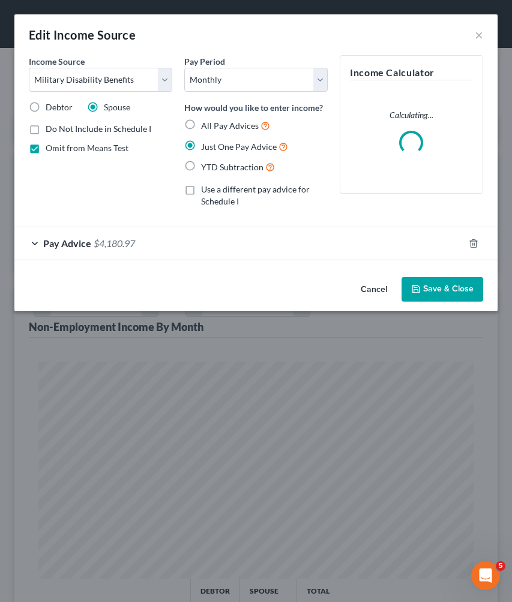
click at [351, 246] on div "Pay Advice $4,180.97" at bounding box center [238, 243] width 449 height 32
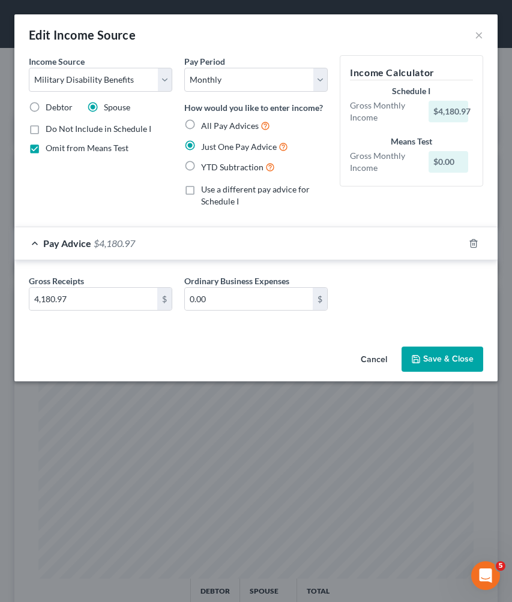
click at [426, 357] on button "Save & Close" at bounding box center [442, 359] width 82 height 25
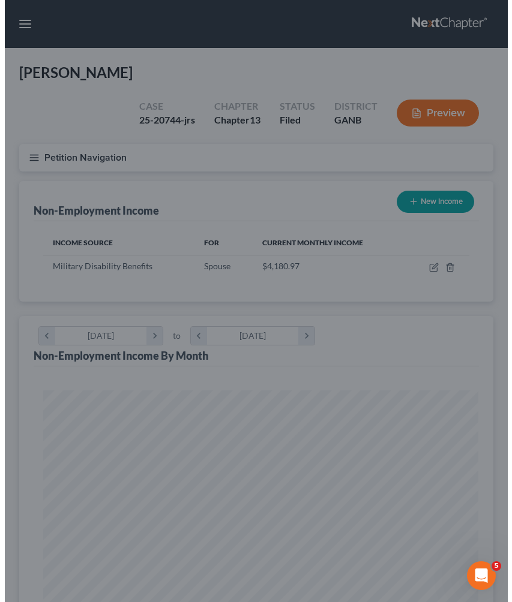
scroll to position [599536, 599299]
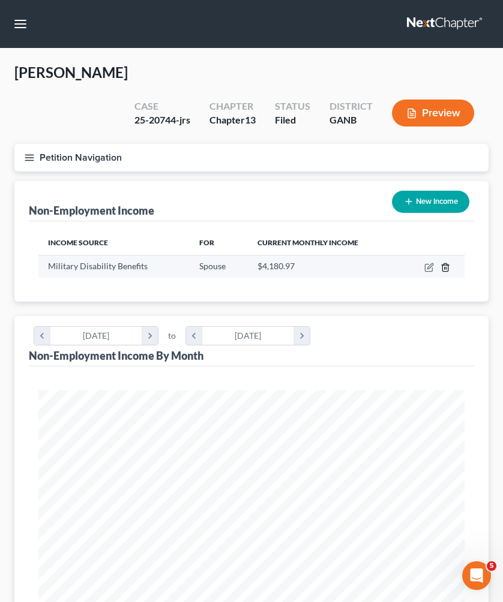
click at [442, 263] on icon "button" at bounding box center [444, 267] width 5 height 8
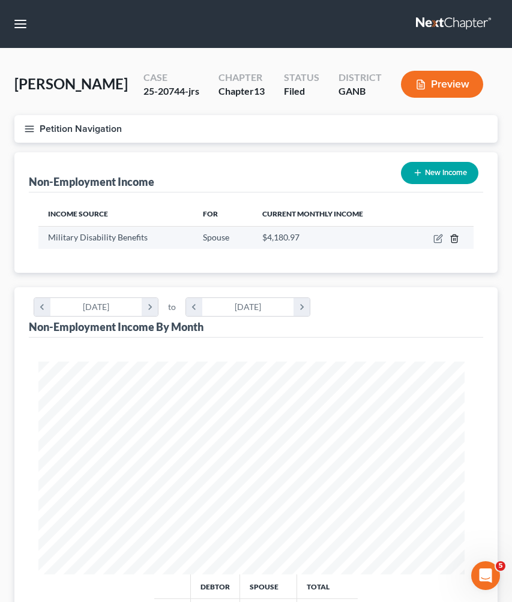
scroll to position [217, 459]
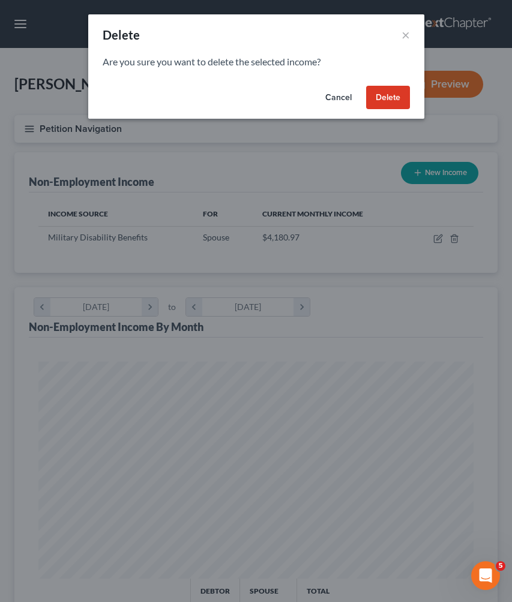
click at [392, 97] on button "Delete" at bounding box center [388, 98] width 44 height 24
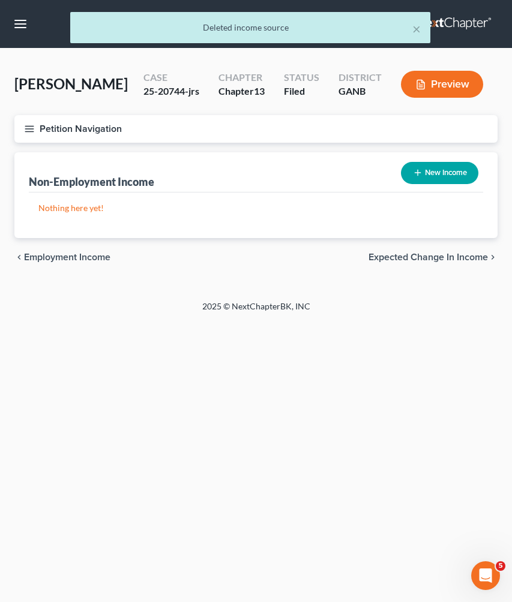
click at [448, 176] on button "New Income" at bounding box center [439, 173] width 77 height 22
select select "0"
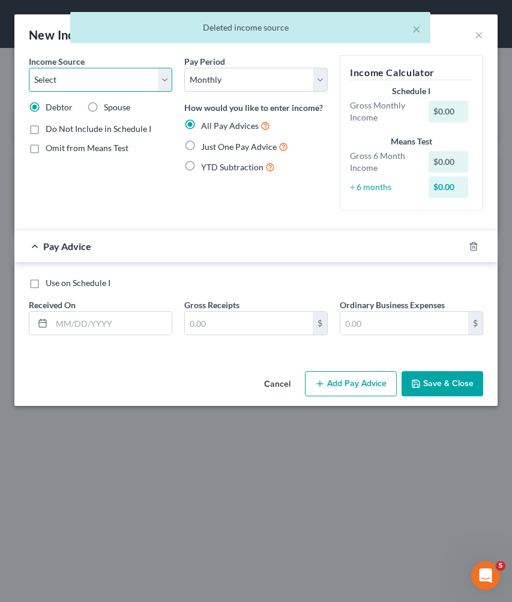
select select "12"
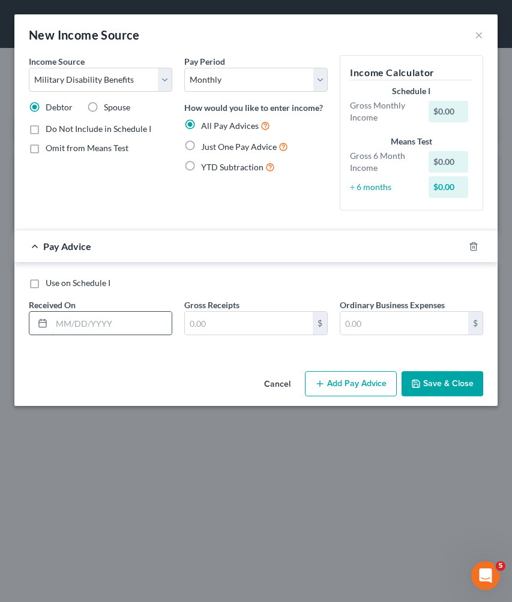
click at [125, 321] on input "text" at bounding box center [112, 323] width 120 height 23
click at [229, 145] on span "Just One Pay Advice" at bounding box center [239, 147] width 76 height 10
click at [214, 145] on input "Just One Pay Advice" at bounding box center [210, 144] width 8 height 8
radio input "true"
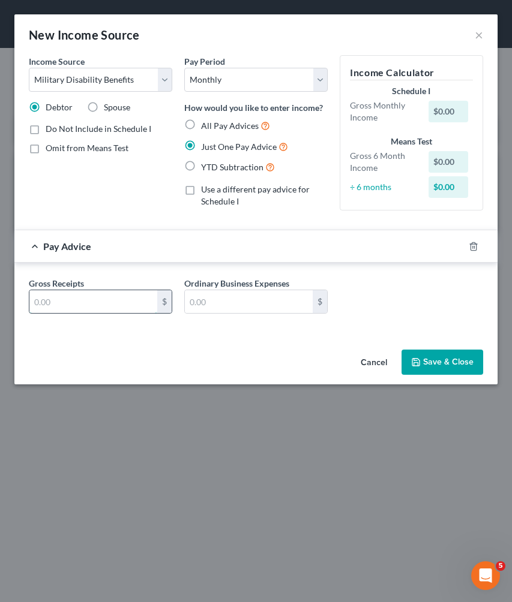
click at [122, 308] on input "text" at bounding box center [93, 301] width 128 height 23
type input "4,180.97"
click at [441, 359] on button "Save & Close" at bounding box center [442, 362] width 82 height 25
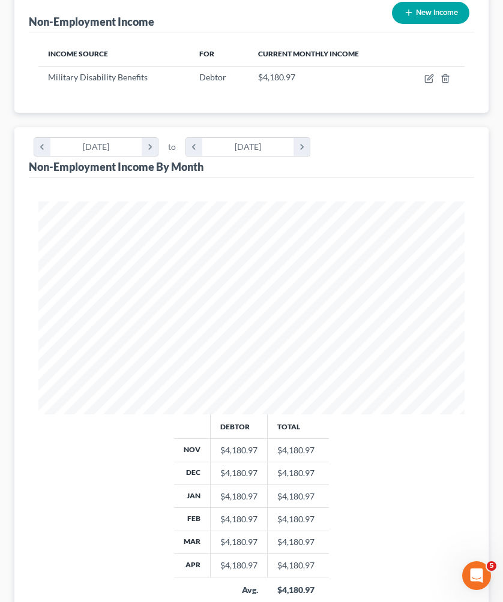
scroll to position [252, 0]
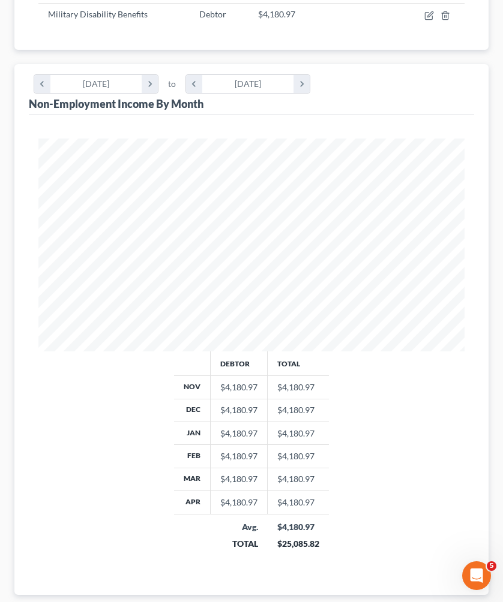
click at [433, 602] on span "Expected Change in Income" at bounding box center [418, 614] width 119 height 10
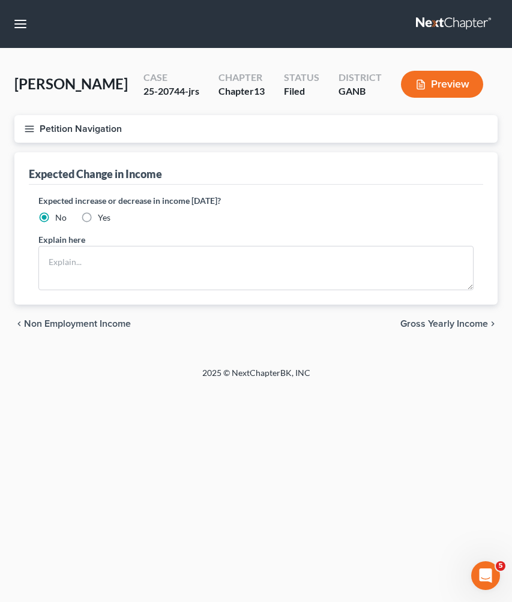
click at [431, 326] on span "Gross Yearly Income" at bounding box center [444, 324] width 88 height 10
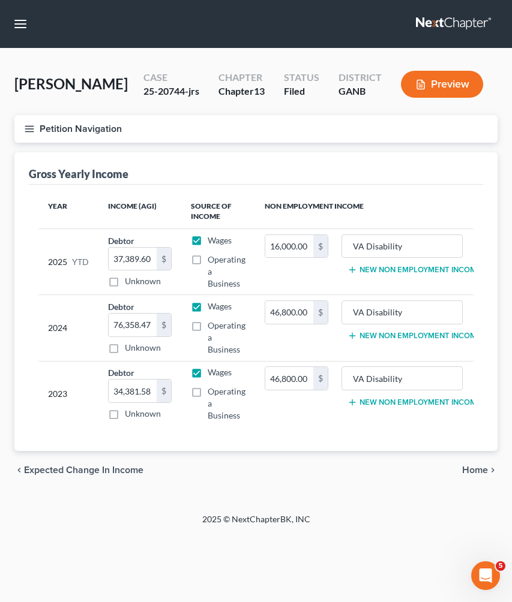
click at [479, 488] on div "chevron_left Expected Change in Income Home chevron_right" at bounding box center [255, 470] width 483 height 38
click at [477, 475] on span "Home" at bounding box center [475, 470] width 26 height 10
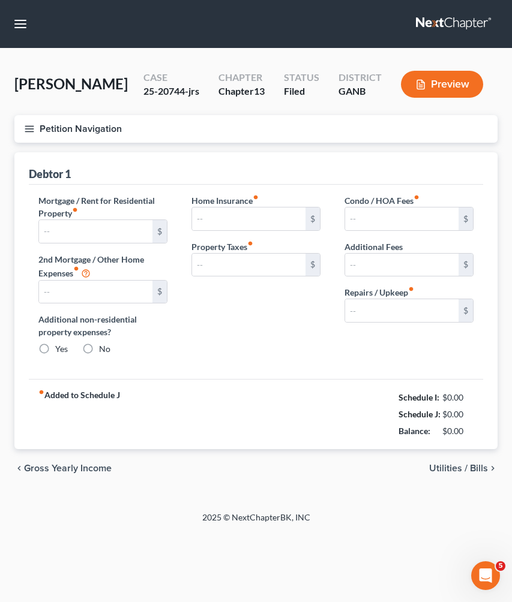
type input "1,500.00"
type input "0.00"
radio input "true"
type input "120.00"
type input "0.00"
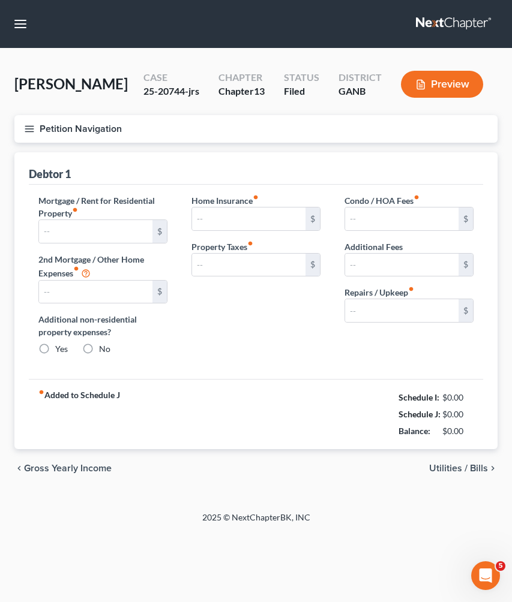
type input "416.67"
type input "0.00"
click at [444, 467] on span "Utilities / Bills" at bounding box center [458, 469] width 59 height 10
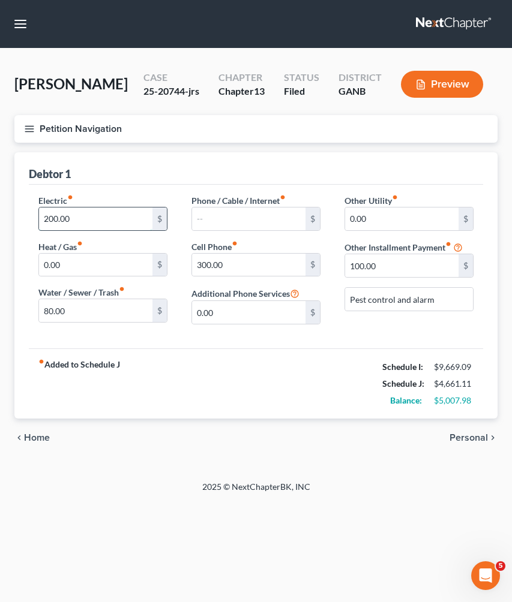
click at [122, 221] on input "200.00" at bounding box center [95, 219] width 113 height 23
type input "300"
click at [466, 435] on span "Personal" at bounding box center [468, 438] width 38 height 10
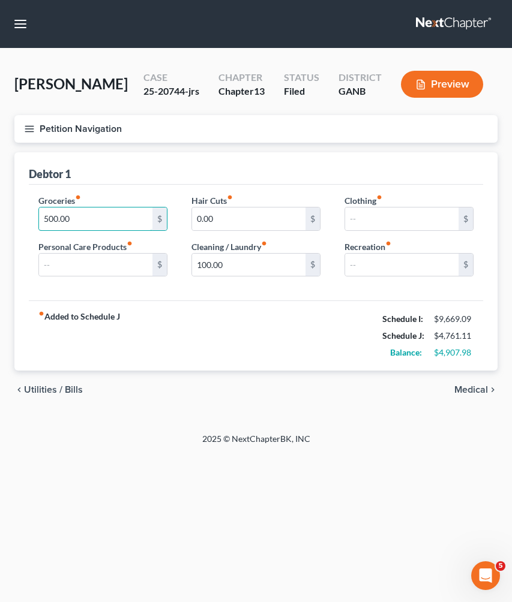
drag, startPoint x: 84, startPoint y: 223, endPoint x: 10, endPoint y: 219, distance: 73.9
click at [10, 219] on div "Home Utilities / Bills Personal Medical Taxes / Insurance Vehicles Family Debto…" at bounding box center [255, 280] width 495 height 257
type input "900"
click at [109, 261] on input "text" at bounding box center [95, 265] width 113 height 23
type input "1"
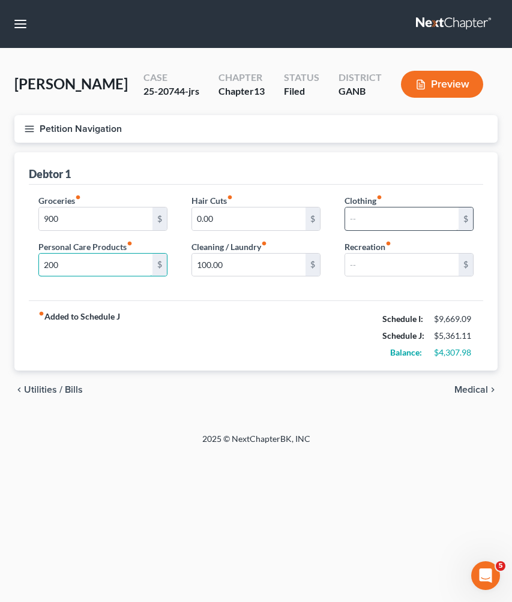
type input "200"
click at [419, 218] on input "text" at bounding box center [401, 219] width 113 height 23
type input "1"
type input "200"
click at [300, 365] on div "fiber_manual_record Added to Schedule J Schedule I: $9,669.09 Schedule J: $5,56…" at bounding box center [256, 335] width 454 height 70
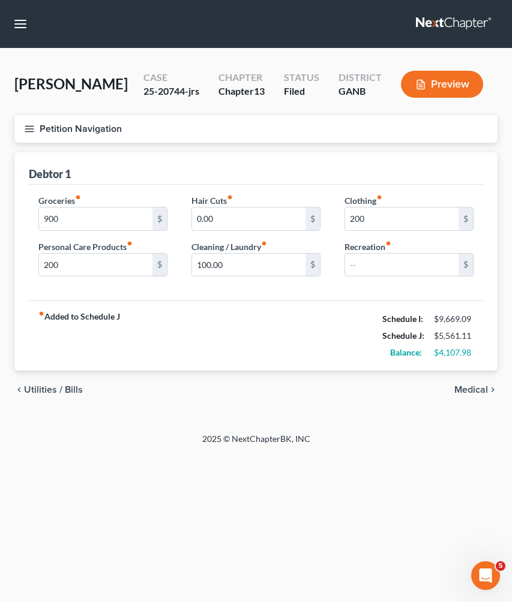
click at [478, 390] on span "Medical" at bounding box center [471, 390] width 34 height 10
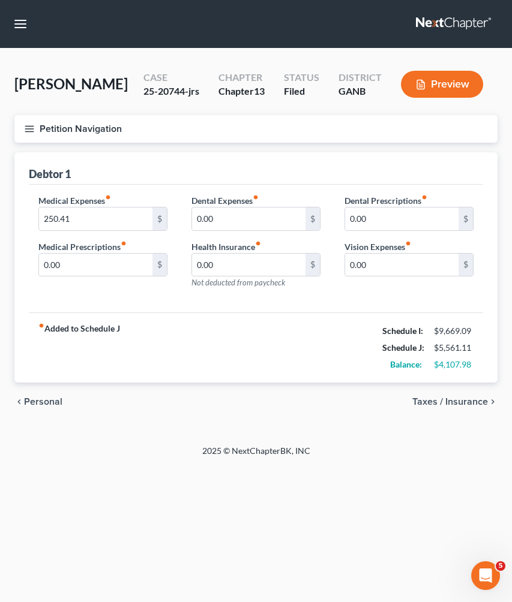
click at [472, 399] on span "Taxes / Insurance" at bounding box center [450, 402] width 76 height 10
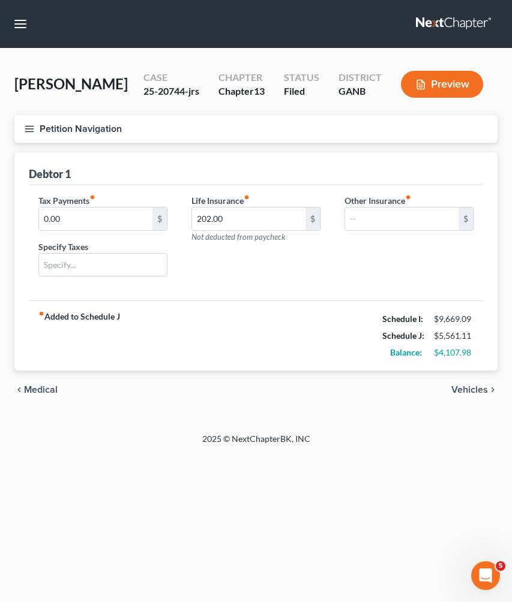
click at [472, 399] on div "chevron_left Medical Vehicles chevron_right" at bounding box center [255, 390] width 483 height 38
click at [468, 395] on span "Vehicles" at bounding box center [469, 390] width 37 height 10
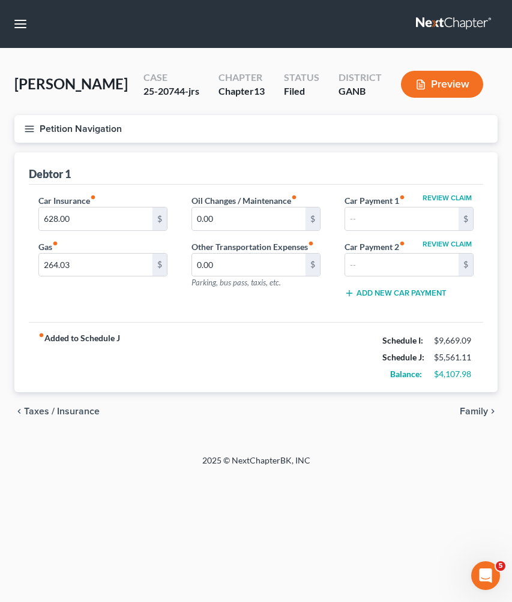
click at [471, 408] on span "Family" at bounding box center [473, 412] width 28 height 10
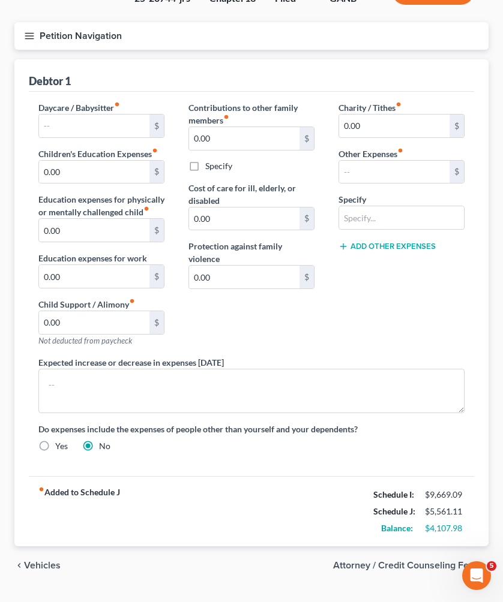
scroll to position [121, 0]
click at [38, 561] on span "Vehicles" at bounding box center [42, 566] width 37 height 10
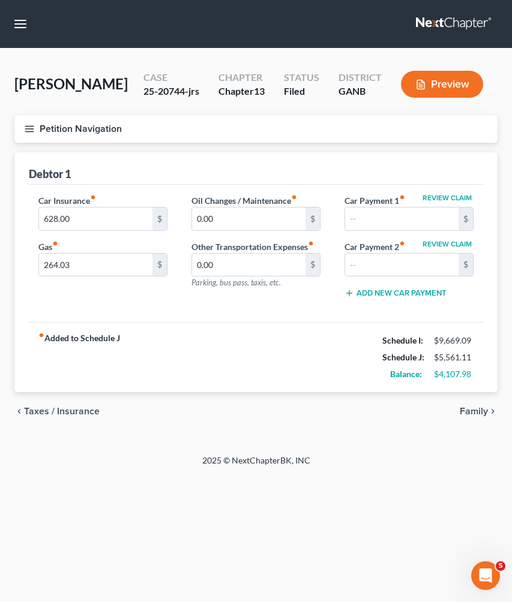
click at [61, 413] on span "Taxes / Insurance" at bounding box center [62, 412] width 76 height 10
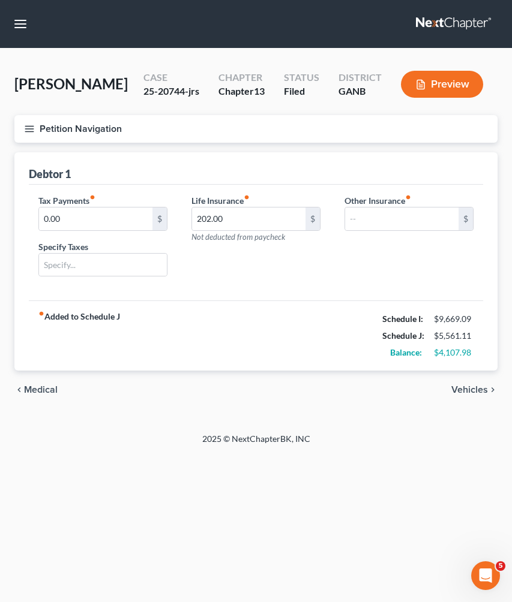
click at [50, 385] on span "Medical" at bounding box center [41, 390] width 34 height 10
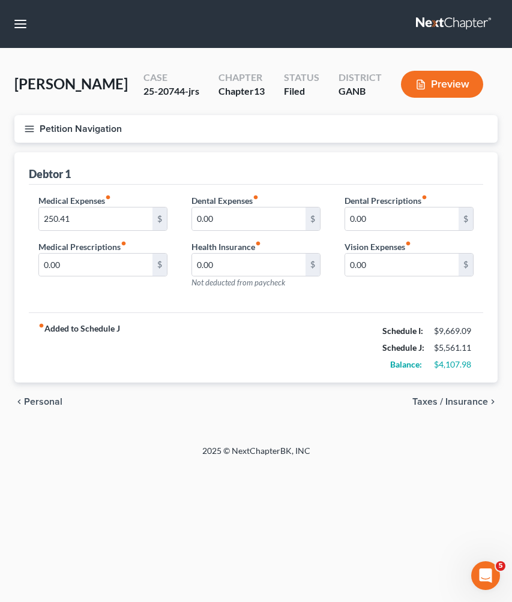
click at [47, 394] on div "chevron_left Personal Taxes / Insurance chevron_right" at bounding box center [255, 402] width 483 height 38
click at [48, 399] on span "Personal" at bounding box center [43, 402] width 38 height 10
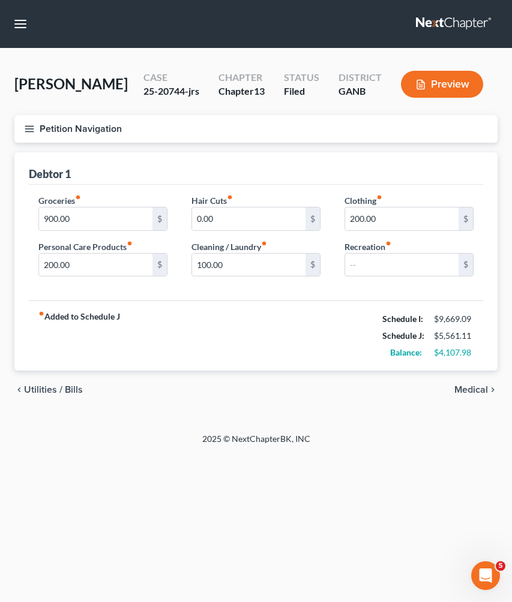
click at [87, 127] on button "Petition Navigation" at bounding box center [255, 129] width 483 height 28
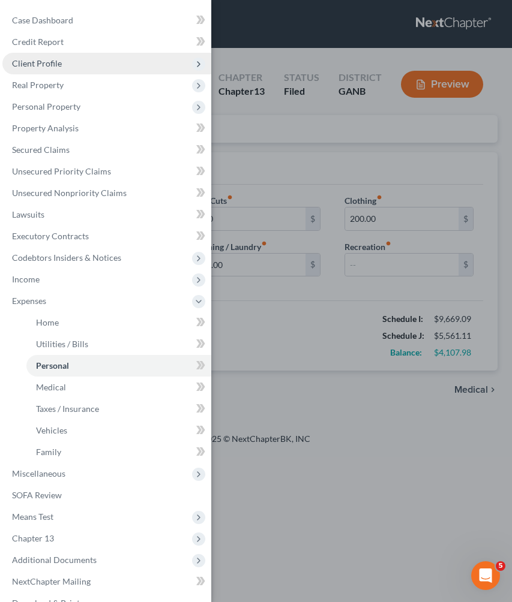
click at [74, 62] on span "Client Profile" at bounding box center [106, 64] width 209 height 22
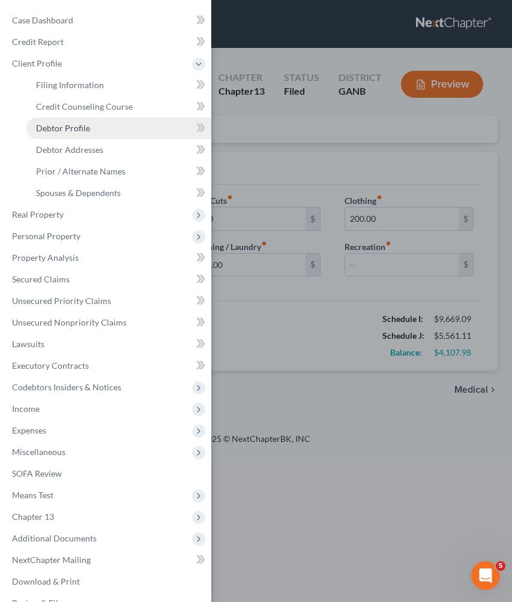
click at [85, 128] on span "Debtor Profile" at bounding box center [63, 128] width 54 height 10
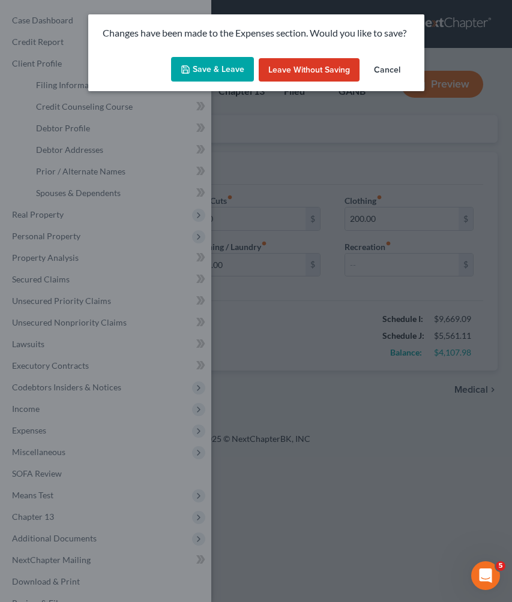
click at [239, 78] on button "Save & Leave" at bounding box center [212, 69] width 83 height 25
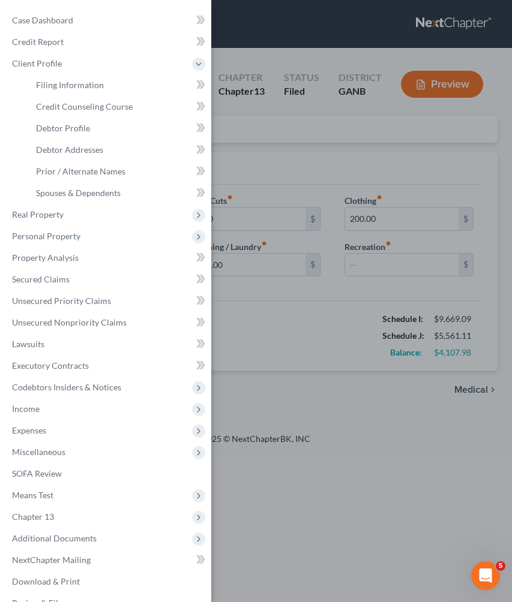
select select "0"
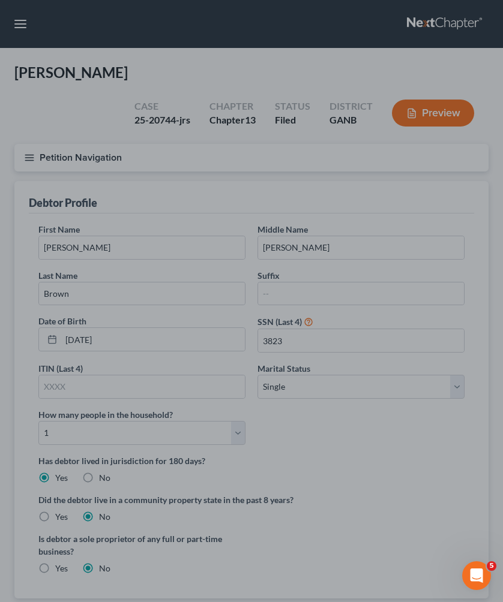
click at [168, 408] on div at bounding box center [251, 301] width 503 height 602
click at [298, 438] on div at bounding box center [251, 301] width 503 height 602
click at [411, 396] on div at bounding box center [251, 301] width 503 height 602
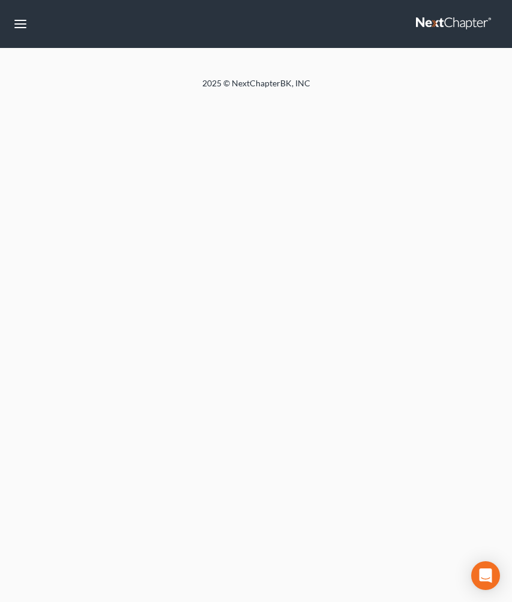
select select "0"
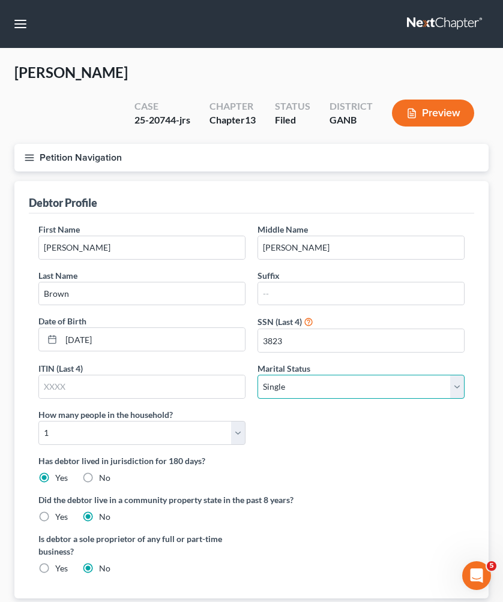
select select "1"
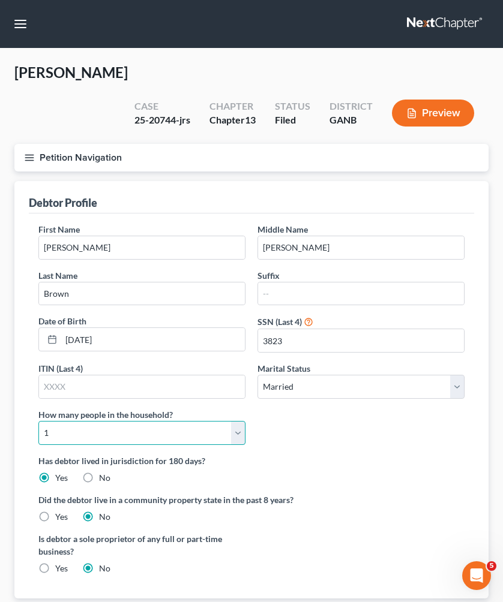
select select "1"
click at [79, 144] on button "Petition Navigation" at bounding box center [251, 158] width 474 height 28
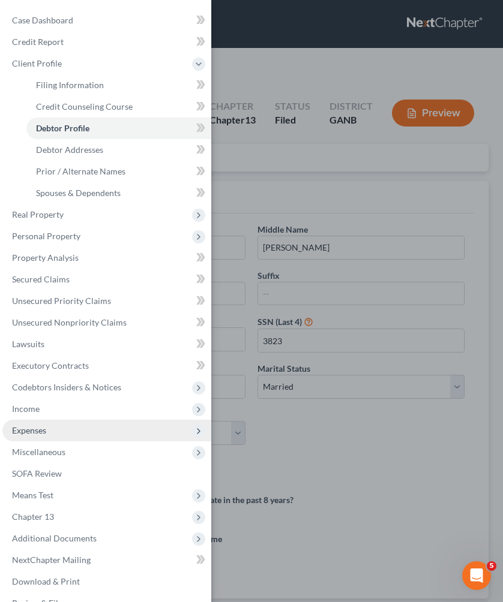
click at [82, 431] on span "Expenses" at bounding box center [106, 431] width 209 height 22
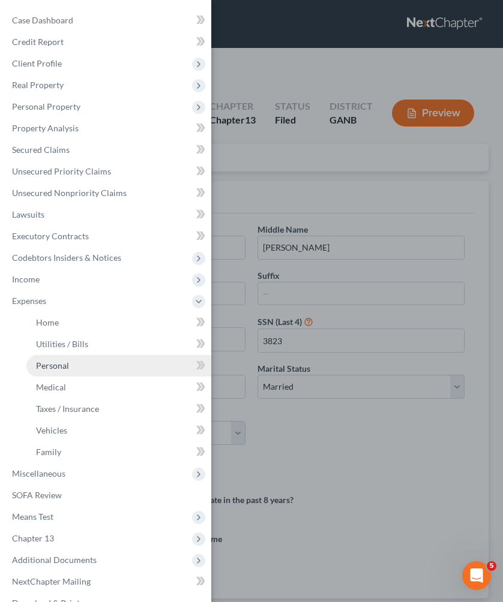
click at [80, 365] on link "Personal" at bounding box center [118, 366] width 185 height 22
click at [156, 361] on link "Personal" at bounding box center [118, 366] width 185 height 22
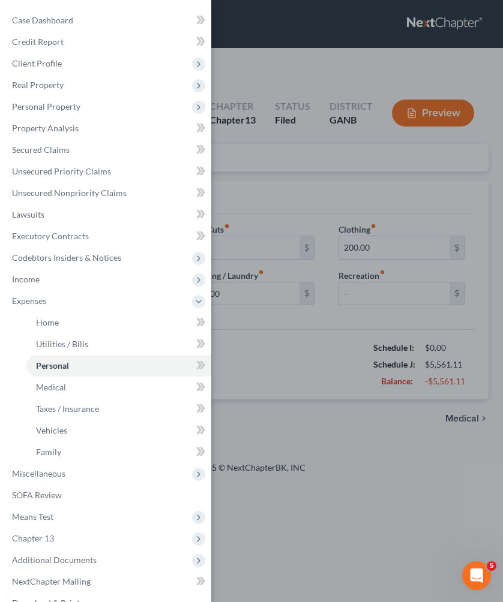
click at [373, 404] on div "Case Dashboard Payments Invoices Payments Payments Credit Report Client Profile" at bounding box center [251, 301] width 503 height 602
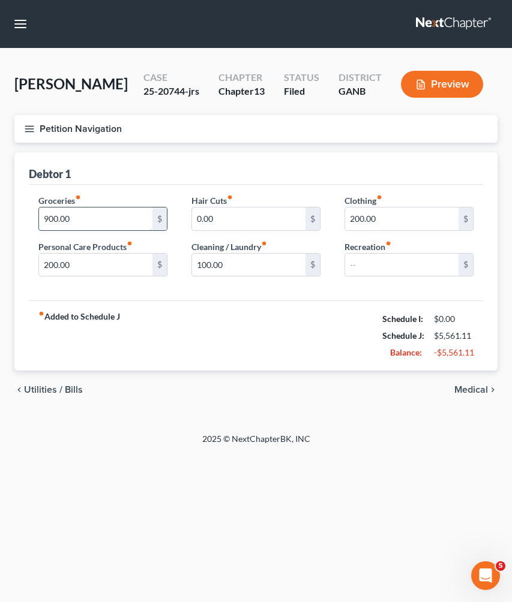
click at [137, 216] on input "900.00" at bounding box center [95, 219] width 113 height 23
type input "1,200"
click at [205, 348] on div "fiber_manual_record Added to Schedule J Schedule I: $9,669.09 Schedule J: $5,86…" at bounding box center [256, 335] width 454 height 70
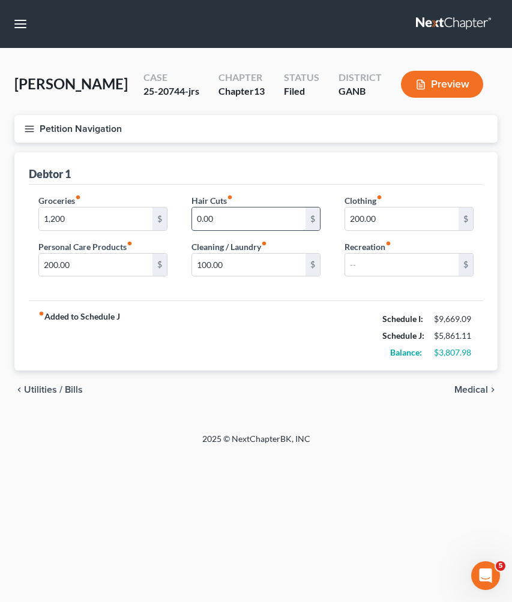
click at [282, 222] on input "0.00" at bounding box center [248, 219] width 113 height 23
type input "150"
click at [485, 387] on span "Medical" at bounding box center [471, 390] width 34 height 10
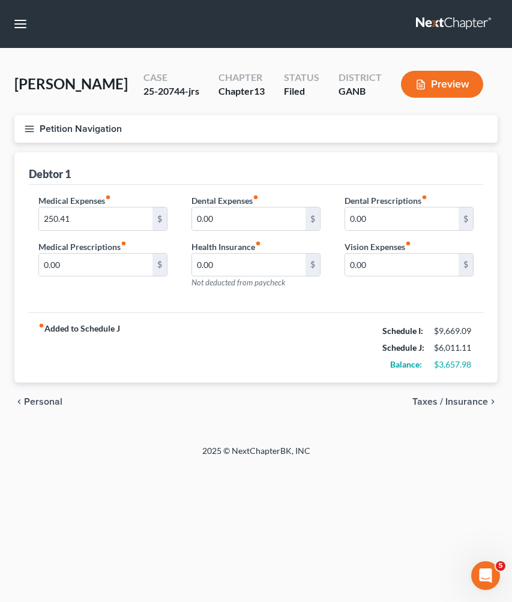
click at [56, 401] on span "Personal" at bounding box center [43, 402] width 38 height 10
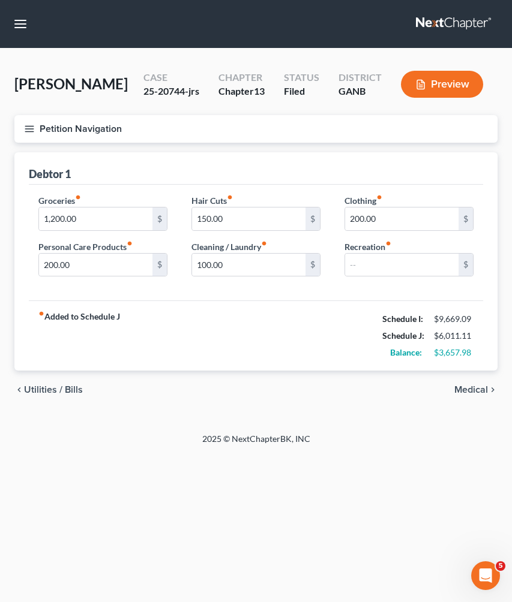
click at [53, 387] on span "Utilities / Bills" at bounding box center [53, 390] width 59 height 10
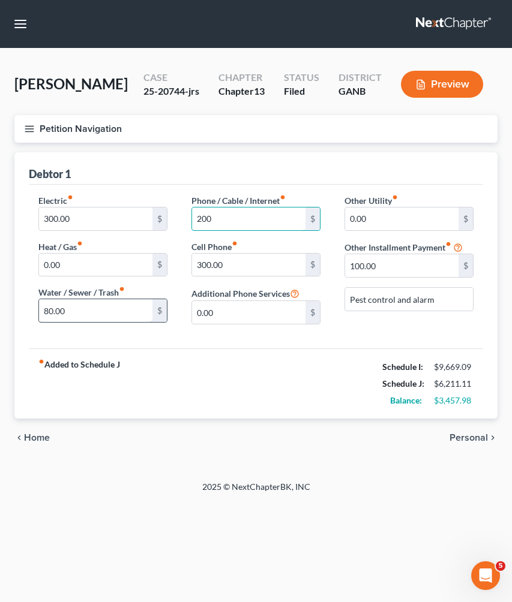
type input "200"
drag, startPoint x: 95, startPoint y: 302, endPoint x: 20, endPoint y: 309, distance: 75.9
click at [20, 309] on div "Debtor 1 Electric fiber_manual_record 300.00 $ Heat / Gas fiber_manual_record 0…" at bounding box center [255, 285] width 483 height 266
drag, startPoint x: 82, startPoint y: 314, endPoint x: 12, endPoint y: 306, distance: 70.1
click at [12, 306] on div "Home Utilities / Bills Personal Medical Taxes / Insurance Vehicles Family Debto…" at bounding box center [255, 304] width 495 height 305
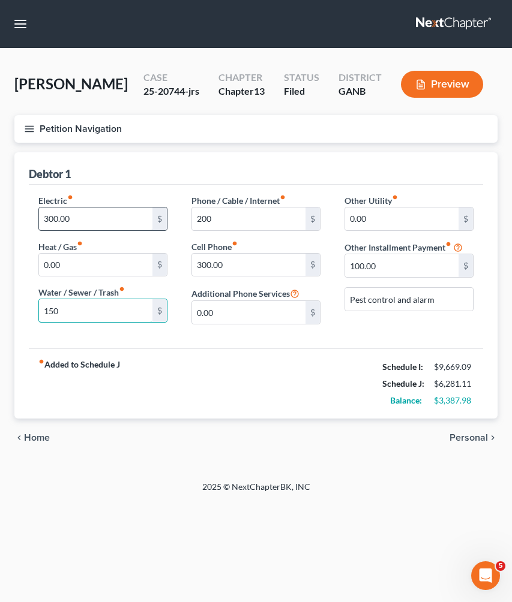
type input "150"
drag, startPoint x: 47, startPoint y: 219, endPoint x: 27, endPoint y: 218, distance: 20.4
click at [27, 218] on div "Electric fiber_manual_record 300.00 $ Heat / Gas fiber_manual_record 0.00 $ Wat…" at bounding box center [102, 264] width 153 height 140
type input "400.00"
click at [251, 375] on div "fiber_manual_record Added to Schedule J Schedule I: $9,669.09 Schedule J: $6,38…" at bounding box center [256, 383] width 454 height 70
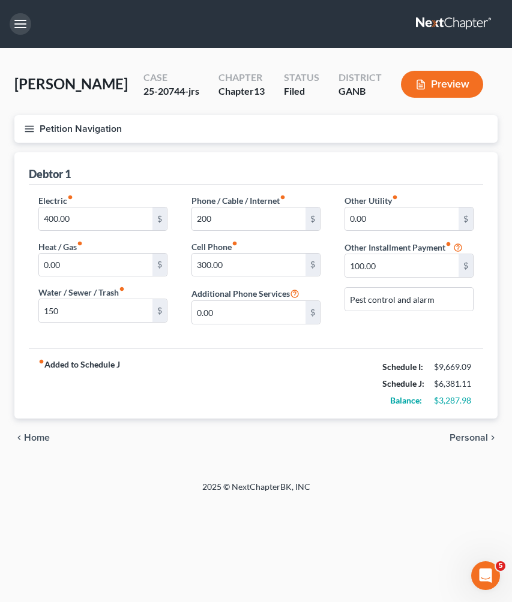
click at [13, 19] on button "button" at bounding box center [21, 24] width 22 height 22
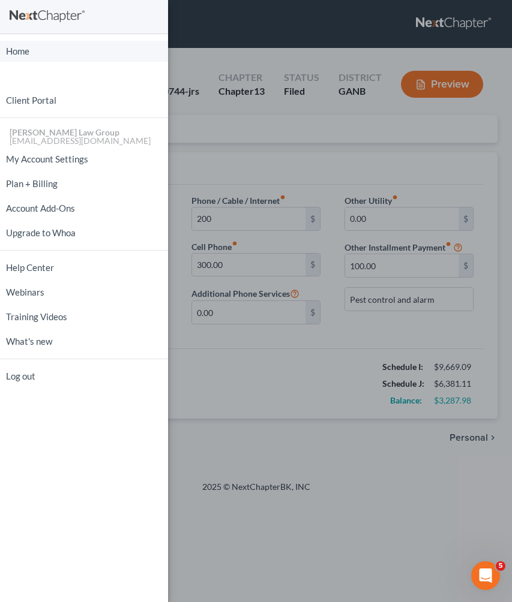
click at [19, 54] on link "Home" at bounding box center [84, 51] width 168 height 21
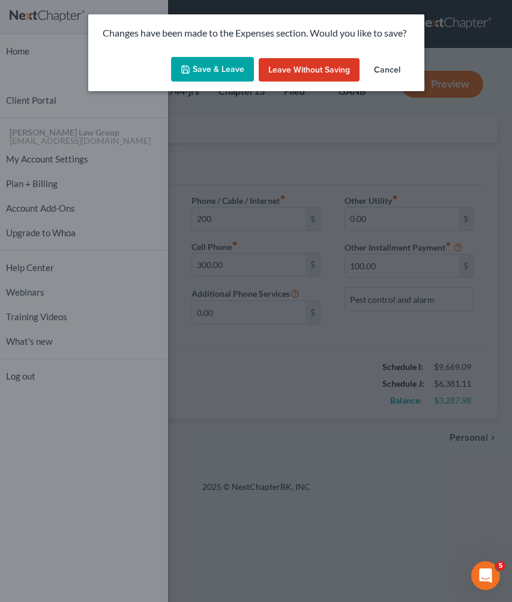
click at [239, 69] on button "Save & Leave" at bounding box center [212, 69] width 83 height 25
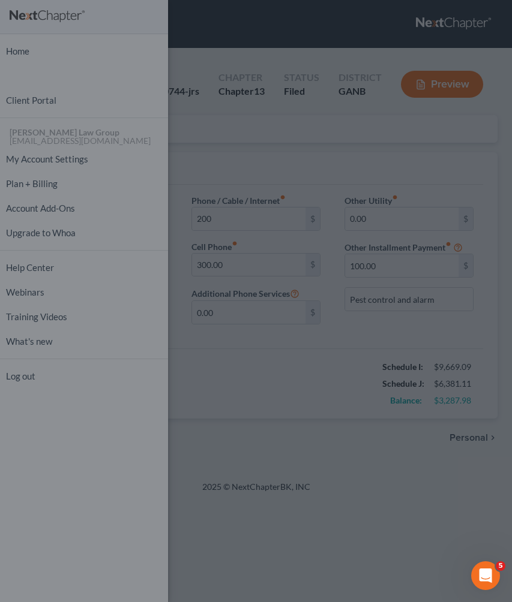
type input "150.00"
type input "200.00"
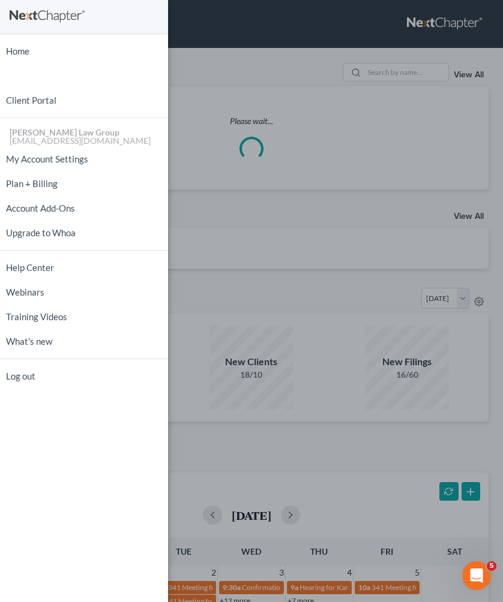
click at [398, 69] on div "Home New Case Client Portal [PERSON_NAME] Law Group [EMAIL_ADDRESS][DOMAIN_NAME…" at bounding box center [251, 301] width 503 height 602
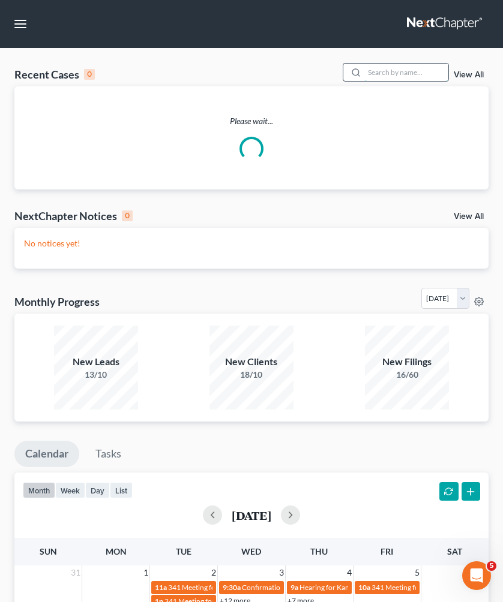
click at [398, 69] on input "search" at bounding box center [406, 72] width 84 height 17
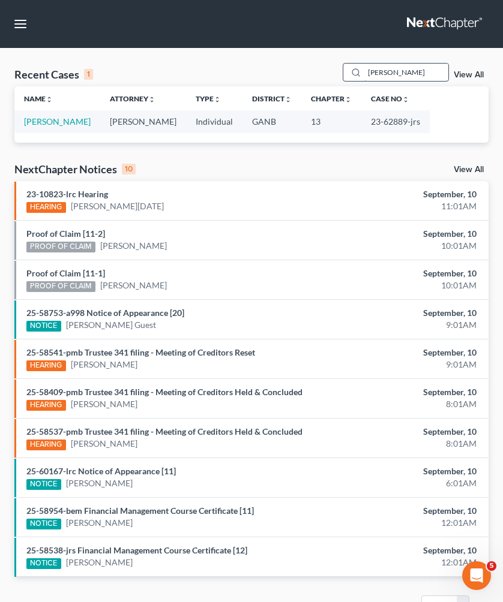
type input "[PERSON_NAME]"
drag, startPoint x: 398, startPoint y: 69, endPoint x: 43, endPoint y: 123, distance: 359.1
click at [43, 123] on link "[PERSON_NAME]" at bounding box center [57, 121] width 67 height 10
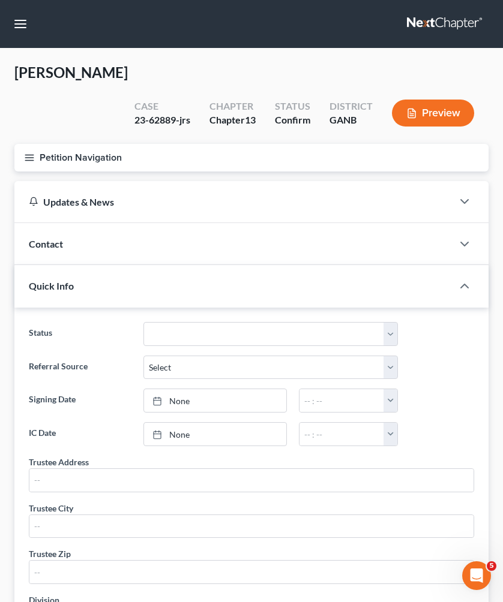
click at [43, 144] on button "Petition Navigation" at bounding box center [251, 158] width 474 height 28
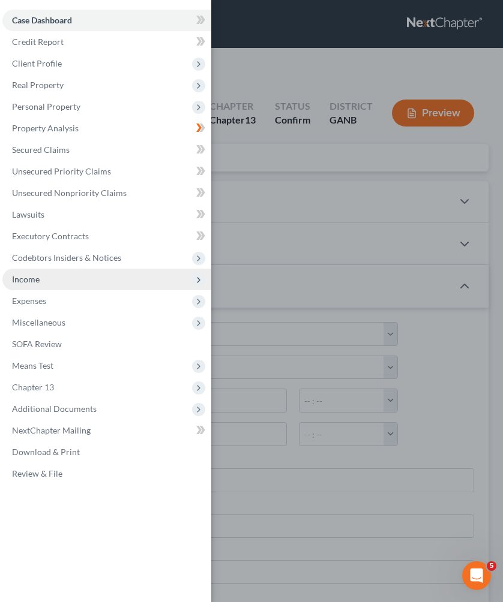
click at [51, 282] on span "Income" at bounding box center [106, 280] width 209 height 22
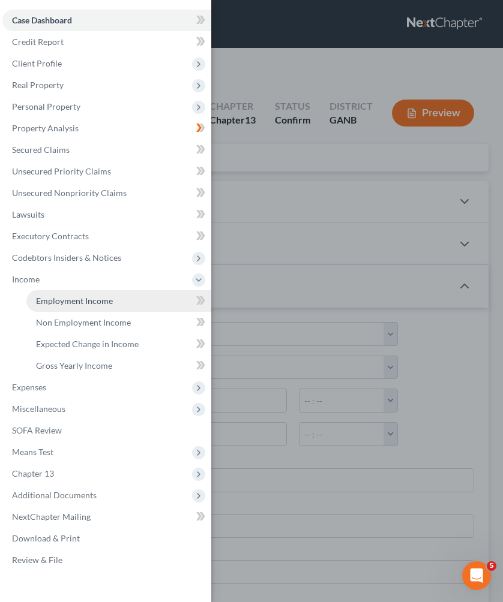
click at [53, 294] on link "Employment Income" at bounding box center [118, 301] width 185 height 22
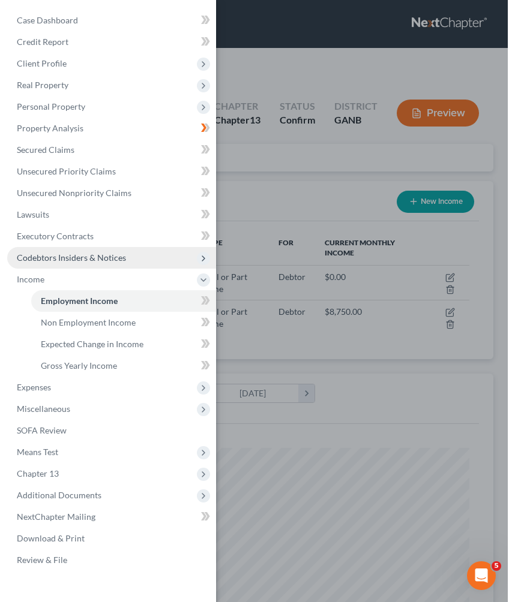
scroll to position [213, 450]
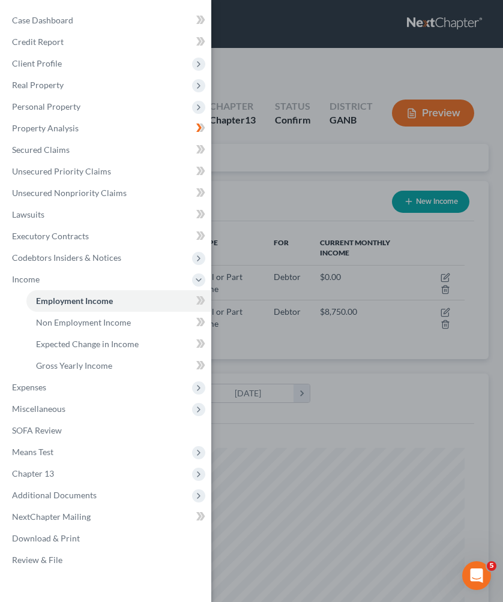
click at [248, 158] on div "Case Dashboard Payments Invoices Payments Payments Credit Report Client Profile" at bounding box center [251, 301] width 503 height 602
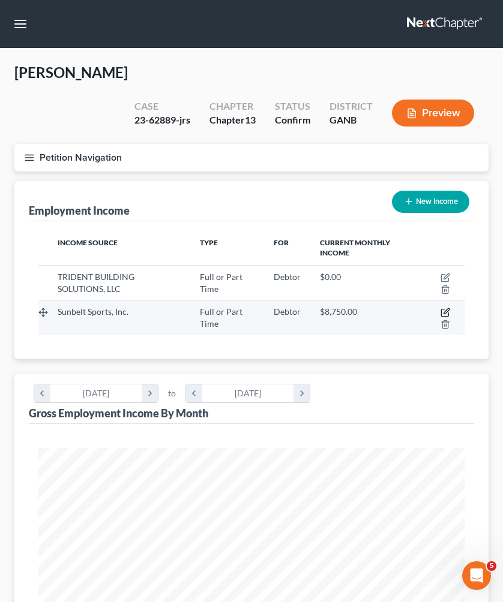
click at [446, 308] on icon "button" at bounding box center [445, 313] width 10 height 10
select select "0"
select select "10"
select select "3"
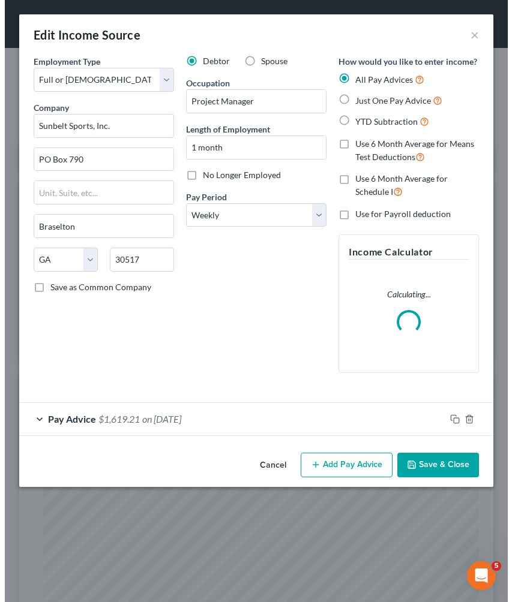
scroll to position [217, 459]
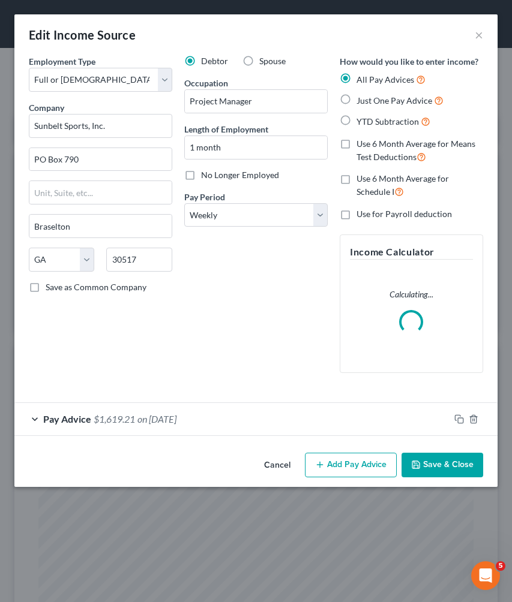
click at [264, 420] on div "Pay Advice $1,619.21 on [DATE]" at bounding box center [231, 419] width 435 height 32
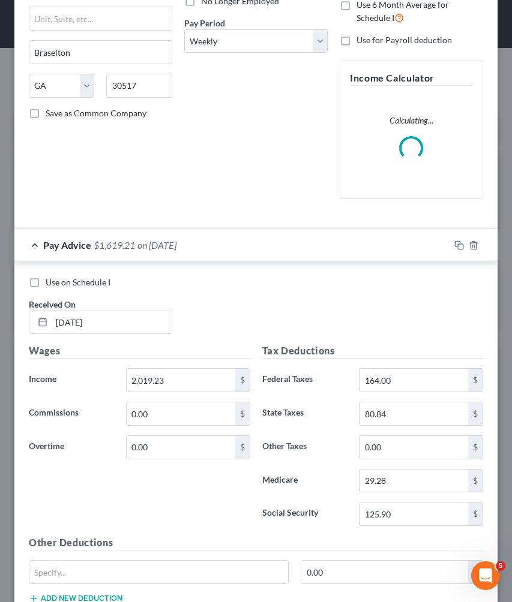
scroll to position [179, 0]
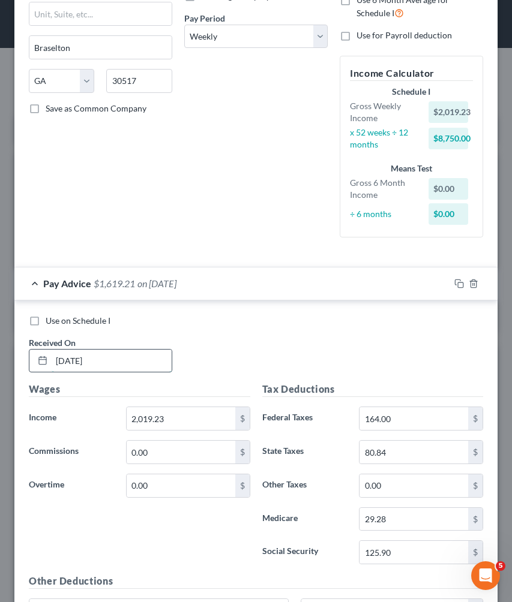
click at [77, 359] on input "[DATE]" at bounding box center [112, 361] width 120 height 23
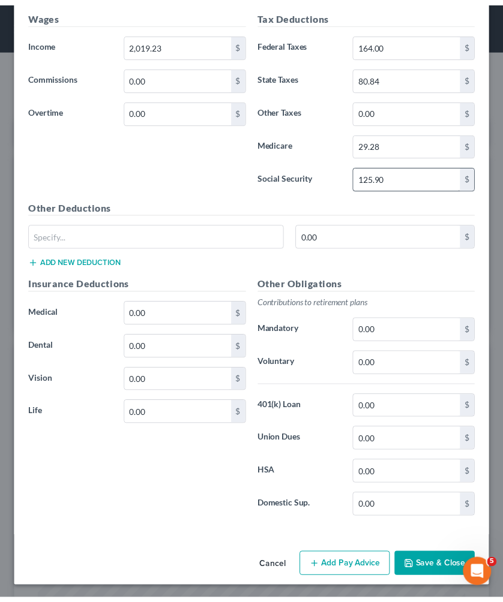
scroll to position [553, 0]
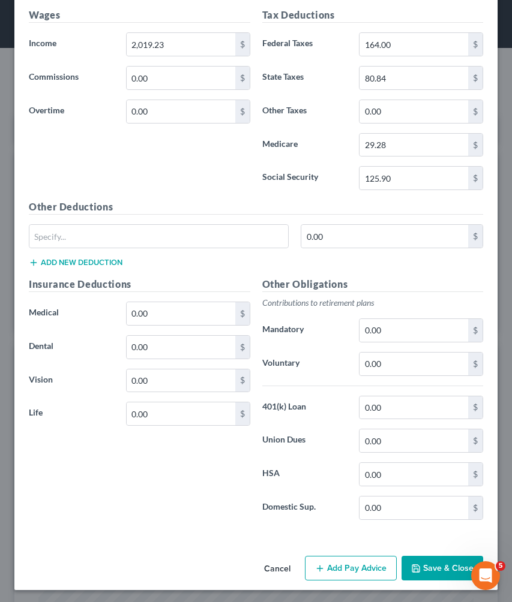
type input "[DATE]"
click at [449, 563] on button "Save & Close" at bounding box center [442, 568] width 82 height 25
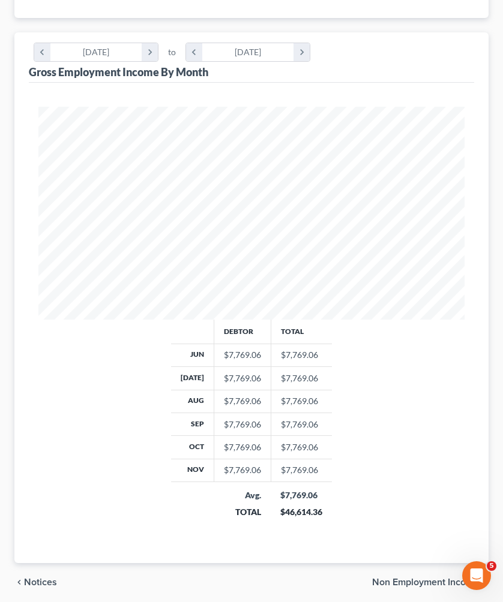
scroll to position [342, 0]
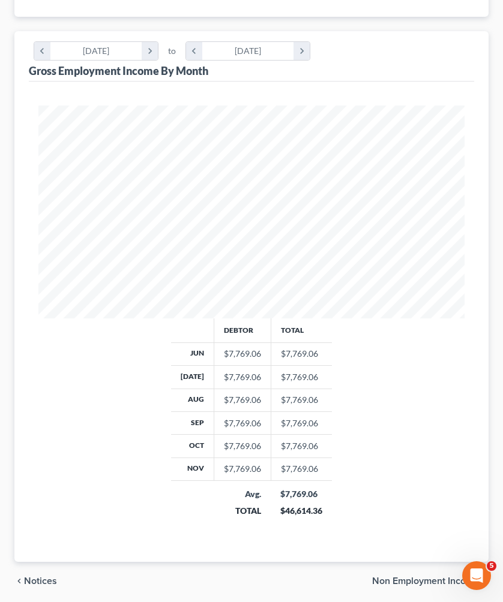
click at [408, 576] on span "Non Employment Income" at bounding box center [425, 581] width 107 height 10
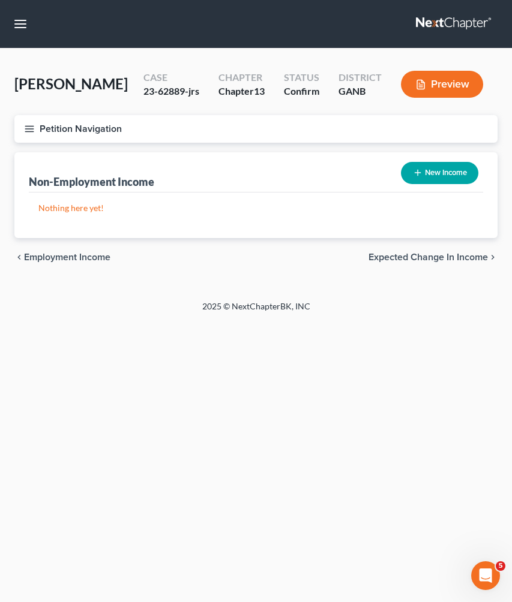
click at [444, 255] on span "Expected Change in Income" at bounding box center [427, 257] width 119 height 10
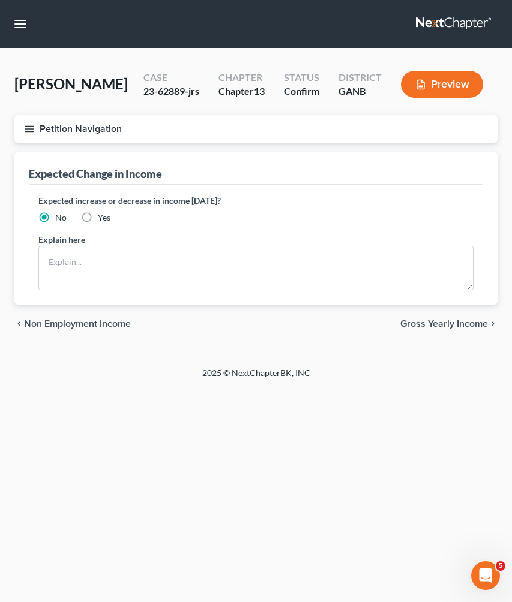
click at [438, 327] on span "Gross Yearly Income" at bounding box center [444, 324] width 88 height 10
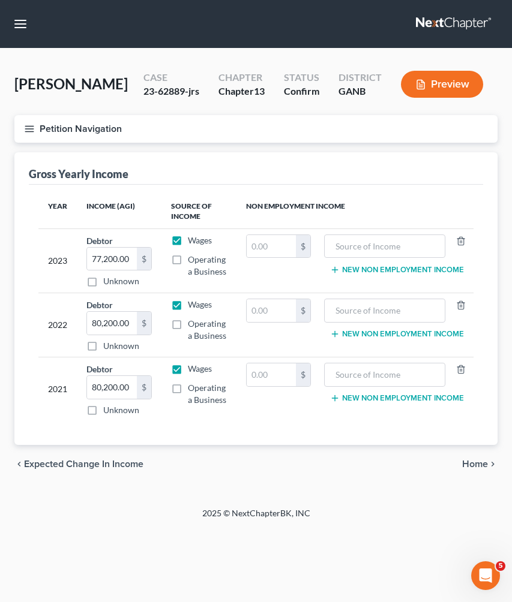
click at [479, 465] on span "Home" at bounding box center [475, 464] width 26 height 10
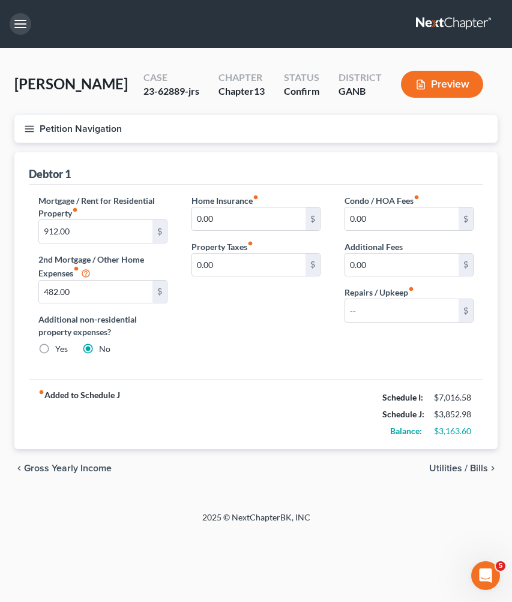
click at [16, 22] on button "button" at bounding box center [21, 24] width 22 height 22
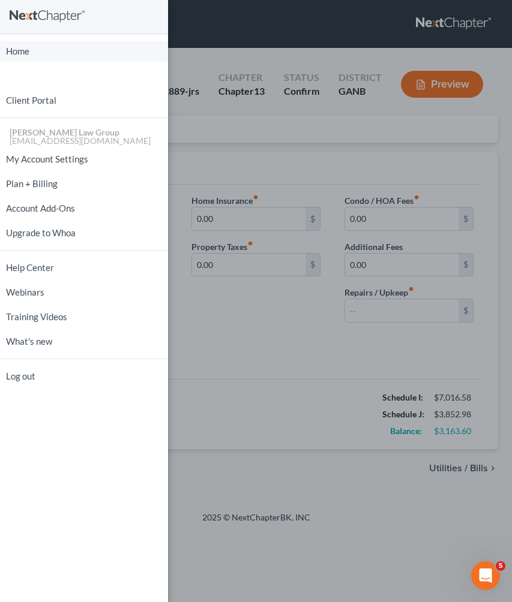
click at [18, 57] on link "Home" at bounding box center [84, 51] width 168 height 21
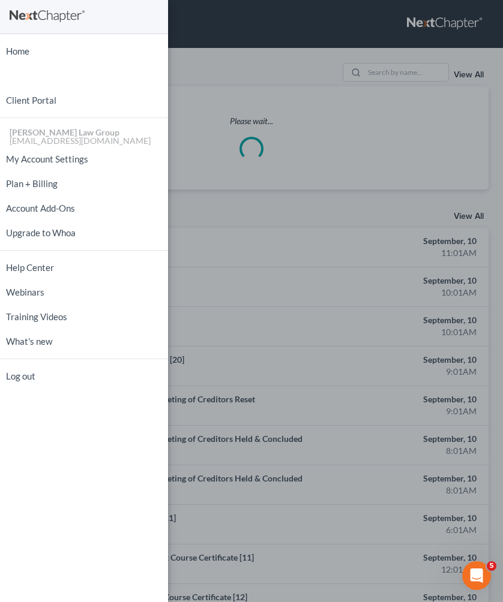
click at [324, 31] on div "Home New Case Client Portal [PERSON_NAME] Law Group [EMAIL_ADDRESS][DOMAIN_NAME…" at bounding box center [251, 301] width 503 height 602
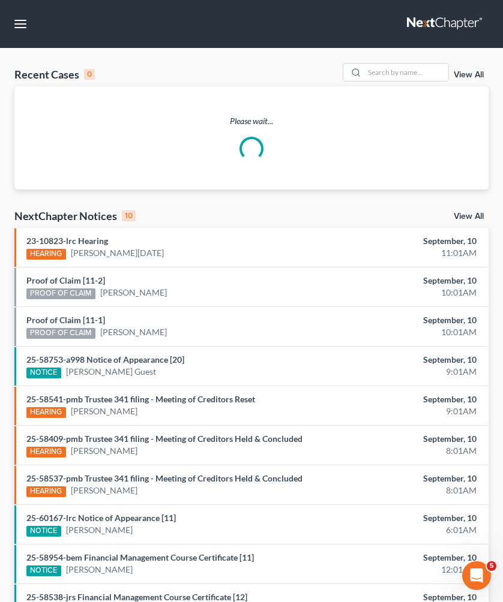
click at [393, 82] on div "Recent Cases 0 View All" at bounding box center [251, 74] width 474 height 23
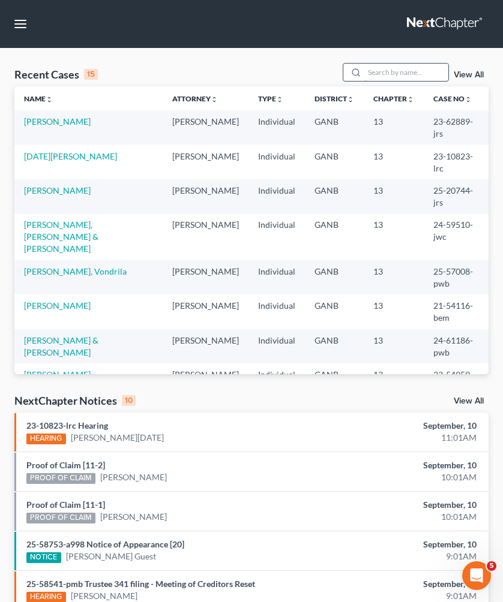
click at [386, 68] on input "search" at bounding box center [406, 72] width 84 height 17
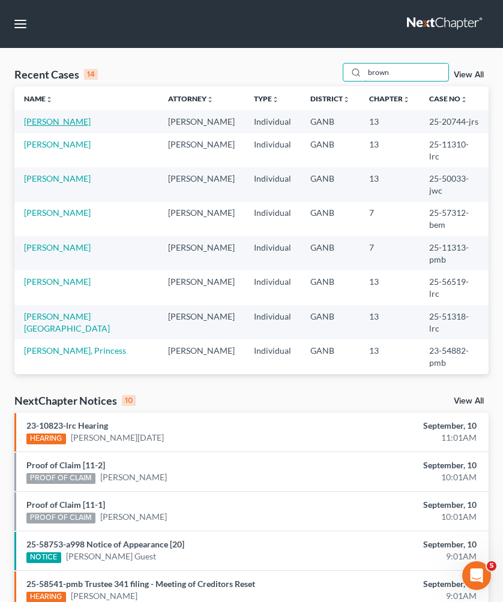
type input "brown"
click at [67, 121] on link "[PERSON_NAME]" at bounding box center [57, 121] width 67 height 10
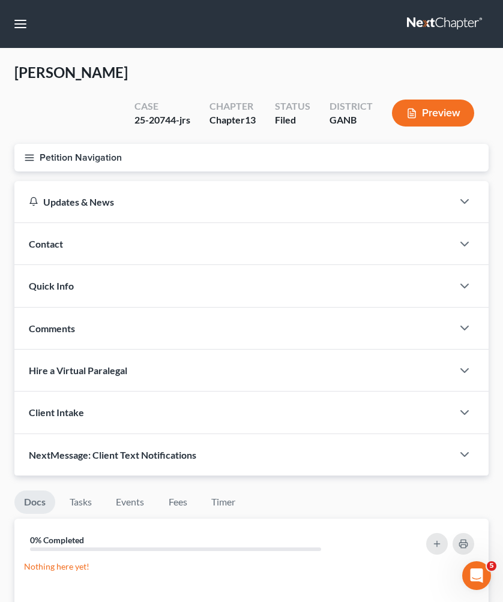
click at [67, 144] on button "Petition Navigation" at bounding box center [251, 158] width 474 height 28
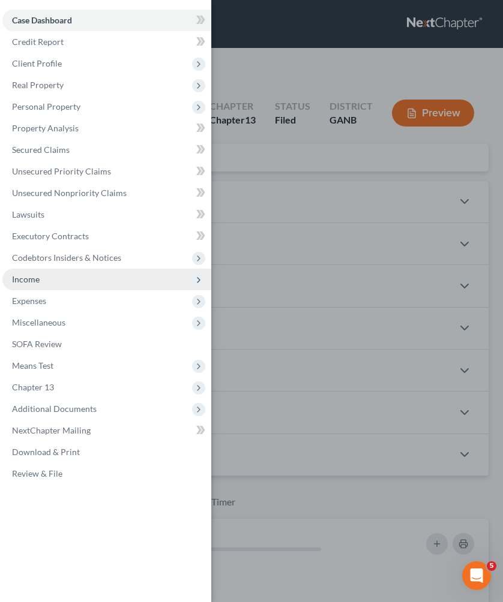
click at [63, 281] on span "Income" at bounding box center [106, 280] width 209 height 22
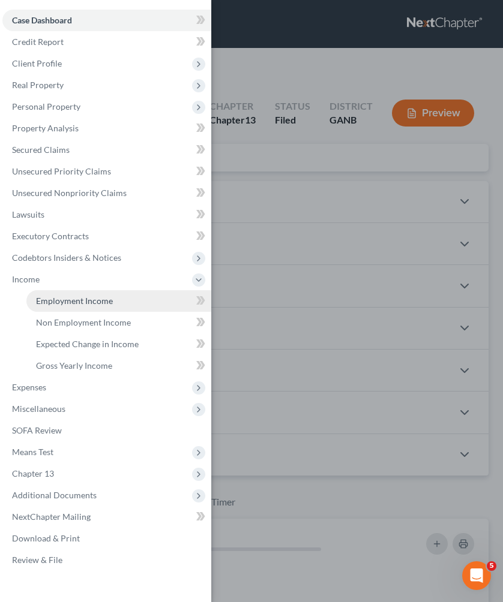
click at [65, 300] on span "Employment Income" at bounding box center [74, 301] width 77 height 10
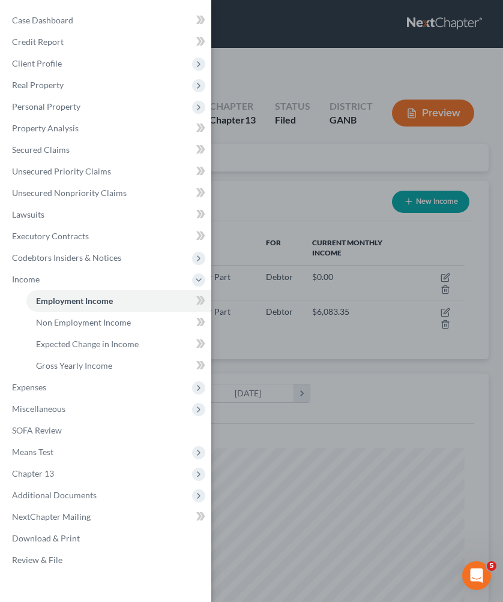
click at [312, 150] on div "Case Dashboard Payments Invoices Payments Payments Credit Report Client Profile" at bounding box center [251, 301] width 503 height 602
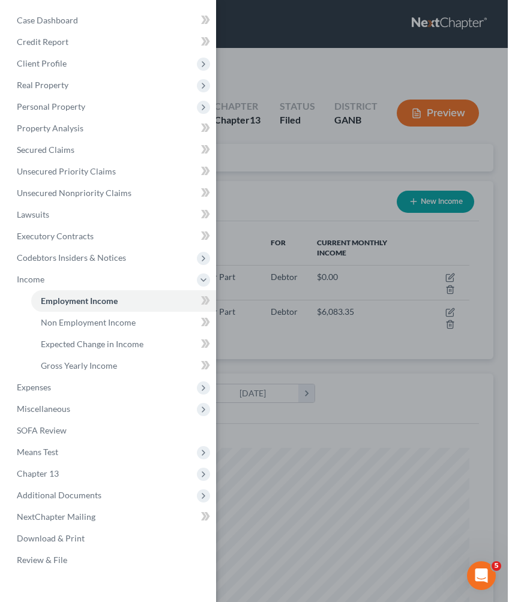
scroll to position [213, 450]
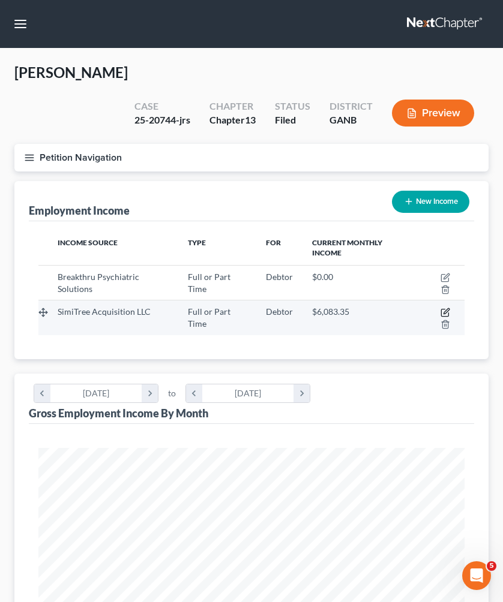
click at [443, 308] on icon "button" at bounding box center [445, 313] width 10 height 10
select select "0"
select select "14"
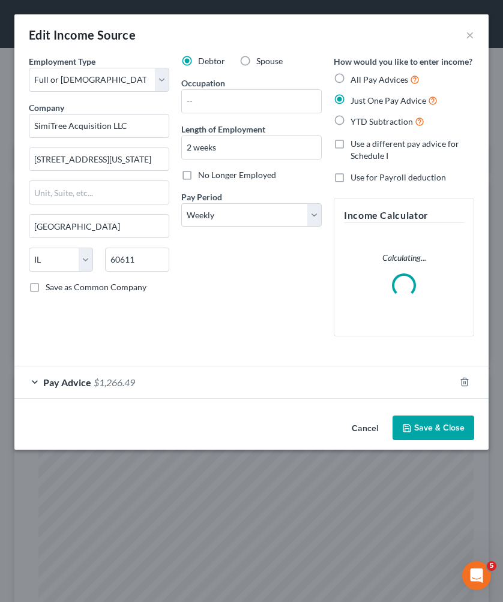
scroll to position [217, 459]
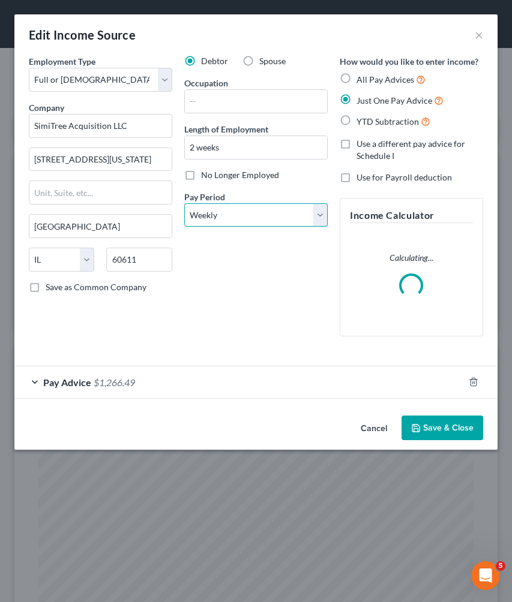
select select "2"
click at [434, 429] on button "Save & Close" at bounding box center [442, 428] width 82 height 25
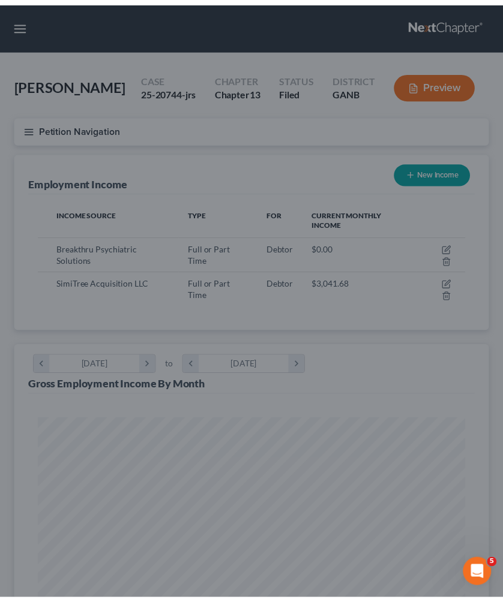
scroll to position [599536, 599299]
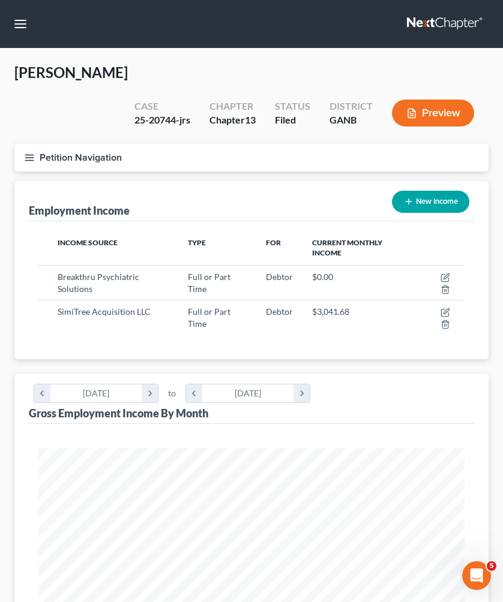
click at [74, 144] on button "Petition Navigation" at bounding box center [251, 158] width 474 height 28
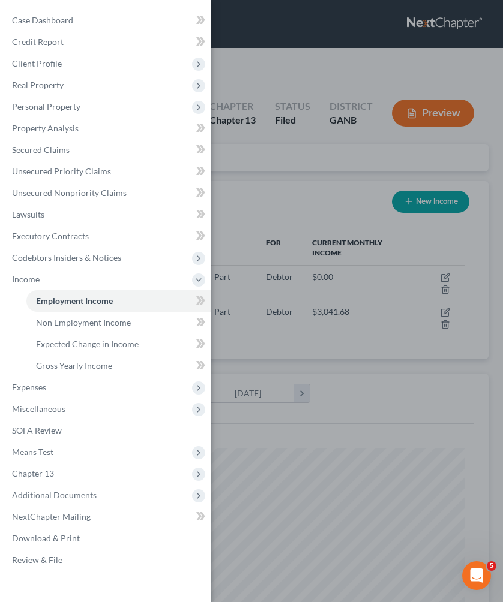
click at [246, 141] on div "Case Dashboard Payments Invoices Payments Payments Credit Report Client Profile" at bounding box center [251, 301] width 503 height 602
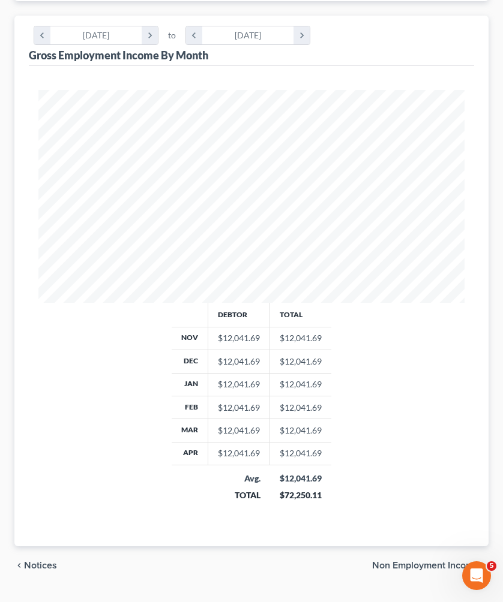
scroll to position [357, 0]
click at [429, 561] on span "Non Employment Income" at bounding box center [425, 566] width 107 height 10
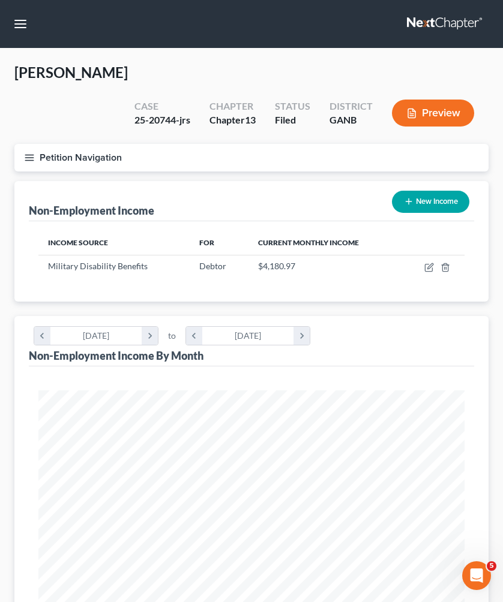
click at [101, 144] on button "Petition Navigation" at bounding box center [251, 158] width 474 height 28
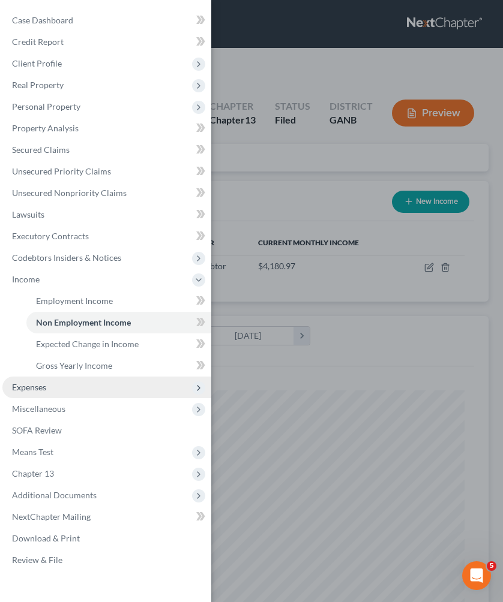
click at [79, 385] on span "Expenses" at bounding box center [106, 388] width 209 height 22
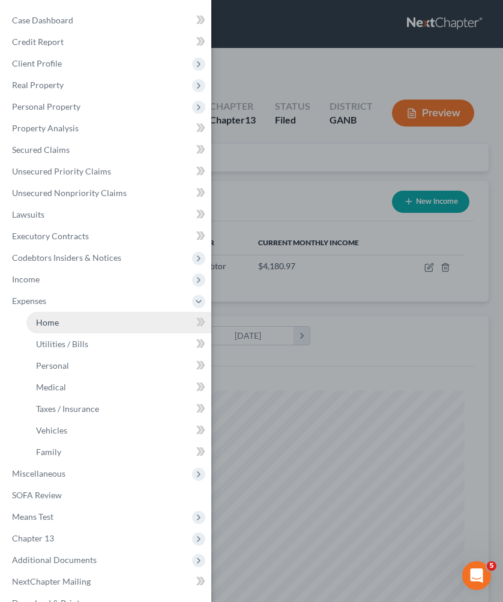
click at [76, 315] on link "Home" at bounding box center [118, 323] width 185 height 22
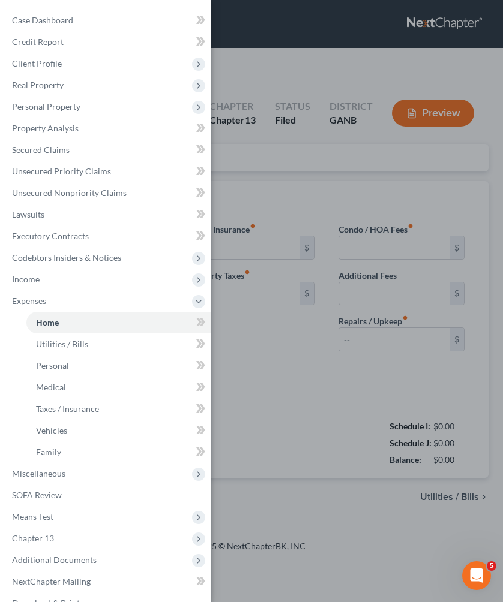
type input "1,500.00"
type input "0.00"
radio input "true"
type input "120.00"
type input "0.00"
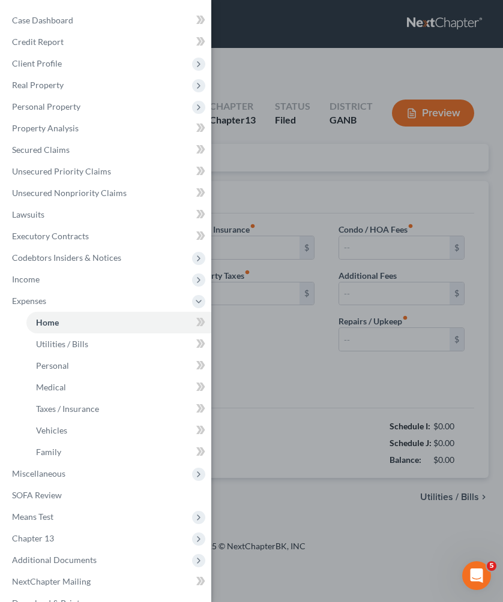
type input "416.67"
type input "0.00"
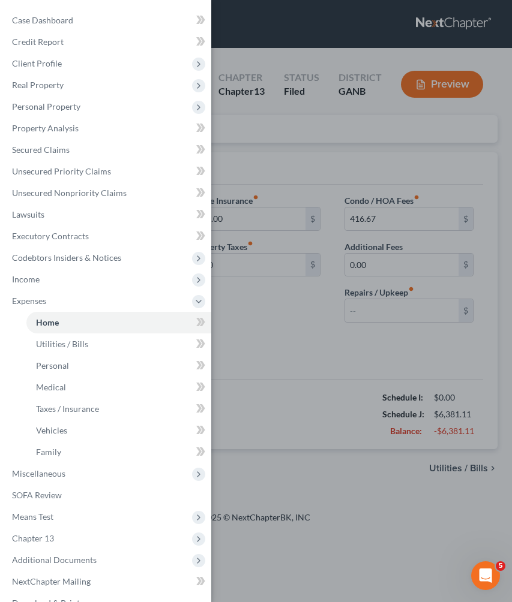
click at [278, 372] on div "Case Dashboard Payments Invoices Payments Payments Credit Report Client Profile" at bounding box center [256, 301] width 512 height 602
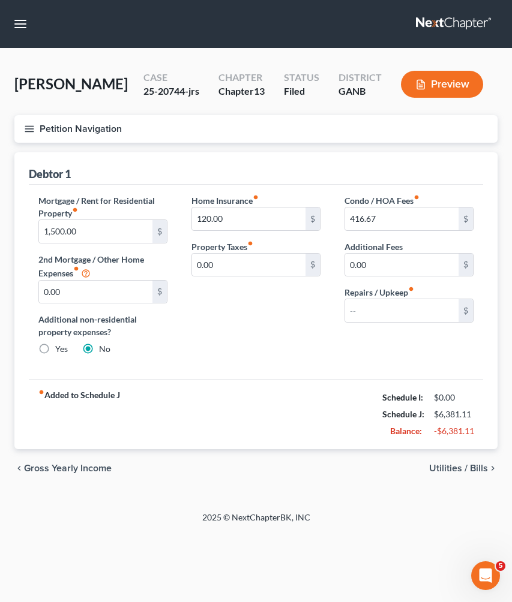
click at [83, 121] on button "Petition Navigation" at bounding box center [255, 129] width 483 height 28
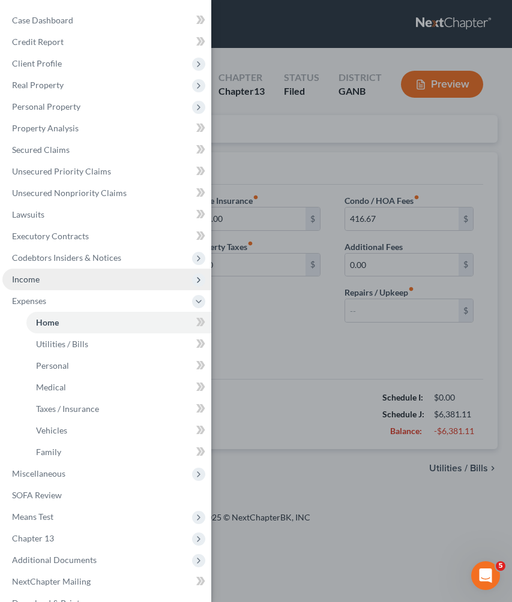
click at [49, 281] on span "Income" at bounding box center [106, 280] width 209 height 22
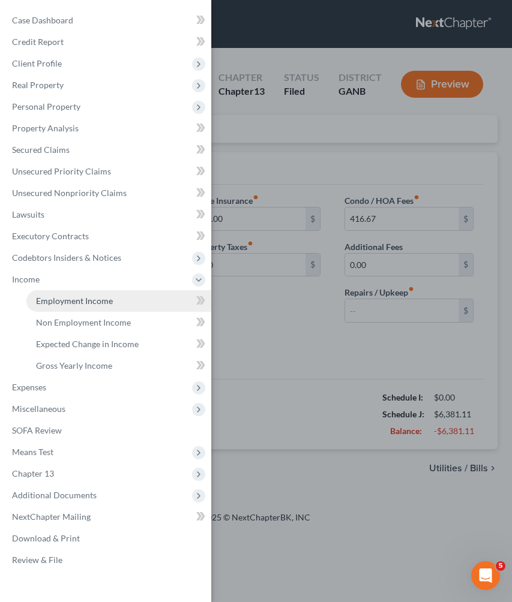
click at [53, 302] on span "Employment Income" at bounding box center [74, 301] width 77 height 10
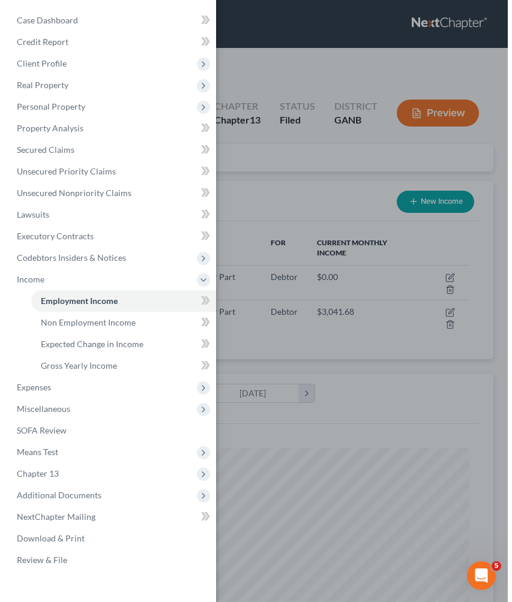
scroll to position [213, 450]
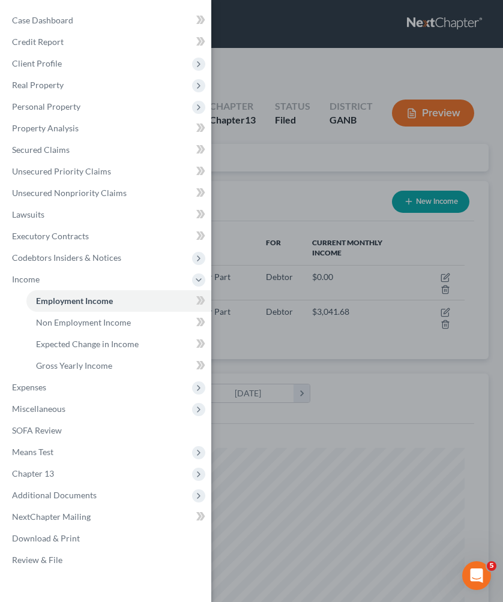
click at [283, 128] on div "Case Dashboard Payments Invoices Payments Payments Credit Report Client Profile" at bounding box center [251, 301] width 503 height 602
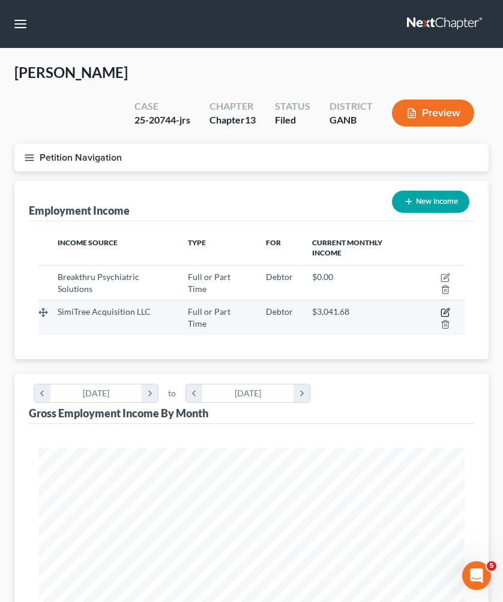
click at [443, 308] on icon "button" at bounding box center [445, 313] width 10 height 10
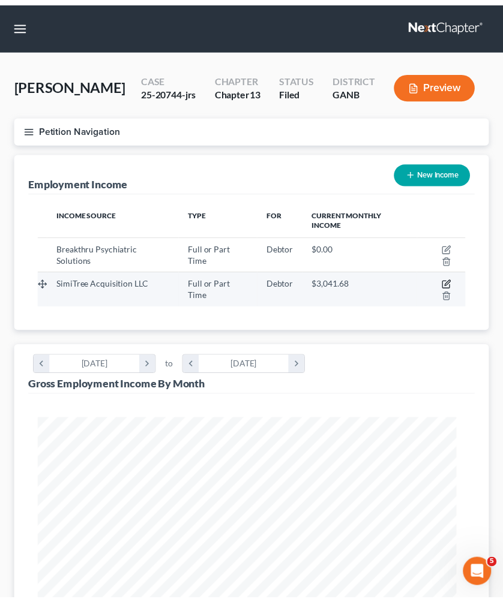
scroll to position [217, 459]
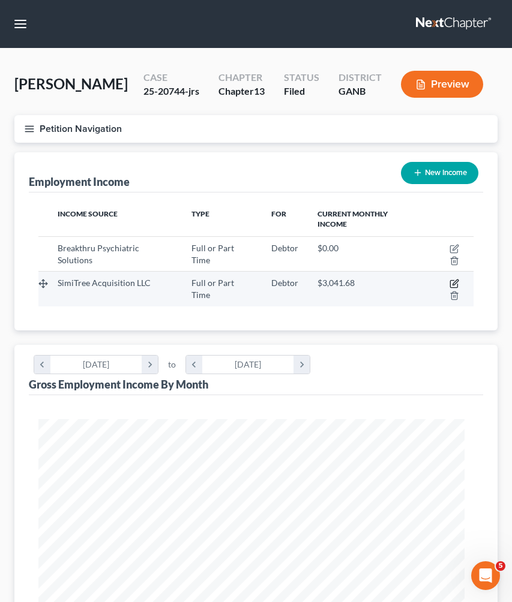
select select "0"
select select "14"
select select "2"
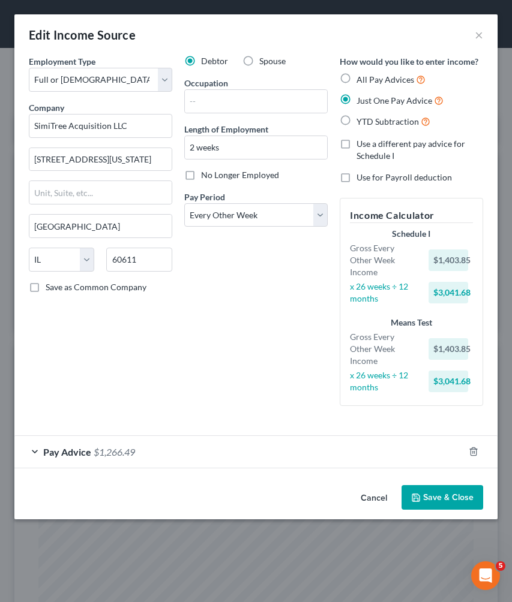
click at [457, 497] on button "Save & Close" at bounding box center [442, 497] width 82 height 25
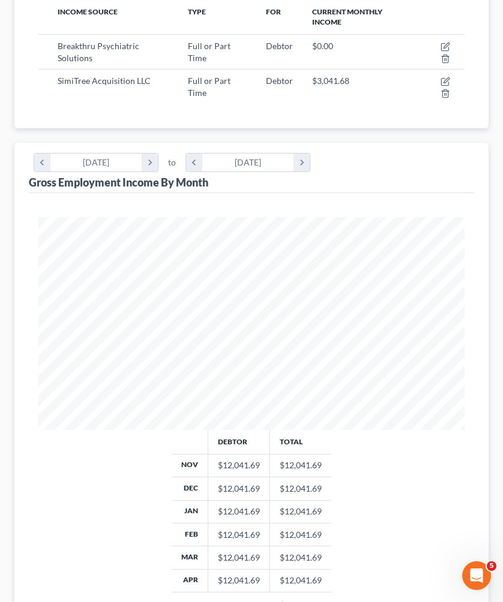
scroll to position [324, 0]
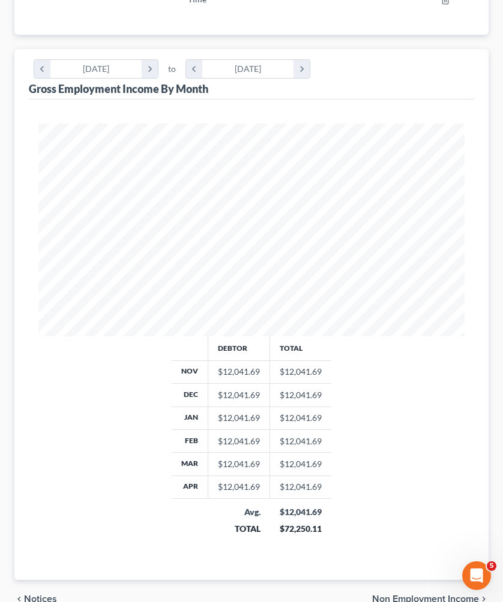
click at [418, 594] on span "Non Employment Income" at bounding box center [425, 599] width 107 height 10
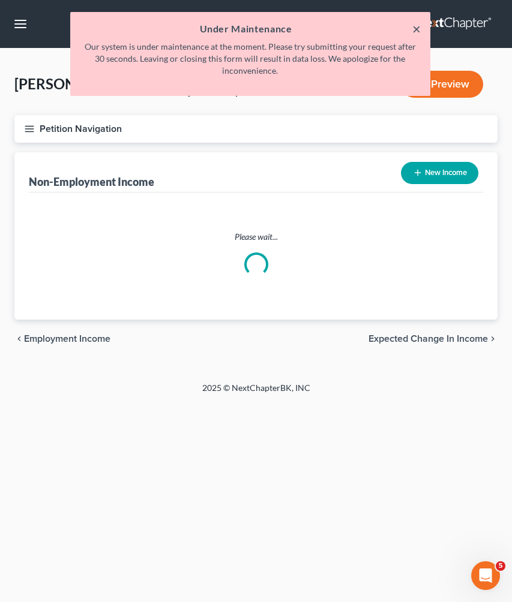
click at [417, 26] on button "×" at bounding box center [416, 29] width 8 height 14
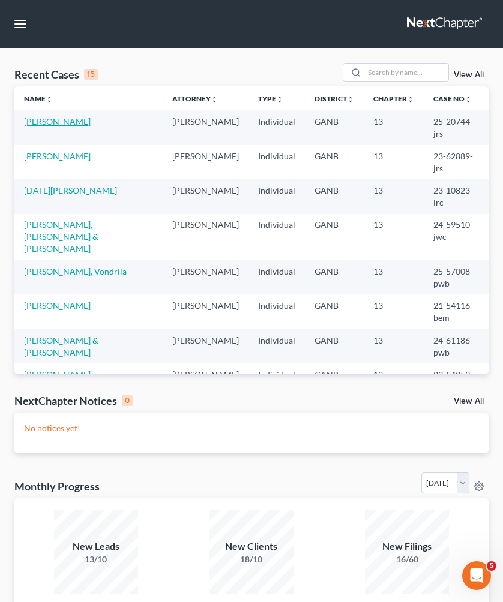
click at [67, 120] on link "[PERSON_NAME]" at bounding box center [57, 121] width 67 height 10
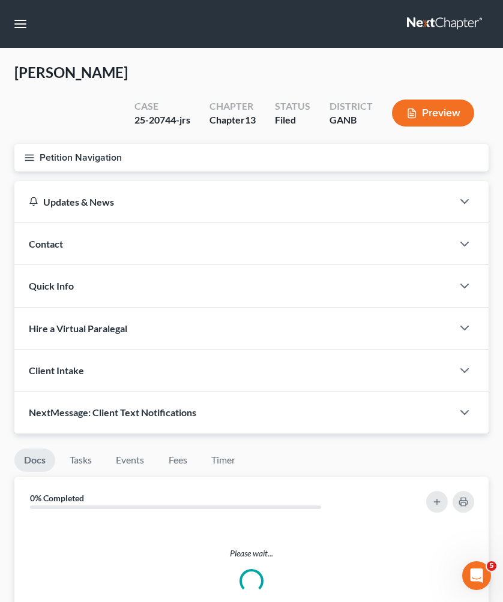
click at [62, 144] on button "Petition Navigation" at bounding box center [251, 158] width 474 height 28
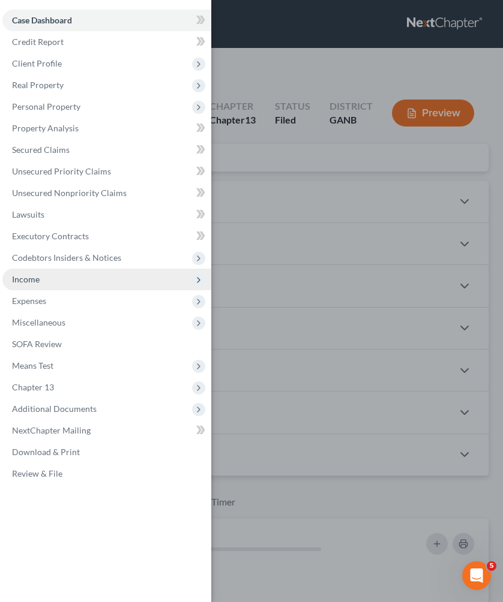
click at [46, 277] on span "Income" at bounding box center [106, 280] width 209 height 22
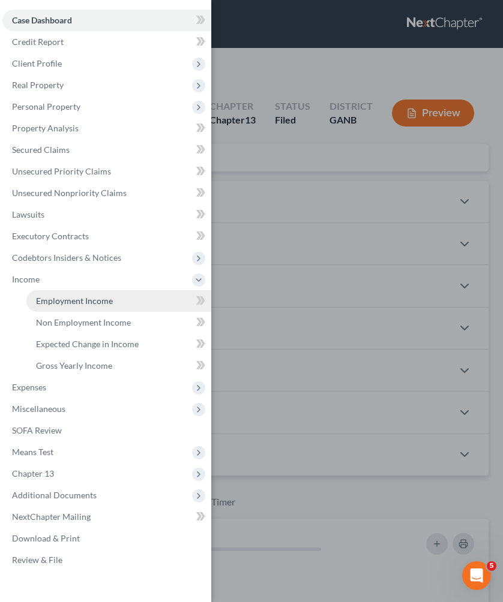
click at [59, 304] on span "Employment Income" at bounding box center [74, 301] width 77 height 10
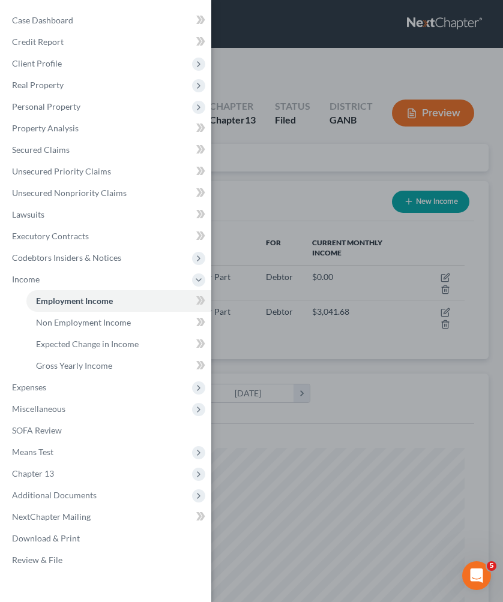
click at [296, 133] on div "Case Dashboard Payments Invoices Payments Payments Credit Report Client Profile" at bounding box center [251, 301] width 503 height 602
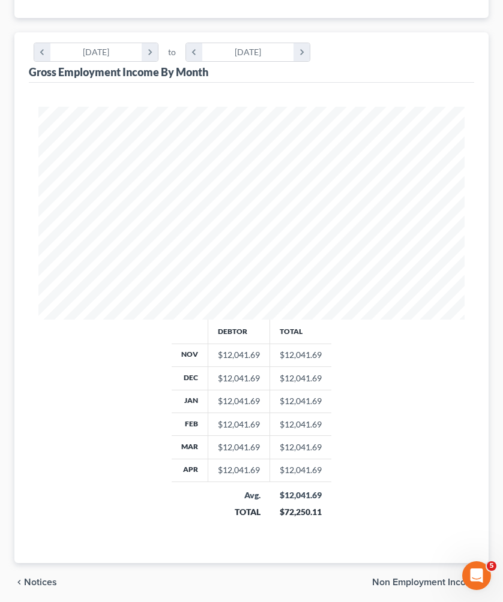
scroll to position [357, 0]
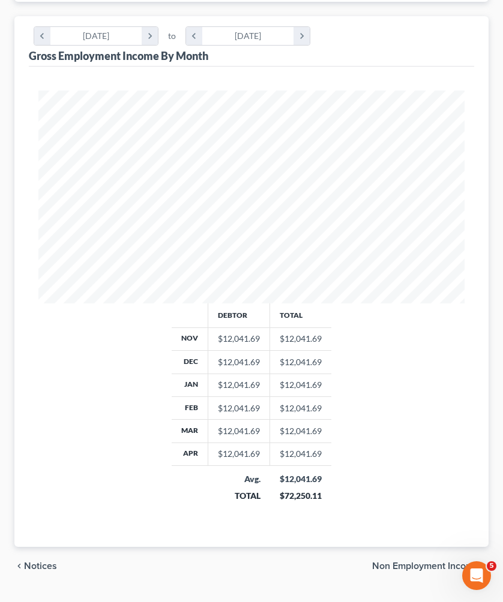
click at [427, 561] on span "Non Employment Income" at bounding box center [425, 566] width 107 height 10
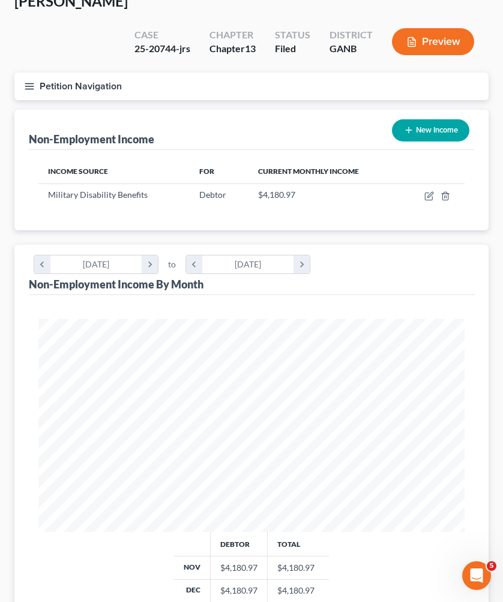
scroll to position [2, 0]
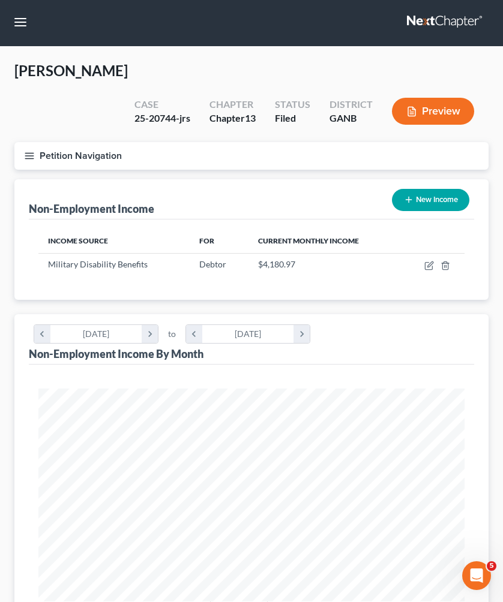
click at [106, 142] on button "Petition Navigation" at bounding box center [251, 156] width 474 height 28
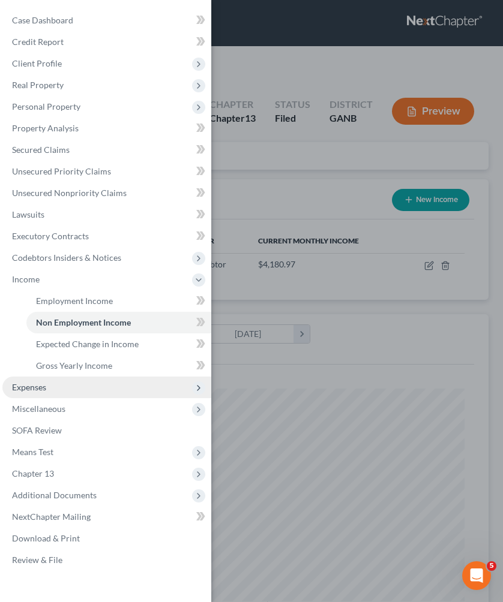
click at [89, 381] on span "Expenses" at bounding box center [106, 388] width 209 height 22
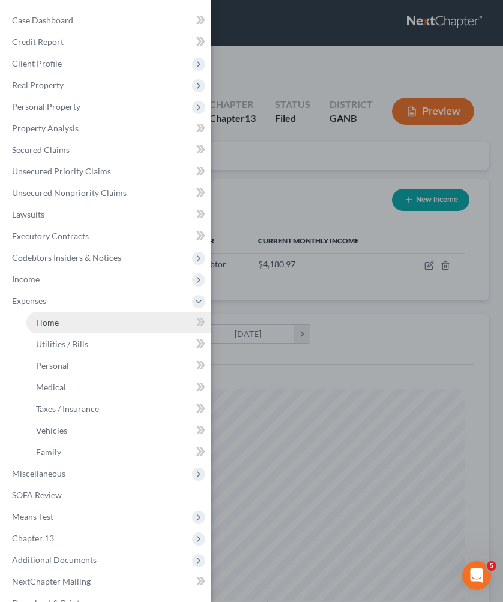
click at [79, 321] on link "Home" at bounding box center [118, 323] width 185 height 22
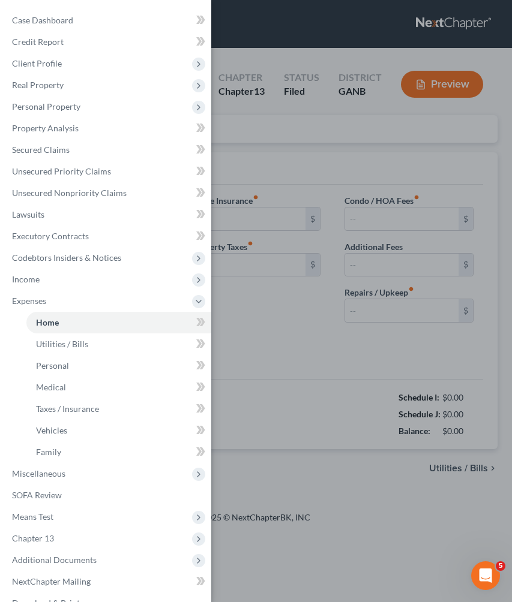
type input "1,500.00"
type input "0.00"
radio input "true"
type input "120.00"
type input "0.00"
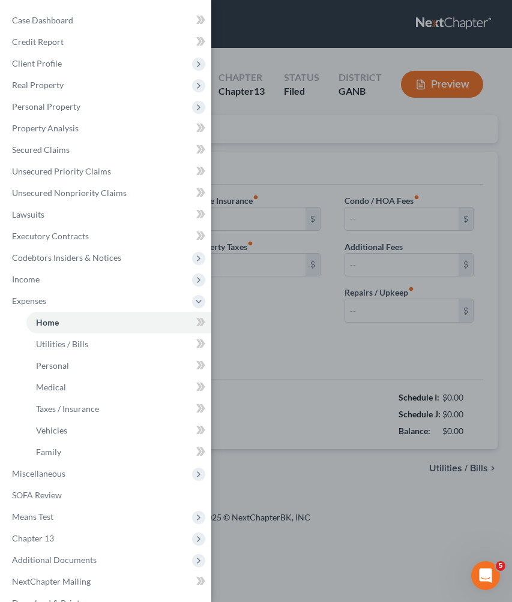
type input "416.67"
type input "0.00"
click at [433, 300] on div "Case Dashboard Payments Invoices Payments Payments Credit Report Client Profile" at bounding box center [256, 301] width 512 height 602
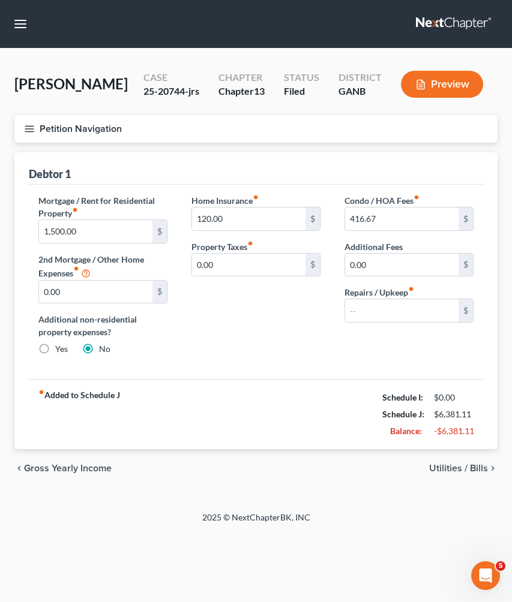
click at [63, 129] on button "Petition Navigation" at bounding box center [255, 129] width 483 height 28
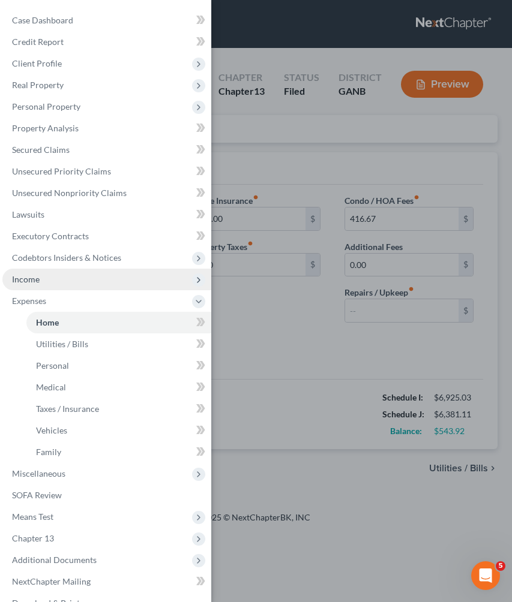
click at [45, 275] on span "Income" at bounding box center [106, 280] width 209 height 22
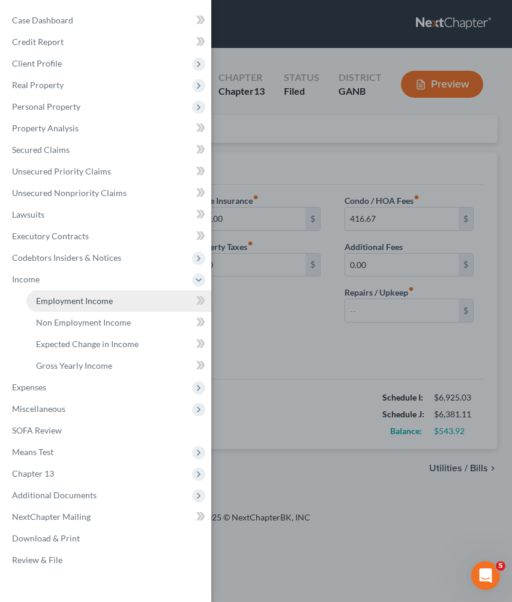
click at [65, 298] on span "Employment Income" at bounding box center [74, 301] width 77 height 10
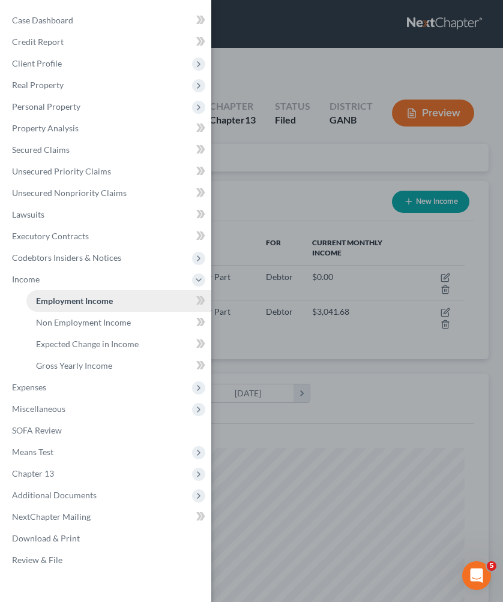
scroll to position [213, 450]
click at [66, 326] on span "Non Employment Income" at bounding box center [83, 322] width 95 height 10
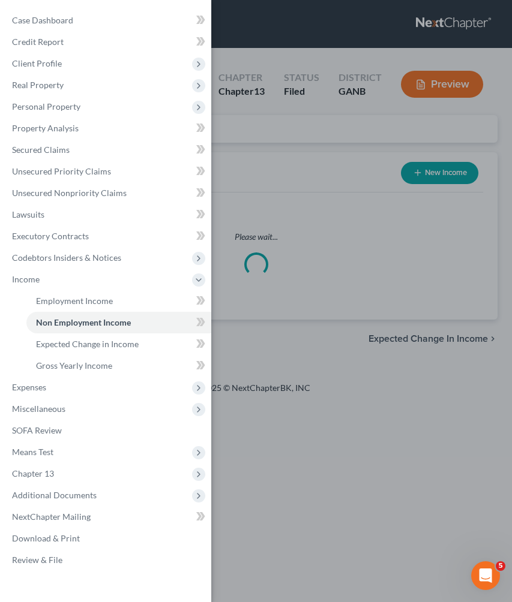
click at [264, 160] on div "Case Dashboard Payments Invoices Payments Payments Credit Report Client Profile" at bounding box center [256, 301] width 512 height 602
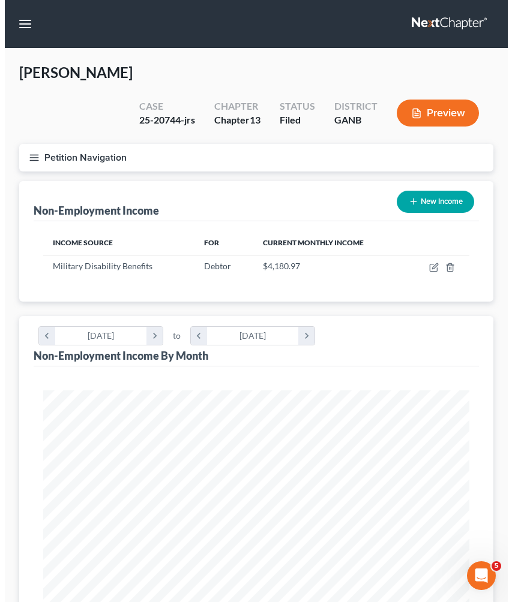
scroll to position [213, 450]
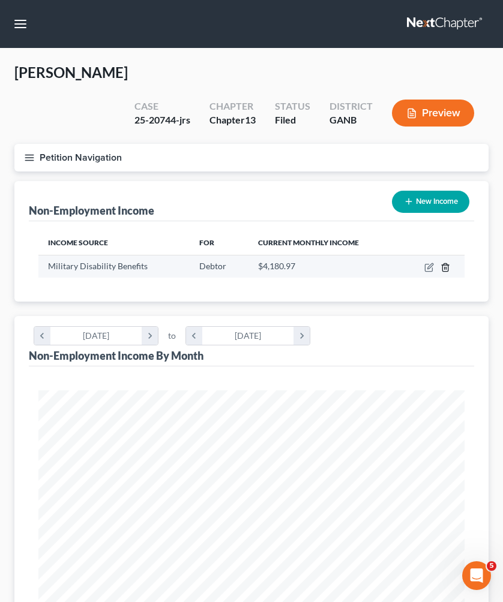
click at [444, 265] on polyline "button" at bounding box center [444, 265] width 7 height 0
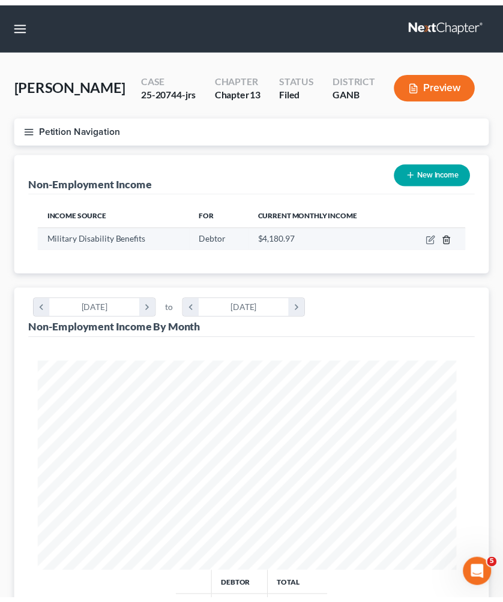
scroll to position [217, 459]
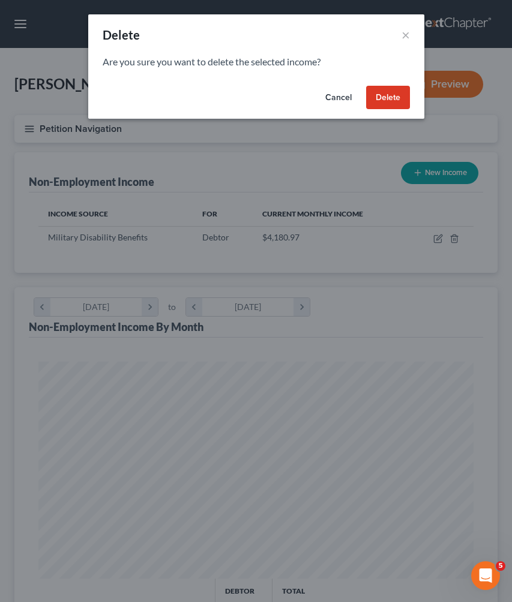
click at [390, 97] on button "Delete" at bounding box center [388, 98] width 44 height 24
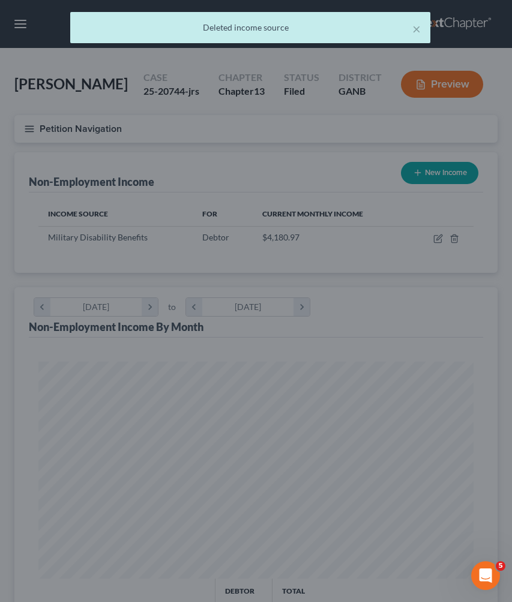
scroll to position [599536, 599299]
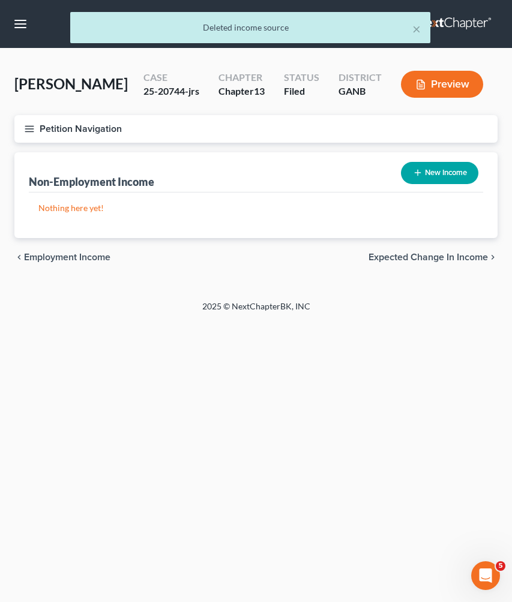
click at [423, 175] on button "New Income" at bounding box center [439, 173] width 77 height 22
select select "0"
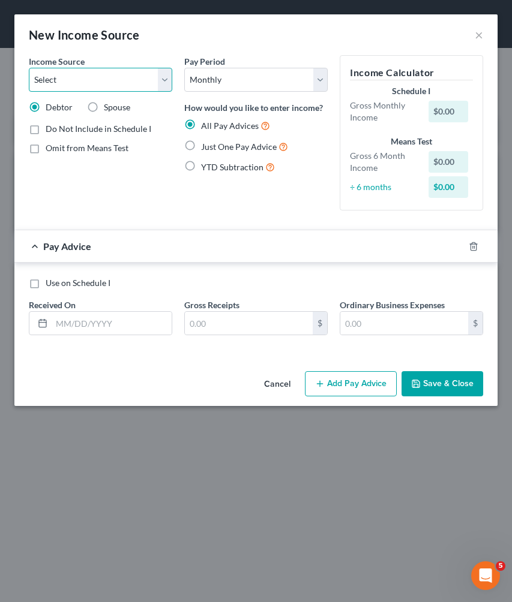
select select "12"
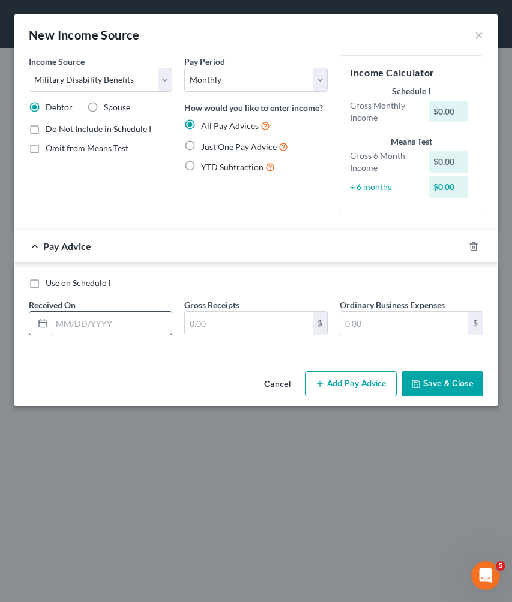
click at [158, 320] on input "text" at bounding box center [112, 323] width 120 height 23
click at [229, 147] on span "Just One Pay Advice" at bounding box center [239, 147] width 76 height 10
click at [214, 147] on input "Just One Pay Advice" at bounding box center [210, 144] width 8 height 8
radio input "true"
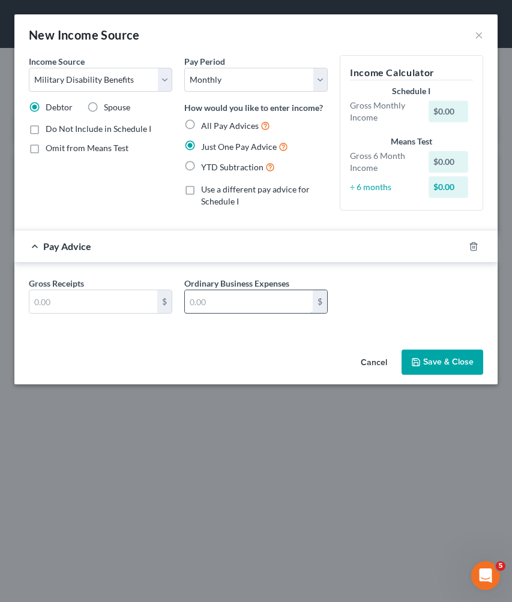
click at [238, 296] on input "text" at bounding box center [249, 301] width 128 height 23
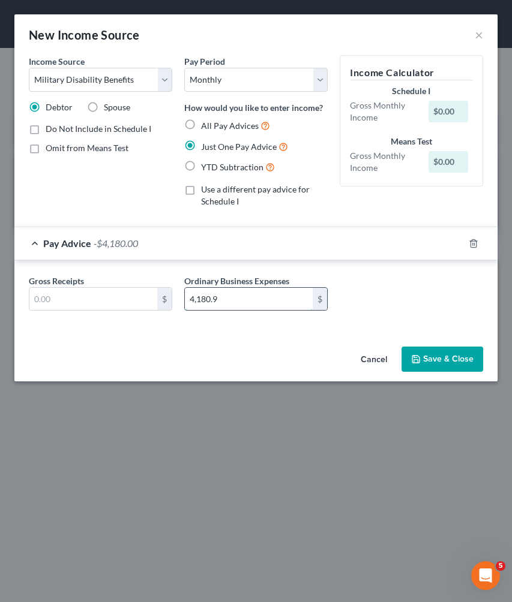
type input "4,180.97"
drag, startPoint x: 228, startPoint y: 293, endPoint x: 89, endPoint y: 287, distance: 138.6
click at [89, 287] on div "Gross Receipts $ Ordinary Business Expenses 4,180.97 $" at bounding box center [256, 298] width 466 height 46
click at [76, 303] on input "text" at bounding box center [93, 299] width 128 height 23
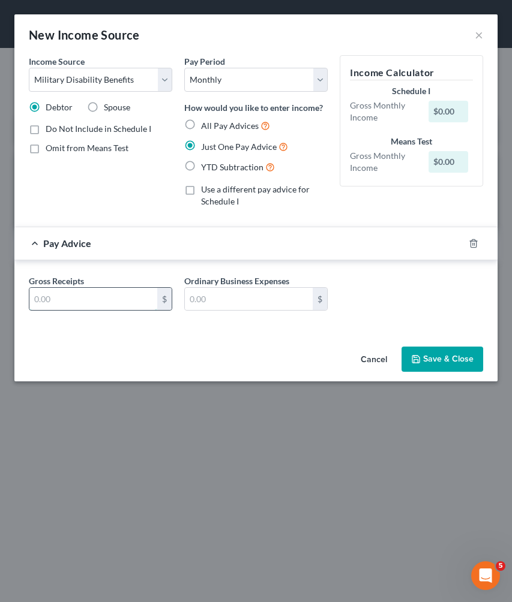
paste input "4,180.97"
type input "4,180.97"
click at [446, 349] on button "Save & Close" at bounding box center [442, 359] width 82 height 25
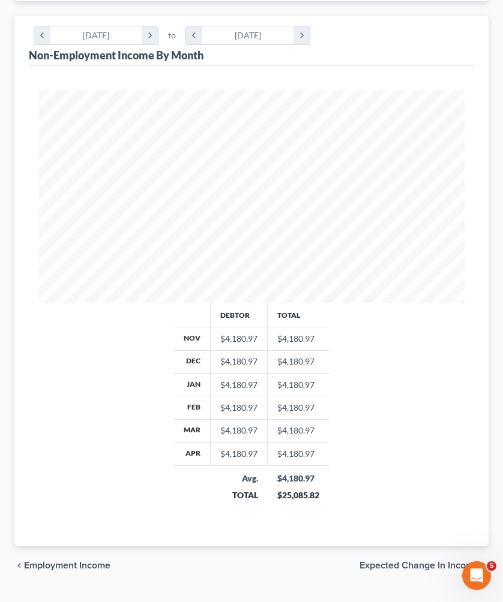
scroll to position [300, 0]
click at [425, 561] on span "Expected Change in Income" at bounding box center [418, 566] width 119 height 10
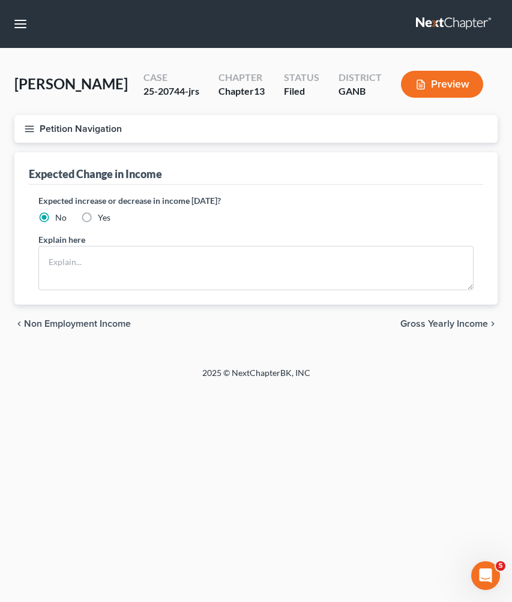
click at [451, 325] on span "Gross Yearly Income" at bounding box center [444, 324] width 88 height 10
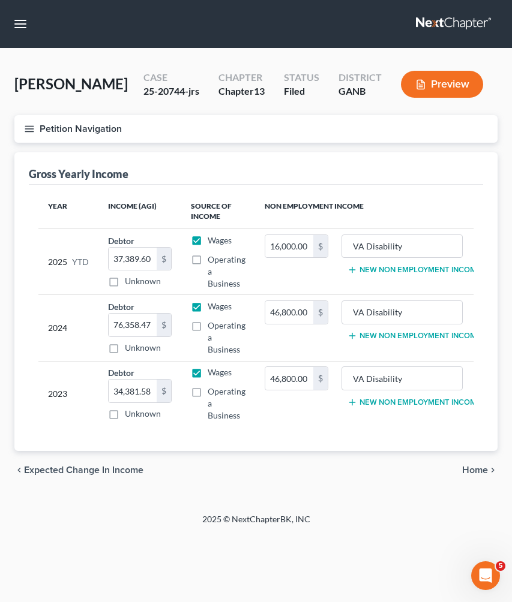
click at [479, 477] on div "chevron_left Expected Change in Income Home chevron_right" at bounding box center [255, 470] width 483 height 38
click at [476, 470] on span "Home" at bounding box center [475, 470] width 26 height 10
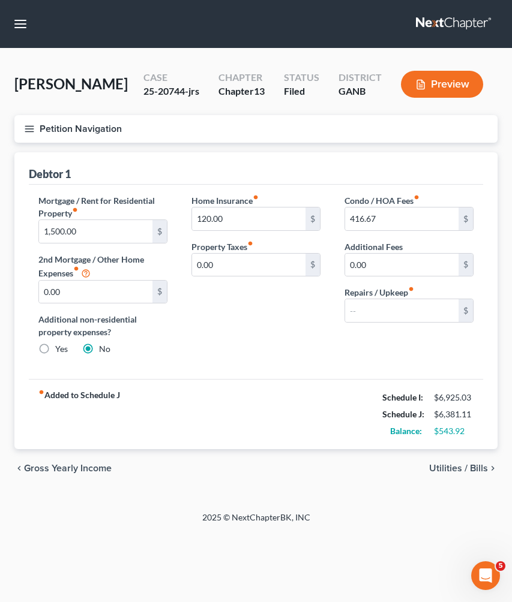
click at [476, 470] on span "Utilities / Bills" at bounding box center [458, 469] width 59 height 10
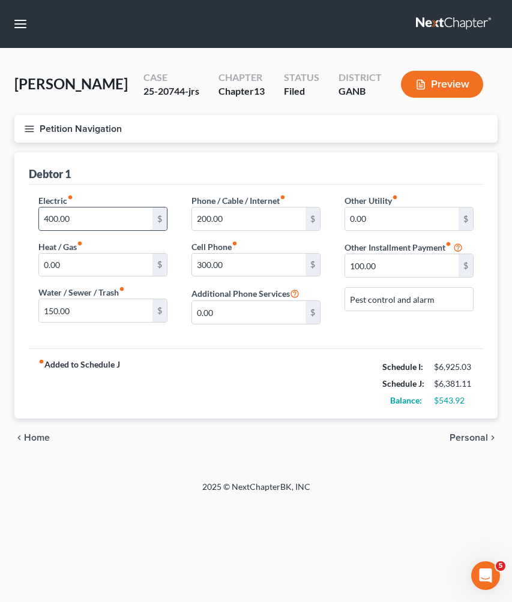
click at [117, 224] on input "400.00" at bounding box center [95, 219] width 113 height 23
type input "200"
drag, startPoint x: 101, startPoint y: 314, endPoint x: 0, endPoint y: 300, distance: 101.6
click at [0, 300] on div "Brown, Joanne Upgraded Case 25-20744-jrs Chapter Chapter 13 Status Filed Distri…" at bounding box center [256, 265] width 512 height 432
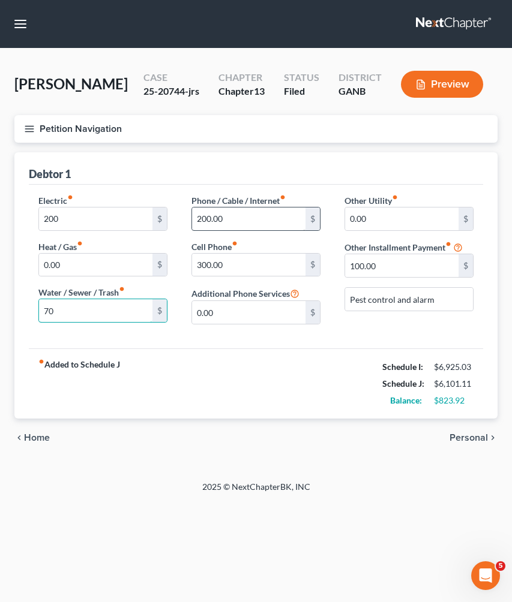
type input "70"
drag, startPoint x: 222, startPoint y: 223, endPoint x: 173, endPoint y: 212, distance: 50.4
click at [476, 437] on span "Personal" at bounding box center [468, 438] width 38 height 10
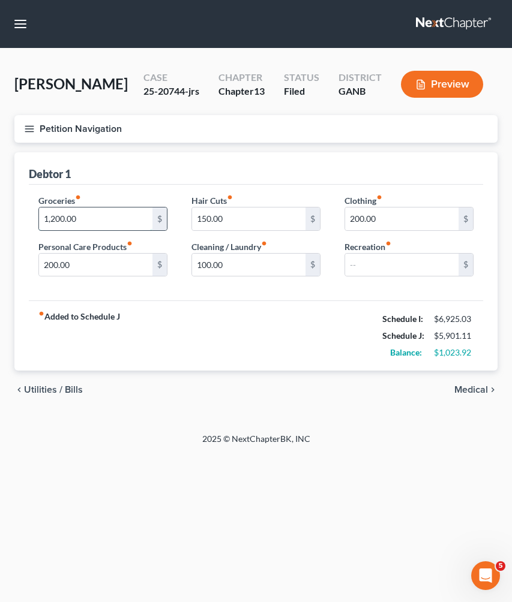
click at [125, 217] on input "1,200.00" at bounding box center [95, 219] width 113 height 23
type input "900"
click at [269, 308] on div "fiber_manual_record Added to Schedule J Schedule I: $6,925.03 Schedule J: $5,60…" at bounding box center [256, 335] width 454 height 70
drag, startPoint x: 238, startPoint y: 217, endPoint x: 170, endPoint y: 215, distance: 68.4
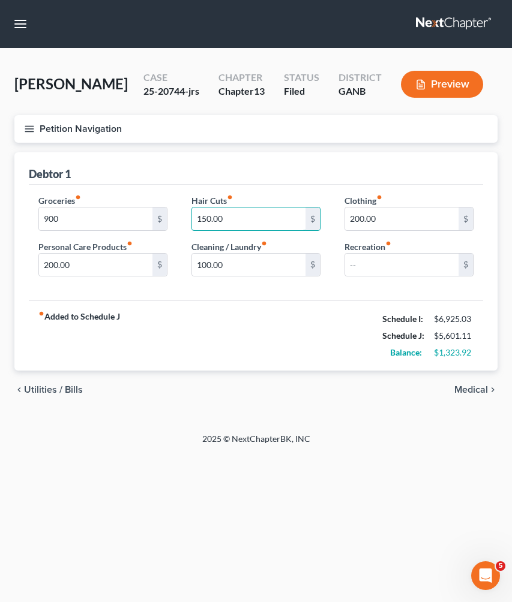
click at [170, 215] on div "Groceries fiber_manual_record 900 $ Personal Care Products fiber_manual_record …" at bounding box center [255, 240] width 459 height 92
drag, startPoint x: 356, startPoint y: 217, endPoint x: 348, endPoint y: 217, distance: 7.2
click at [348, 217] on input "200.00" at bounding box center [401, 219] width 113 height 23
type input "100.00"
click at [461, 385] on span "Medical" at bounding box center [471, 390] width 34 height 10
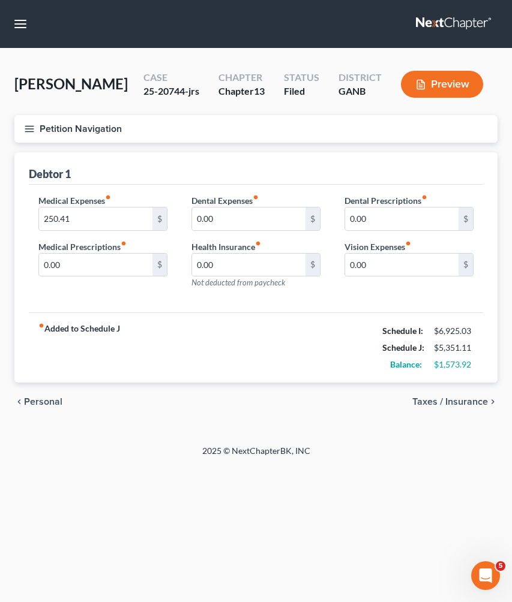
click at [473, 402] on span "Taxes / Insurance" at bounding box center [450, 402] width 76 height 10
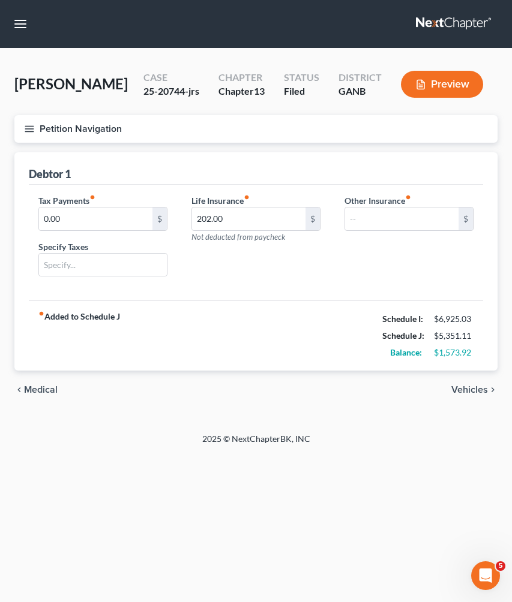
click at [470, 395] on span "Vehicles" at bounding box center [469, 390] width 37 height 10
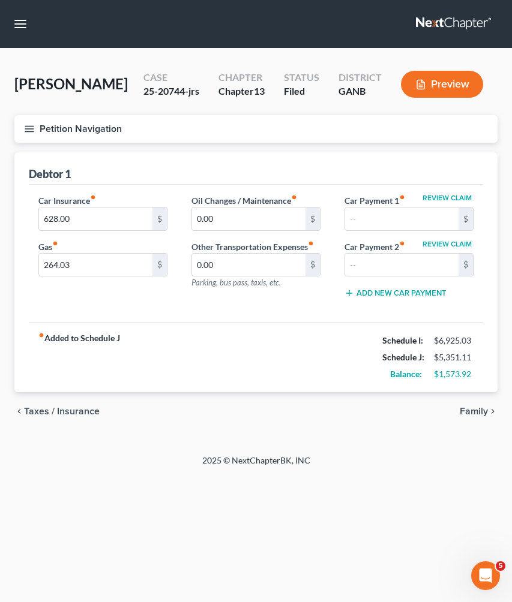
click at [51, 414] on span "Taxes / Insurance" at bounding box center [62, 412] width 76 height 10
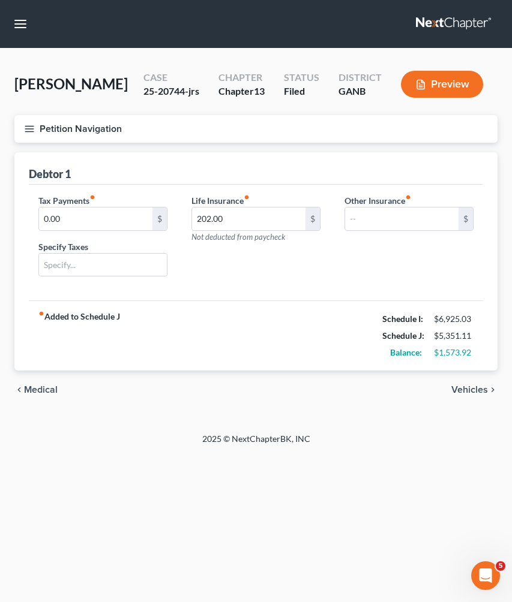
click at [49, 386] on span "Medical" at bounding box center [41, 390] width 34 height 10
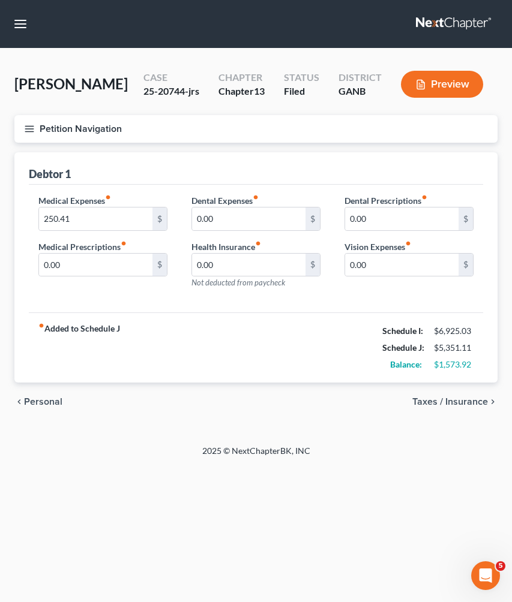
click at [48, 397] on span "Personal" at bounding box center [43, 402] width 38 height 10
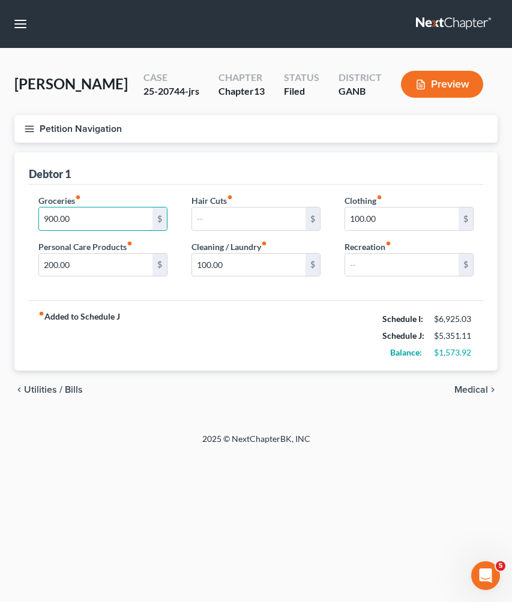
drag, startPoint x: 66, startPoint y: 224, endPoint x: 4, endPoint y: 223, distance: 62.4
click at [4, 223] on div "Brown, Joanne Upgraded Case 25-20744-jrs Chapter Chapter 13 Status Filed Distri…" at bounding box center [256, 241] width 512 height 384
drag, startPoint x: 58, startPoint y: 263, endPoint x: 28, endPoint y: 263, distance: 30.6
click at [28, 263] on div "Groceries fiber_manual_record 900.00 $ Personal Care Products fiber_manual_reco…" at bounding box center [102, 240] width 153 height 92
type input "150.00"
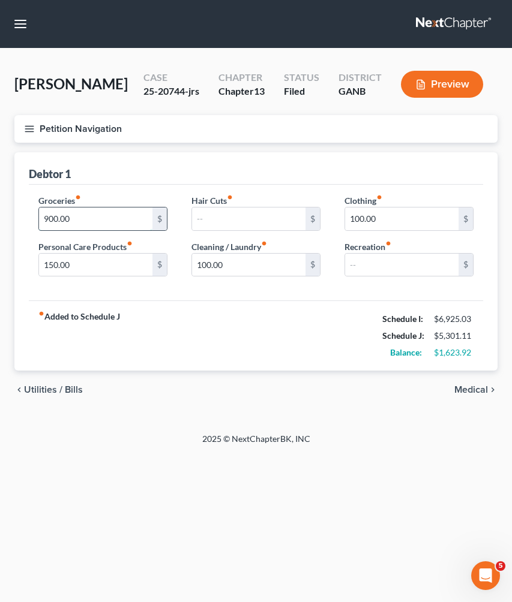
click at [92, 223] on input "900.00" at bounding box center [95, 219] width 113 height 23
type input "915.92"
click at [479, 392] on span "Medical" at bounding box center [471, 390] width 34 height 10
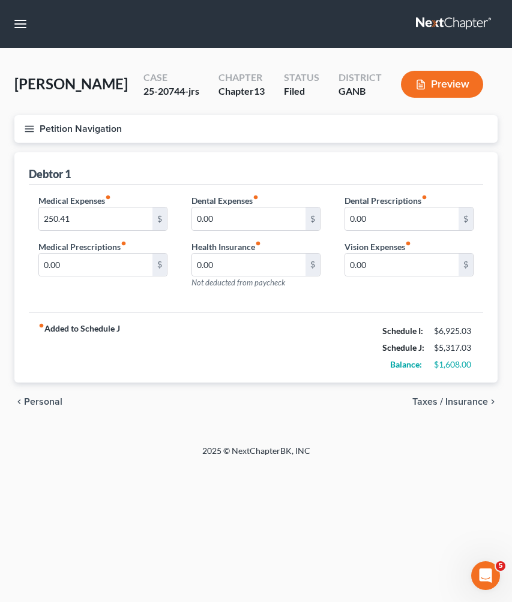
click at [477, 400] on span "Taxes / Insurance" at bounding box center [450, 402] width 76 height 10
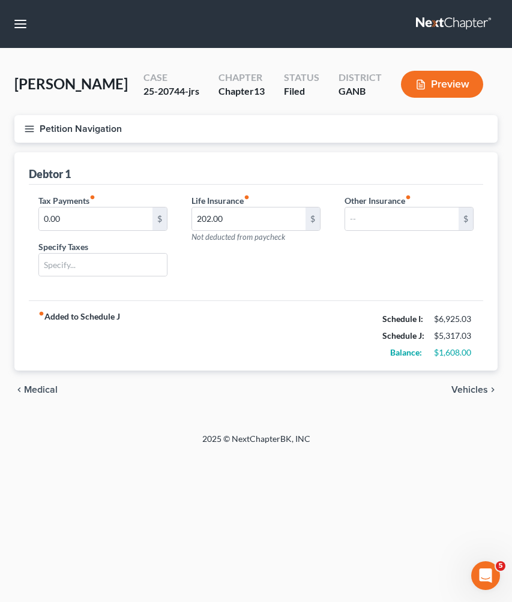
click at [471, 388] on span "Vehicles" at bounding box center [469, 390] width 37 height 10
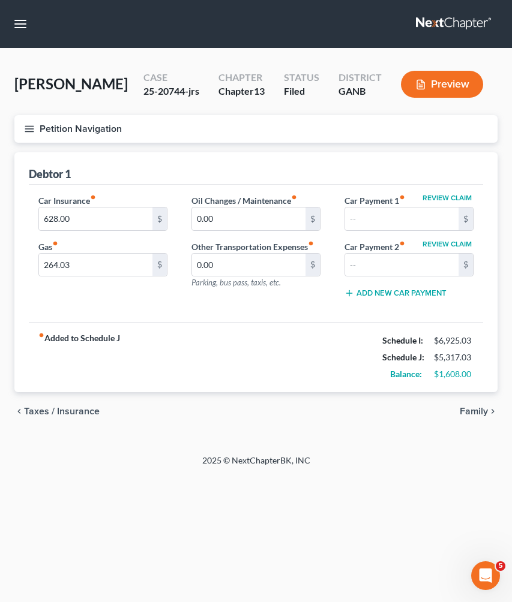
click at [476, 408] on span "Family" at bounding box center [473, 412] width 28 height 10
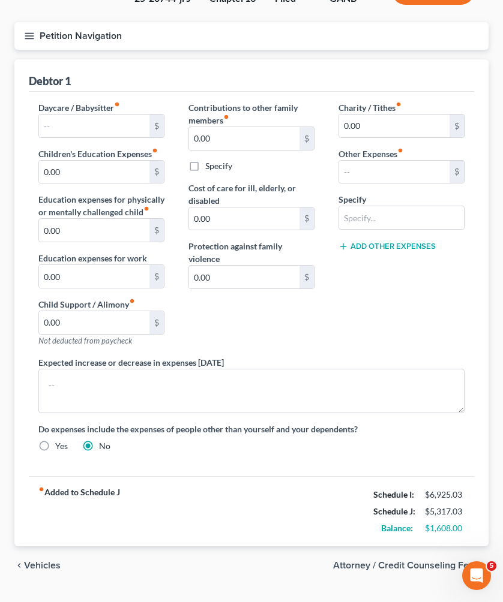
scroll to position [121, 0]
click at [425, 561] on span "Attorney / Credit Counseling Fees" at bounding box center [406, 566] width 146 height 10
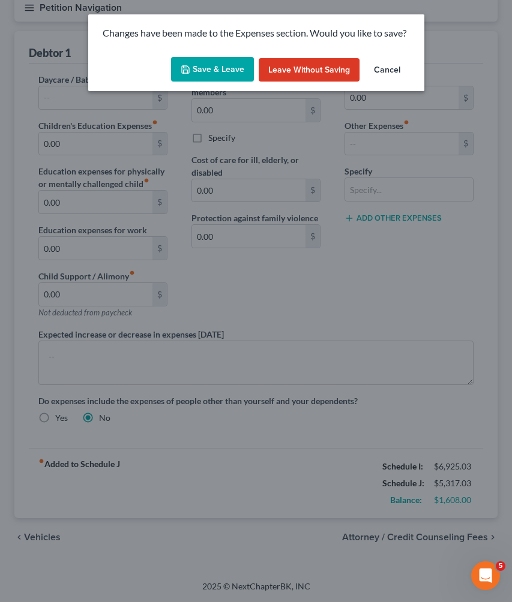
click at [226, 64] on button "Save & Leave" at bounding box center [212, 69] width 83 height 25
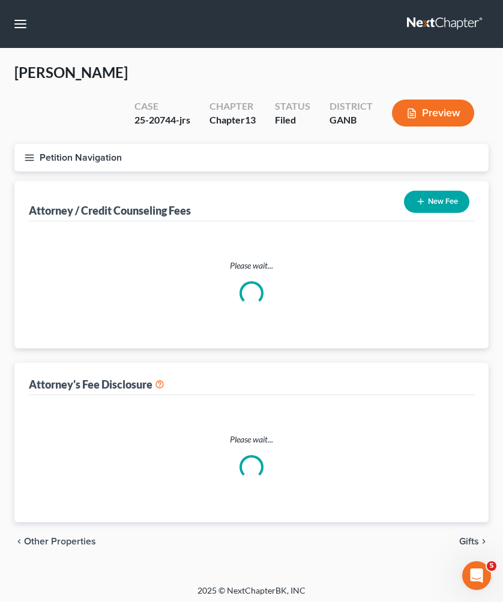
select select "1"
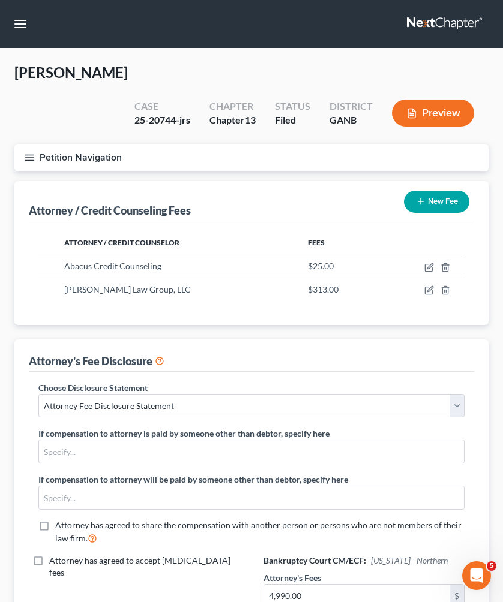
click at [89, 144] on button "Petition Navigation" at bounding box center [251, 158] width 474 height 28
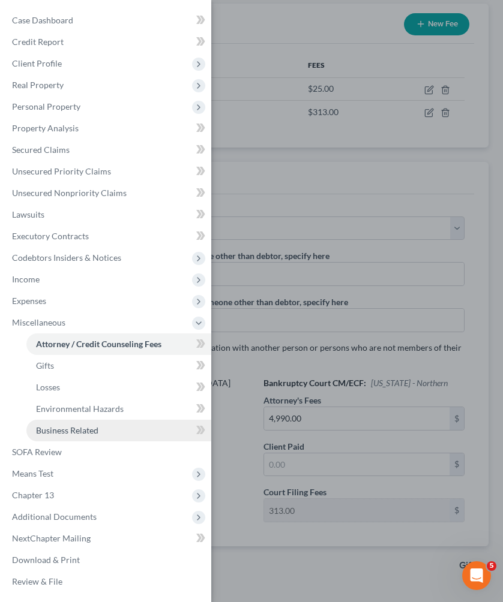
scroll to position [176, 0]
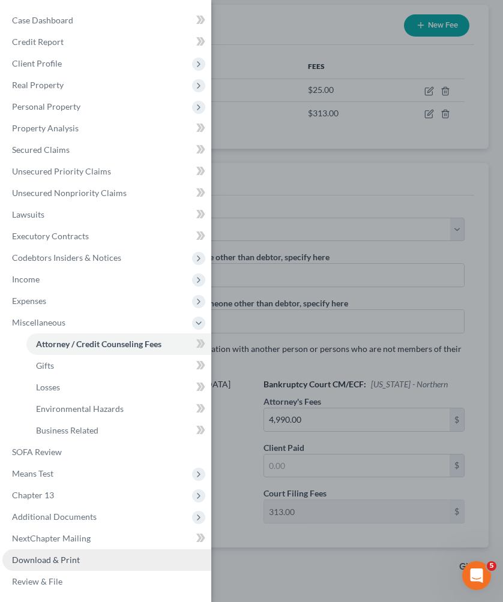
click at [71, 558] on span "Download & Print" at bounding box center [46, 560] width 68 height 10
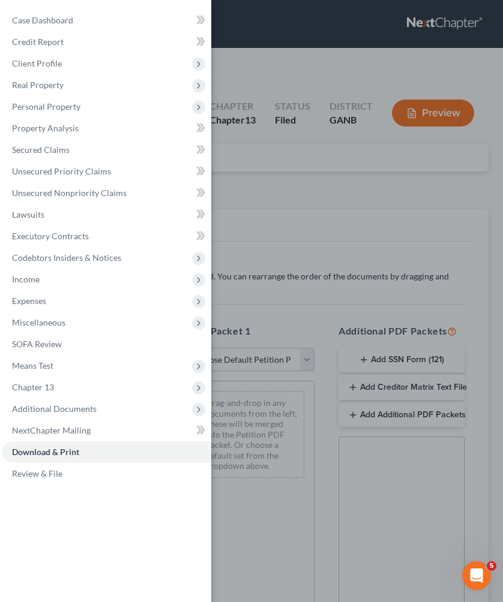
click at [284, 216] on div "Case Dashboard Payments Invoices Payments Payments Credit Report Client Profile" at bounding box center [251, 301] width 503 height 602
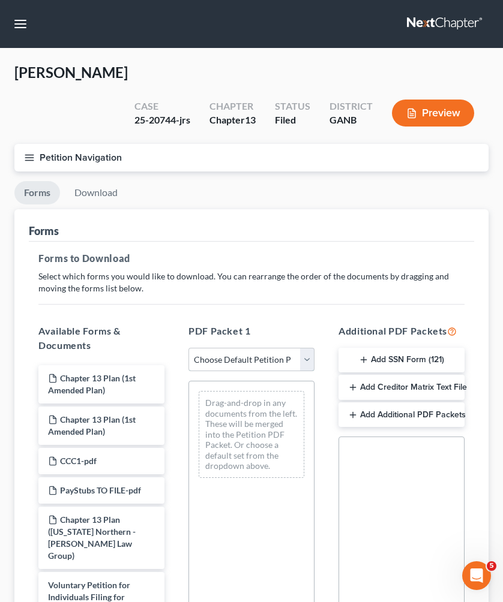
select select "2"
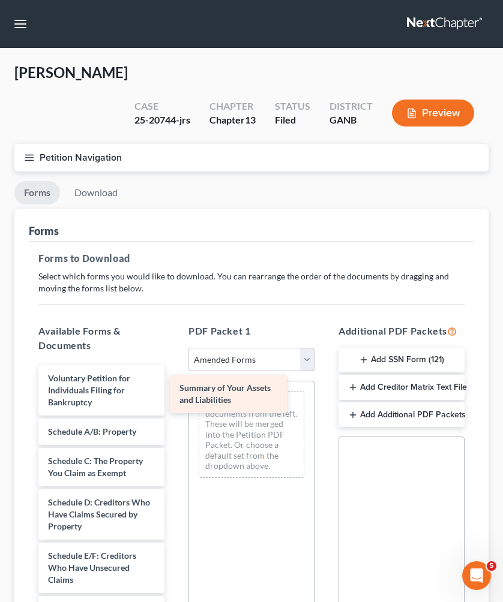
drag, startPoint x: 112, startPoint y: 399, endPoint x: 243, endPoint y: 384, distance: 132.1
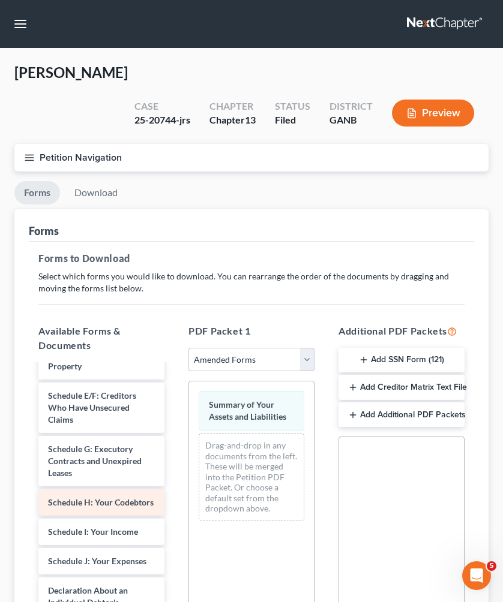
scroll to position [166, 0]
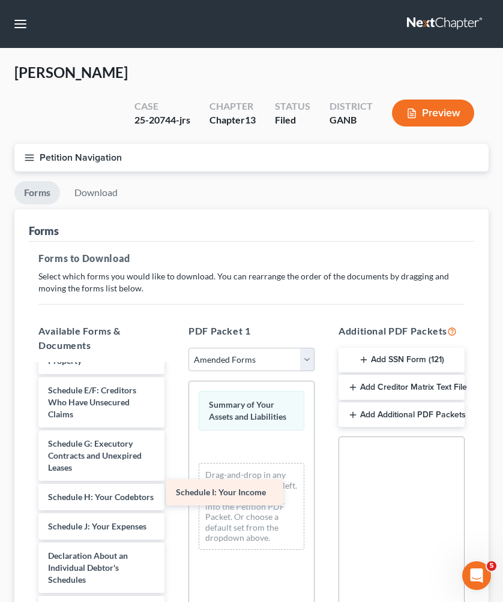
drag, startPoint x: 126, startPoint y: 506, endPoint x: 263, endPoint y: 488, distance: 137.9
click at [174, 488] on div "Schedule I: Your Income Voluntary Petition for Individuals Filing for Bankruptc…" at bounding box center [101, 553] width 145 height 707
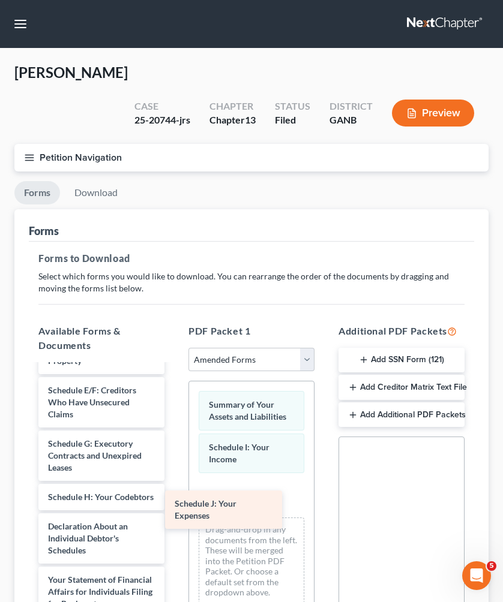
drag, startPoint x: 93, startPoint y: 516, endPoint x: 236, endPoint y: 509, distance: 143.0
click at [174, 509] on div "Schedule J: Your Expenses Voluntary Petition for Individuals Filing for Bankrup…" at bounding box center [101, 539] width 145 height 678
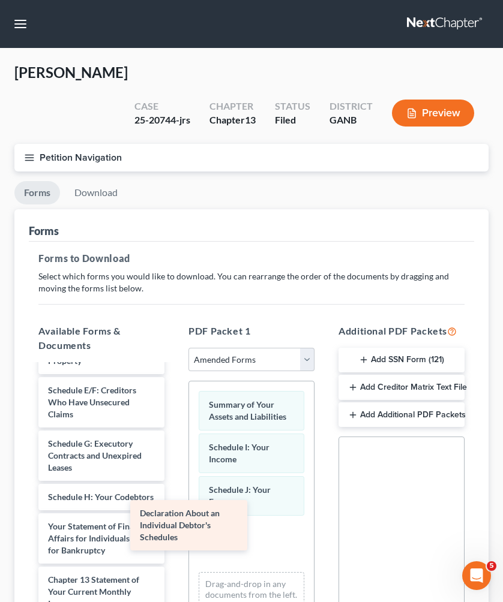
drag, startPoint x: 100, startPoint y: 521, endPoint x: 243, endPoint y: 531, distance: 143.1
click at [174, 531] on div "Declaration About an Individual Debtor's Schedules Voluntary Petition for Indiv…" at bounding box center [101, 512] width 145 height 624
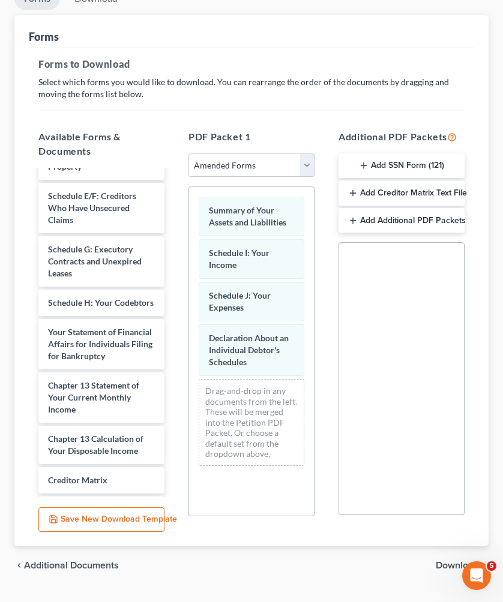
scroll to position [194, 0]
click at [452, 561] on span "Download" at bounding box center [456, 566] width 43 height 10
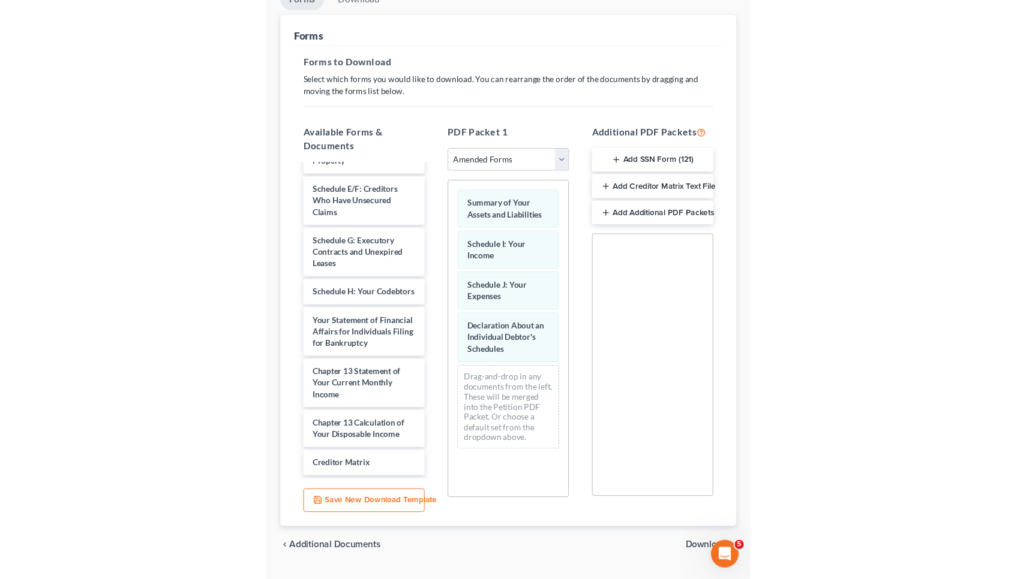
scroll to position [0, 0]
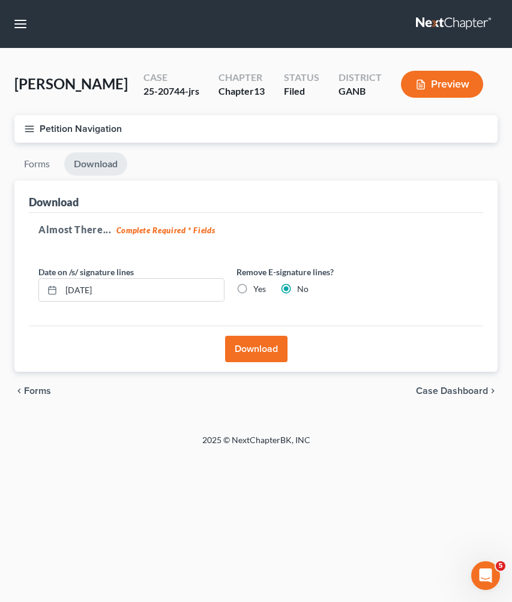
click at [274, 348] on button "Download" at bounding box center [256, 349] width 62 height 26
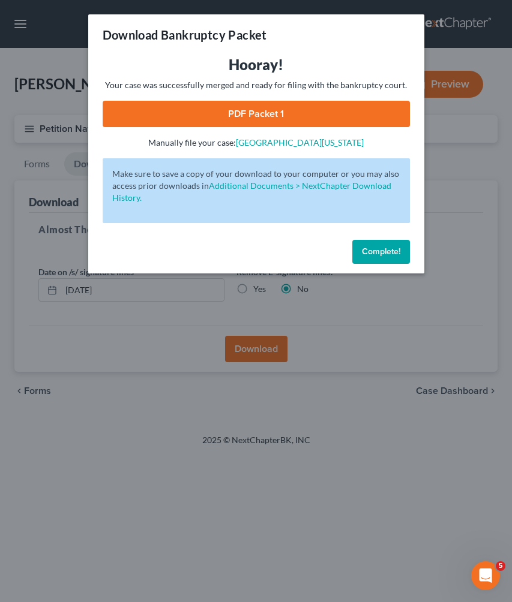
click at [302, 114] on link "PDF Packet 1" at bounding box center [256, 114] width 307 height 26
click at [392, 242] on button "Complete!" at bounding box center [381, 252] width 58 height 24
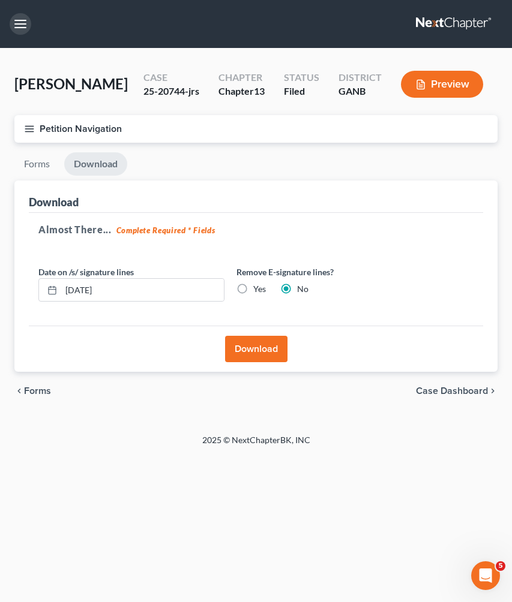
click at [18, 20] on button "button" at bounding box center [21, 24] width 22 height 22
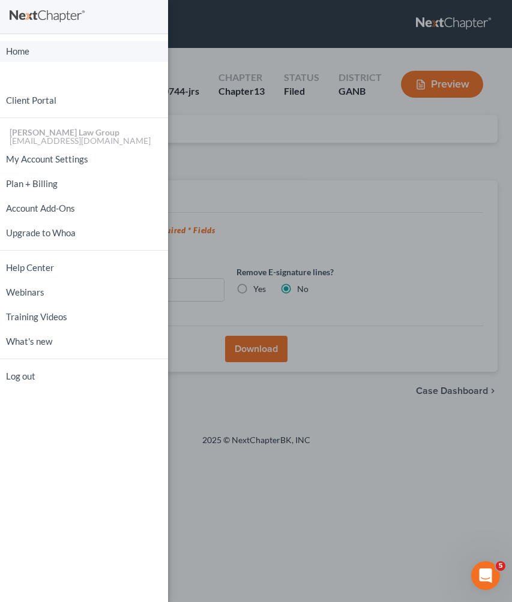
click at [35, 49] on link "Home" at bounding box center [84, 51] width 168 height 21
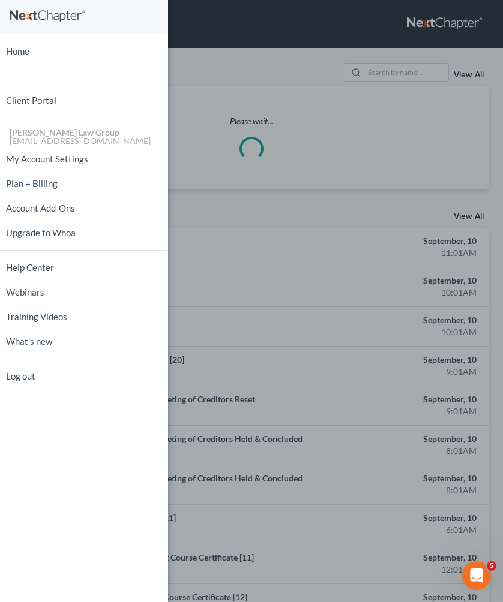
click at [388, 83] on div "Home New Case Client Portal Saedi Law Group mmays@saedilawgroup.com My Account …" at bounding box center [251, 301] width 503 height 602
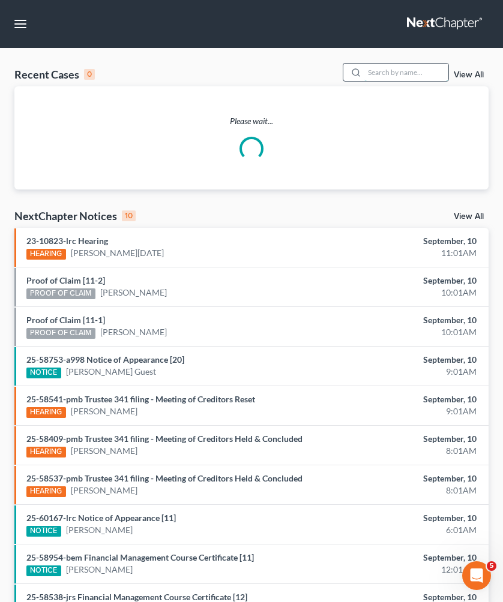
click at [388, 74] on input "search" at bounding box center [406, 72] width 84 height 17
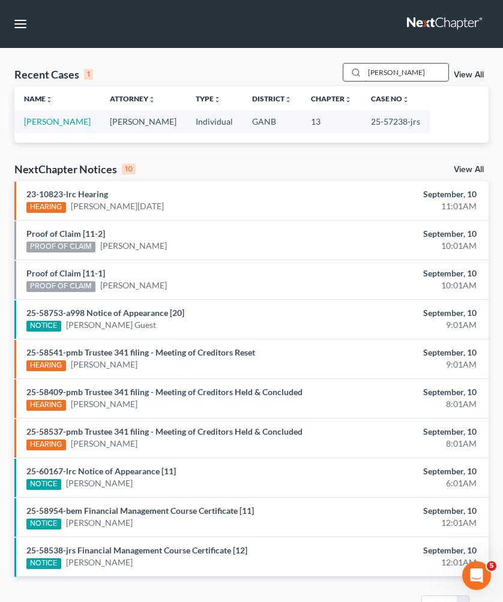
type input "Haynes"
drag, startPoint x: 388, startPoint y: 74, endPoint x: 50, endPoint y: 118, distance: 341.2
click at [50, 118] on link "[PERSON_NAME]" at bounding box center [57, 121] width 67 height 10
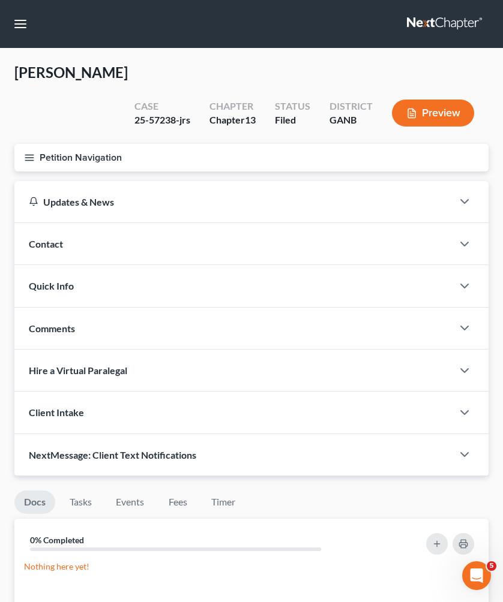
click at [50, 144] on button "Petition Navigation" at bounding box center [251, 158] width 474 height 28
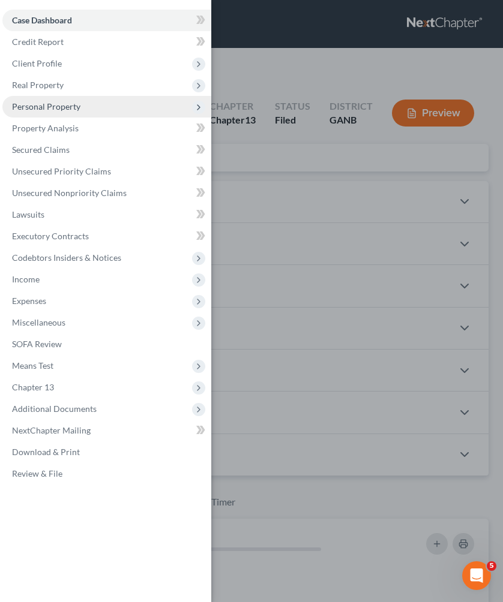
click at [76, 107] on span "Personal Property" at bounding box center [46, 106] width 68 height 10
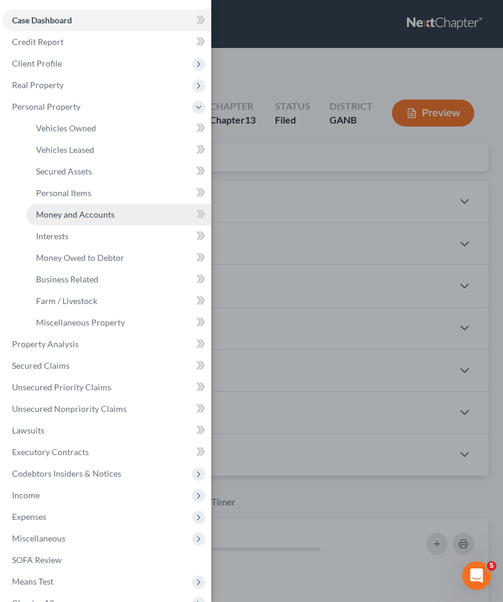
click at [77, 220] on link "Money and Accounts" at bounding box center [118, 215] width 185 height 22
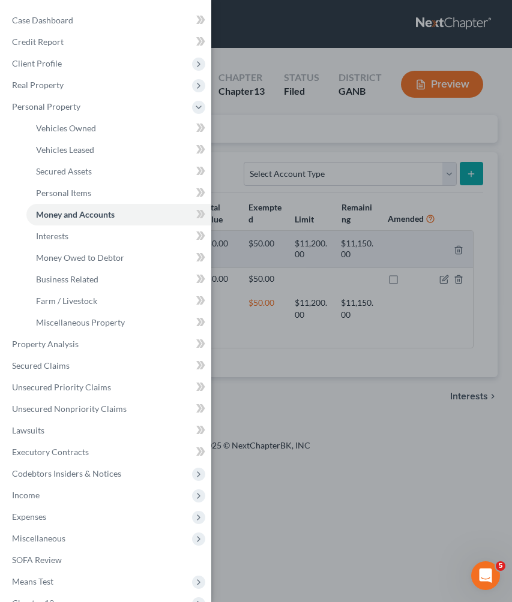
click at [226, 154] on div "Case Dashboard Payments Invoices Payments Payments Credit Report Client Profile" at bounding box center [256, 301] width 512 height 602
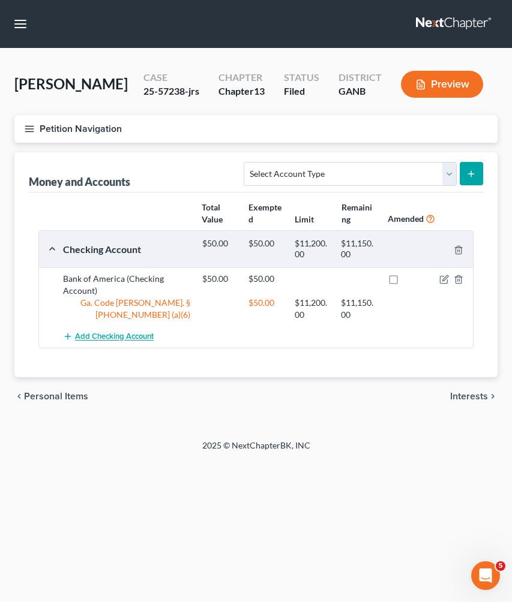
click at [133, 332] on span "Add Checking Account" at bounding box center [114, 337] width 79 height 10
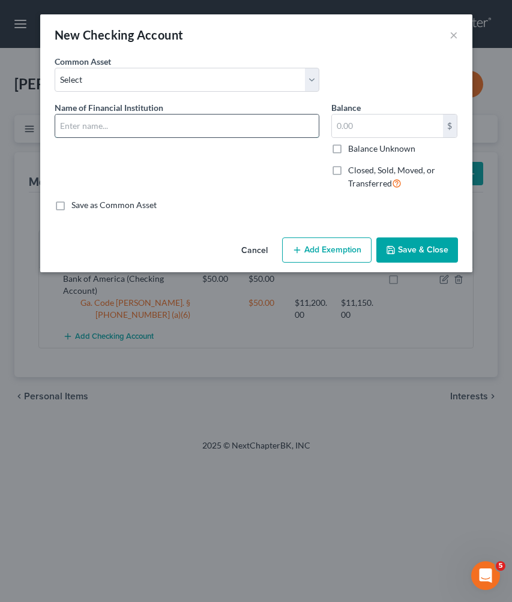
click at [133, 127] on input "text" at bounding box center [186, 126] width 263 height 23
type input "Wells Fargo"
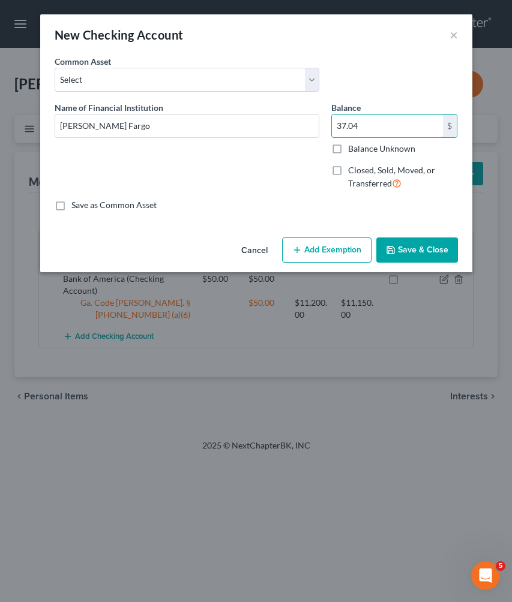
type input "37.04"
click at [334, 257] on button "Add Exemption" at bounding box center [326, 250] width 89 height 25
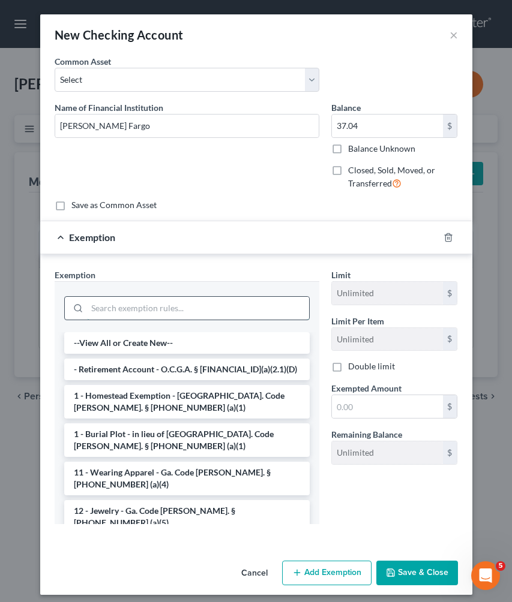
click at [252, 302] on input "search" at bounding box center [198, 308] width 222 height 23
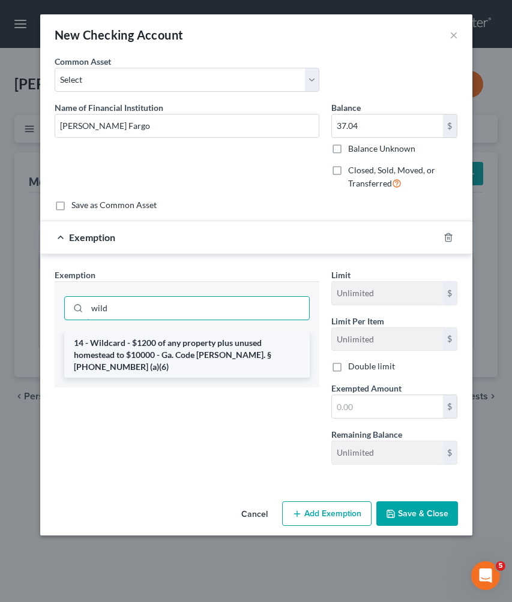
type input "wild"
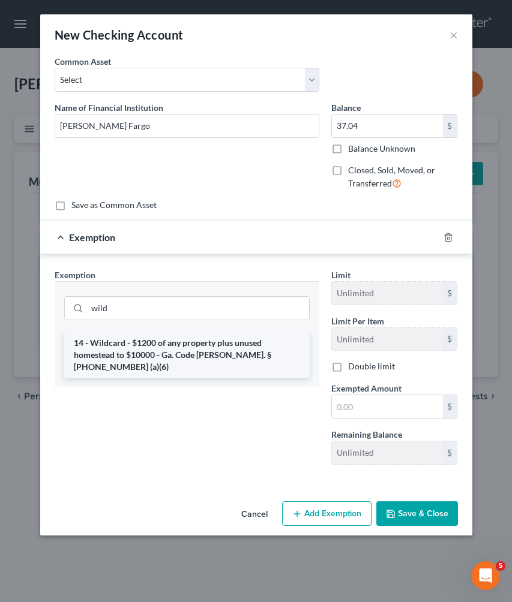
click at [255, 362] on li "14 - Wildcard - $1200 of any property plus unused homestead to $10000 - Ga. Cod…" at bounding box center [186, 355] width 245 height 46
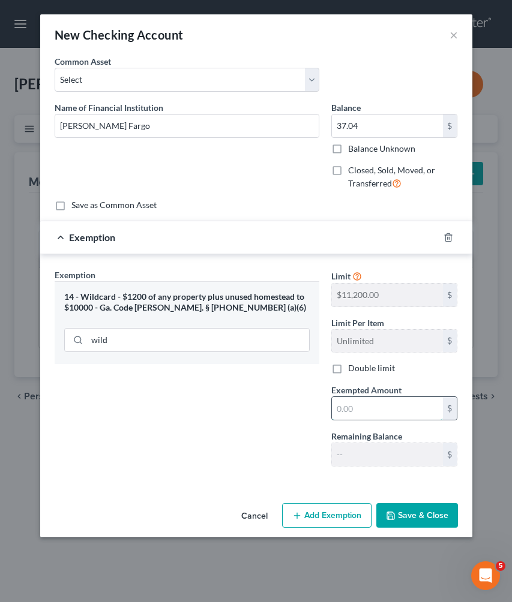
click at [389, 407] on input "text" at bounding box center [387, 408] width 111 height 23
type input "37.04"
click at [438, 513] on button "Save & Close" at bounding box center [417, 515] width 82 height 25
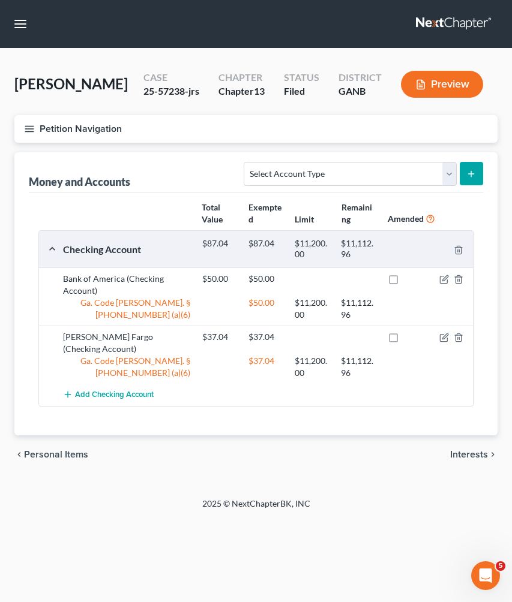
click at [172, 90] on div "25-57238-jrs" at bounding box center [171, 92] width 56 height 14
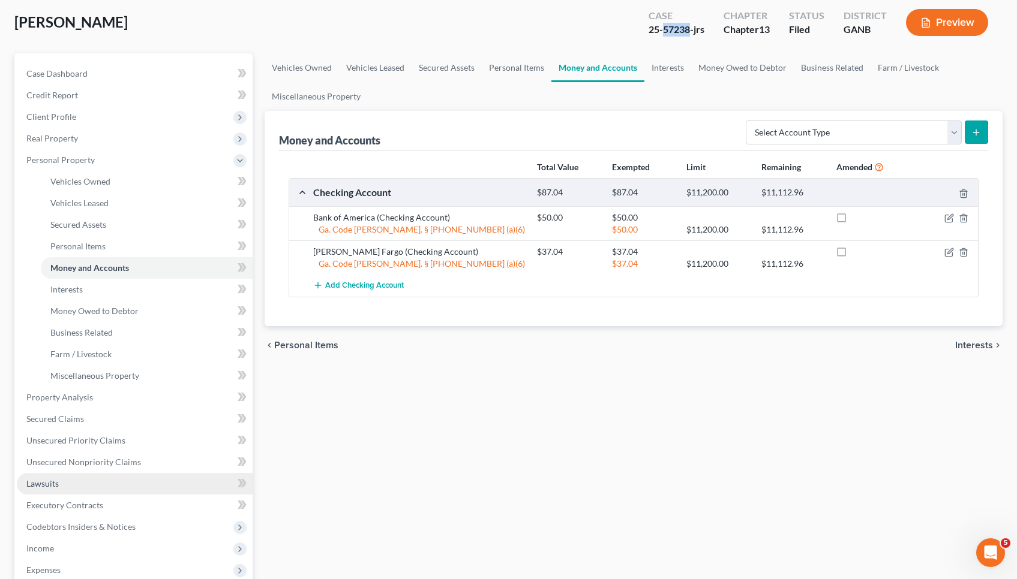
scroll to position [62, 0]
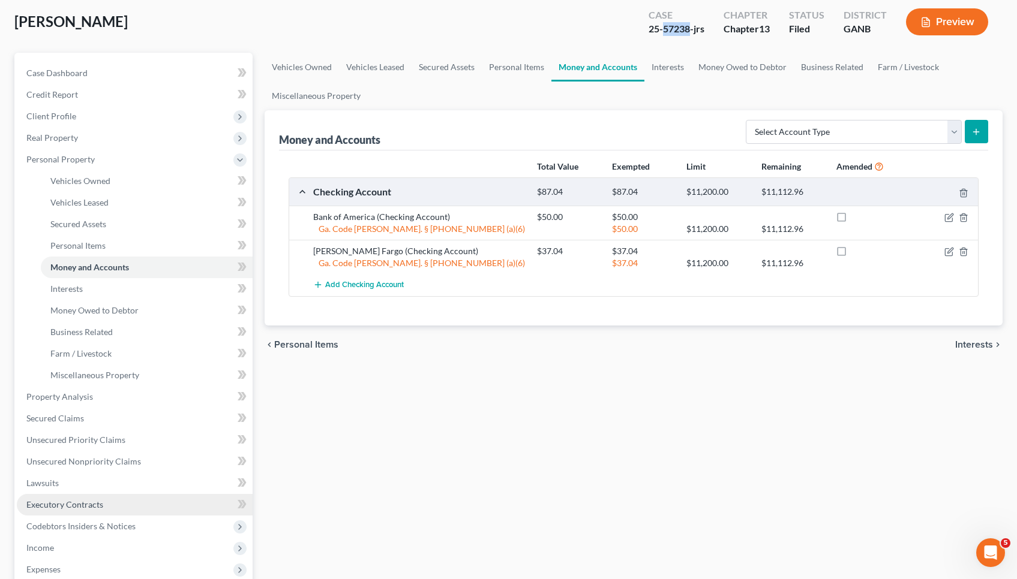
click at [80, 503] on span "Executory Contracts" at bounding box center [64, 505] width 77 height 10
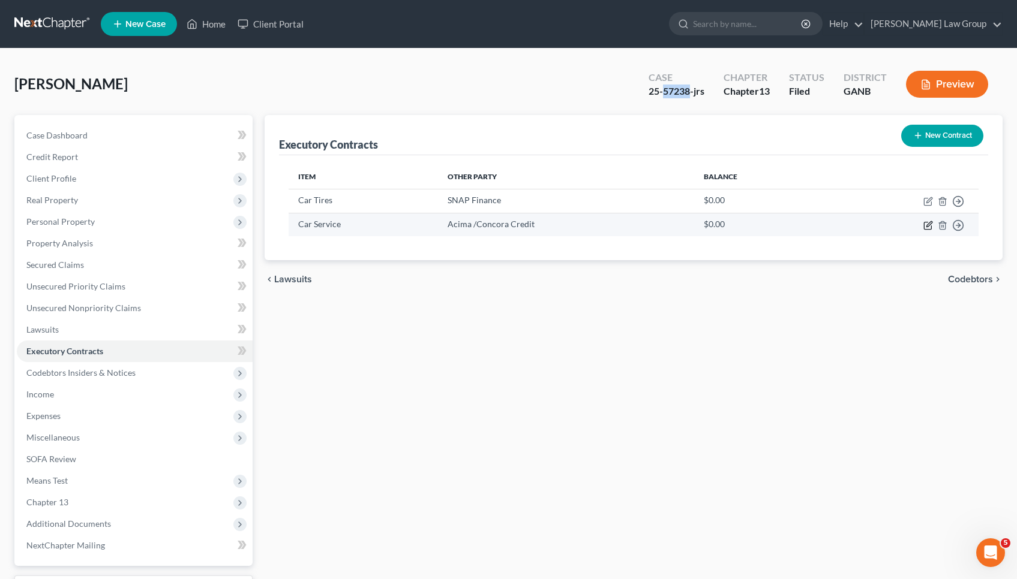
click at [511, 226] on icon "button" at bounding box center [928, 223] width 5 height 5
select select "36"
select select "0"
select select "1"
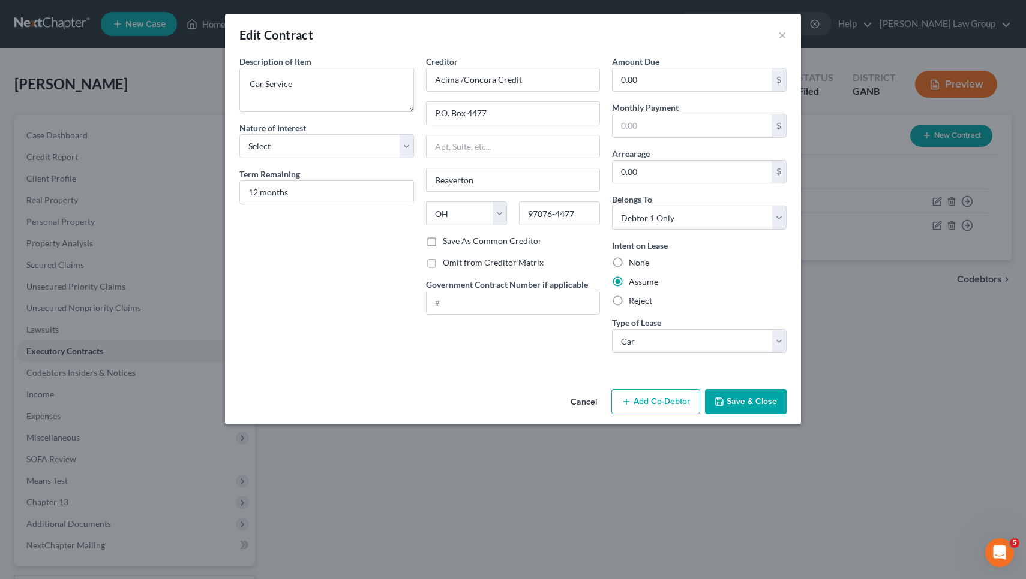
click at [511, 401] on button "Save & Close" at bounding box center [746, 401] width 82 height 25
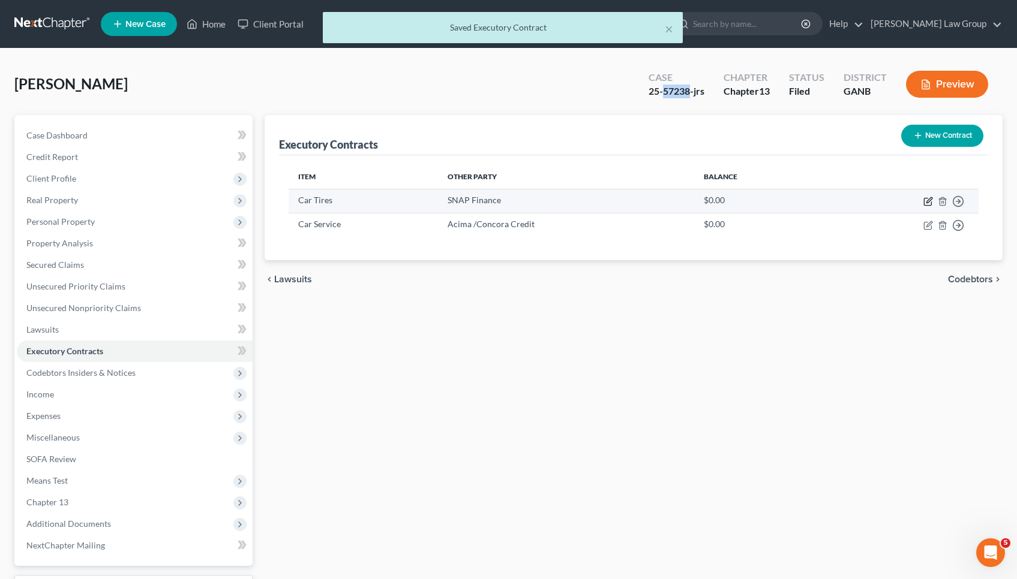
click at [511, 200] on icon "button" at bounding box center [928, 202] width 10 height 10
select select "3"
select select "46"
select select "0"
select select "1"
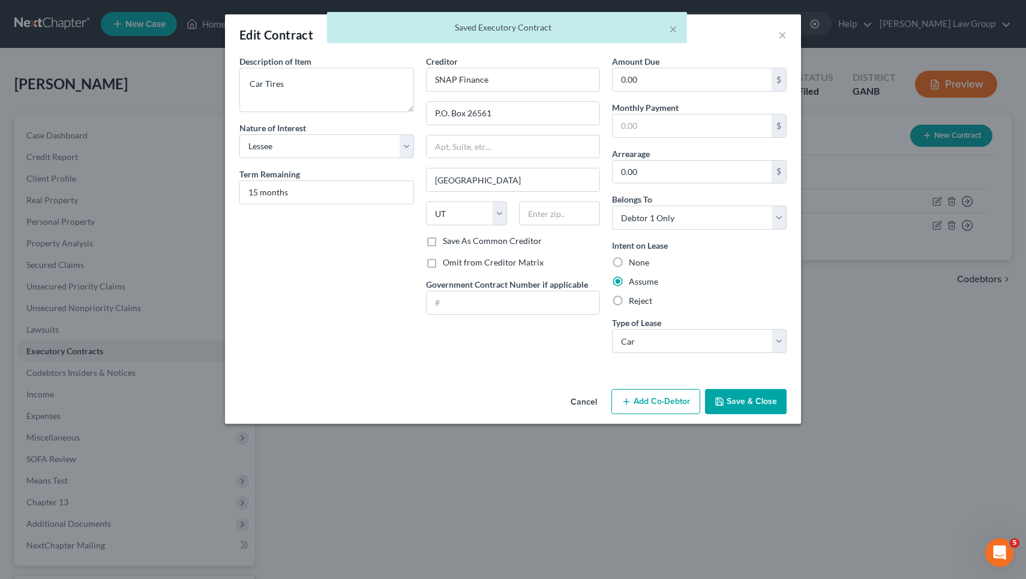
click at [511, 398] on button "Save & Close" at bounding box center [746, 401] width 82 height 25
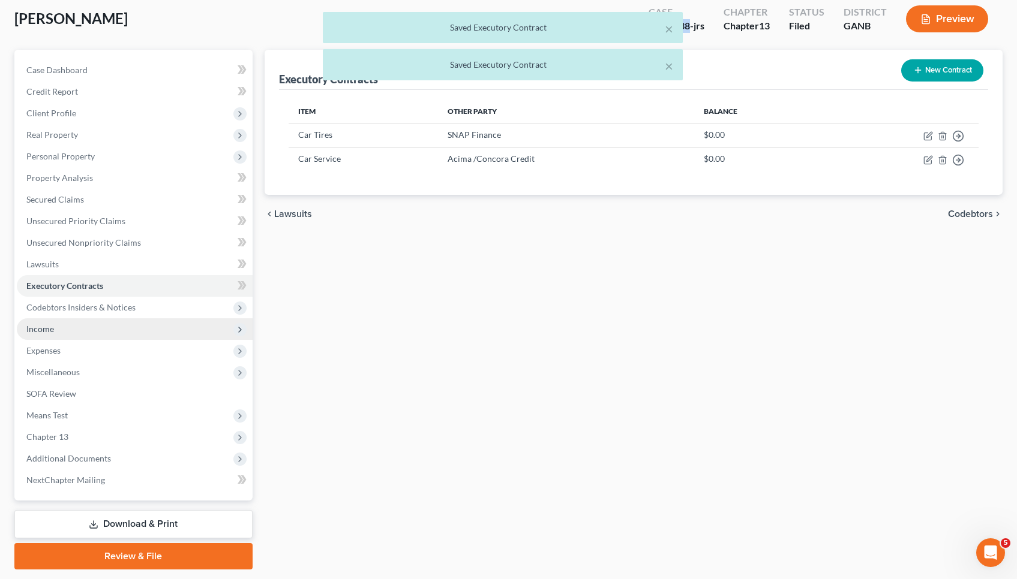
scroll to position [65, 0]
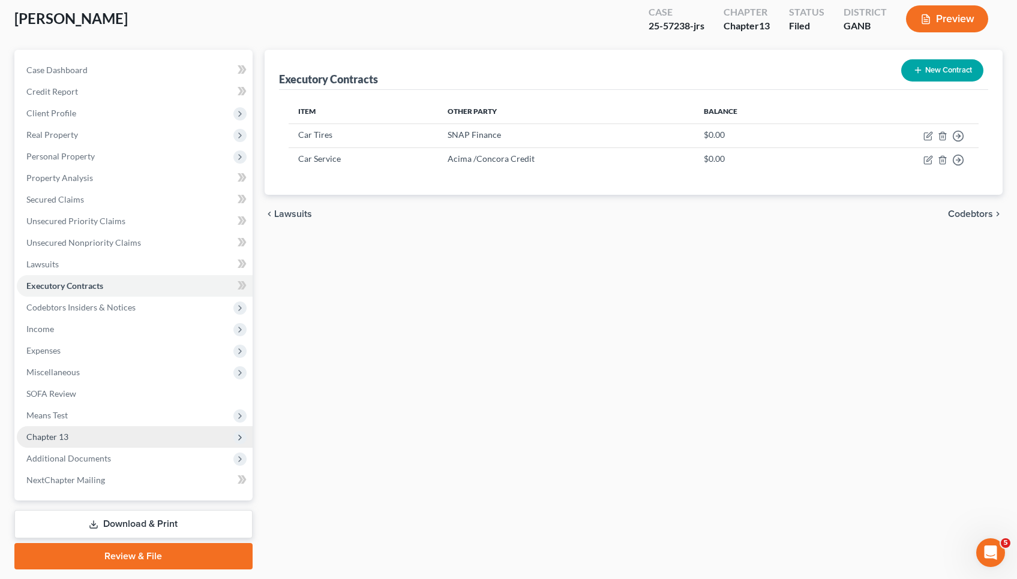
click at [109, 429] on span "Chapter 13" at bounding box center [135, 437] width 236 height 22
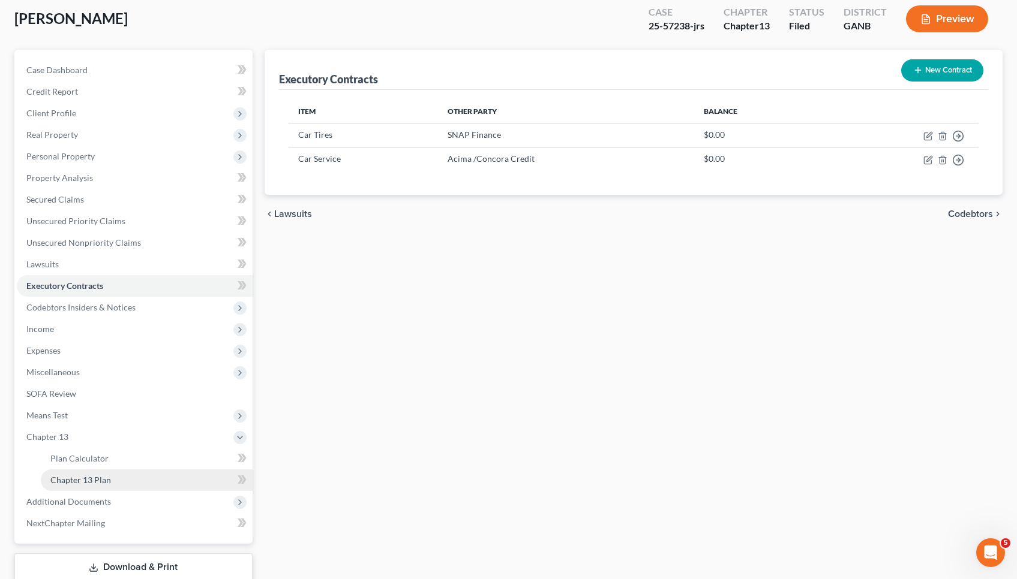
click at [110, 477] on link "Chapter 13 Plan" at bounding box center [147, 481] width 212 height 22
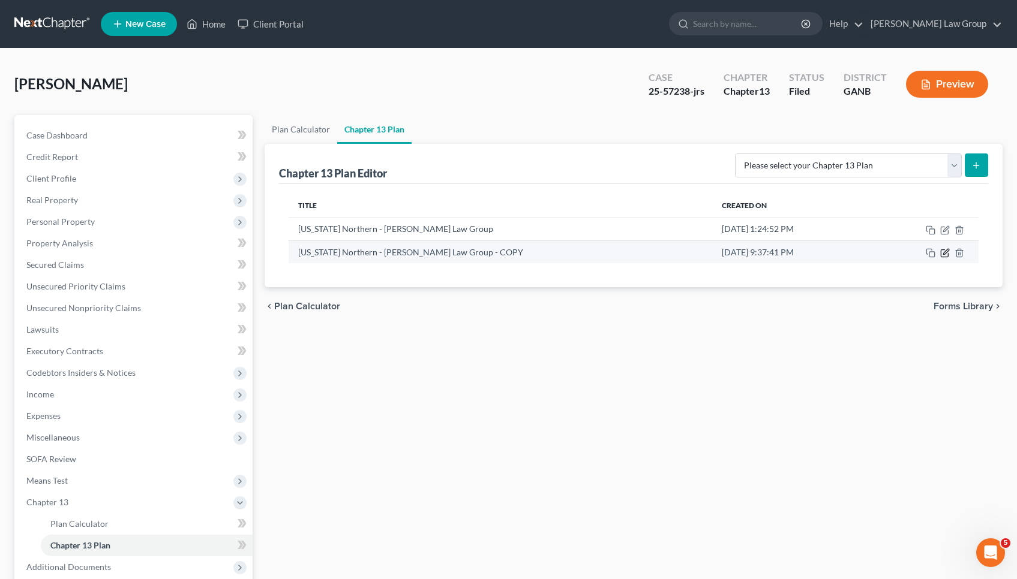
click at [511, 254] on icon "button" at bounding box center [945, 253] width 10 height 10
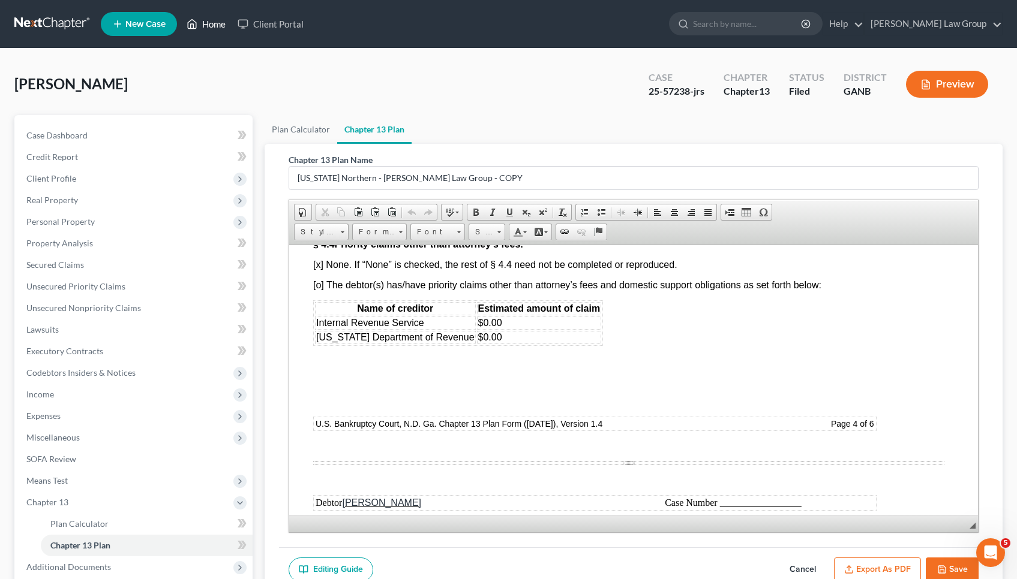
click at [214, 31] on link "Home" at bounding box center [206, 24] width 51 height 22
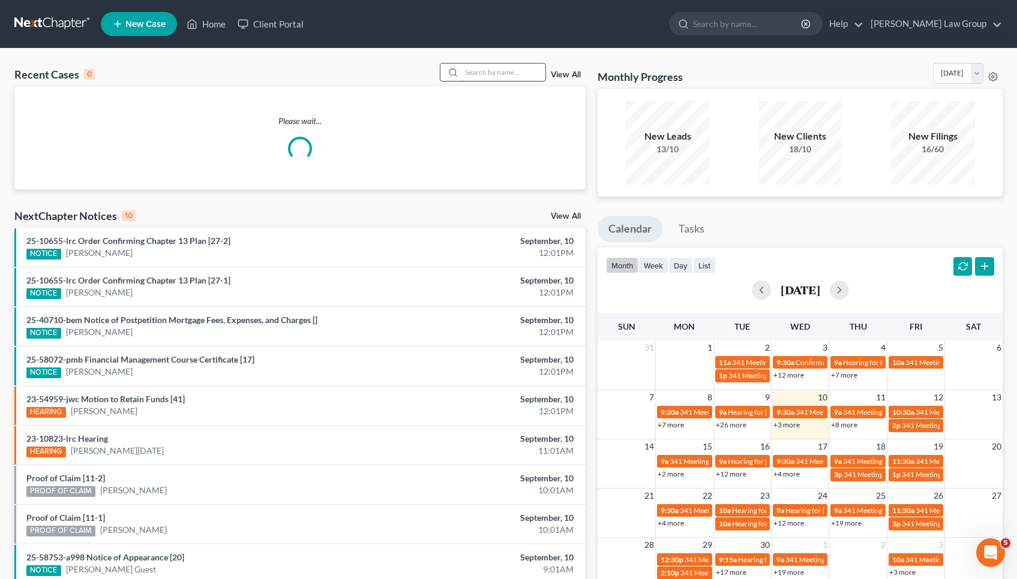
click at [497, 72] on input "search" at bounding box center [503, 72] width 84 height 17
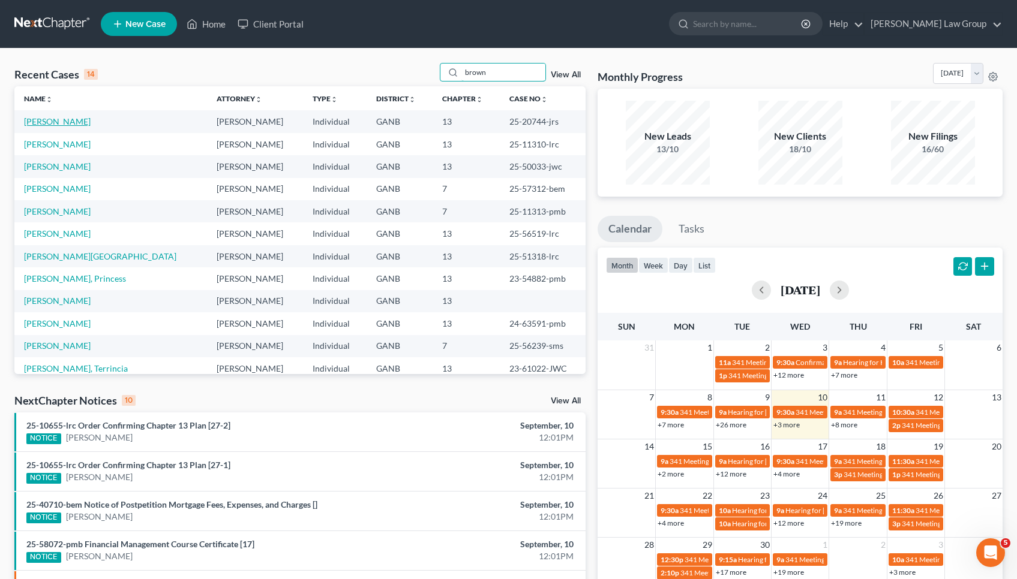
type input "brown"
click at [73, 120] on link "[PERSON_NAME]" at bounding box center [57, 121] width 67 height 10
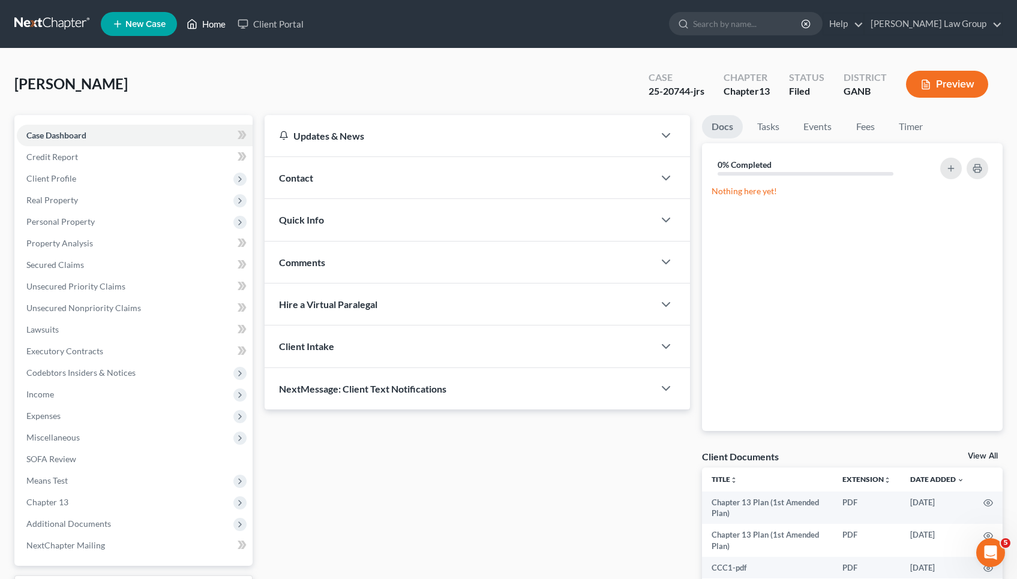
click at [220, 26] on link "Home" at bounding box center [206, 24] width 51 height 22
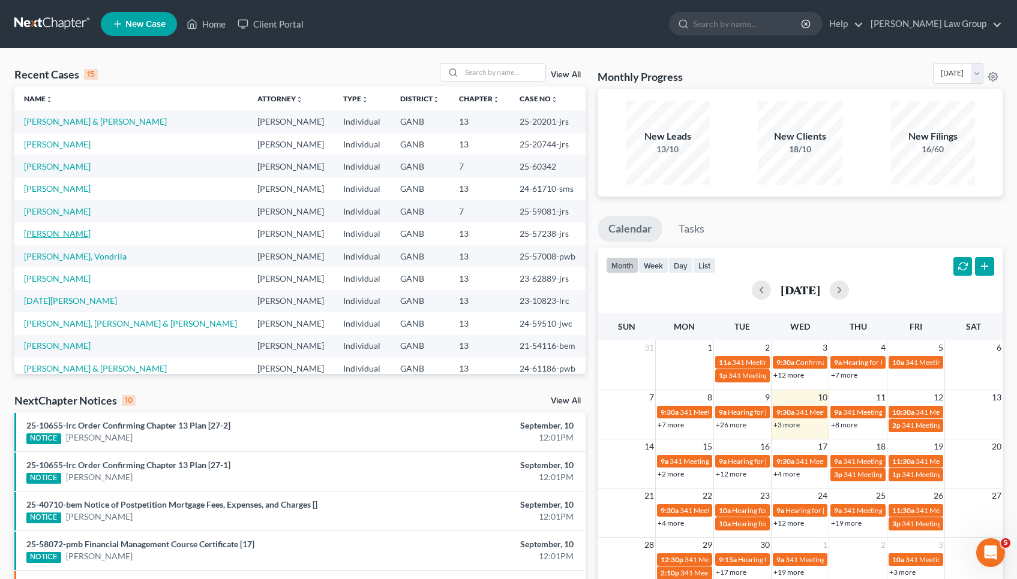
click at [62, 231] on link "[PERSON_NAME]" at bounding box center [57, 234] width 67 height 10
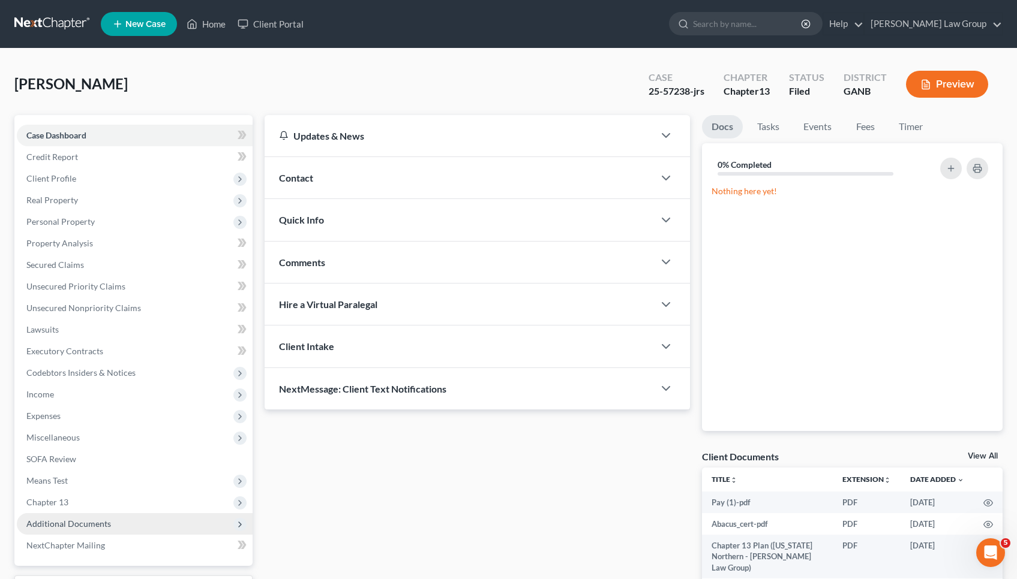
click at [121, 521] on span "Additional Documents" at bounding box center [135, 524] width 236 height 22
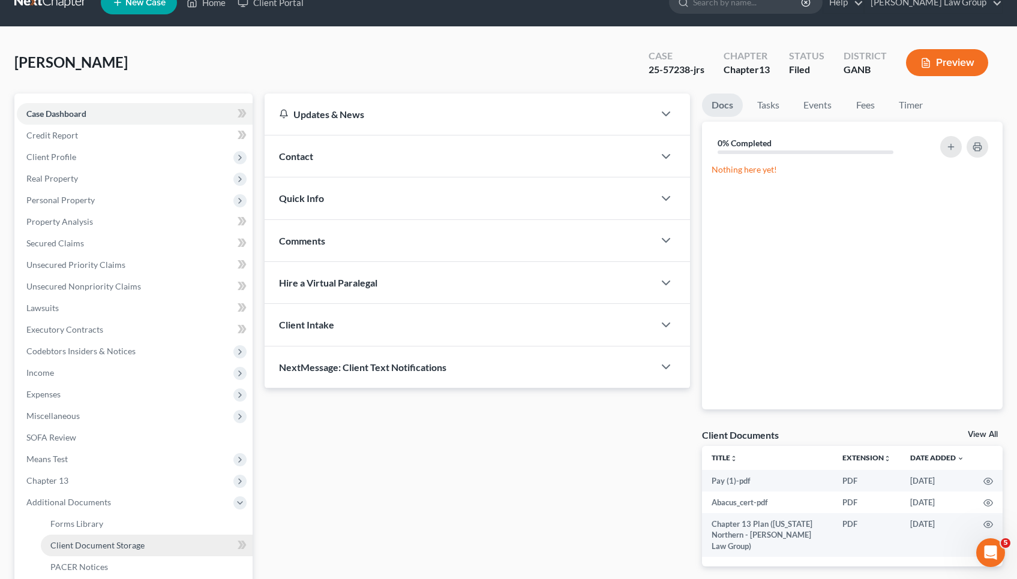
scroll to position [29, 0]
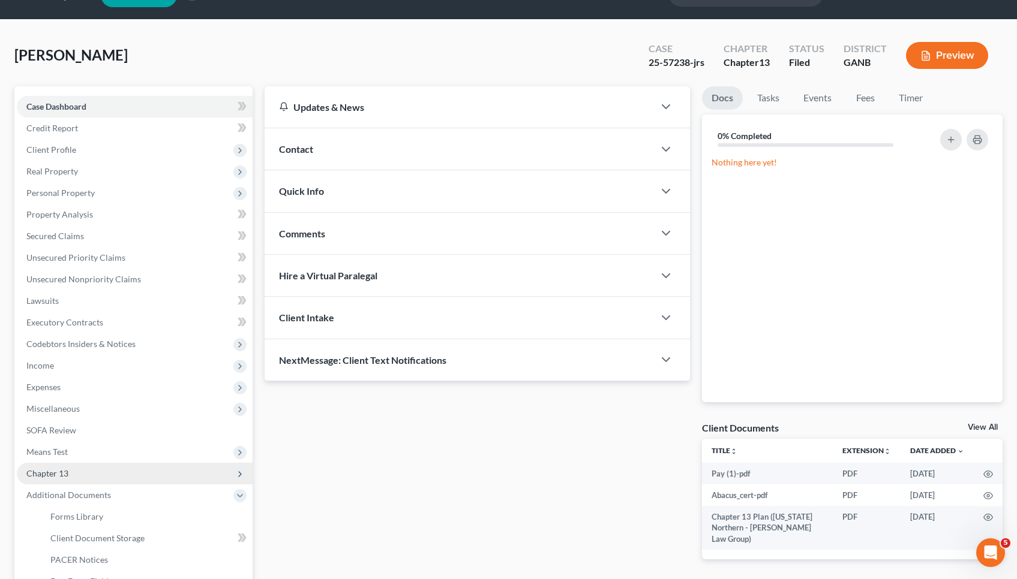
click at [115, 466] on span "Chapter 13" at bounding box center [135, 474] width 236 height 22
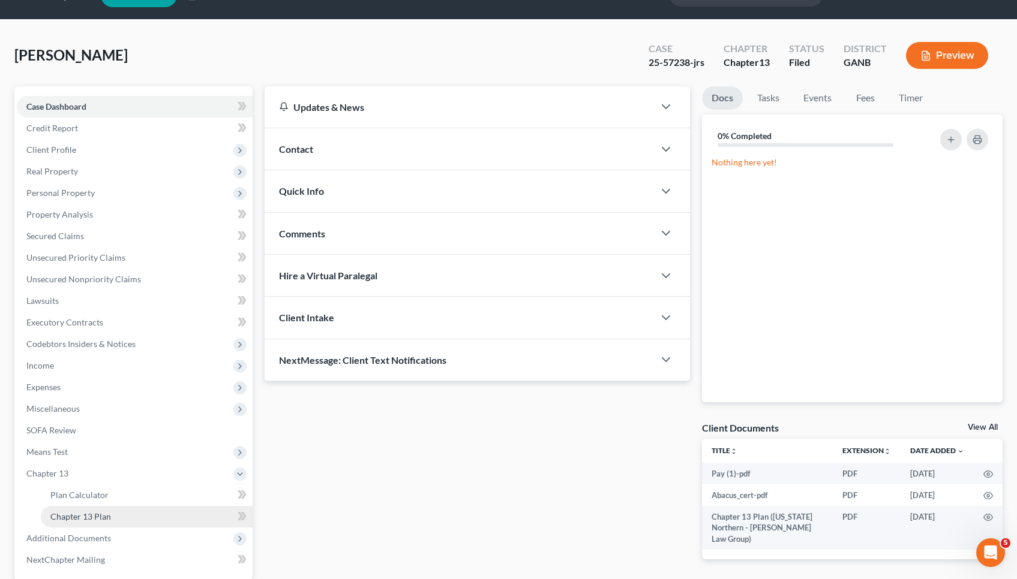
click at [120, 526] on link "Chapter 13 Plan" at bounding box center [147, 517] width 212 height 22
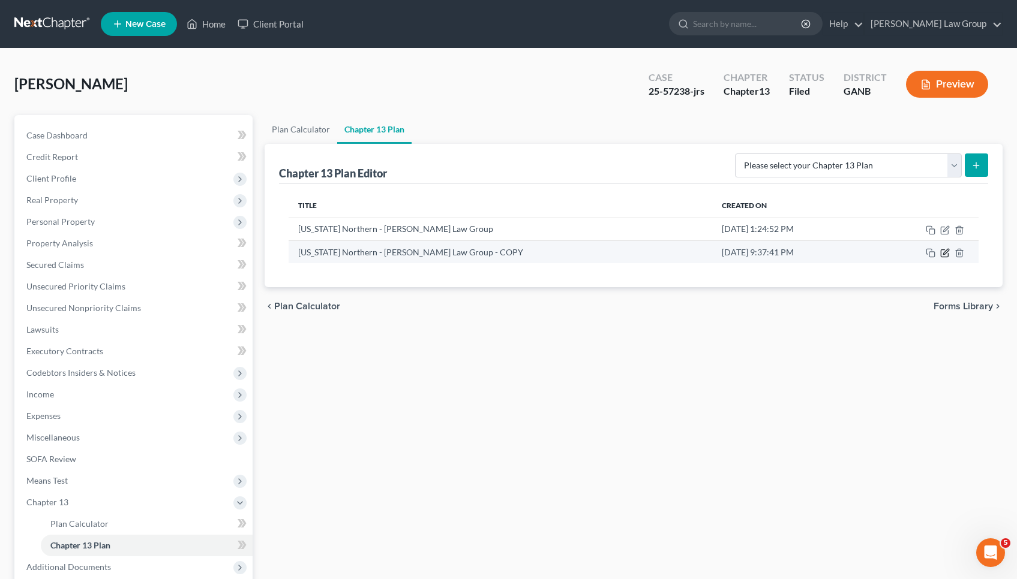
click at [511, 252] on icon "button" at bounding box center [945, 253] width 10 height 10
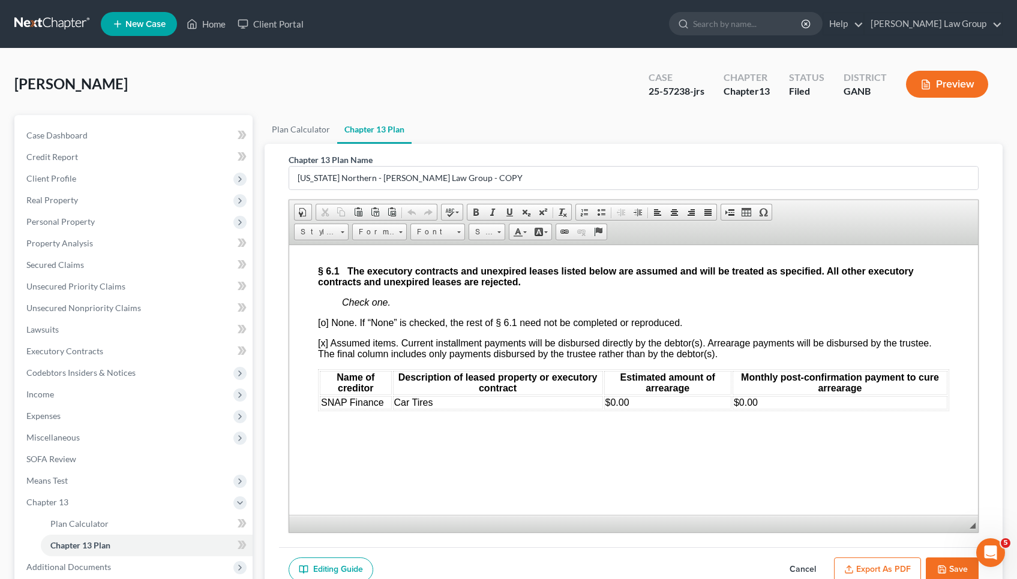
scroll to position [4863, 0]
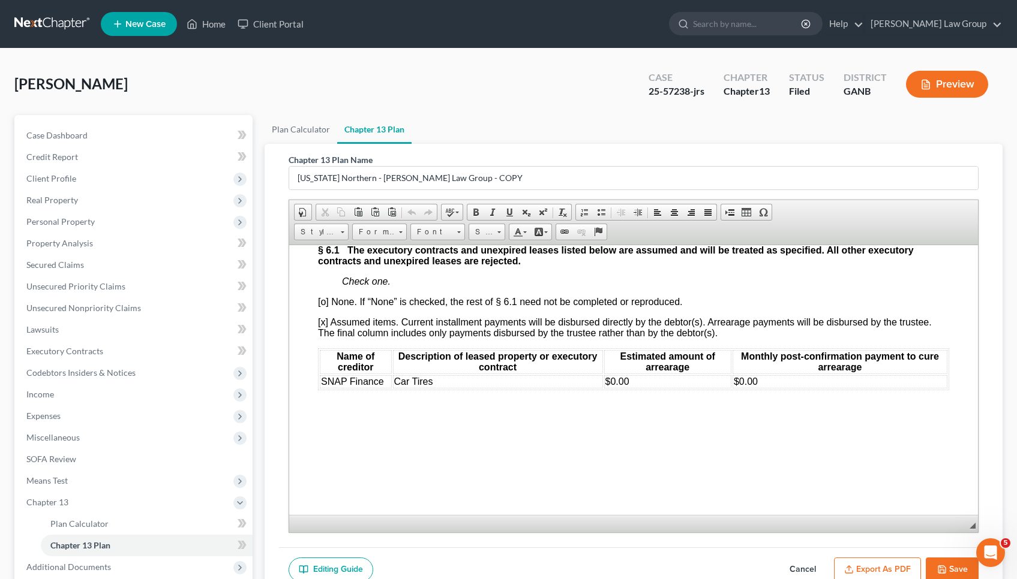
click at [511, 388] on td "$0.00" at bounding box center [839, 381] width 215 height 13
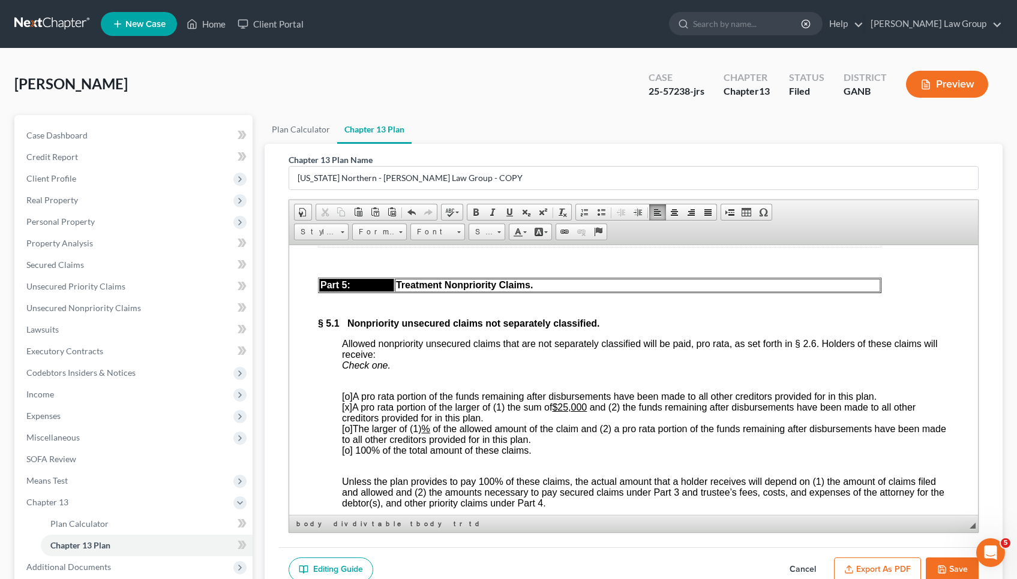
scroll to position [4045, 0]
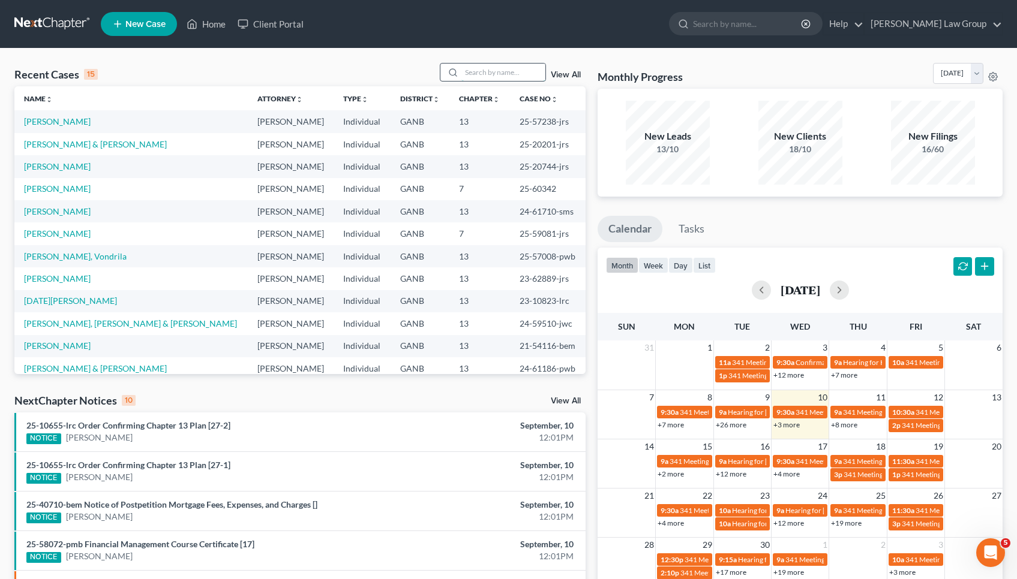
click at [476, 72] on input "search" at bounding box center [503, 72] width 84 height 17
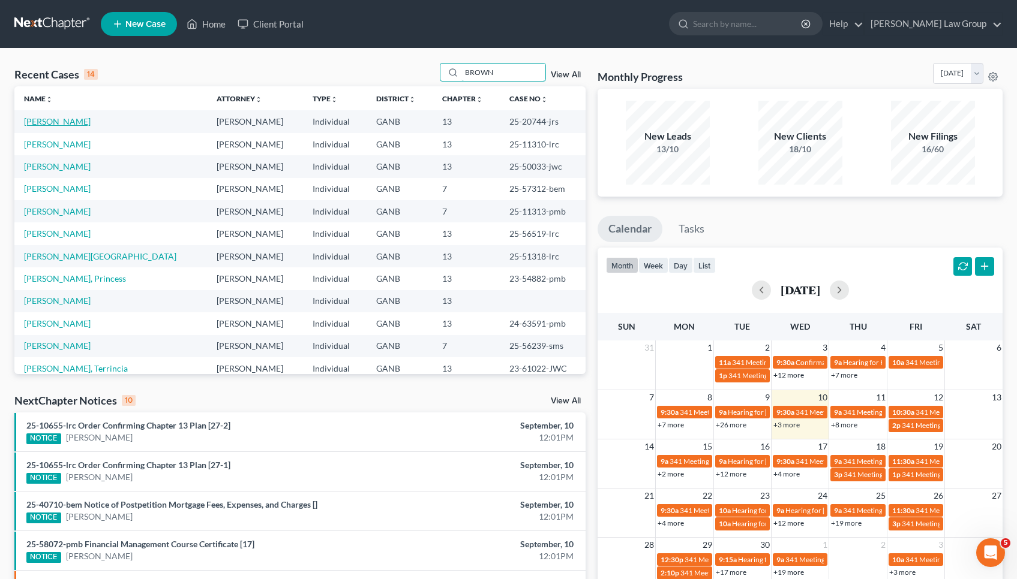
type input "BROWN"
click at [63, 121] on link "[PERSON_NAME]" at bounding box center [57, 121] width 67 height 10
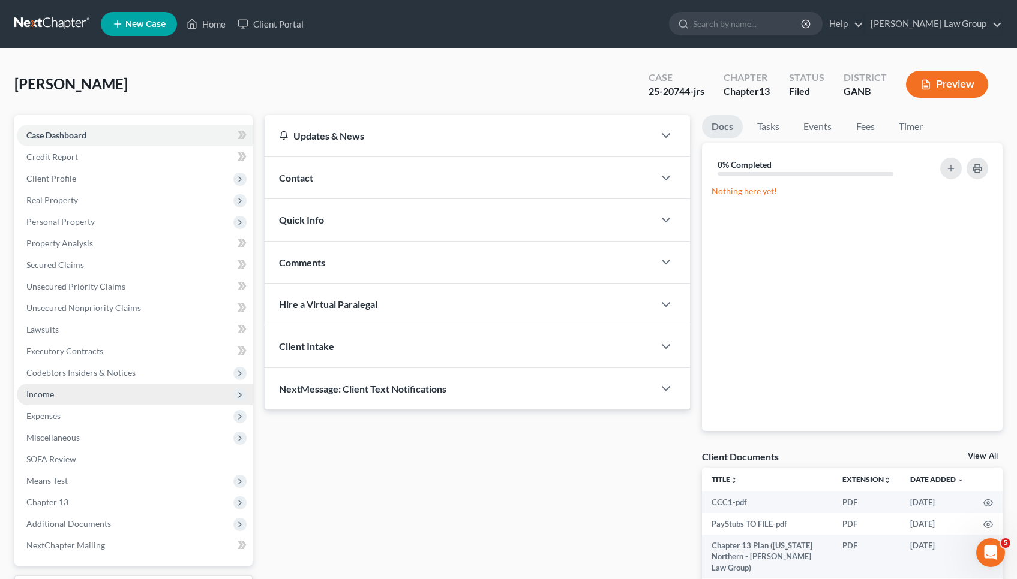
click at [59, 395] on span "Income" at bounding box center [135, 395] width 236 height 22
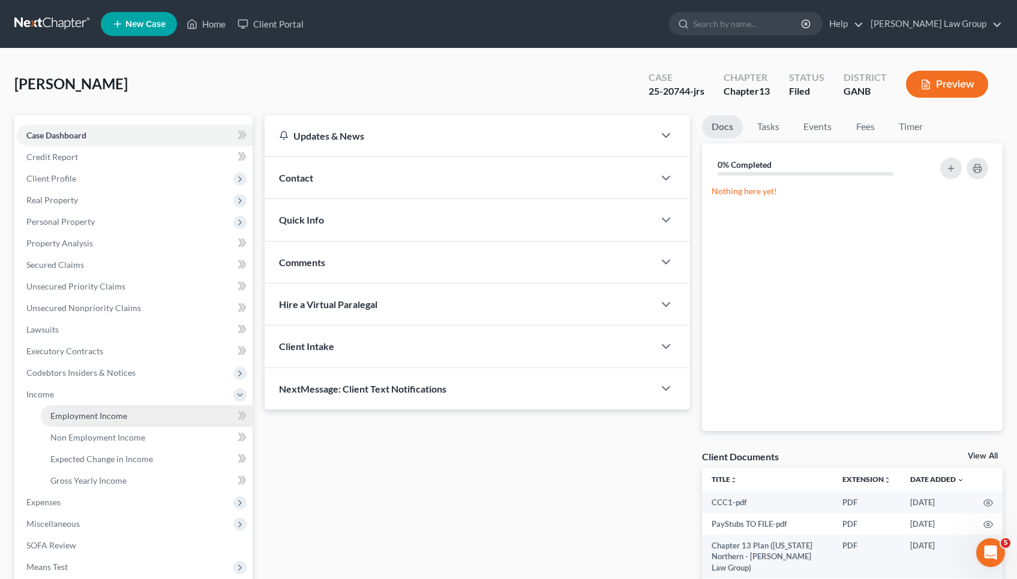
click at [88, 412] on span "Employment Income" at bounding box center [88, 416] width 77 height 10
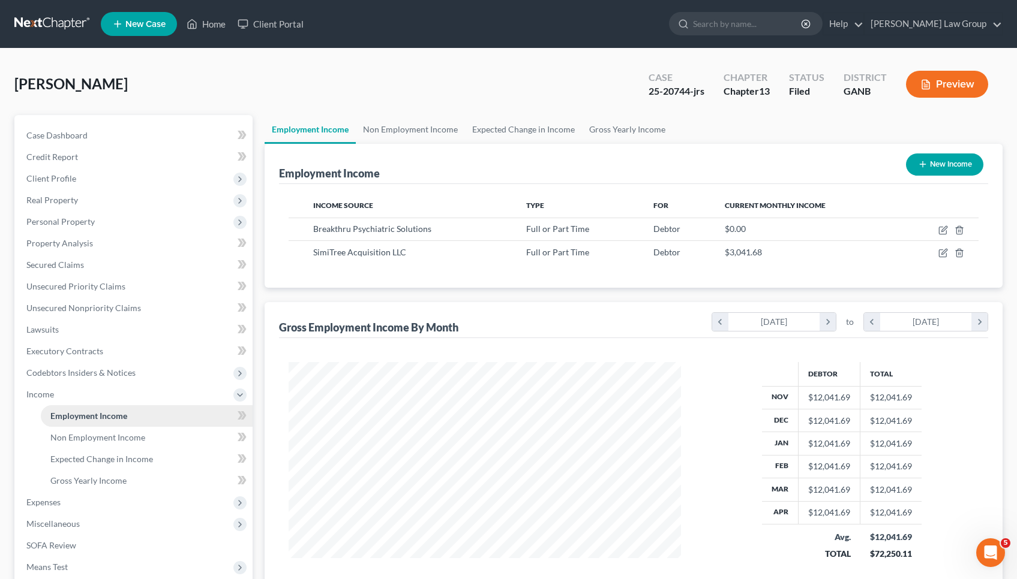
scroll to position [215, 417]
click at [88, 496] on span "Expenses" at bounding box center [135, 503] width 236 height 22
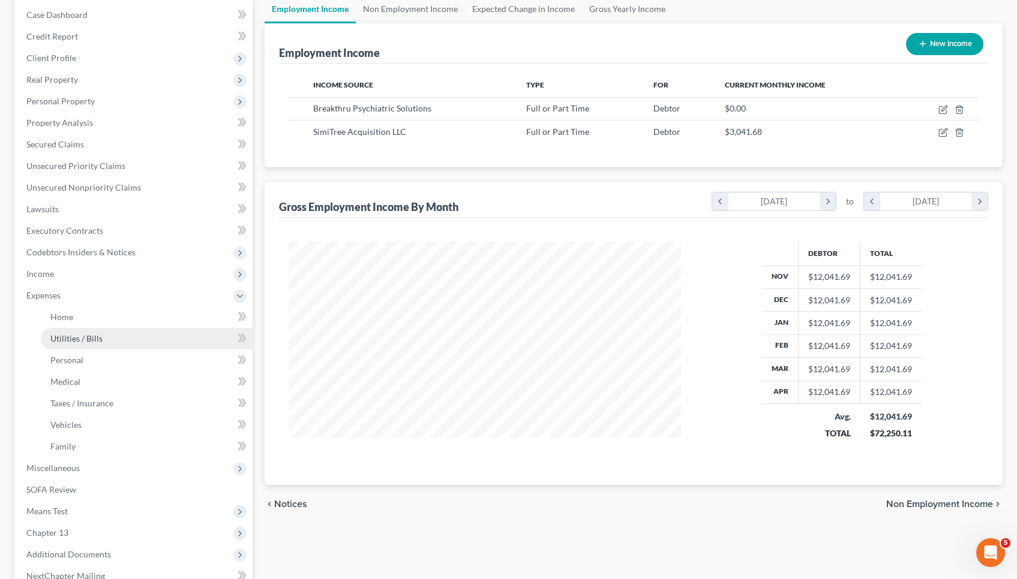
scroll to position [173, 0]
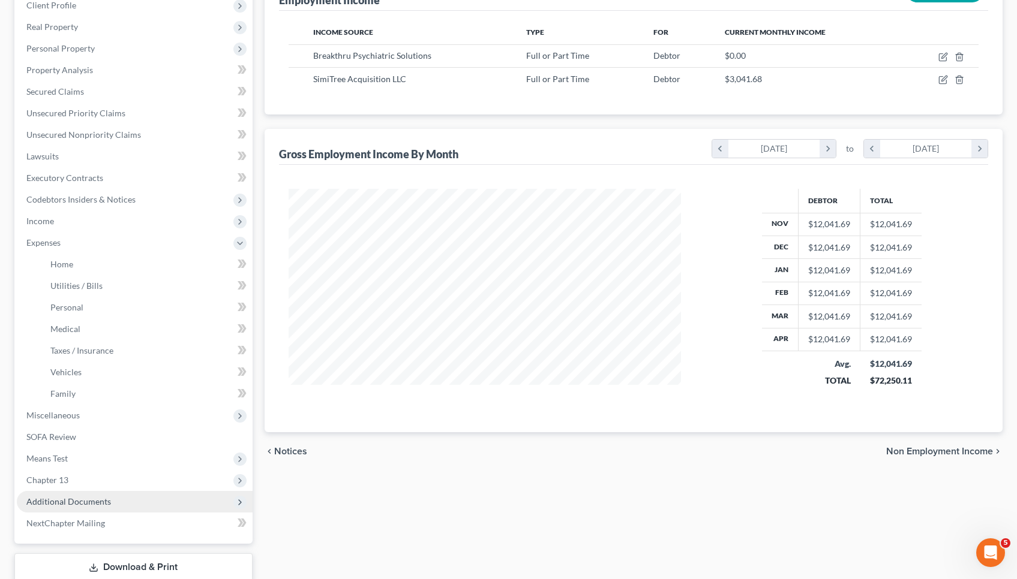
click at [124, 502] on span "Additional Documents" at bounding box center [135, 502] width 236 height 22
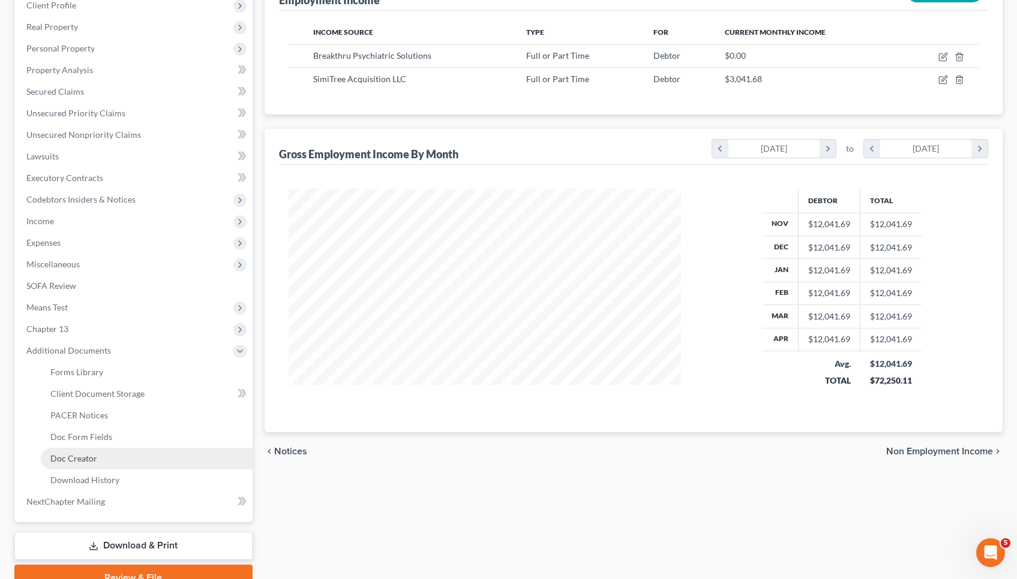
click at [111, 463] on link "Doc Creator" at bounding box center [147, 459] width 212 height 22
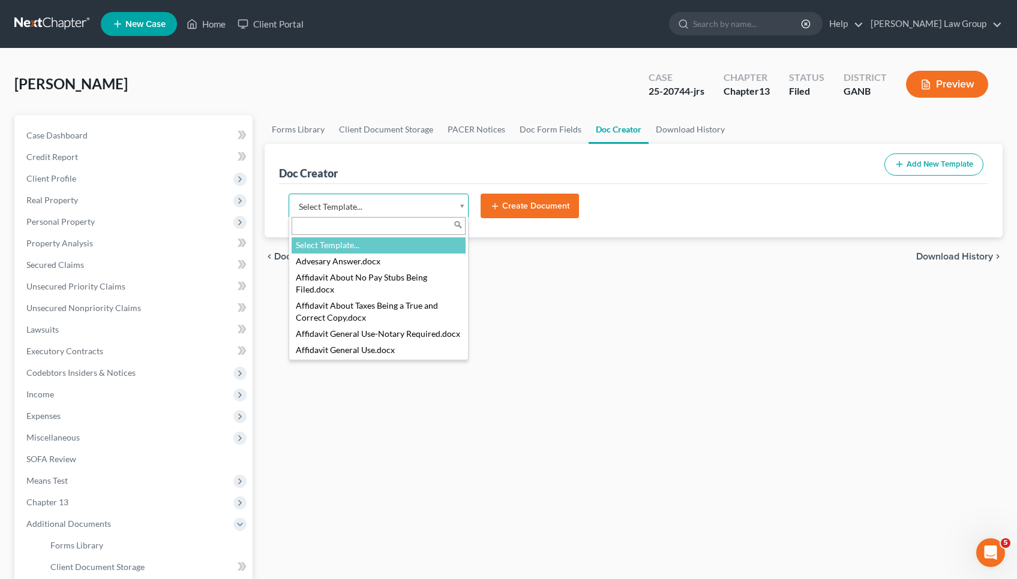
click at [437, 204] on body "Home New Case Client Portal [PERSON_NAME] Law Group [EMAIL_ADDRESS][DOMAIN_NAME…" at bounding box center [508, 405] width 1017 height 810
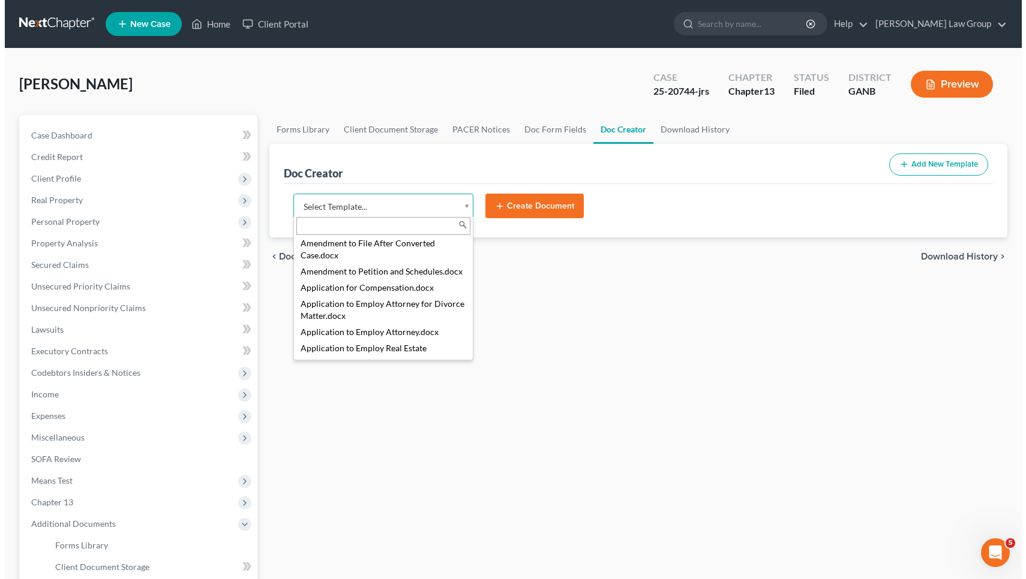
scroll to position [212, 0]
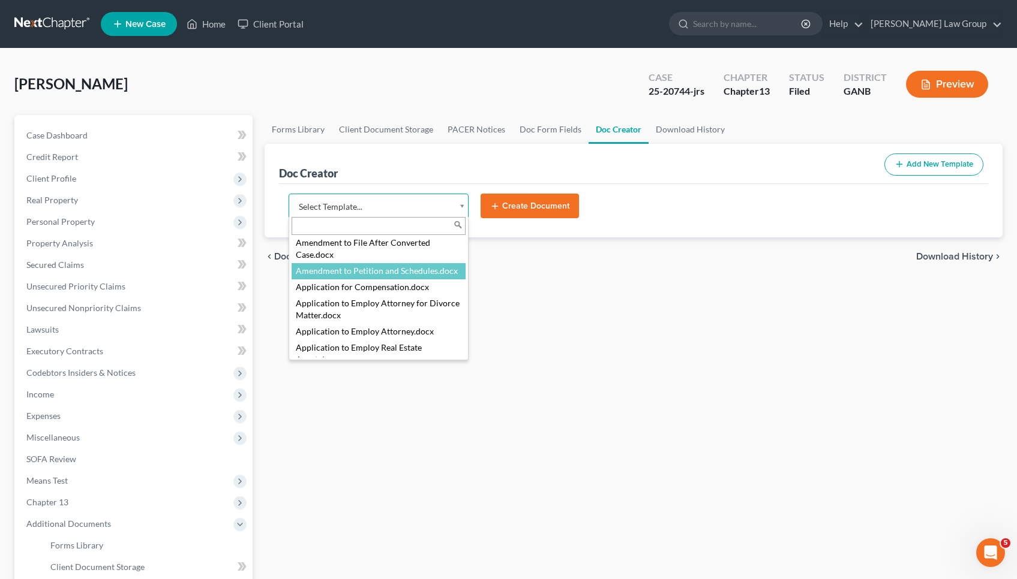
select select "110999"
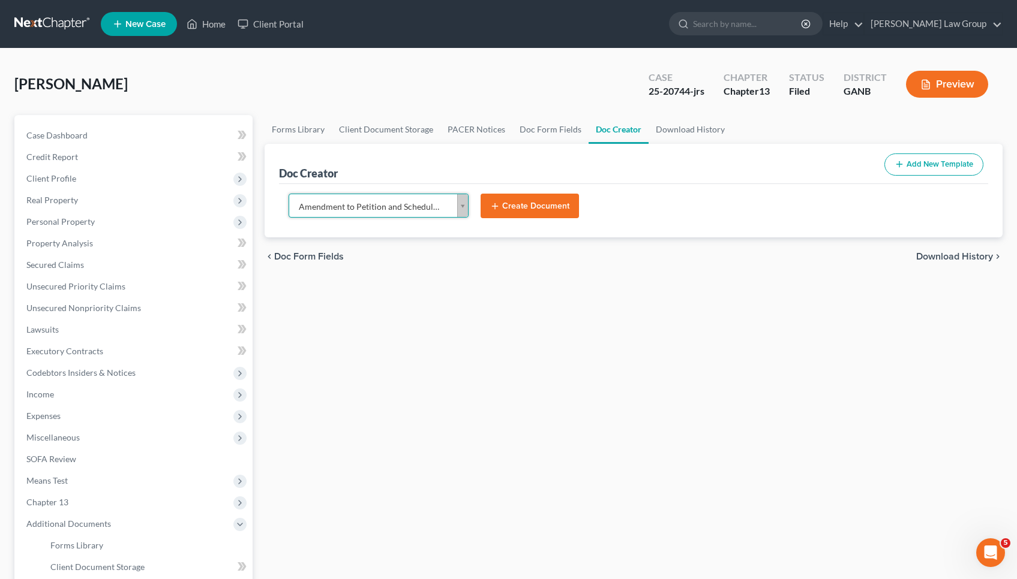
click at [529, 207] on button "Create Document" at bounding box center [529, 206] width 98 height 25
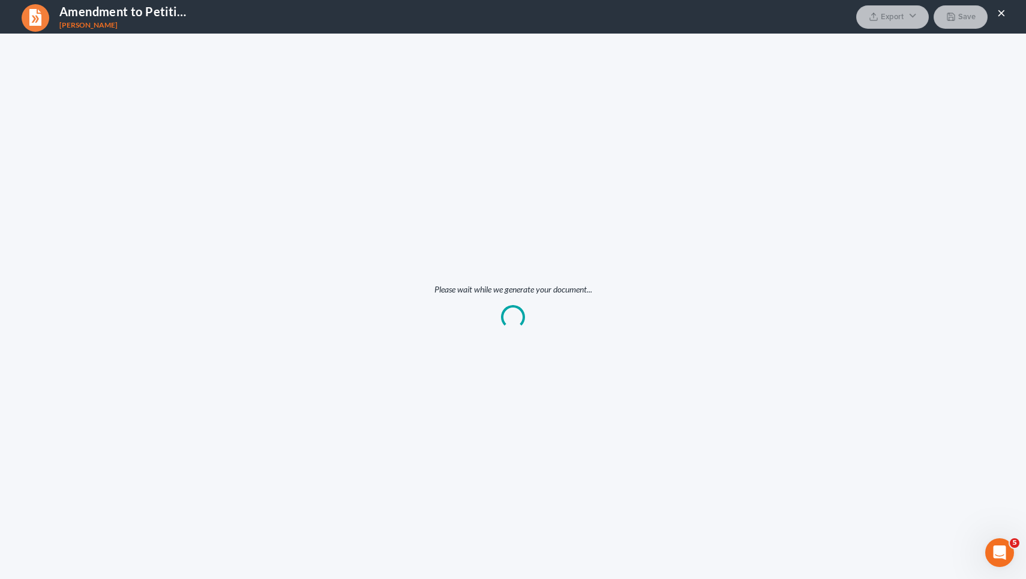
scroll to position [0, 0]
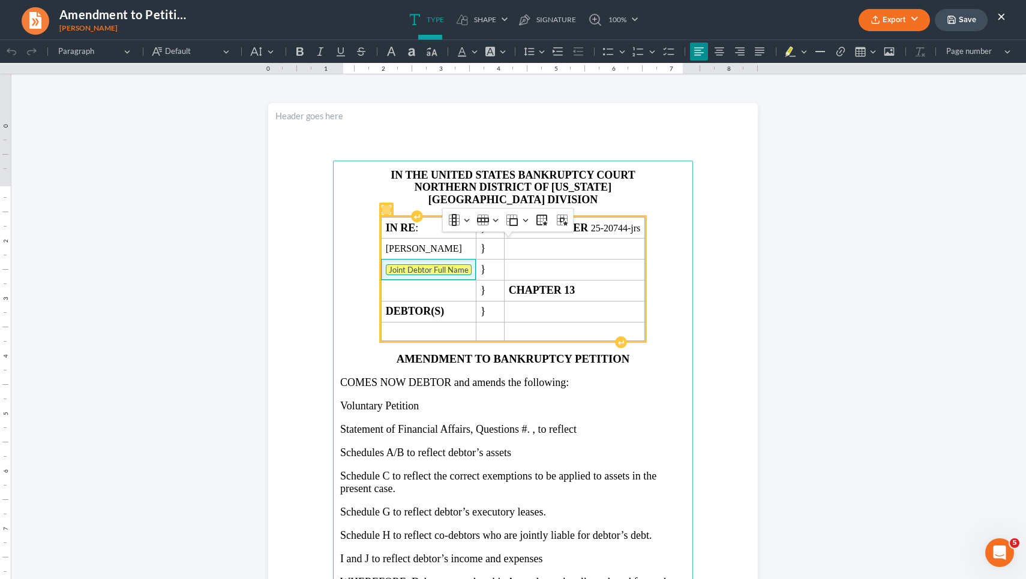
click at [443, 275] on tag "Joint Debtor Full Name" at bounding box center [429, 269] width 86 height 11
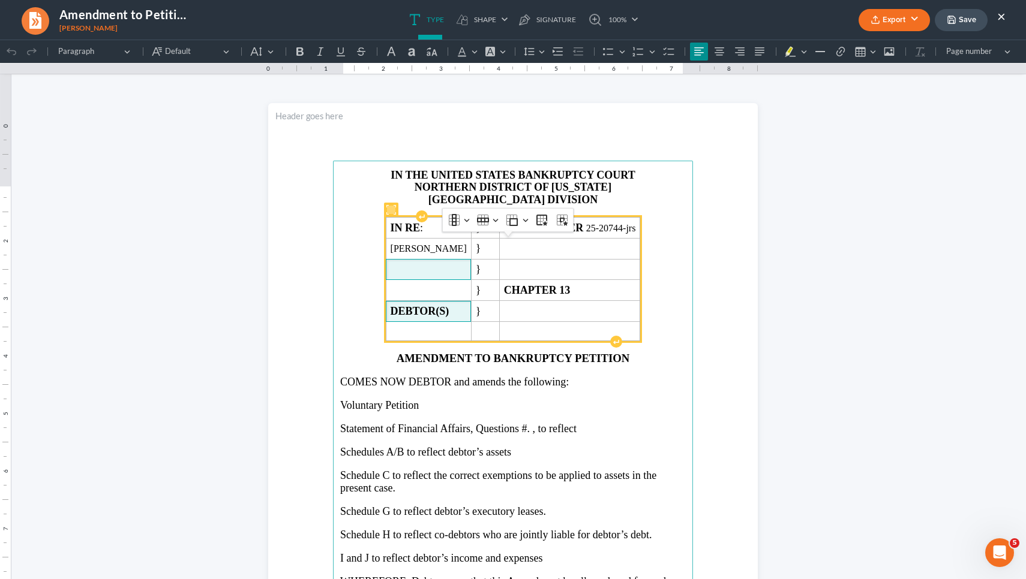
click at [449, 317] on strong "DEBTOR(S)" at bounding box center [419, 311] width 59 height 12
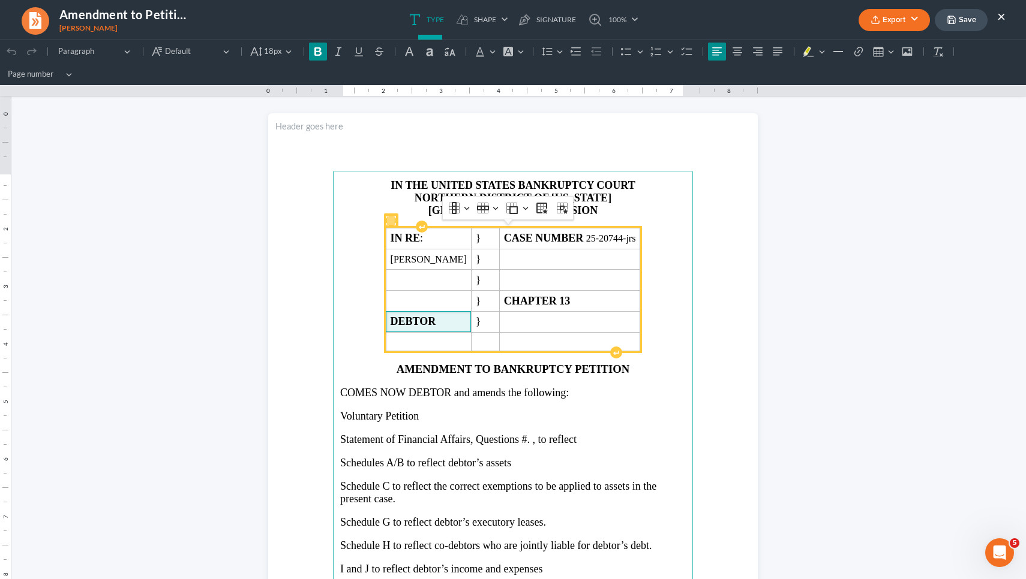
scroll to position [24, 0]
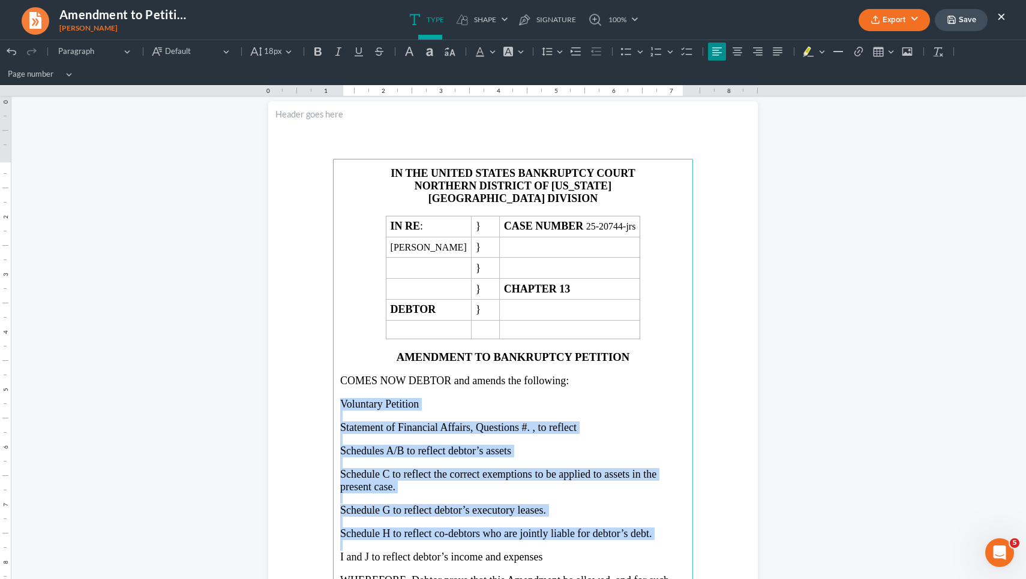
drag, startPoint x: 335, startPoint y: 401, endPoint x: 458, endPoint y: 538, distance: 183.5
click at [458, 538] on main "IN THE UNITED STATES BANKRUPTCY COURT NORTHERN DISTRICT OF [US_STATE] GAINESVIL…" at bounding box center [513, 418] width 360 height 518
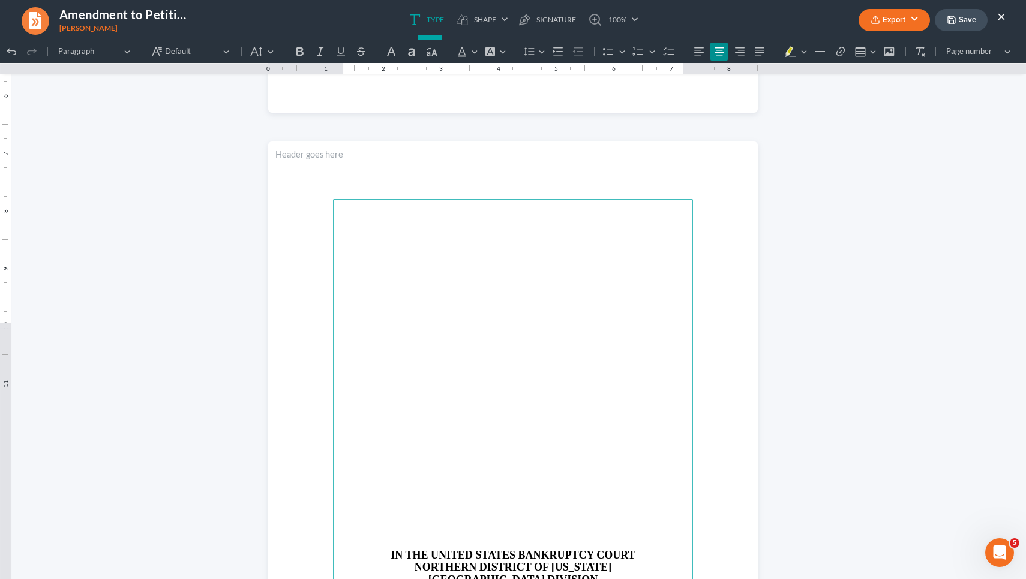
scroll to position [652, 0]
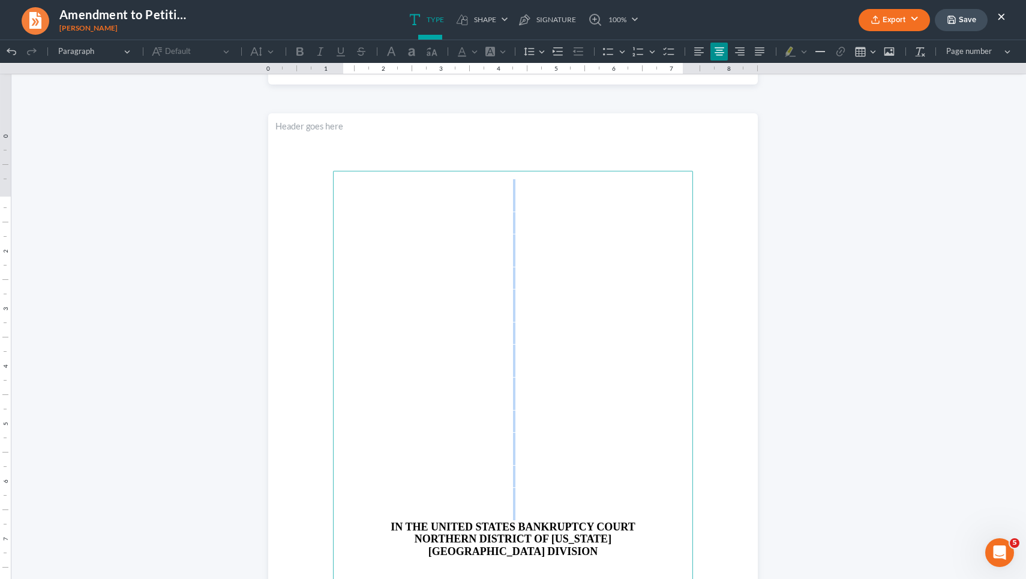
drag, startPoint x: 383, startPoint y: 530, endPoint x: 367, endPoint y: 76, distance: 454.9
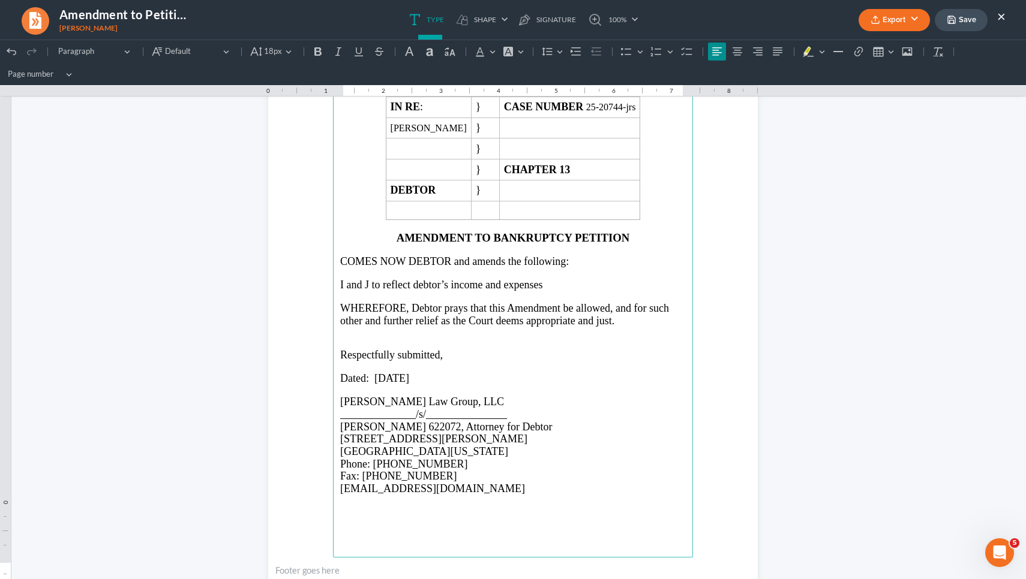
scroll to position [123, 0]
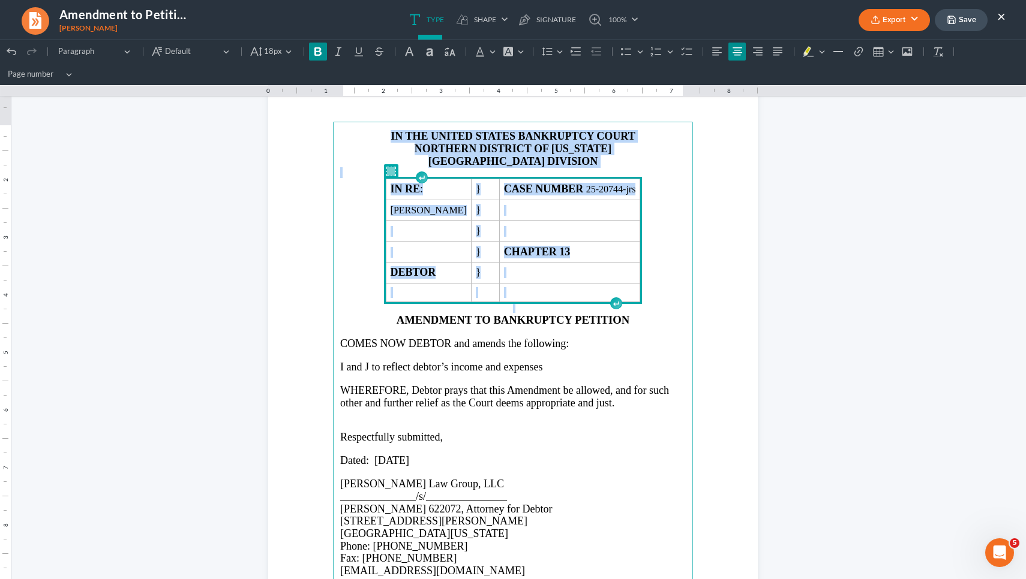
drag, startPoint x: 658, startPoint y: 235, endPoint x: 310, endPoint y: 26, distance: 405.7
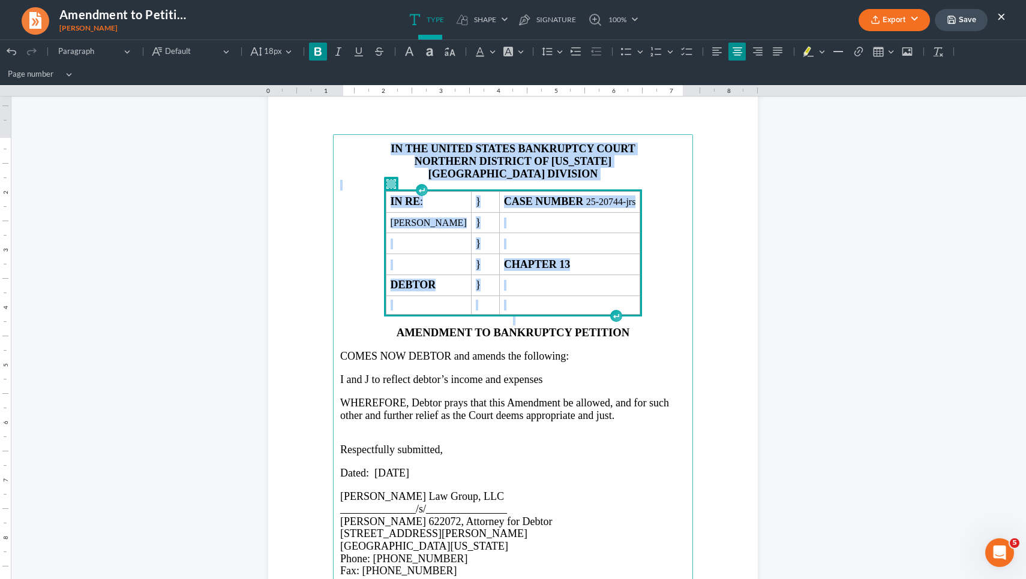
copy main "IN THE UNITED STATES BANKRUPTCY COURT NORTHERN DISTRICT OF [US_STATE] GAINESVIL…"
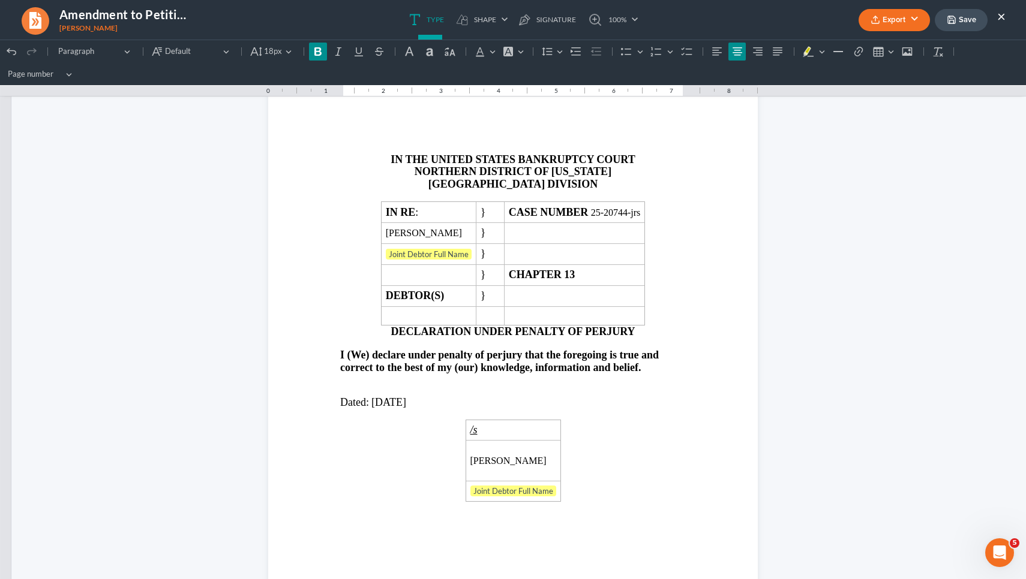
scroll to position [750, 0]
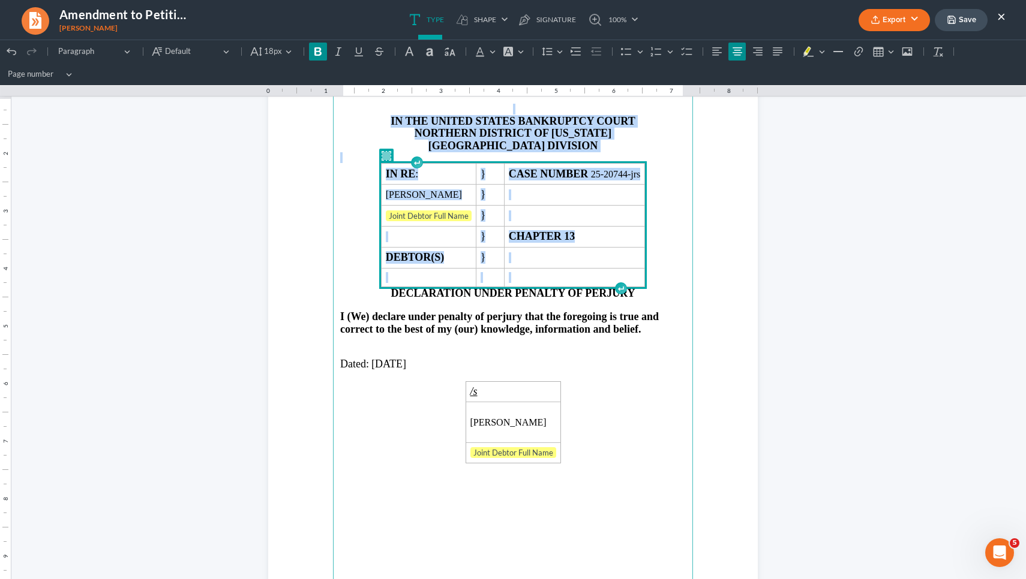
drag, startPoint x: 673, startPoint y: 278, endPoint x: 281, endPoint y: 90, distance: 434.8
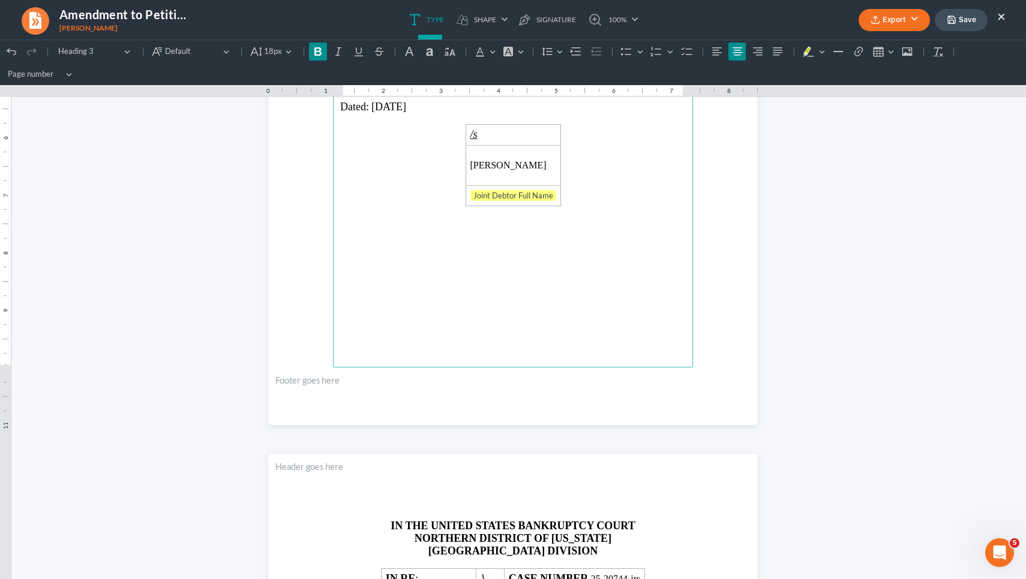
scroll to position [985, 0]
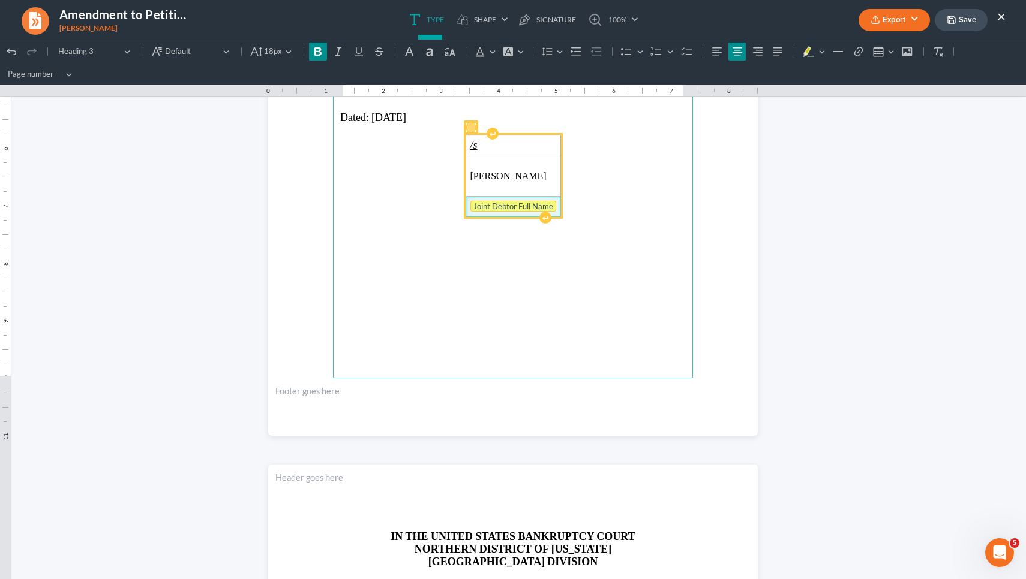
click at [470, 201] on tag "Joint Debtor Full Name" at bounding box center [513, 206] width 86 height 11
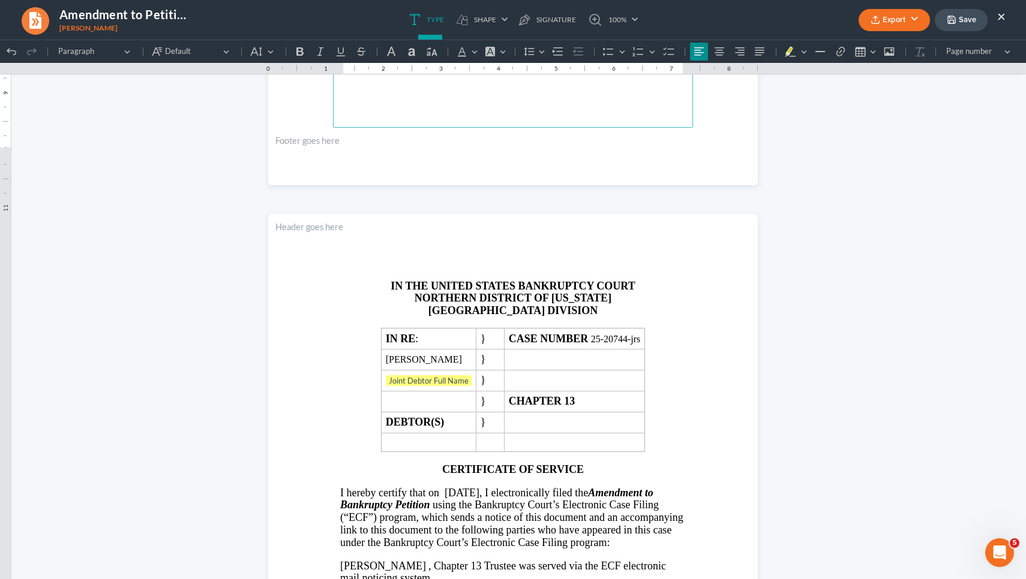
scroll to position [1222, 0]
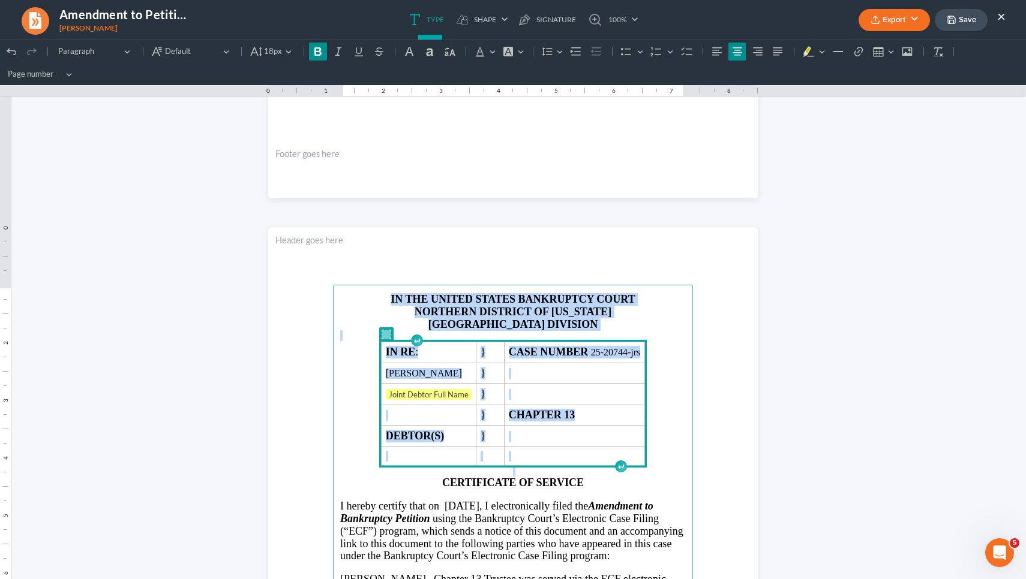
drag, startPoint x: 674, startPoint y: 458, endPoint x: 354, endPoint y: 210, distance: 404.8
click at [354, 210] on div "IN THE UNITED STATES BANKRUPTCY COURT NORTHERN DISTRICT OF [US_STATE] GAINESVIL…" at bounding box center [512, 213] width 489 height 2620
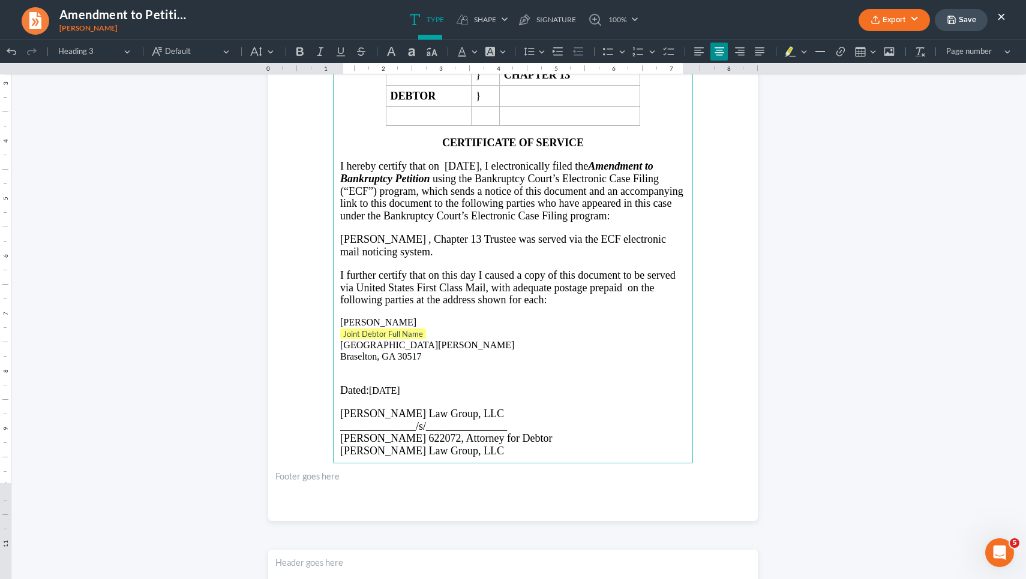
scroll to position [1581, 0]
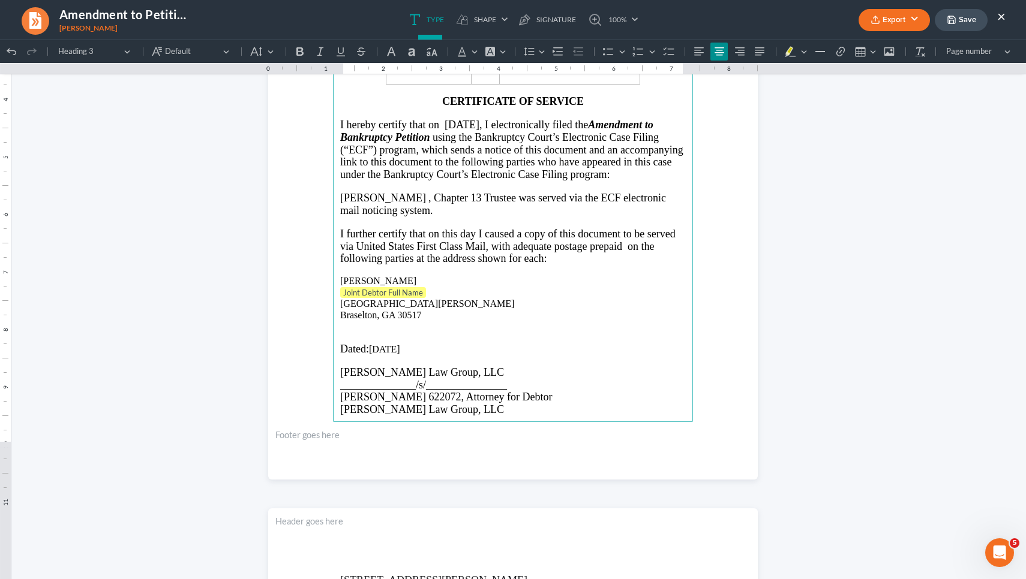
click at [411, 217] on p "[PERSON_NAME] , Chapter 13 Trustee was served via the ECF electronic mail notic…" at bounding box center [512, 204] width 345 height 25
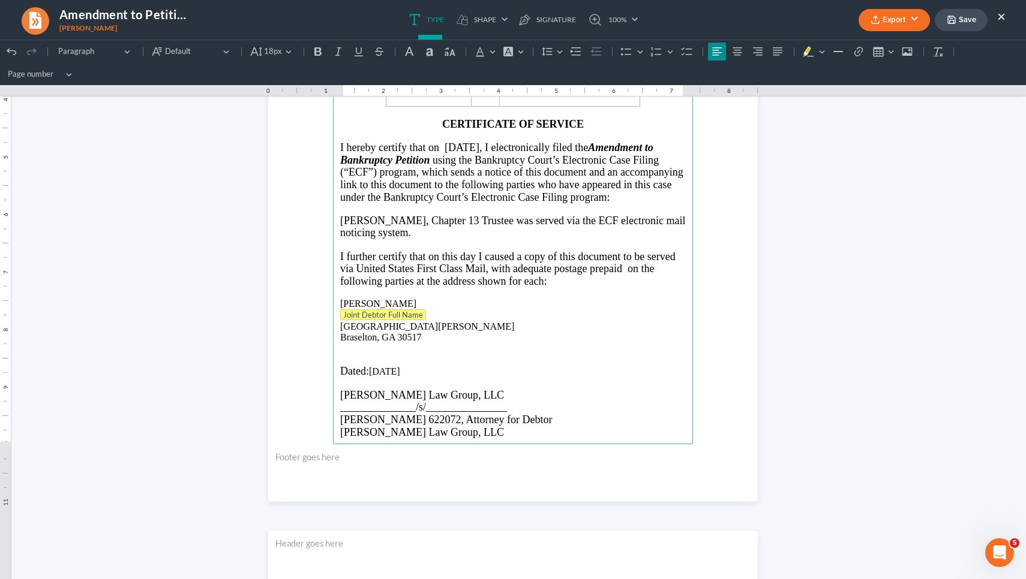
click at [405, 309] on tag "Joint Debtor Full Name" at bounding box center [383, 314] width 86 height 11
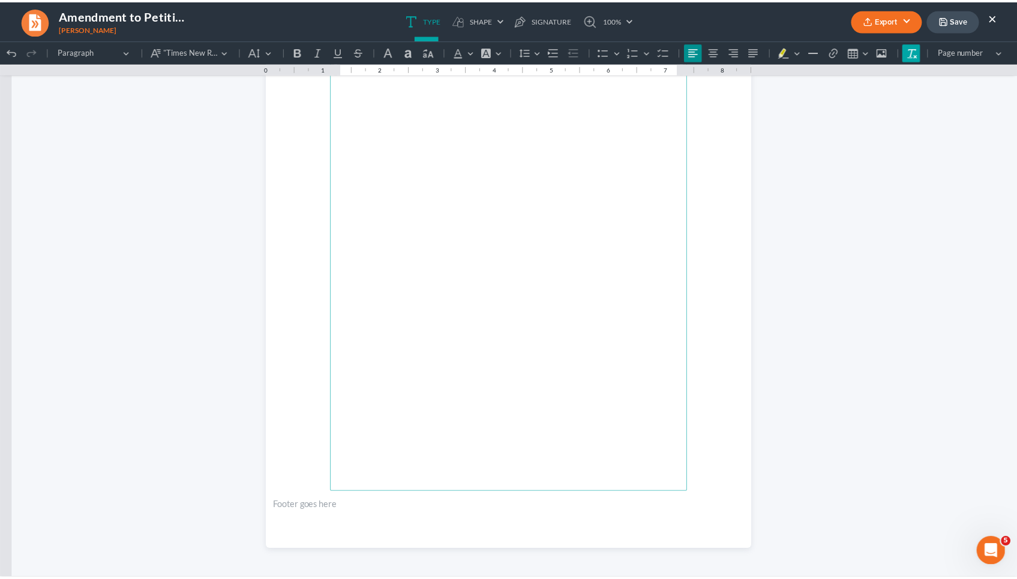
scroll to position [2195, 0]
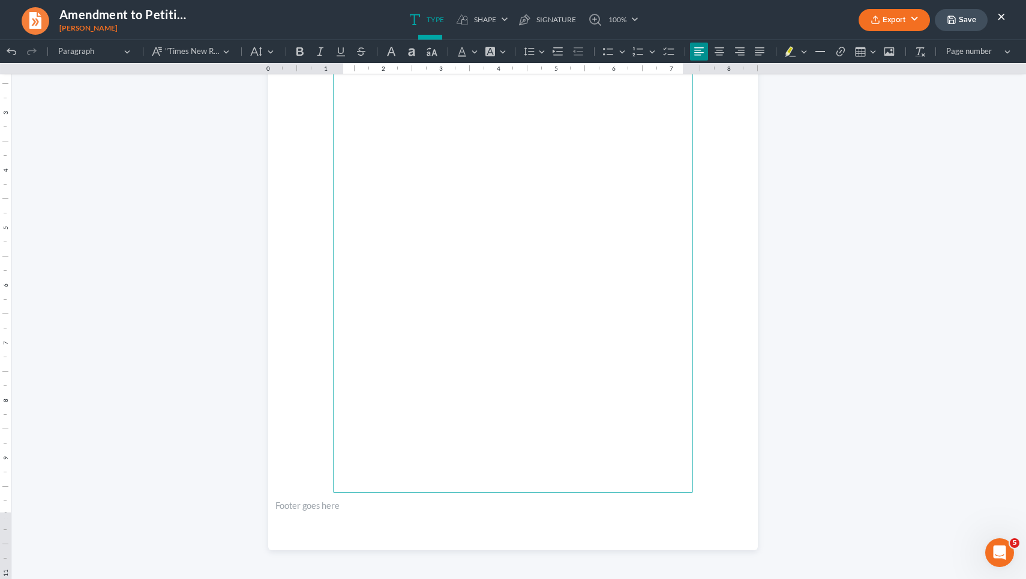
click at [963, 11] on button "Save" at bounding box center [960, 20] width 53 height 22
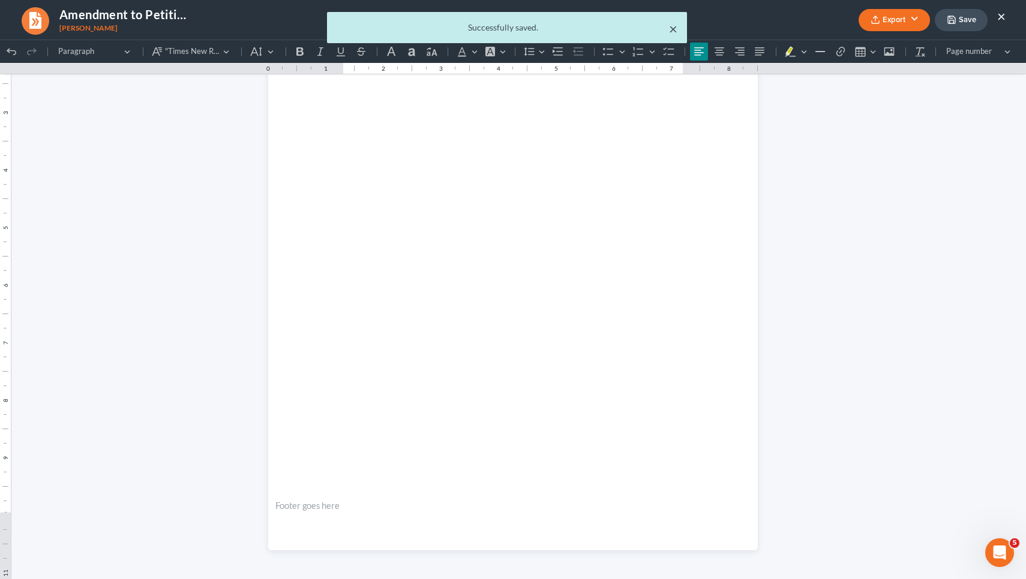
click at [677, 29] on button "×" at bounding box center [673, 29] width 8 height 14
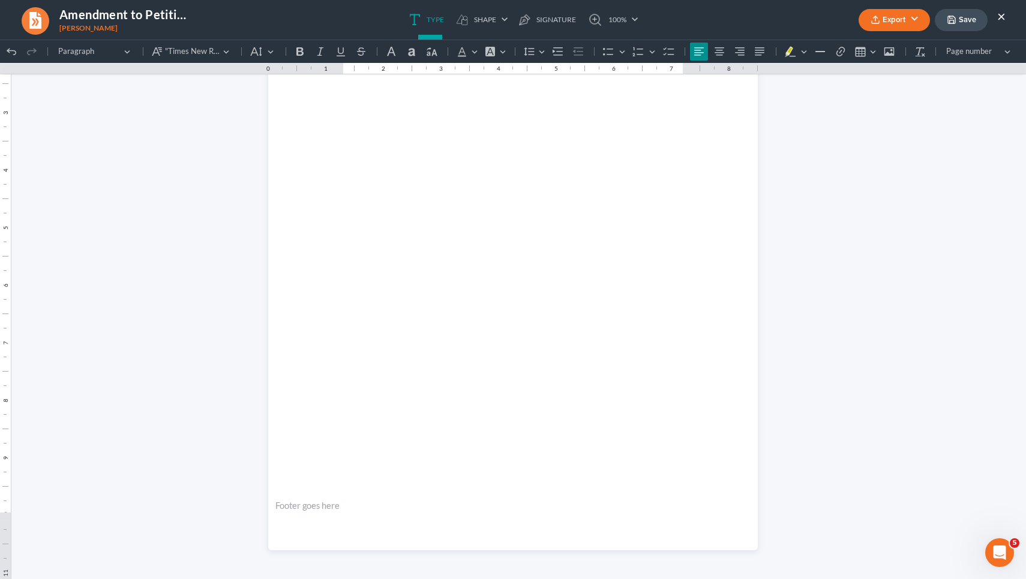
click at [878, 19] on icon "button" at bounding box center [875, 20] width 10 height 10
click at [864, 46] on link "PDF" at bounding box center [892, 48] width 93 height 20
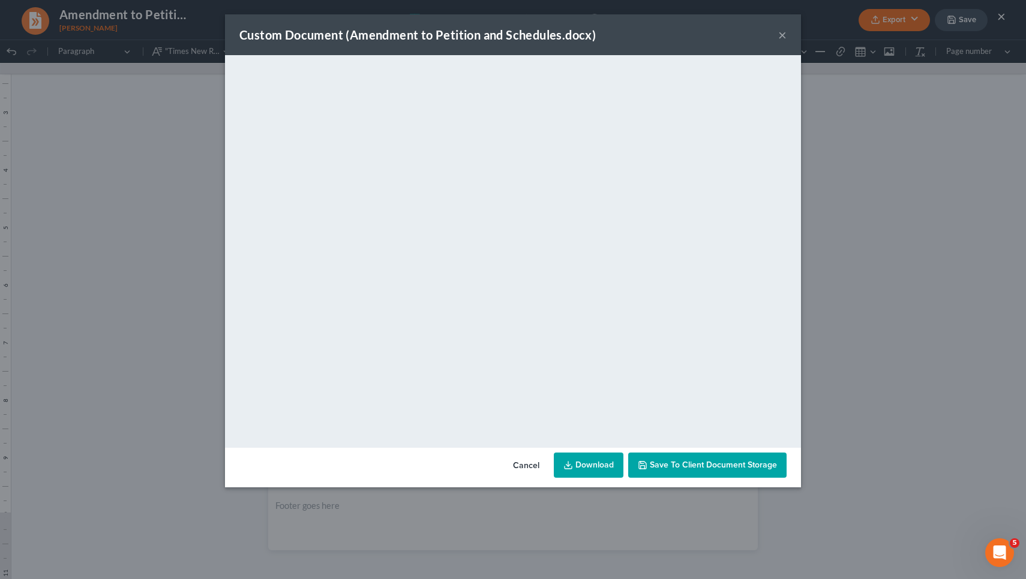
click at [780, 33] on button "×" at bounding box center [782, 35] width 8 height 14
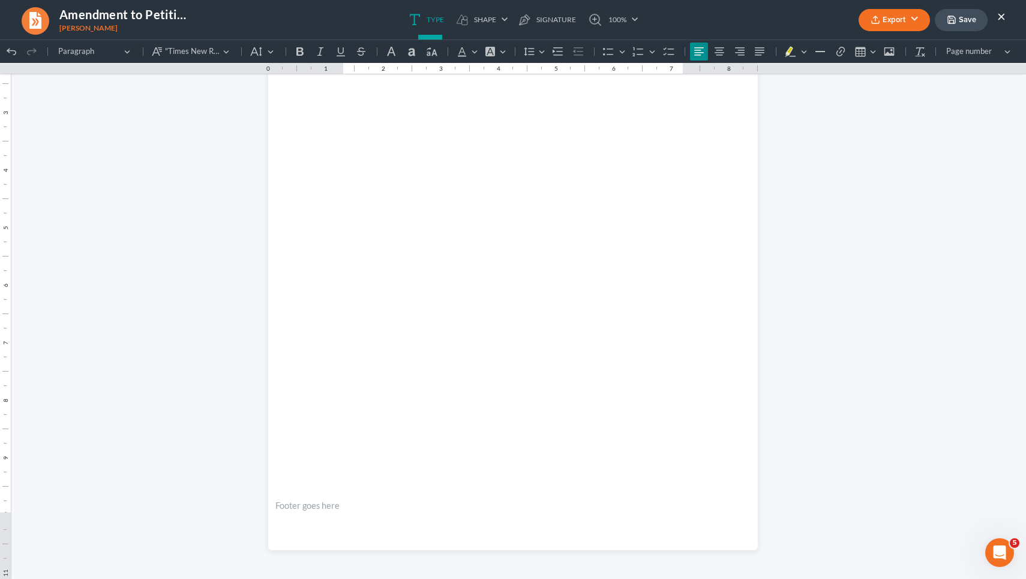
click at [1002, 16] on button "×" at bounding box center [1001, 16] width 8 height 14
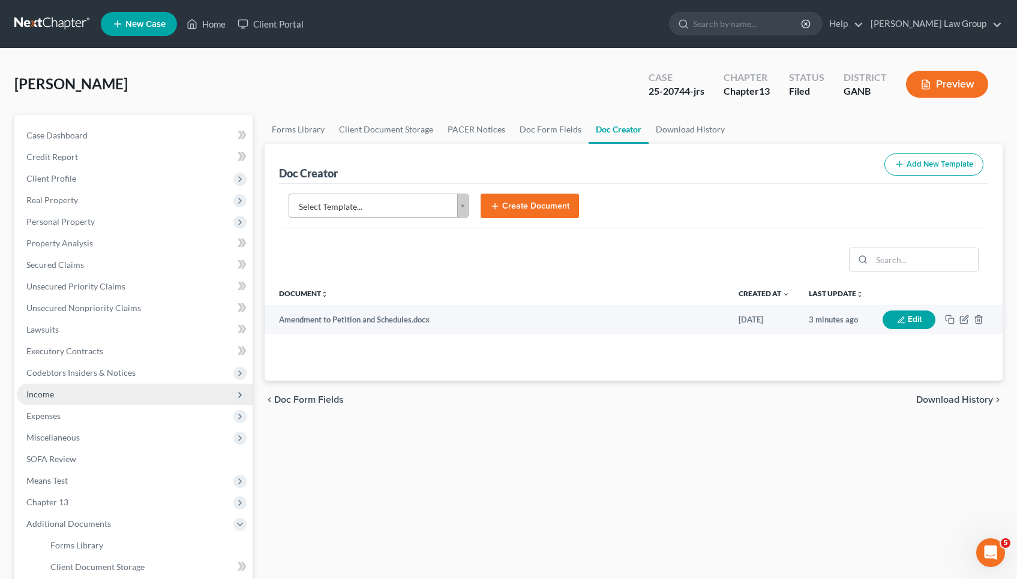
click at [58, 403] on span "Income" at bounding box center [135, 395] width 236 height 22
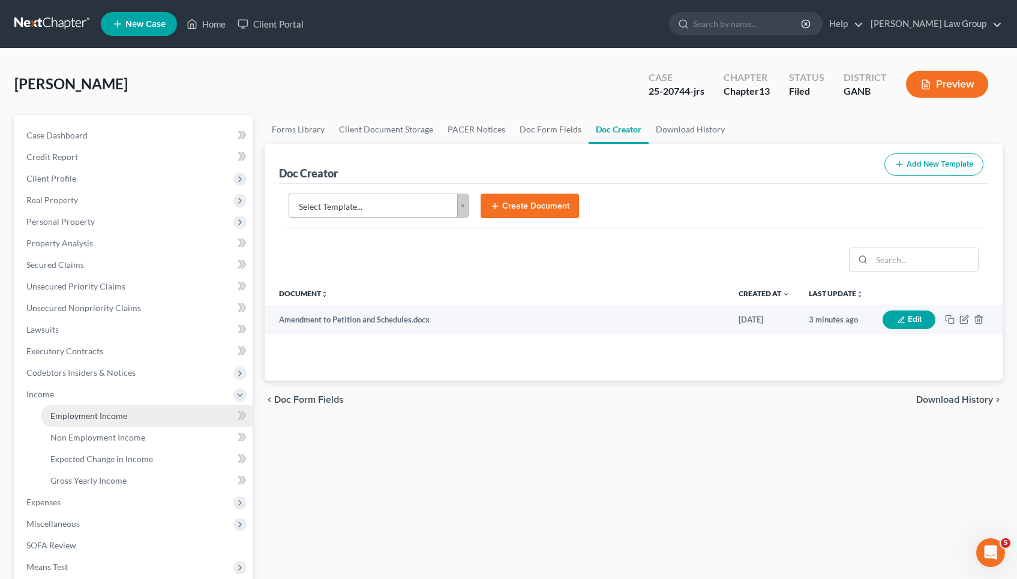
click at [64, 411] on span "Employment Income" at bounding box center [88, 416] width 77 height 10
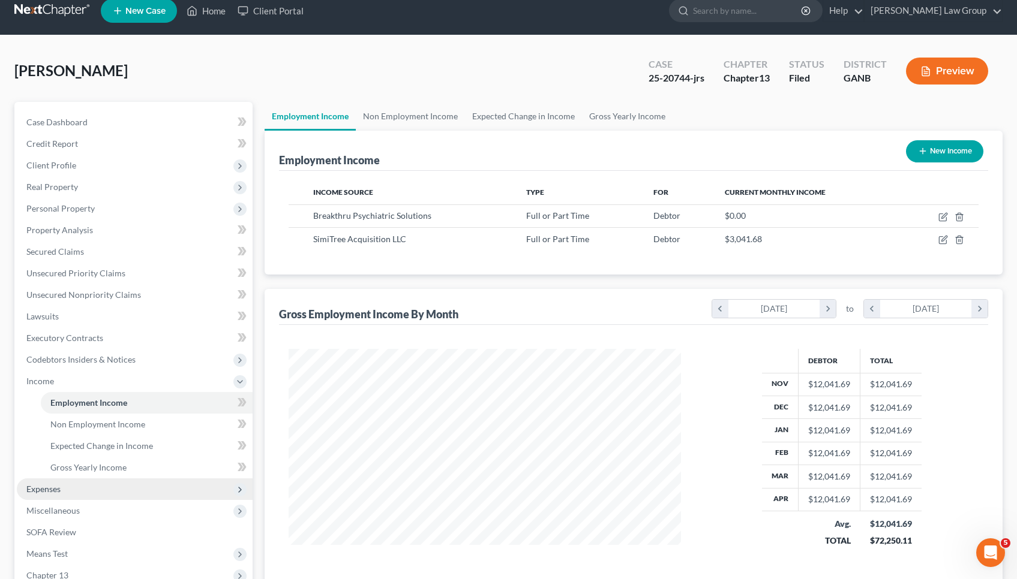
scroll to position [16, 0]
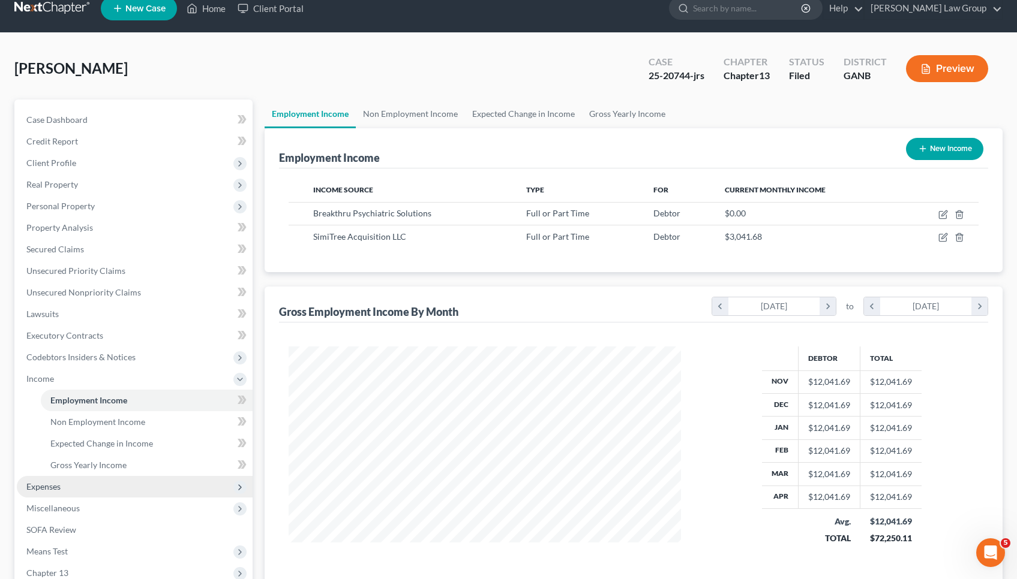
click at [158, 485] on span "Expenses" at bounding box center [135, 487] width 236 height 22
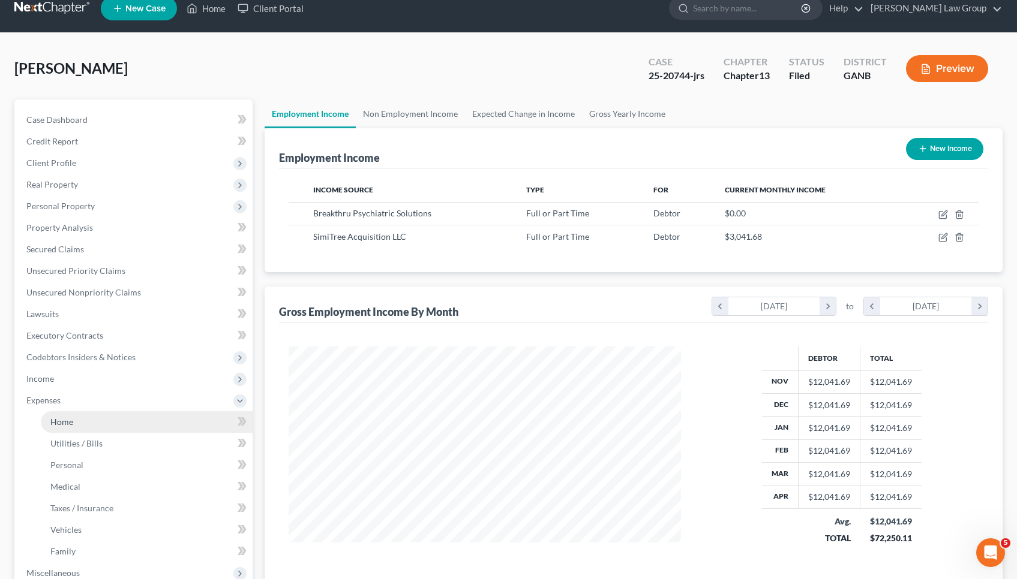
click at [150, 428] on link "Home" at bounding box center [147, 422] width 212 height 22
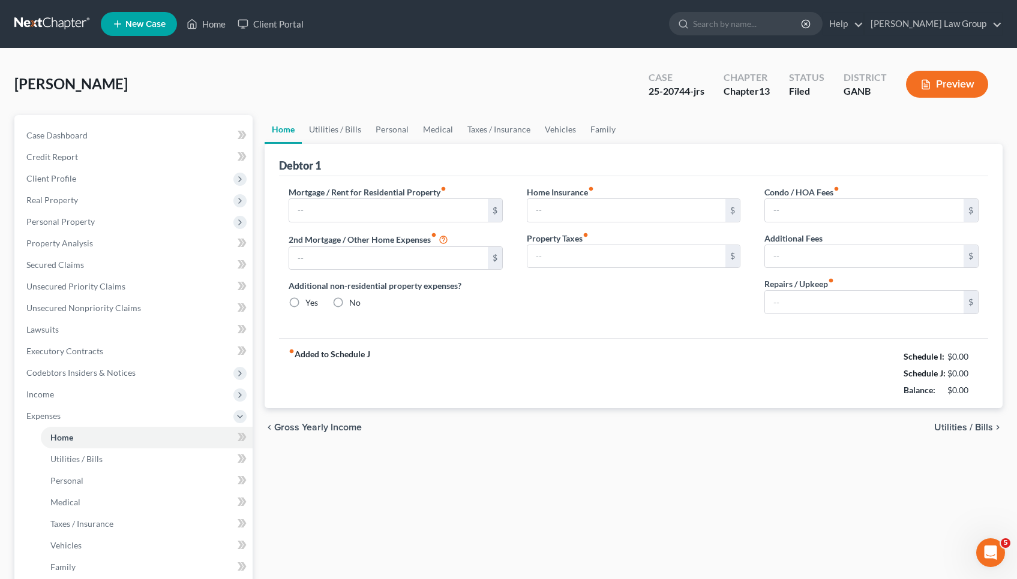
type input "1,500.00"
type input "0.00"
radio input "true"
type input "120.00"
type input "0.00"
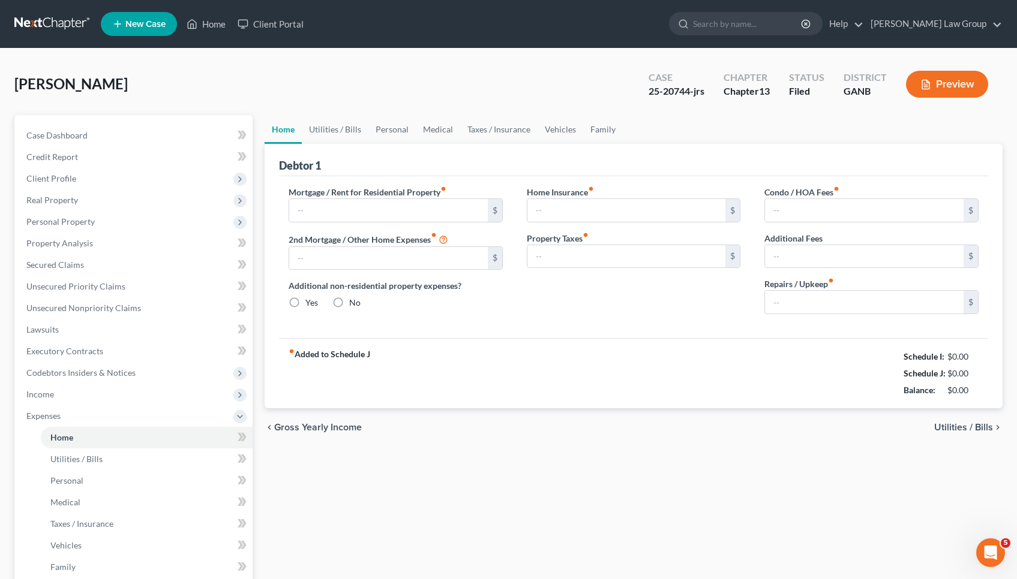
type input "416.67"
type input "0.00"
drag, startPoint x: 943, startPoint y: 357, endPoint x: 987, endPoint y: 357, distance: 43.8
click at [987, 357] on div "fiber_manual_record Added to Schedule J Schedule I: $6,925.03 Schedule J: $5,29…" at bounding box center [633, 373] width 709 height 70
copy div "6,925.03"
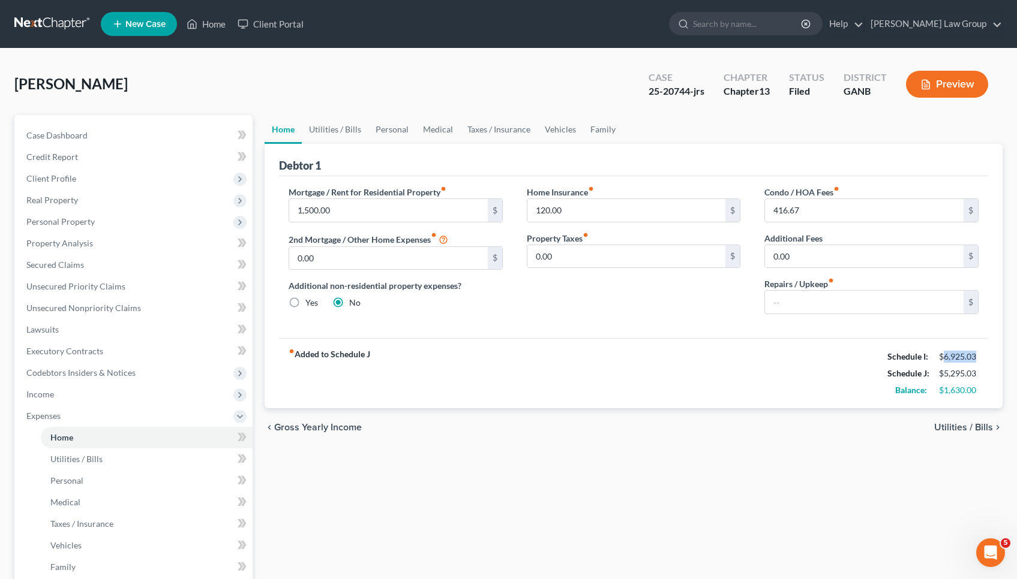
click at [940, 84] on button "Preview" at bounding box center [947, 84] width 82 height 27
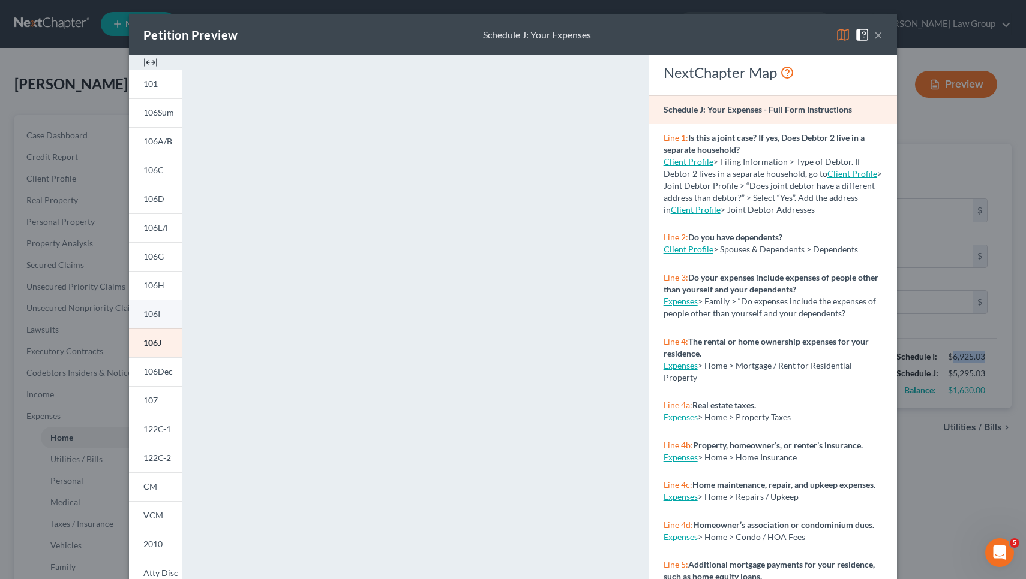
click at [147, 309] on span "106I" at bounding box center [151, 314] width 17 height 10
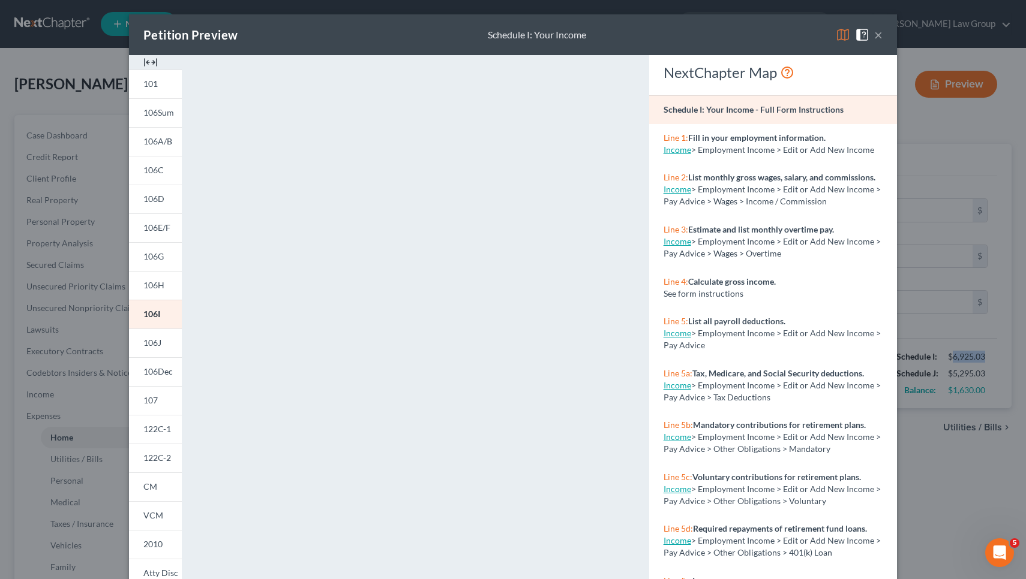
click at [876, 31] on button "×" at bounding box center [878, 35] width 8 height 14
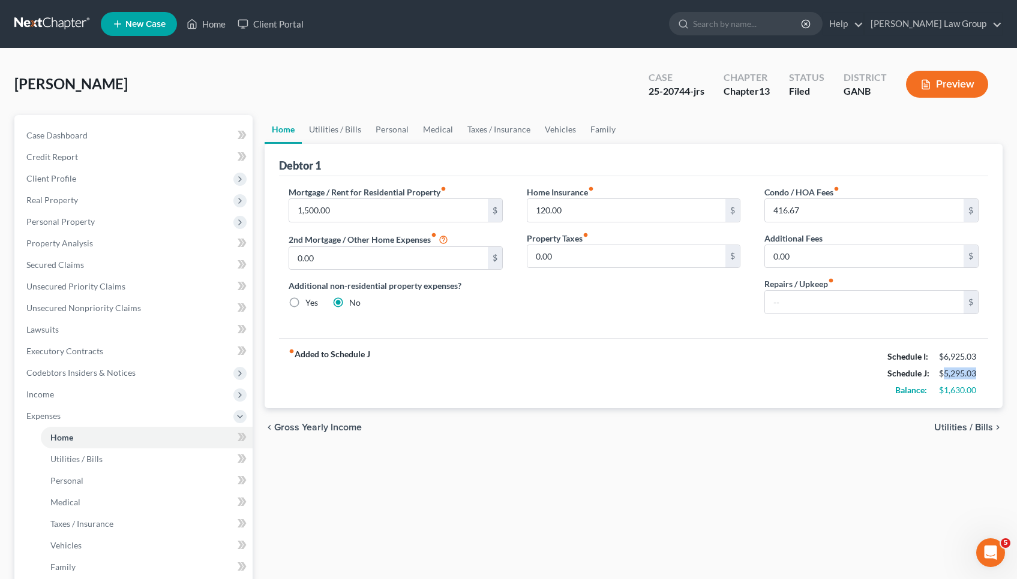
drag, startPoint x: 943, startPoint y: 375, endPoint x: 985, endPoint y: 372, distance: 42.7
click at [985, 372] on div "fiber_manual_record Added to Schedule J Schedule I: $6,925.03 Schedule J: $5,29…" at bounding box center [633, 373] width 709 height 70
copy div "5,295.03"
click at [222, 20] on link "Home" at bounding box center [206, 24] width 51 height 22
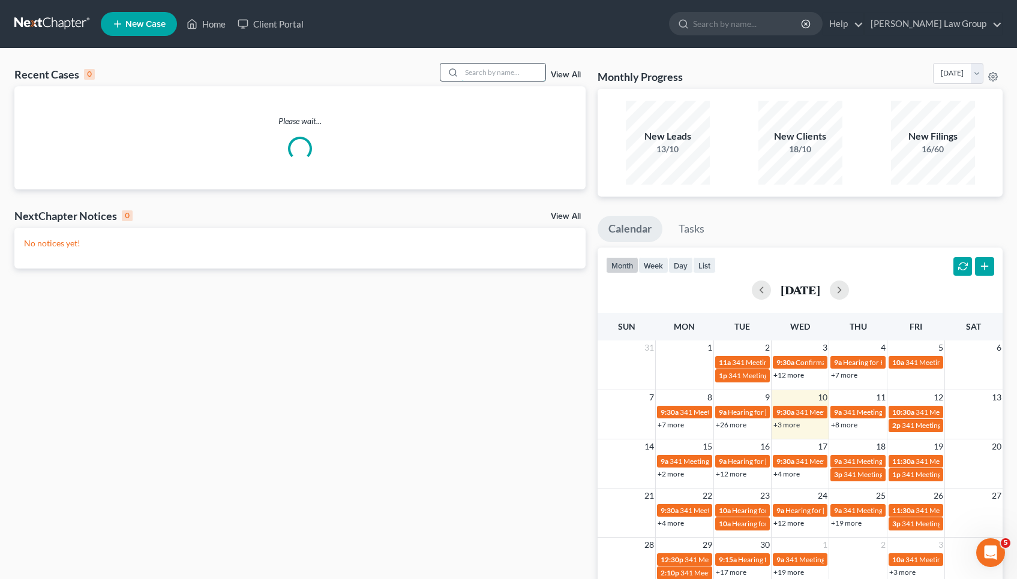
click at [500, 74] on input "search" at bounding box center [503, 72] width 84 height 17
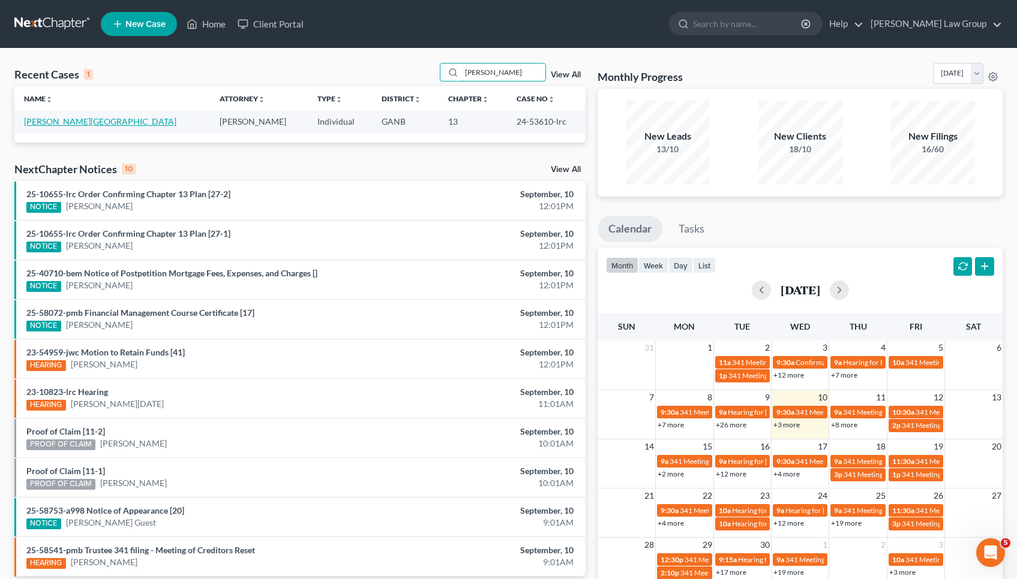
type input "[PERSON_NAME]"
click at [67, 125] on link "[PERSON_NAME][GEOGRAPHIC_DATA]" at bounding box center [100, 121] width 152 height 10
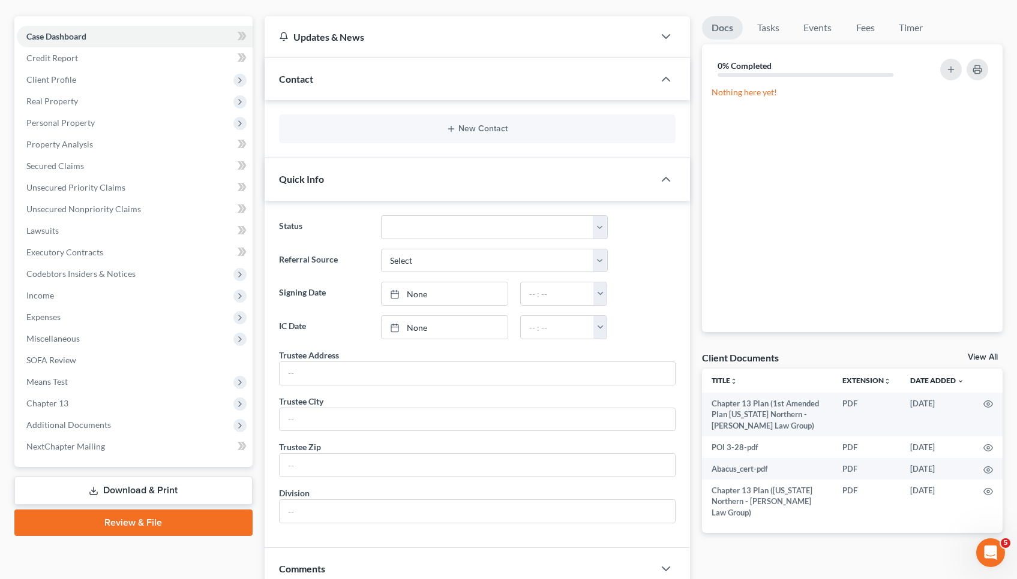
scroll to position [99, 0]
click at [109, 420] on span "Additional Documents" at bounding box center [68, 425] width 85 height 10
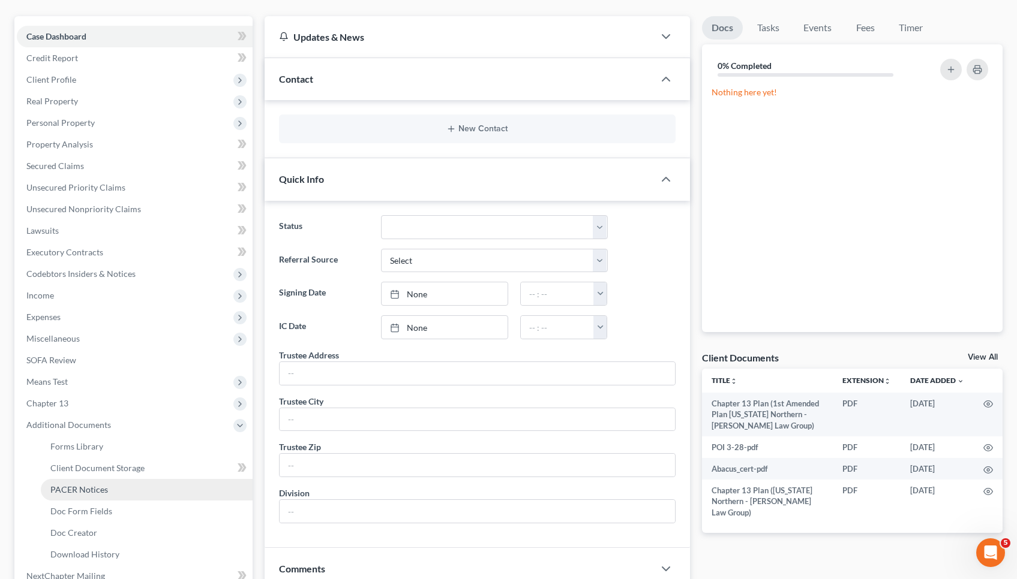
click at [100, 491] on span "PACER Notices" at bounding box center [79, 490] width 58 height 10
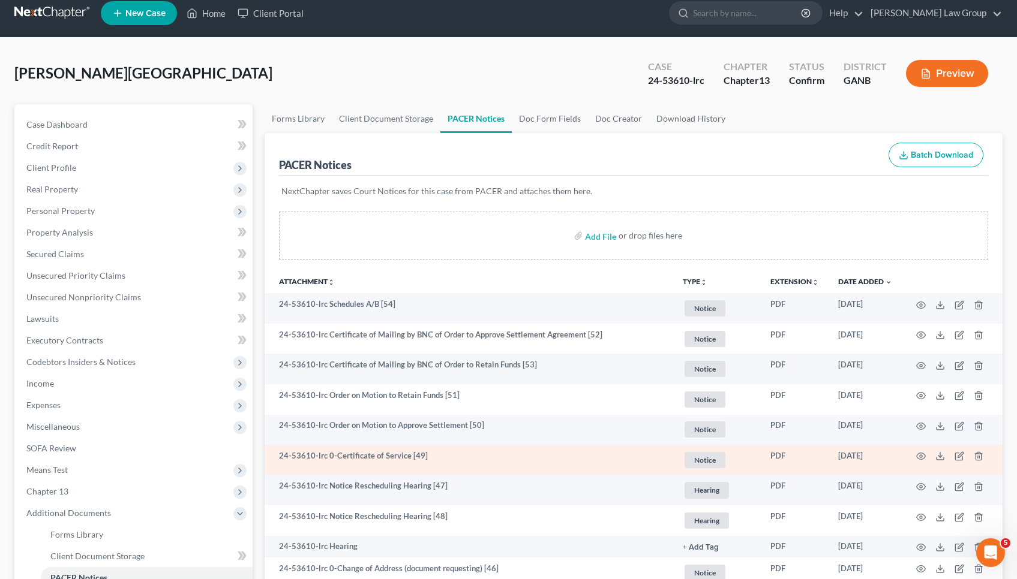
scroll to position [11, 0]
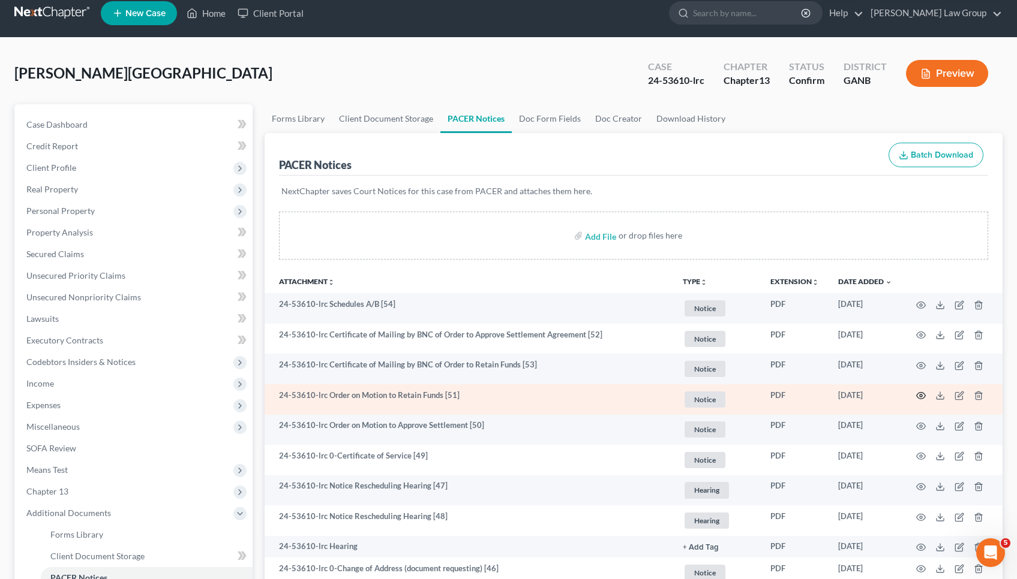
click at [917, 393] on icon "button" at bounding box center [921, 396] width 10 height 10
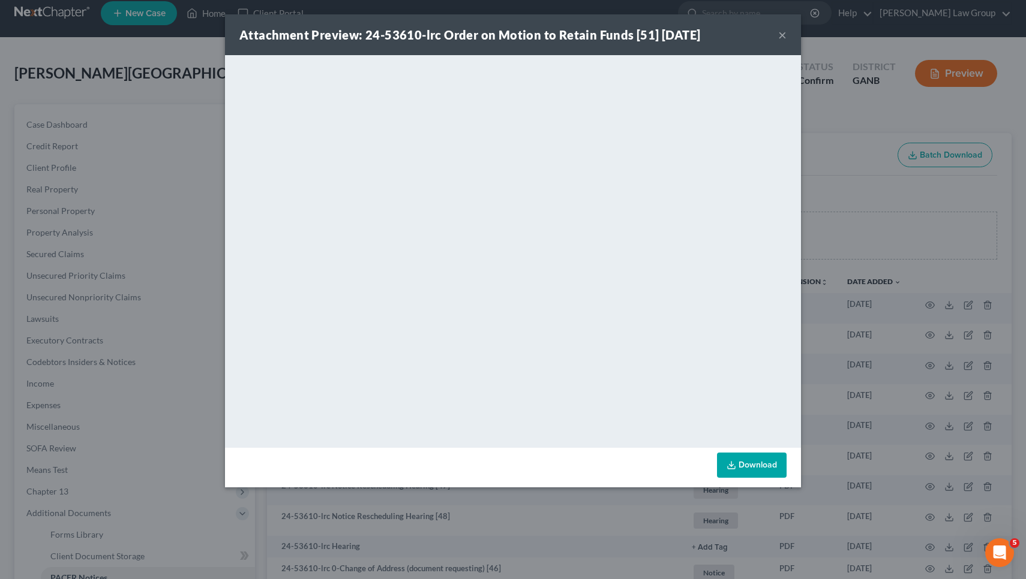
click at [784, 31] on button "×" at bounding box center [782, 35] width 8 height 14
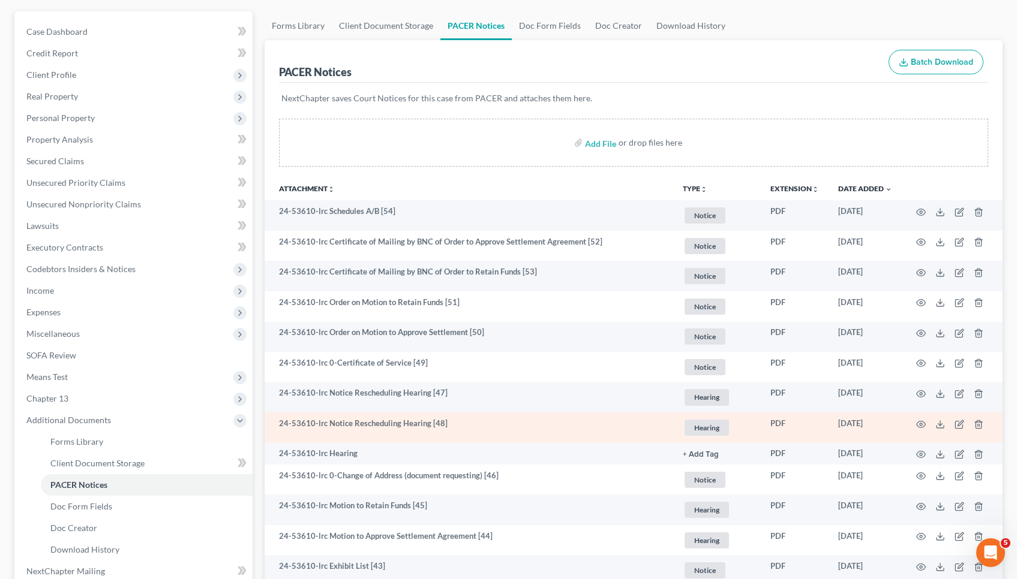
scroll to position [103, 0]
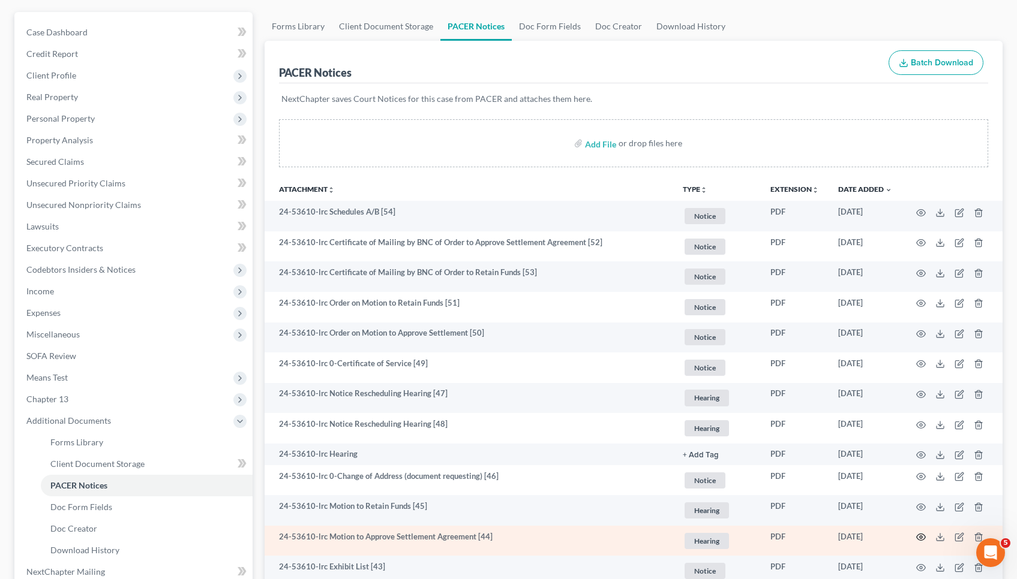
click at [922, 539] on icon "button" at bounding box center [921, 538] width 10 height 10
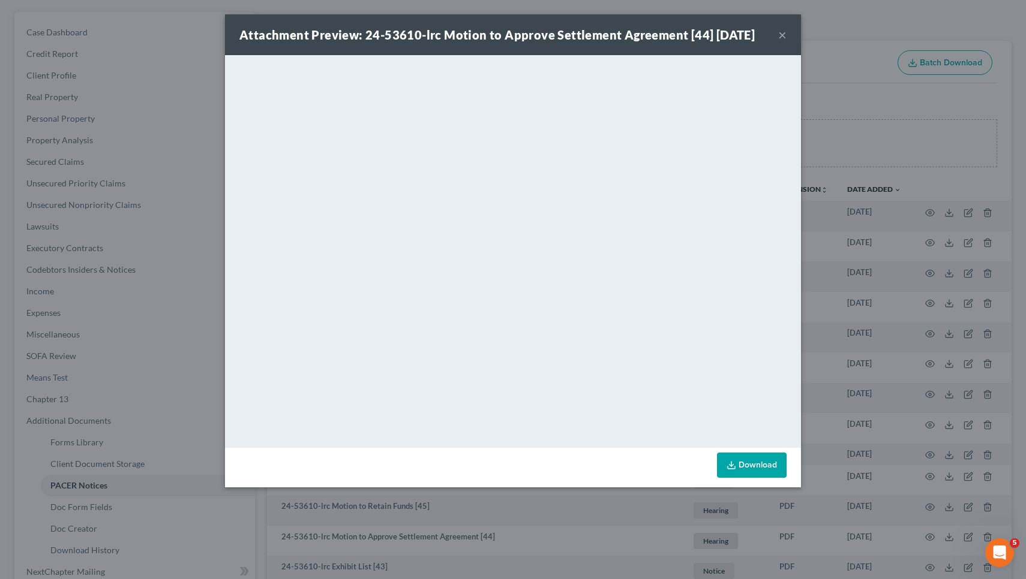
click at [783, 34] on button "×" at bounding box center [782, 35] width 8 height 14
